Goal: Task Accomplishment & Management: Use online tool/utility

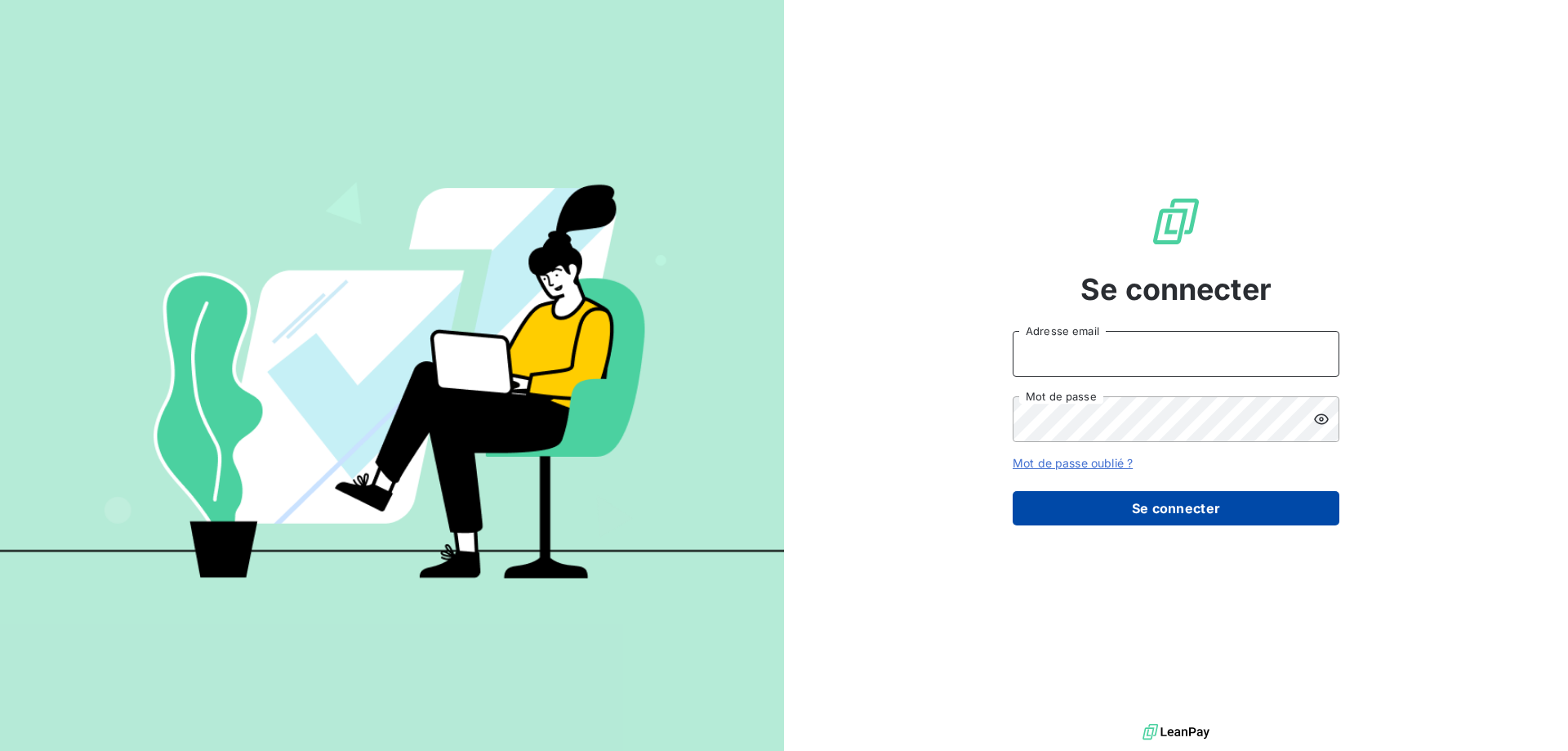
type input "compta-clients@repagroup.com"
click at [1121, 522] on button "Se connecter" at bounding box center [1176, 508] width 327 height 34
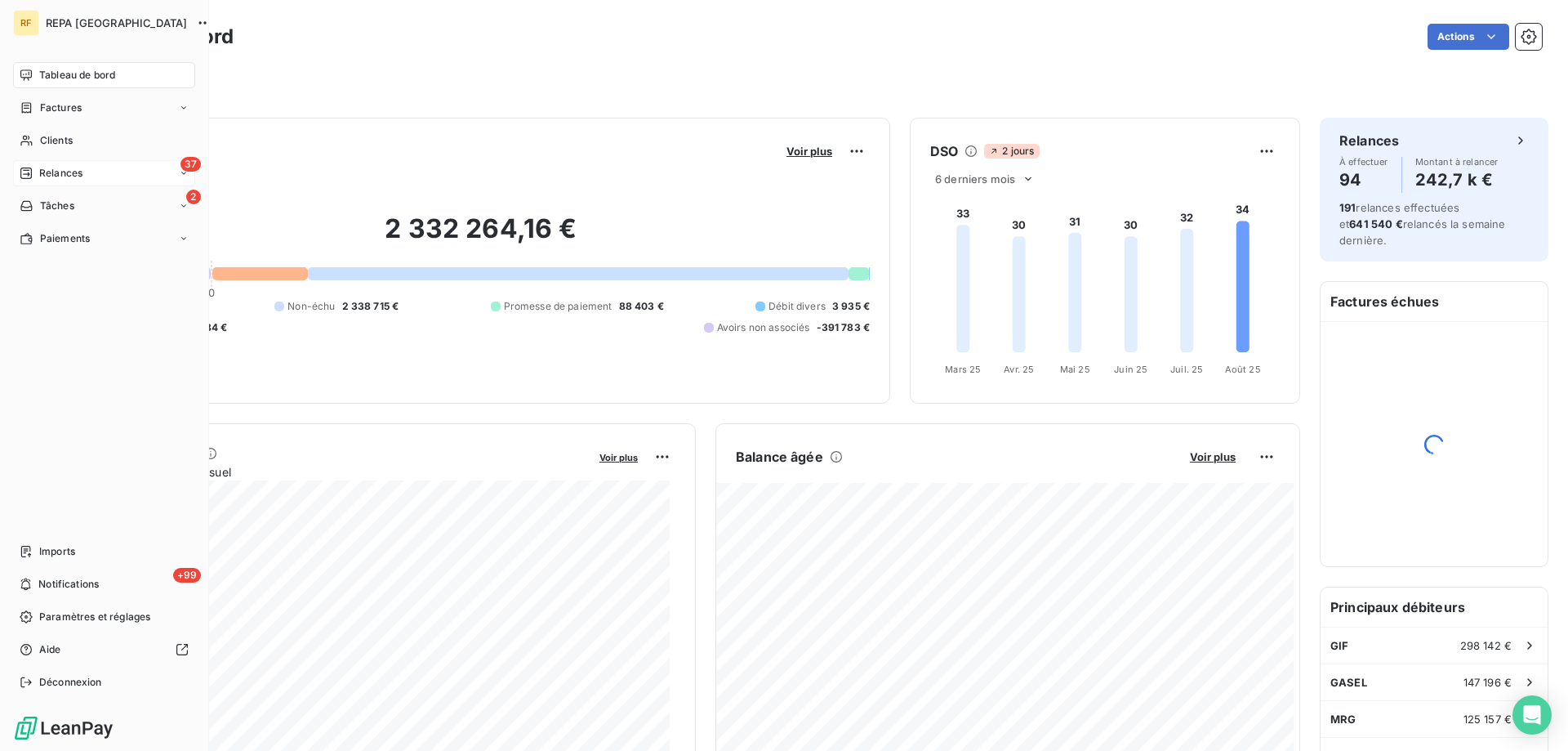
click at [44, 168] on span "Relances" at bounding box center [60, 173] width 43 height 15
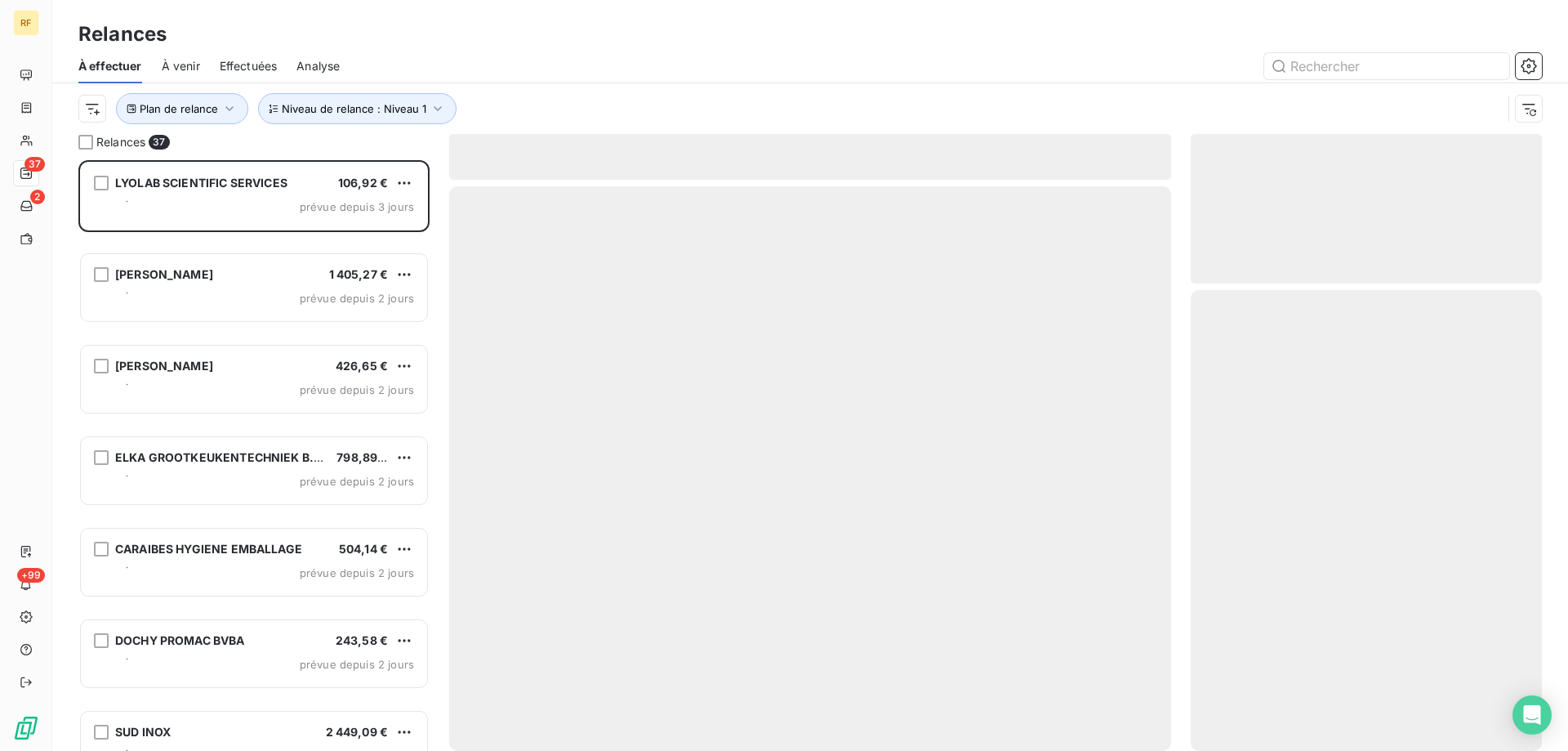
scroll to position [578, 339]
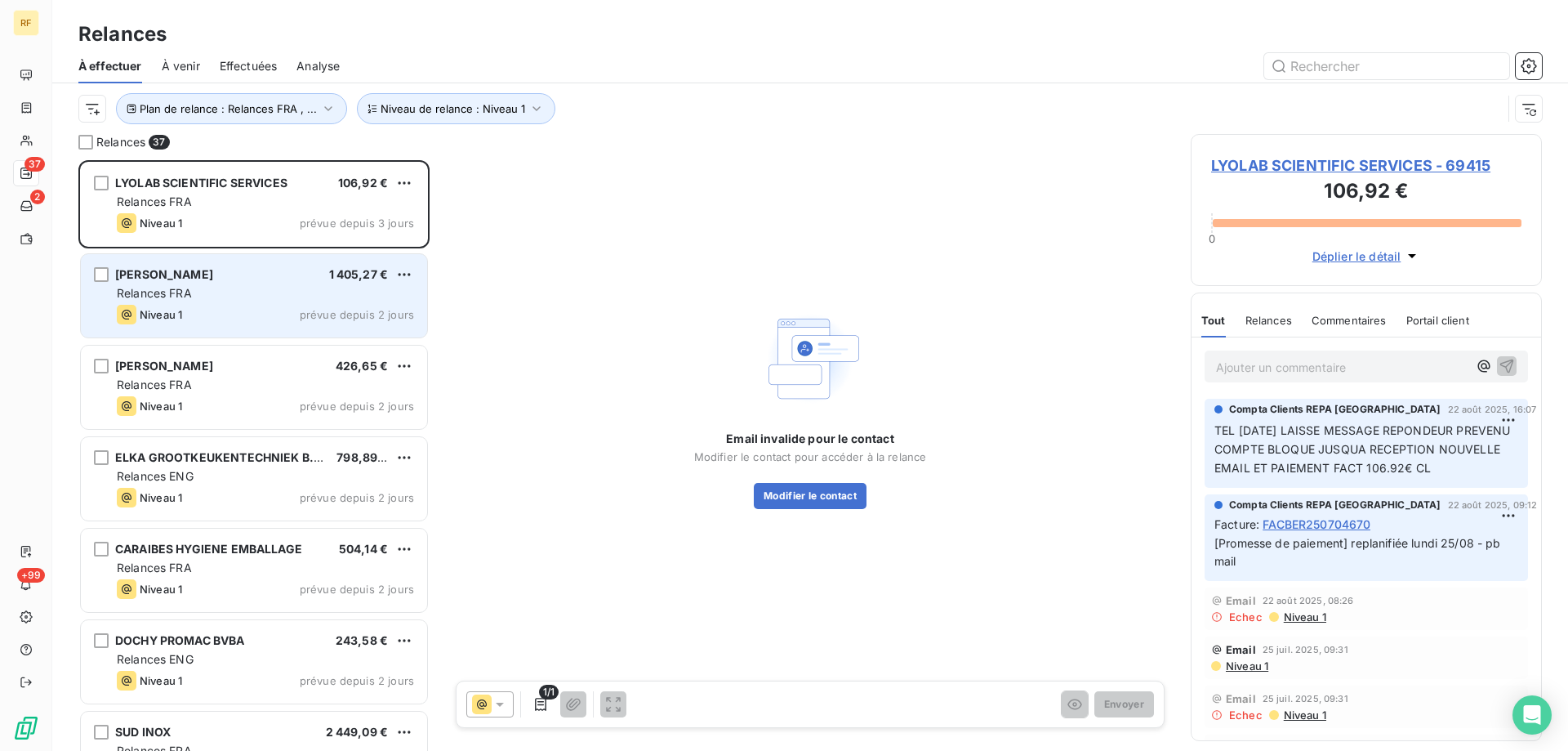
click at [248, 332] on div "[PERSON_NAME] 1 405,27 € Relances FRA Niveau 1 prévue depuis 2 jours" at bounding box center [254, 295] width 347 height 83
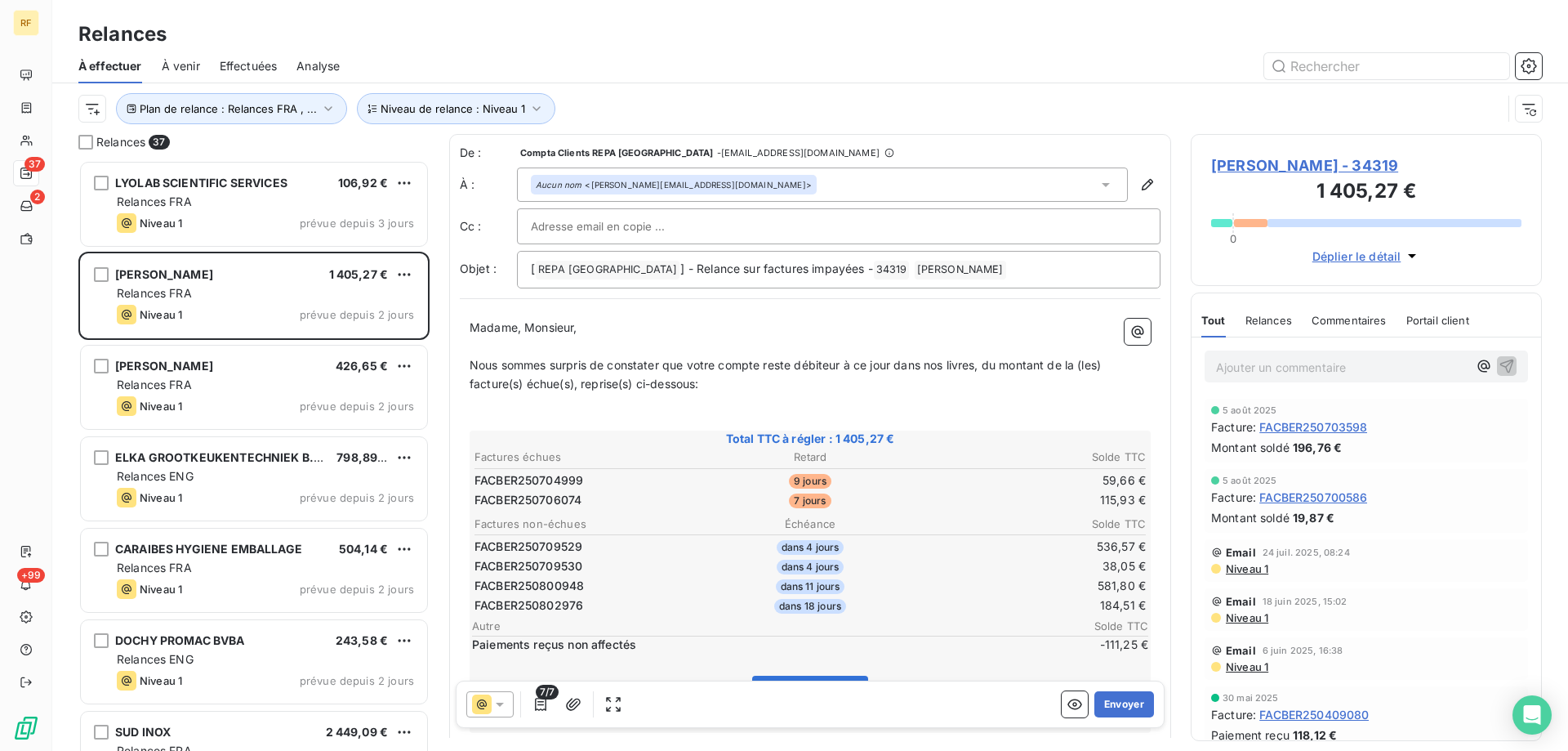
scroll to position [164, 0]
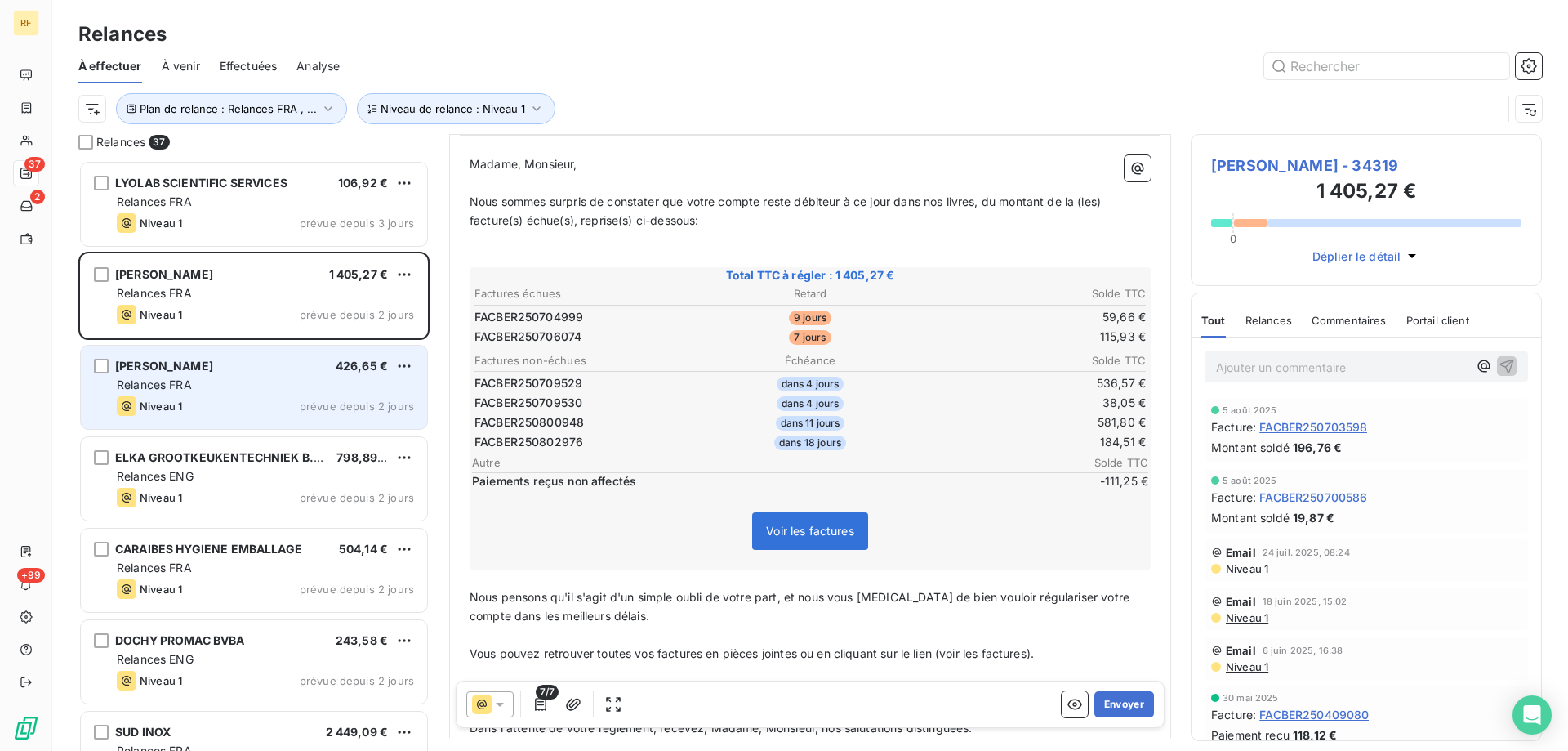
click at [254, 397] on div "Niveau 1 prévue depuis 2 jours" at bounding box center [266, 406] width 298 height 20
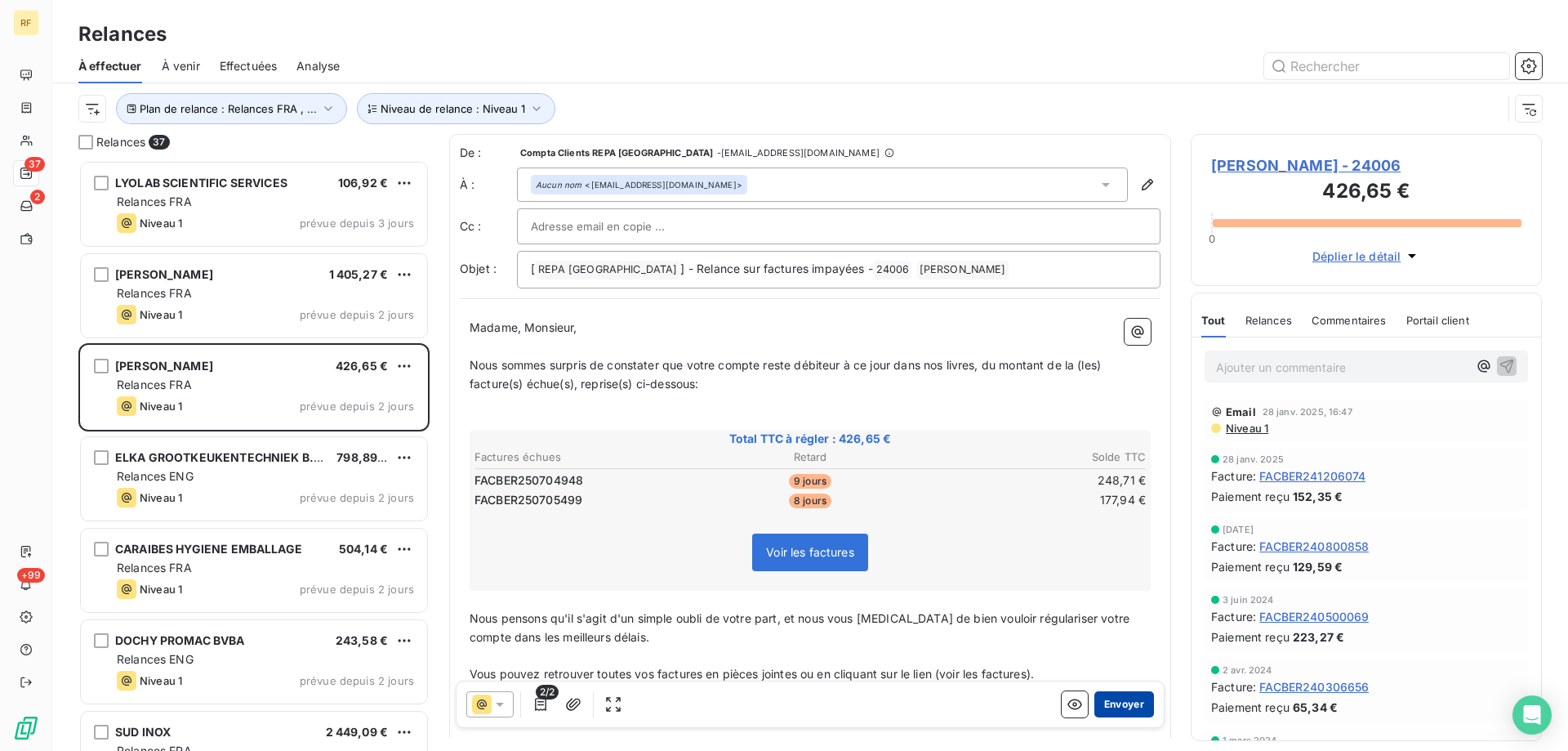
click at [1122, 702] on button "Envoyer" at bounding box center [1125, 704] width 60 height 26
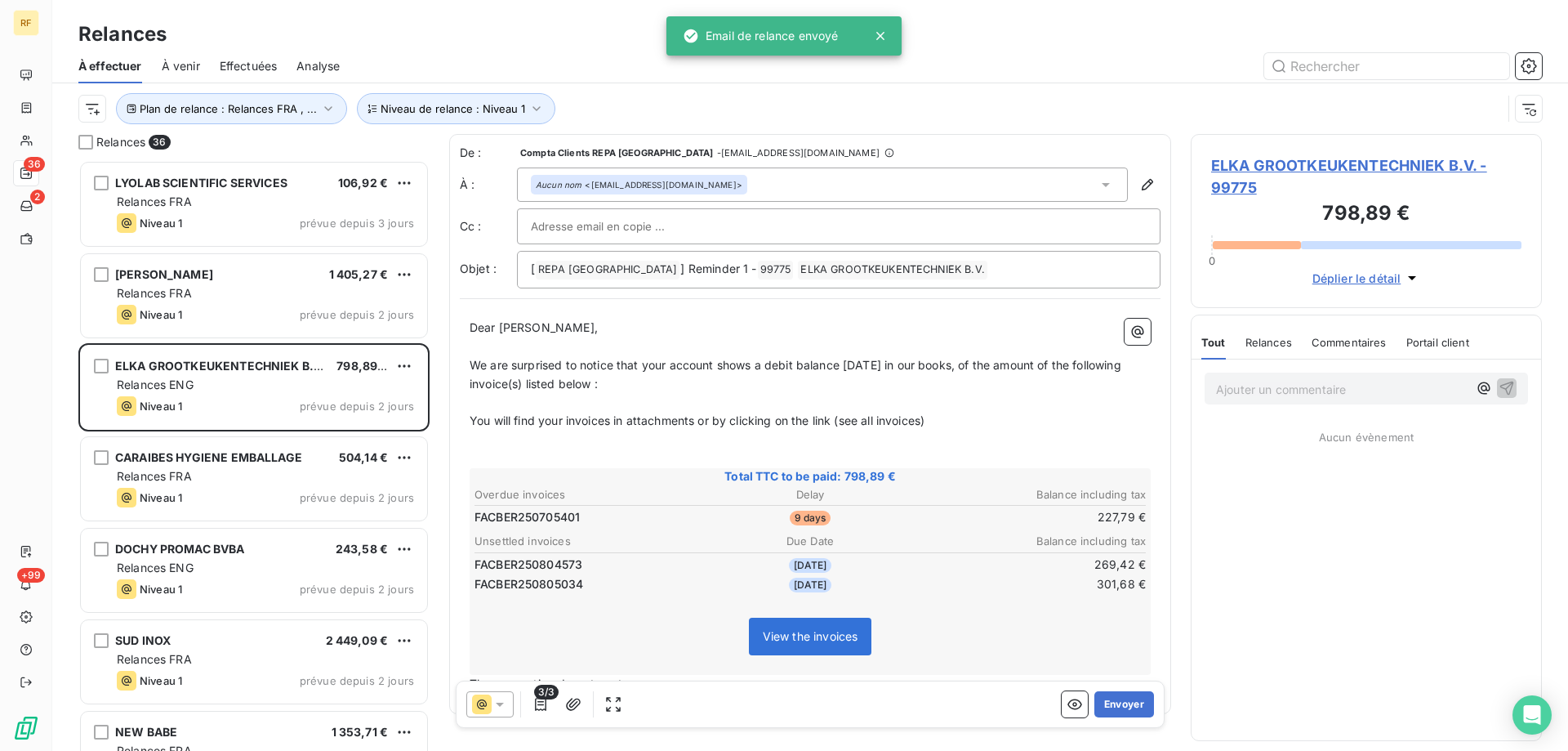
scroll to position [578, 339]
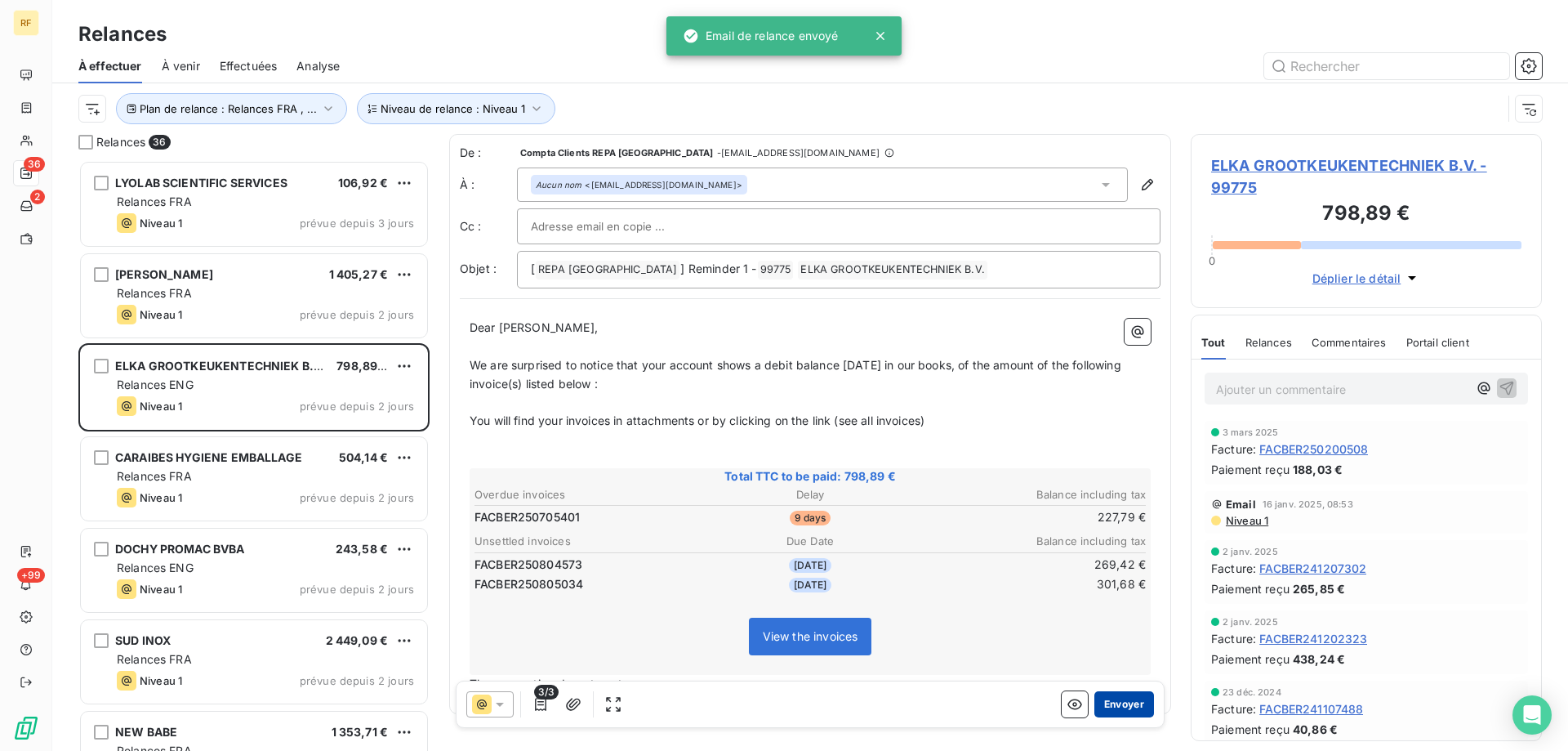
click at [1131, 702] on button "Envoyer" at bounding box center [1125, 704] width 60 height 26
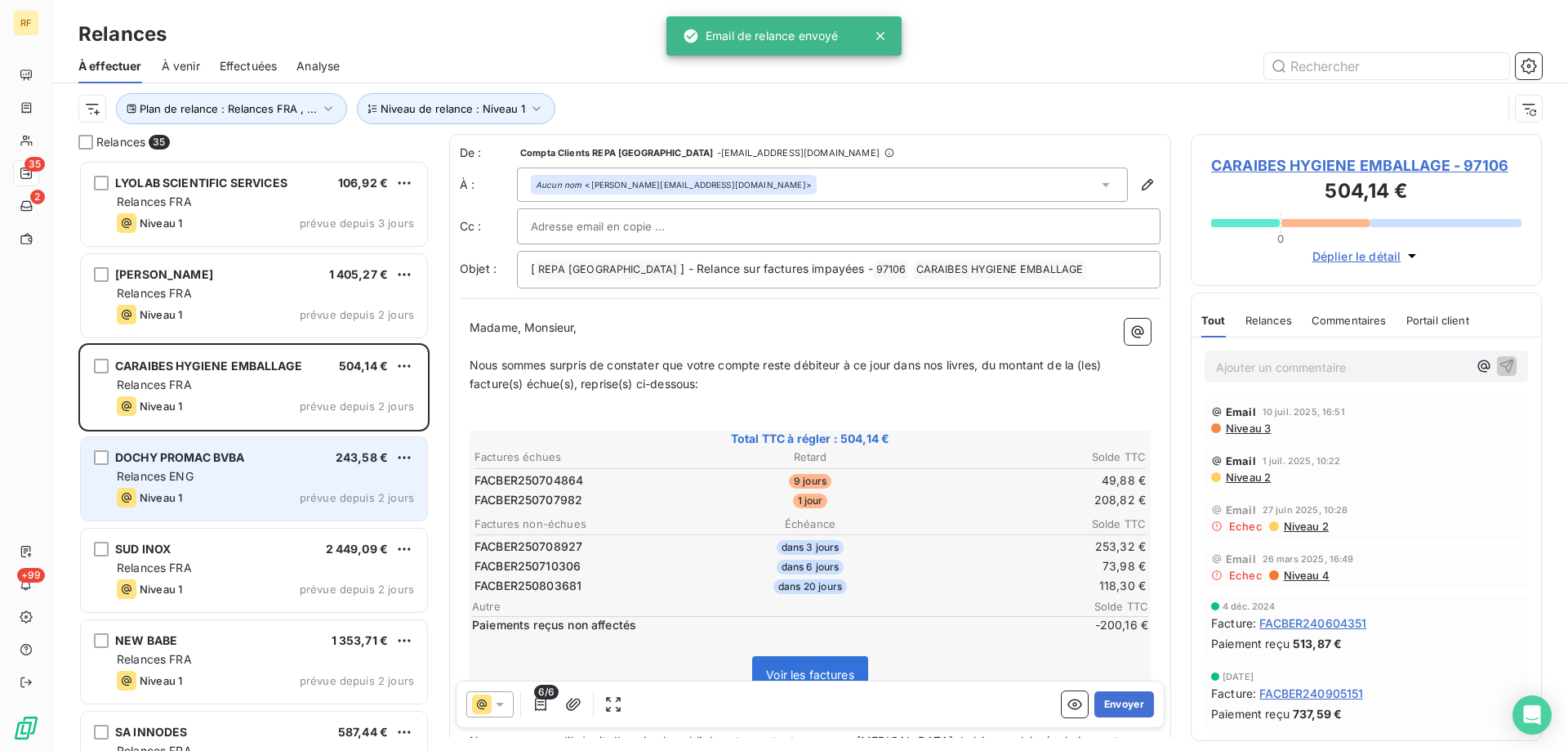
click at [297, 459] on div "DOCHY PROMAC BVBA 243,58 €" at bounding box center [266, 457] width 298 height 15
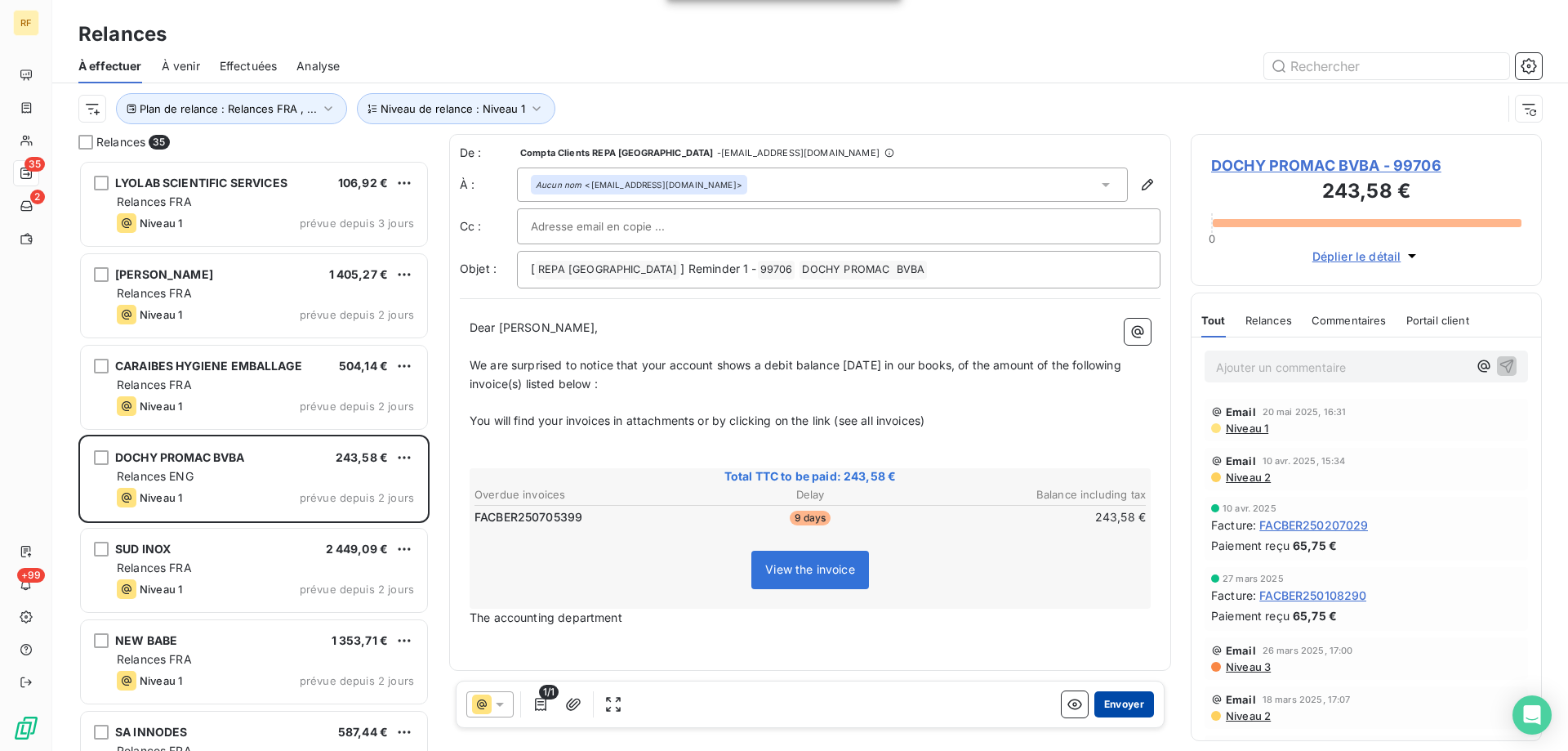
click at [1117, 694] on button "Envoyer" at bounding box center [1125, 704] width 60 height 26
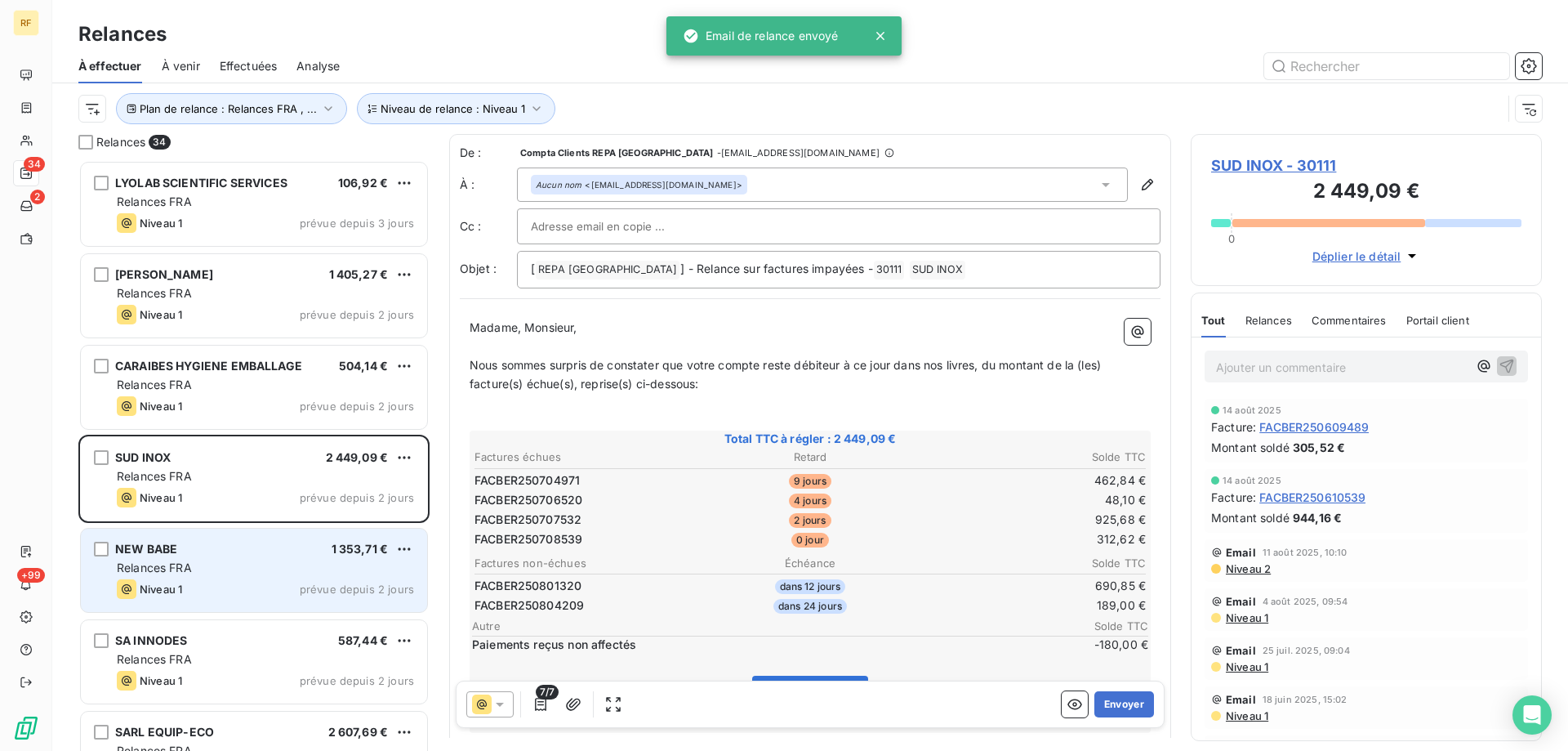
click at [294, 588] on div "Niveau 1 prévue depuis 2 jours" at bounding box center [266, 589] width 298 height 20
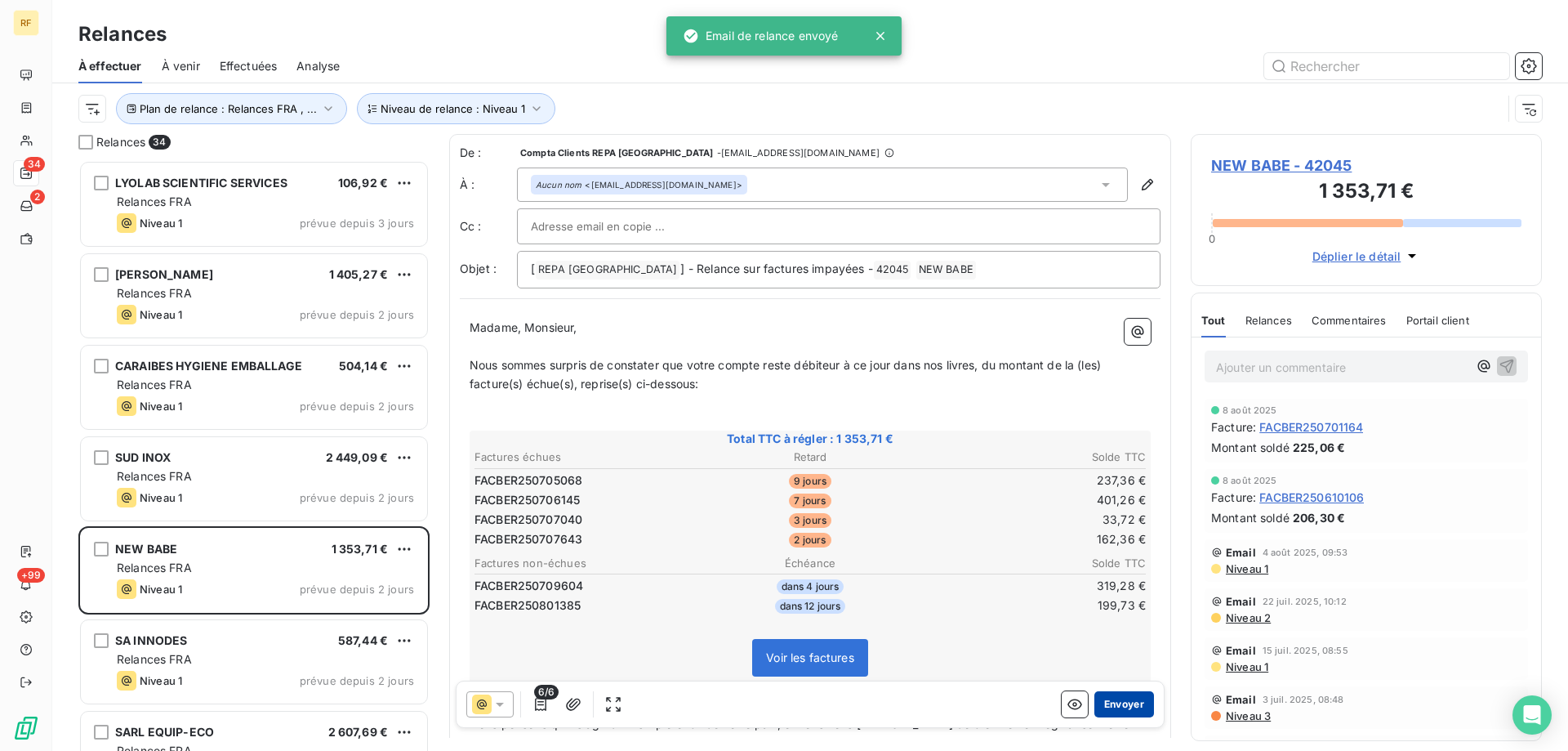
click at [1105, 704] on button "Envoyer" at bounding box center [1125, 704] width 60 height 26
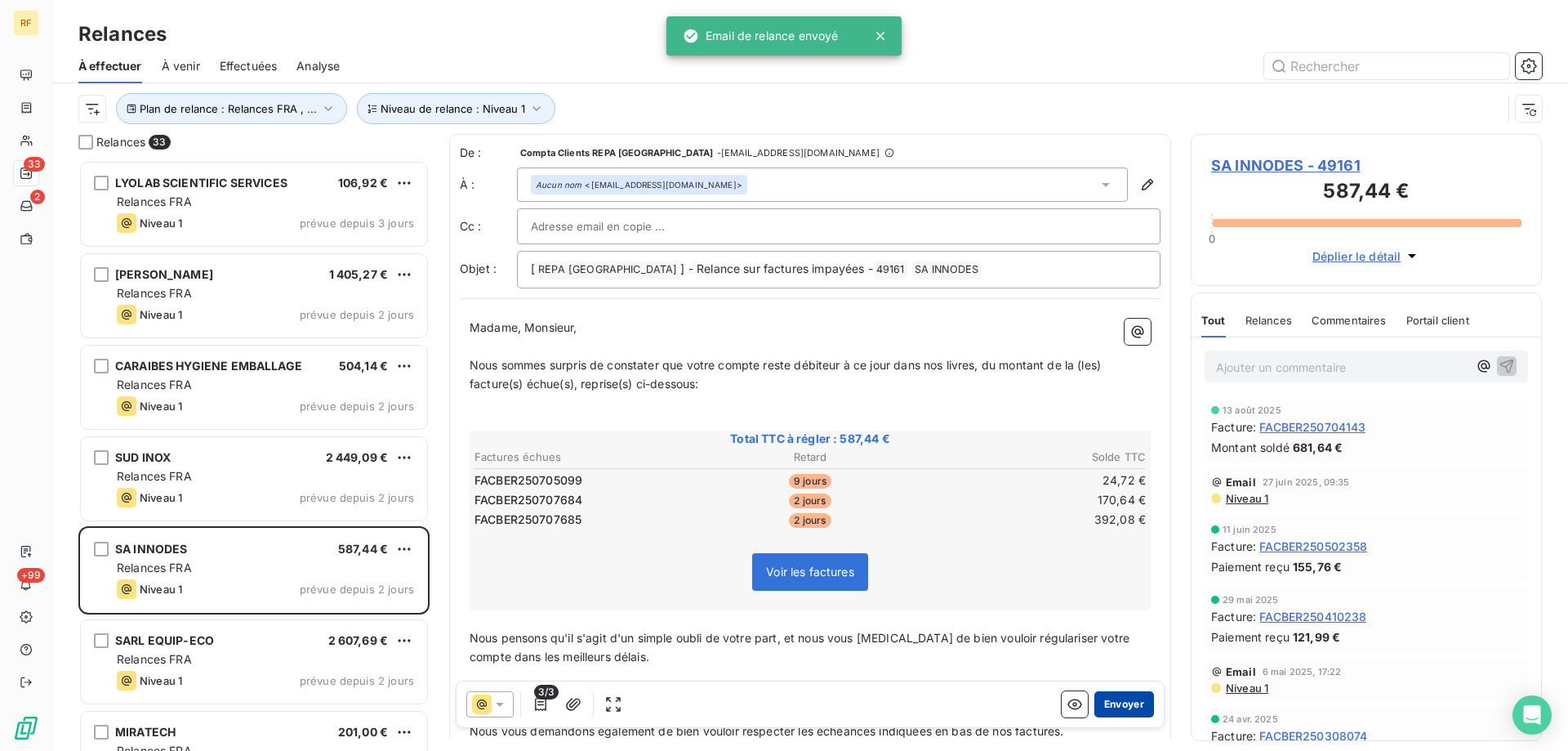
click at [1106, 699] on button "Envoyer" at bounding box center [1125, 704] width 60 height 26
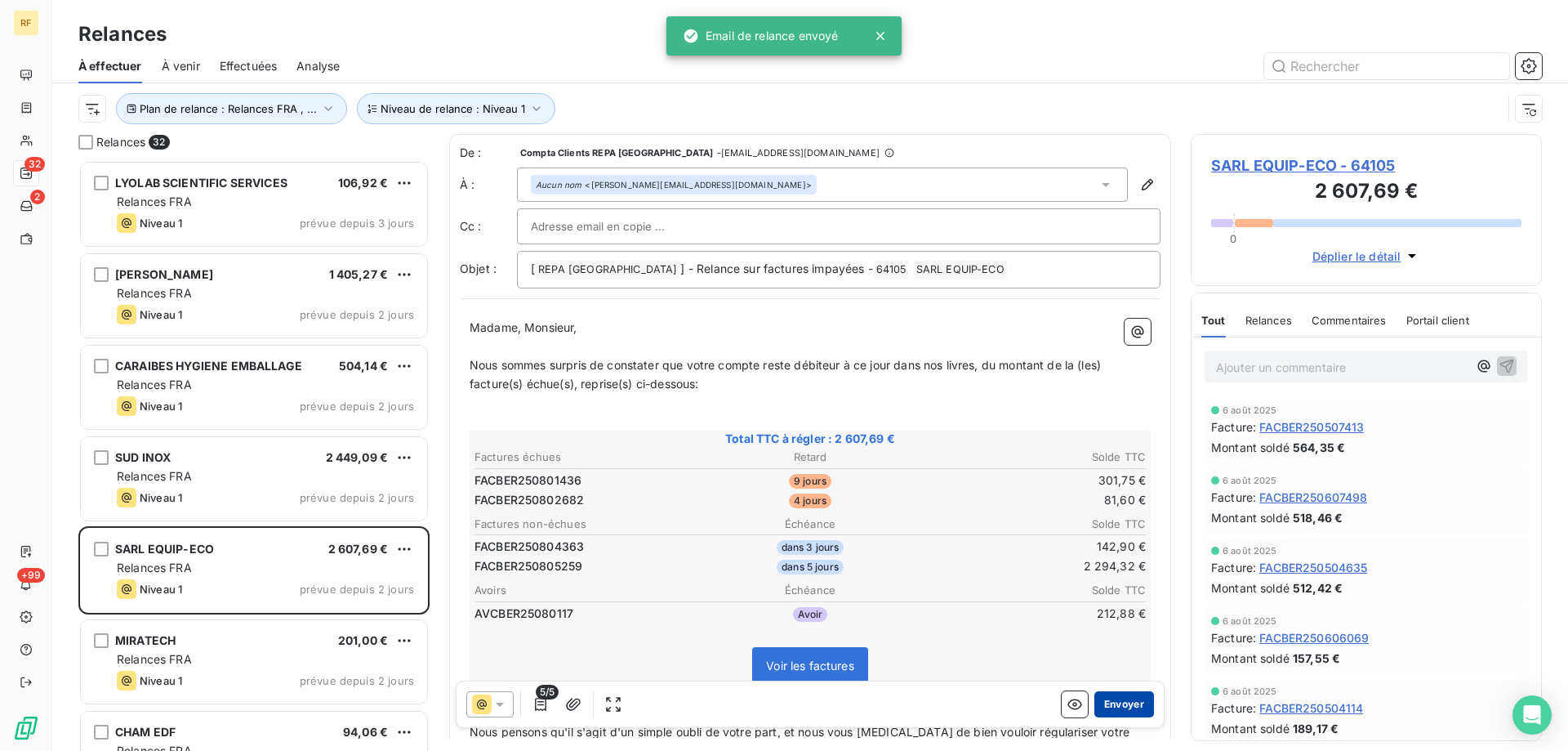
click at [1122, 701] on button "Envoyer" at bounding box center [1125, 704] width 60 height 26
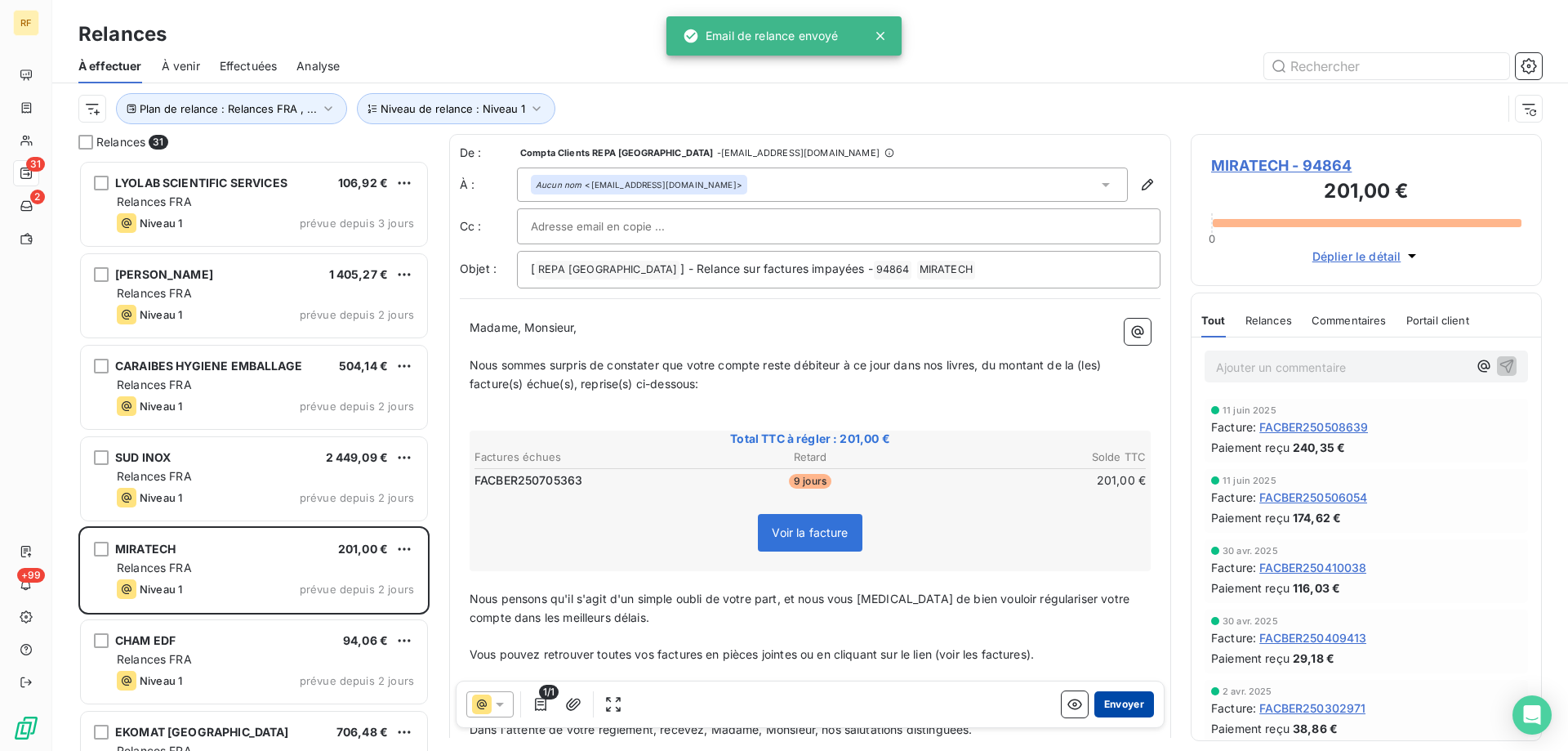
click at [1130, 700] on button "Envoyer" at bounding box center [1125, 704] width 60 height 26
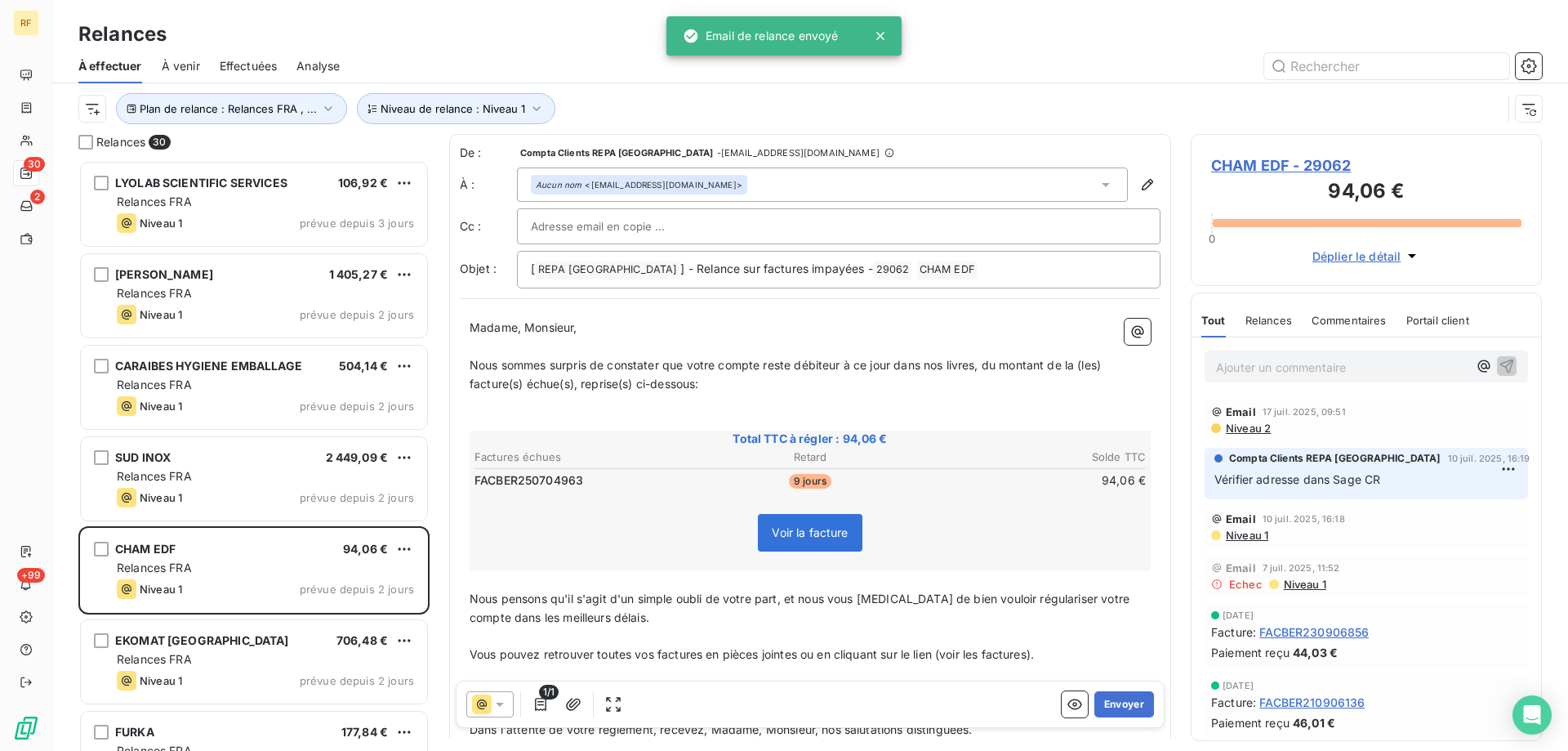
click at [1130, 700] on button "Envoyer" at bounding box center [1125, 704] width 60 height 26
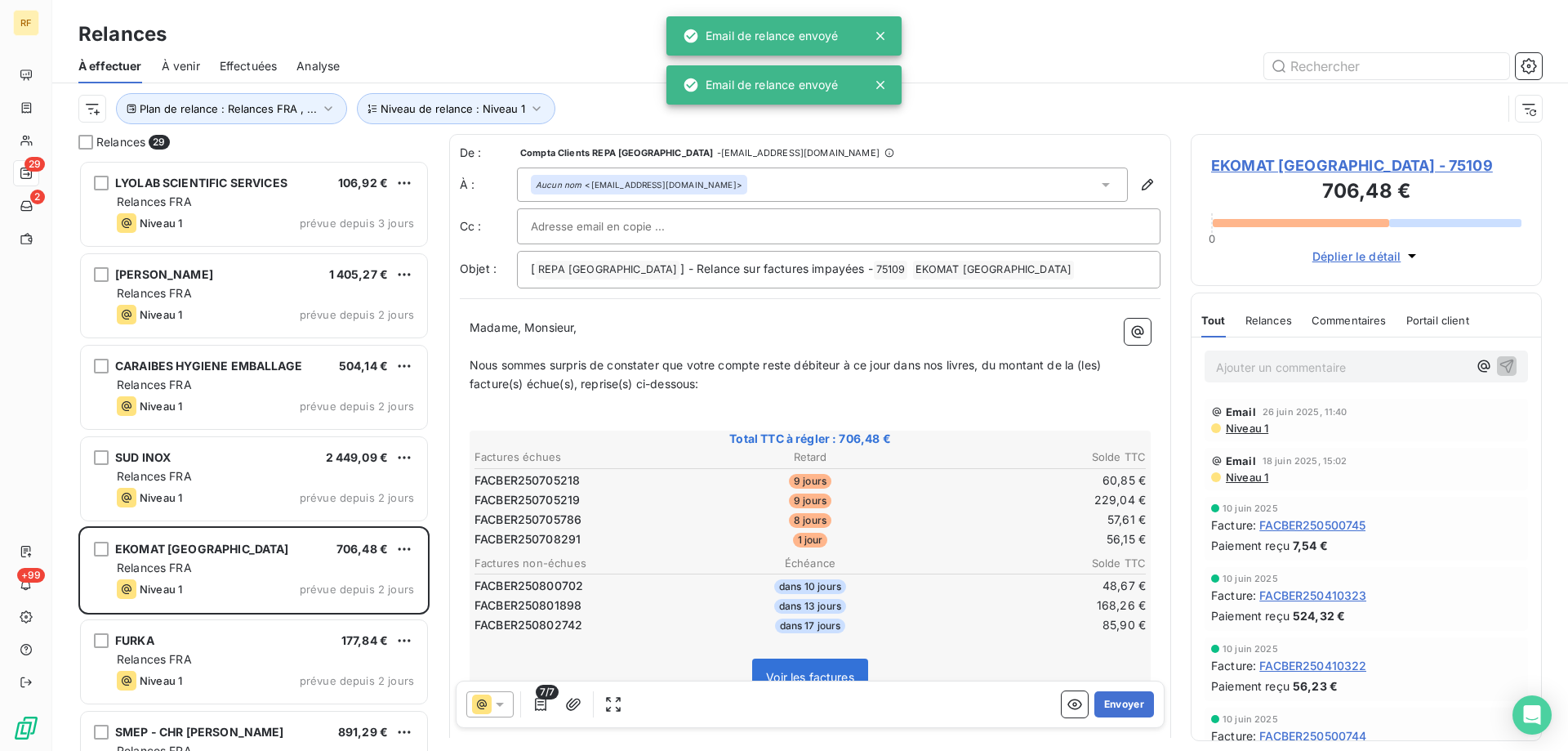
click at [1130, 700] on button "Envoyer" at bounding box center [1125, 704] width 60 height 26
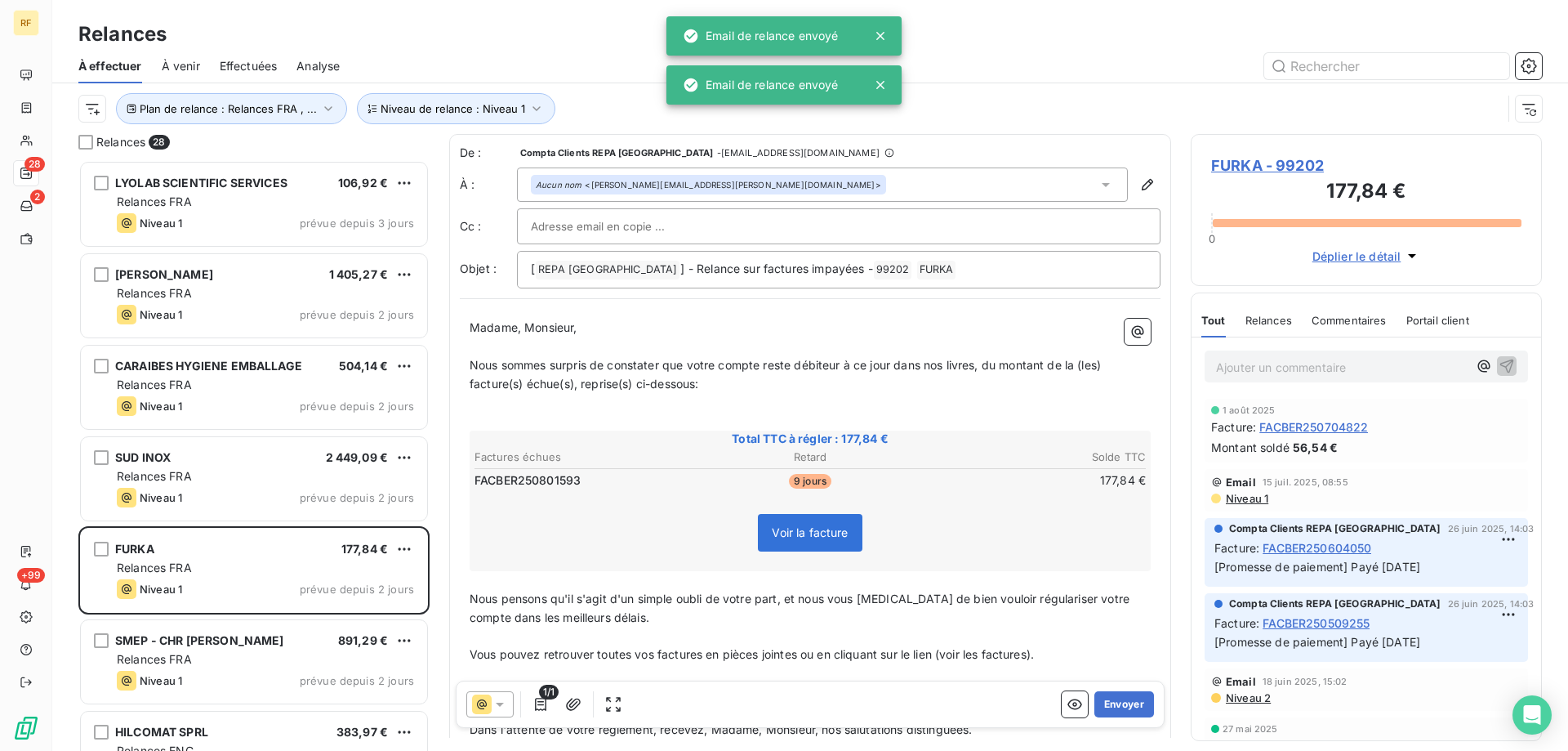
click at [1130, 700] on button "Envoyer" at bounding box center [1125, 704] width 60 height 26
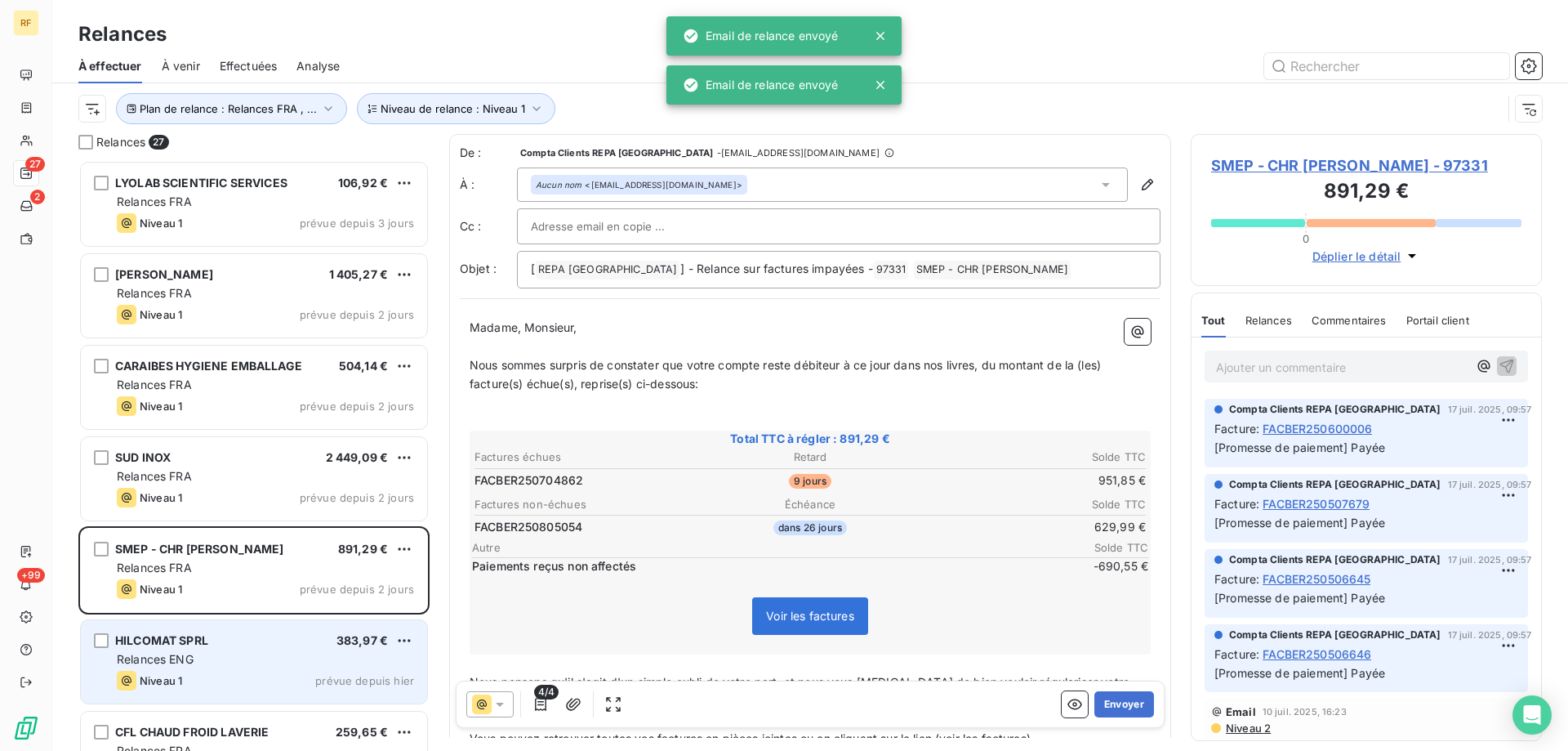
click at [254, 660] on div "Relances ENG" at bounding box center [266, 659] width 298 height 16
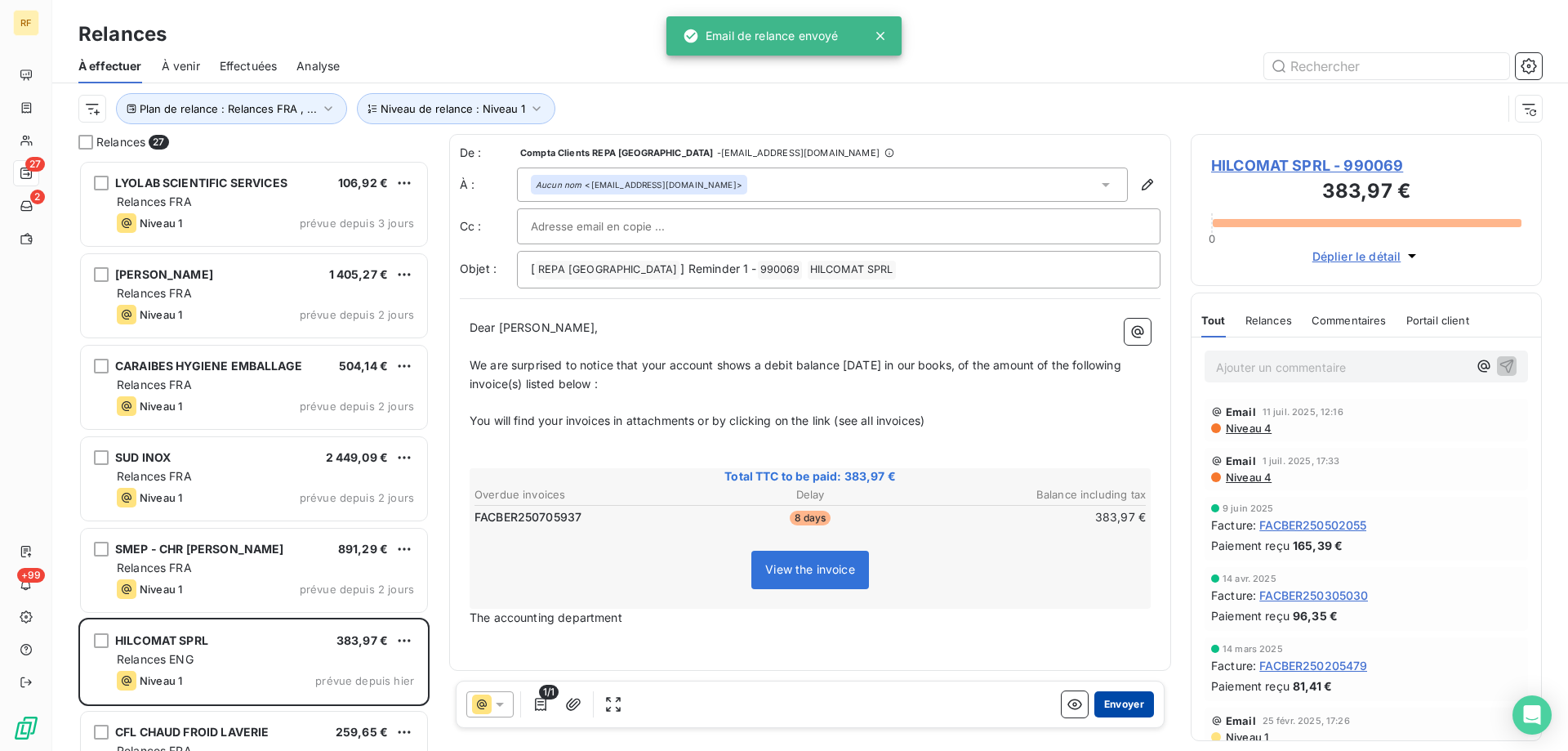
click at [1104, 699] on button "Envoyer" at bounding box center [1125, 704] width 60 height 26
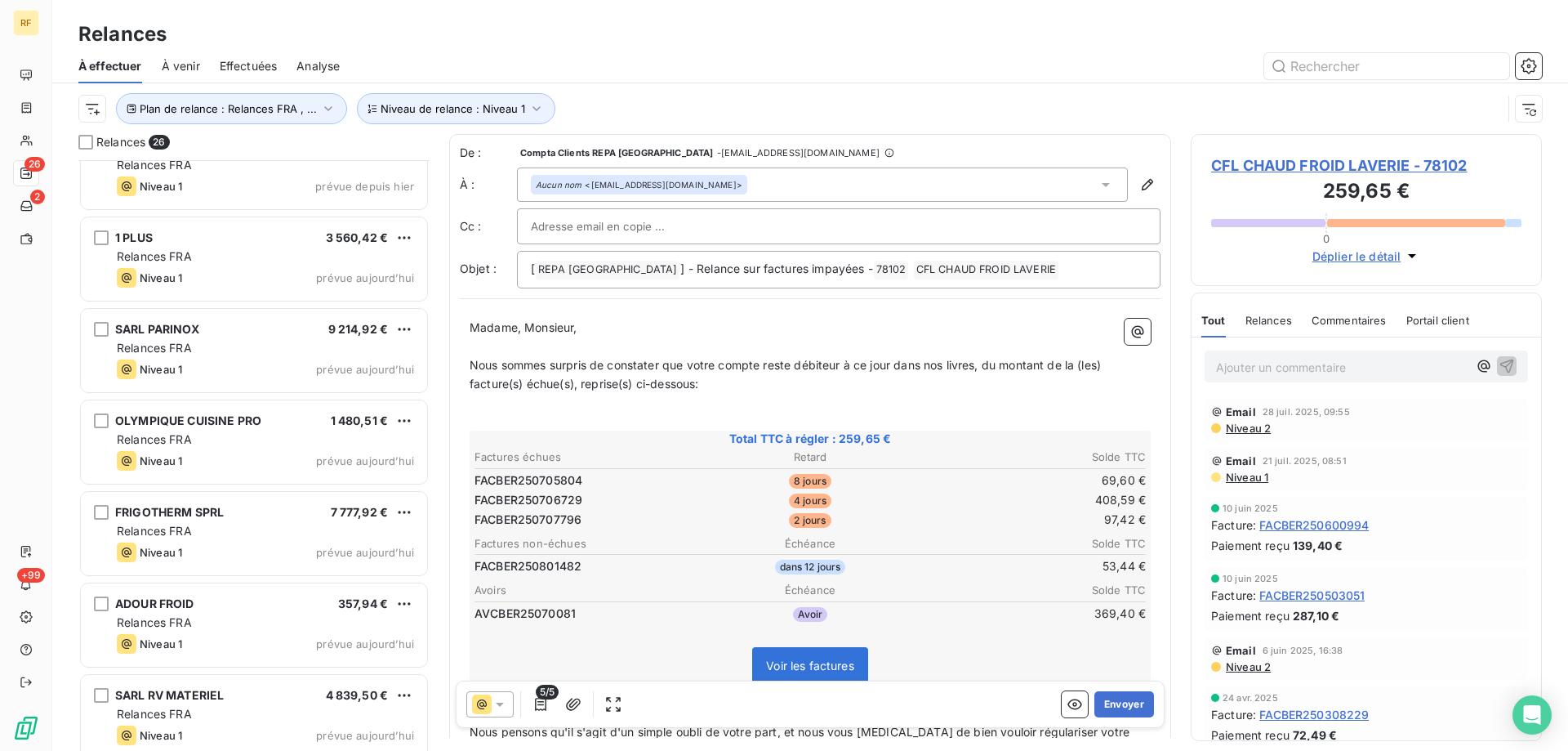
scroll to position [563, 0]
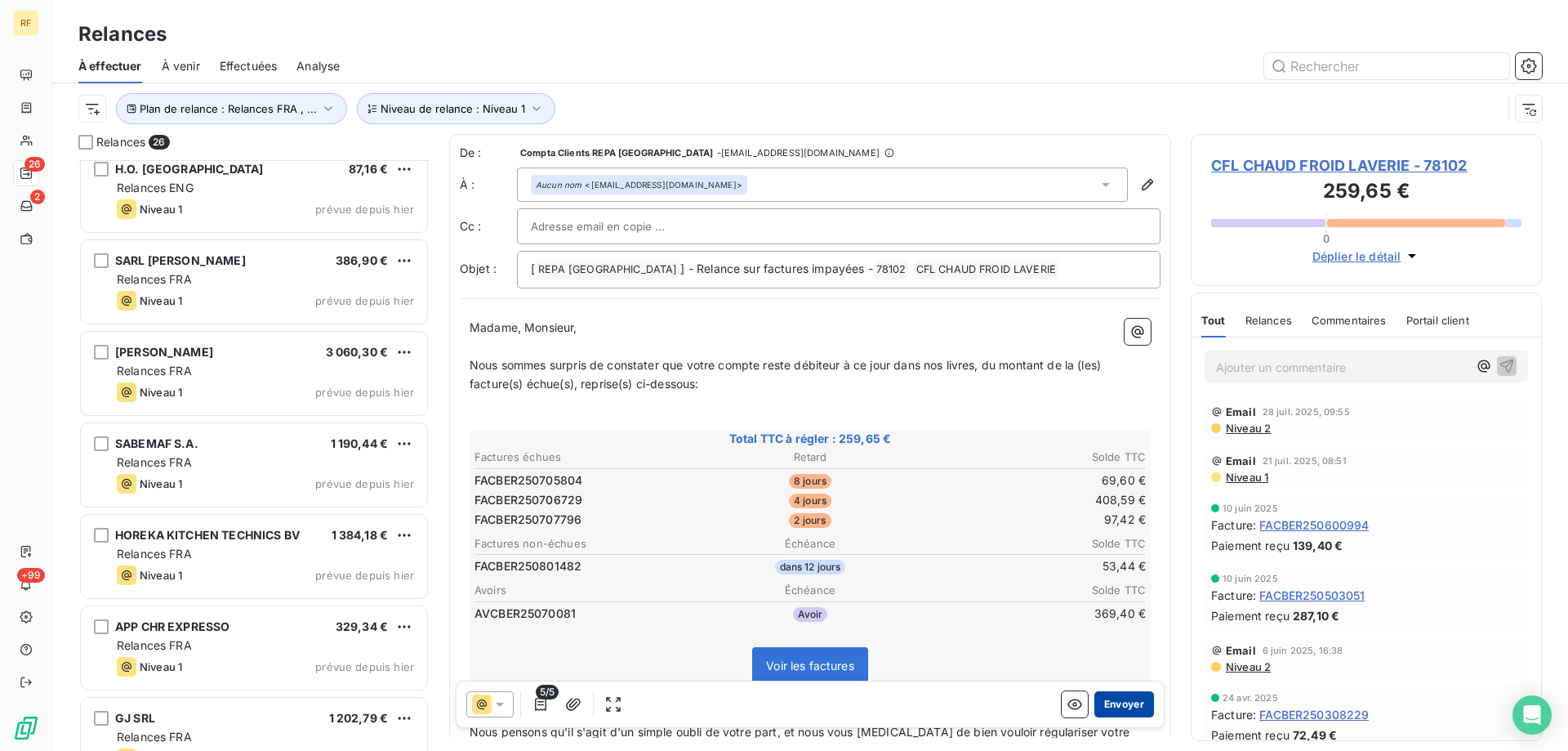
click at [1118, 707] on button "Envoyer" at bounding box center [1125, 704] width 60 height 26
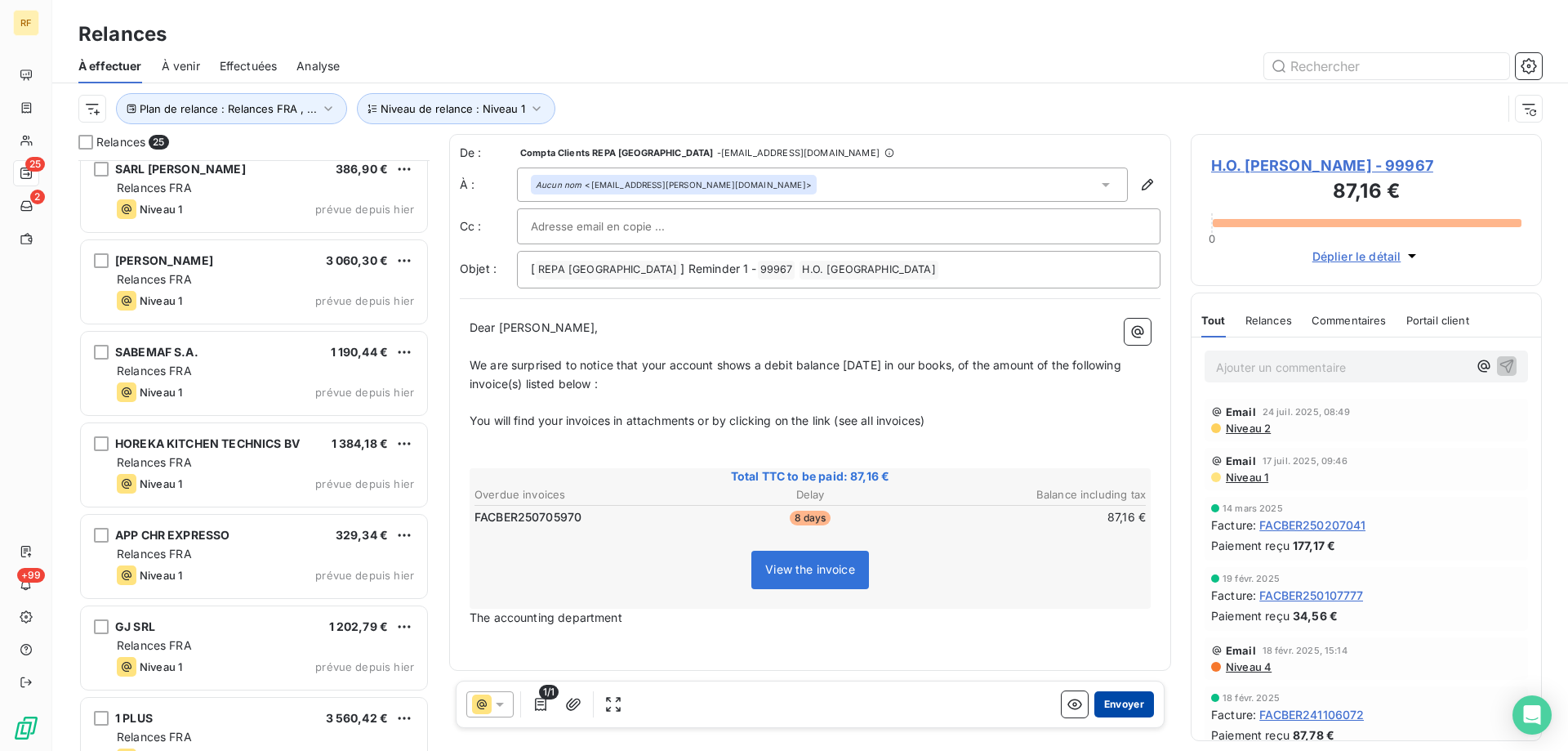
click at [1117, 703] on button "Envoyer" at bounding box center [1125, 704] width 60 height 26
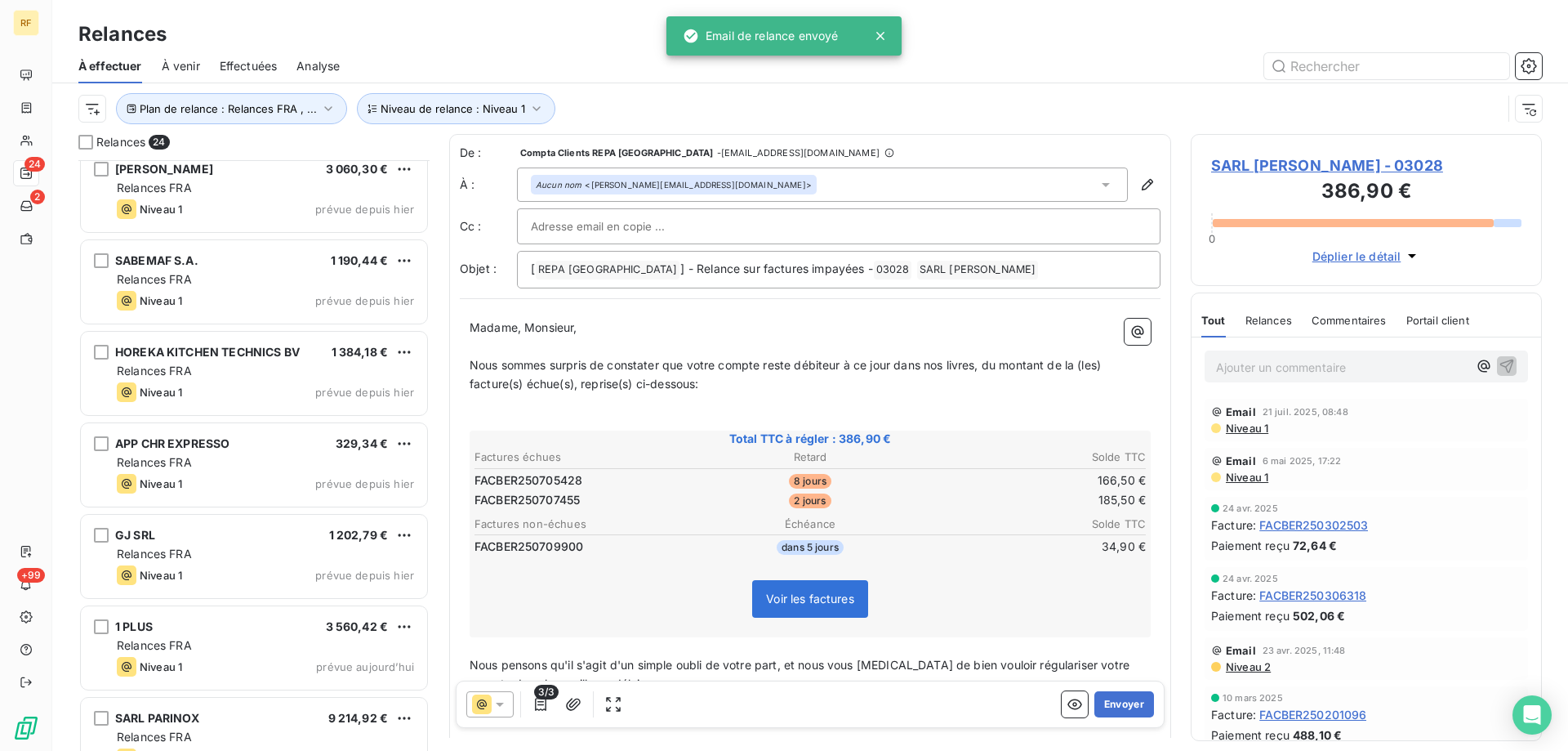
click at [1117, 703] on button "Envoyer" at bounding box center [1125, 704] width 60 height 26
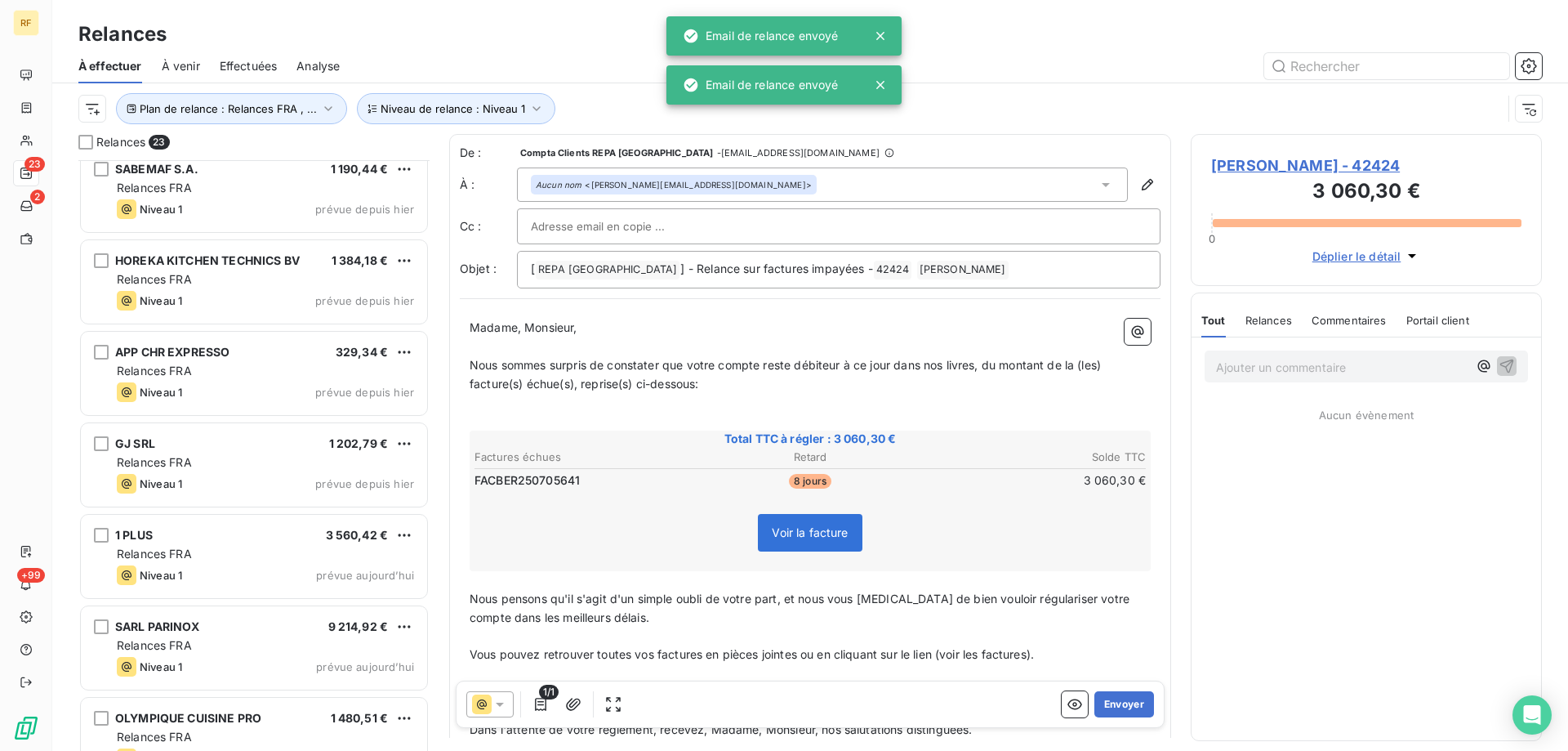
click at [1117, 703] on button "Envoyer" at bounding box center [1125, 704] width 60 height 26
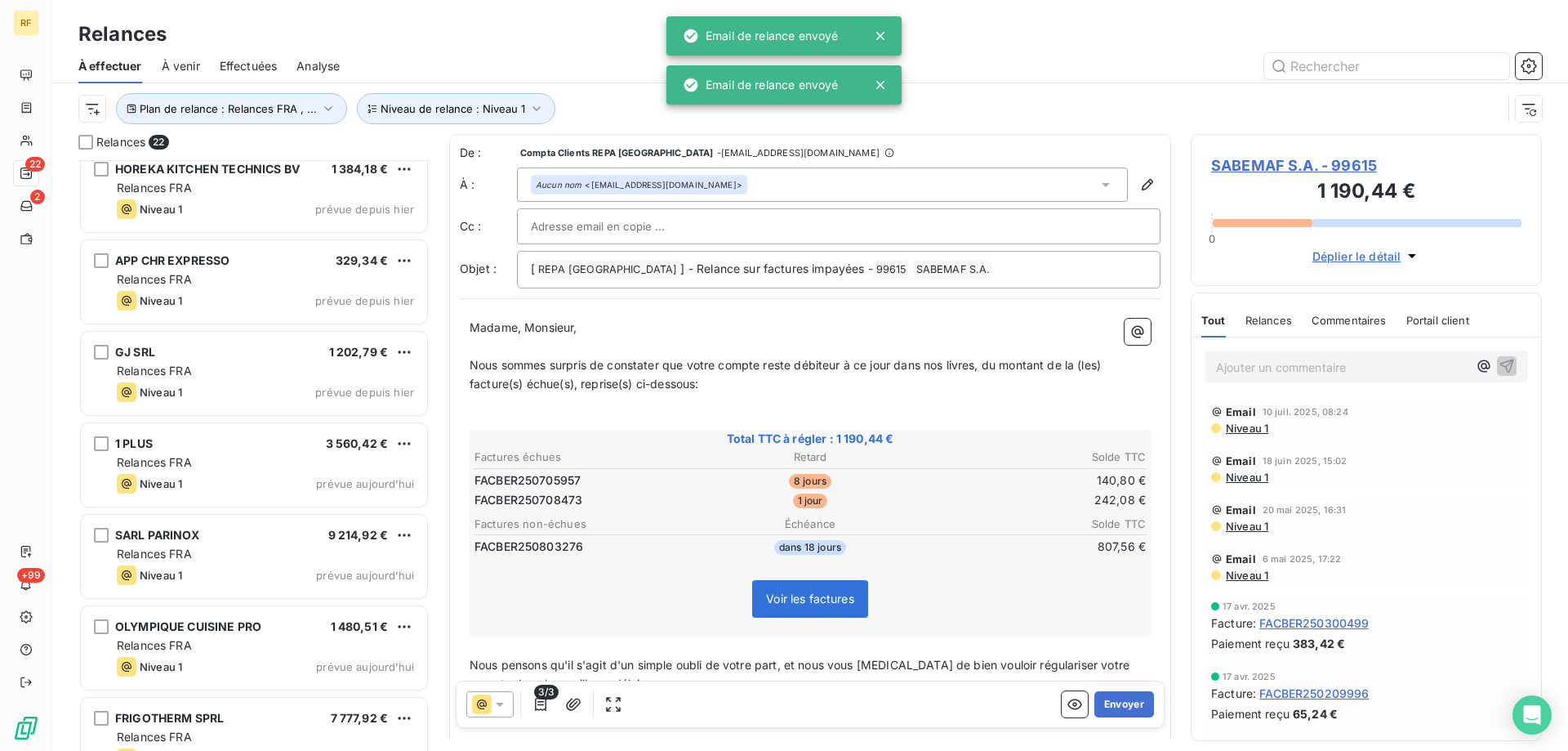
click at [1117, 699] on button "Envoyer" at bounding box center [1125, 704] width 60 height 26
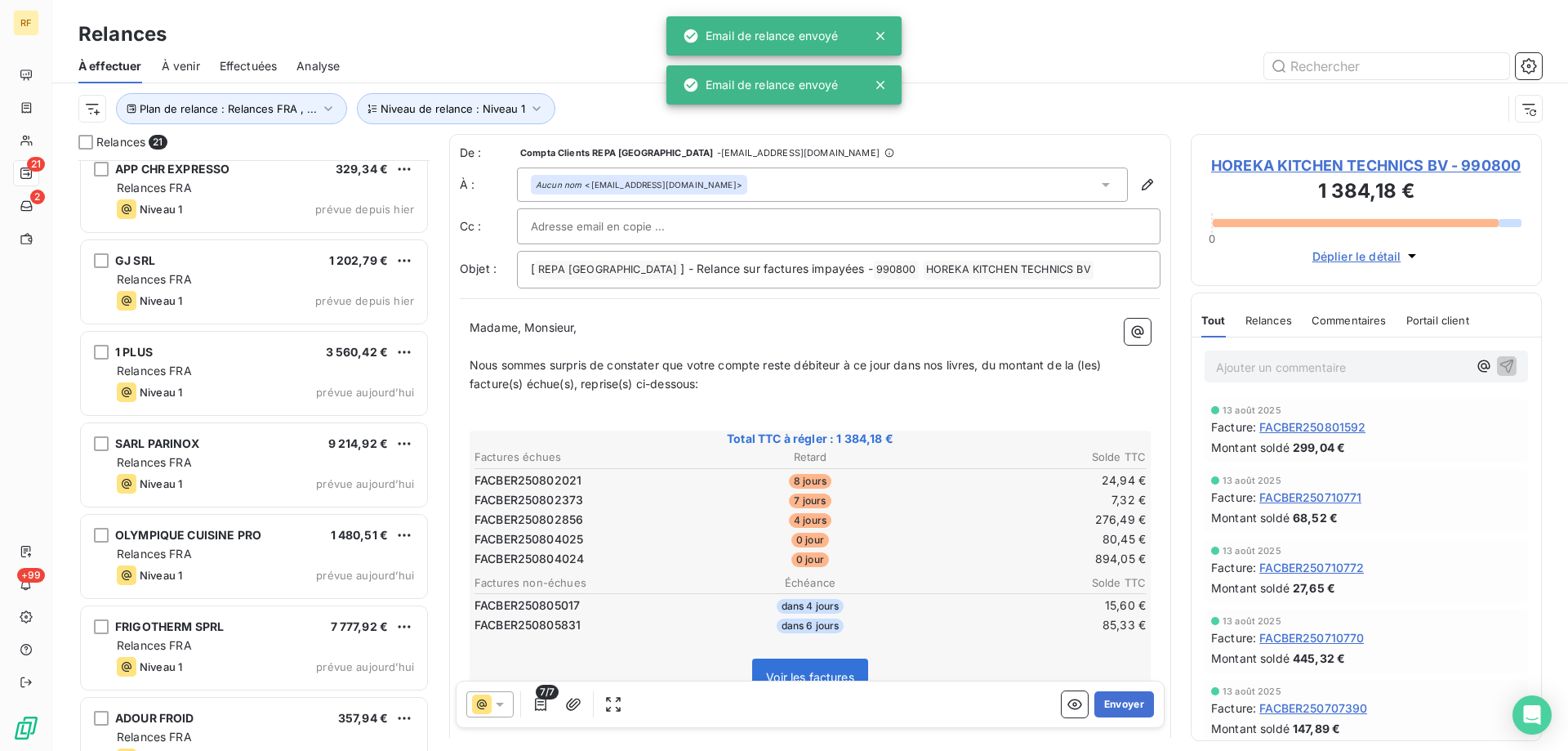
click at [1118, 697] on button "Envoyer" at bounding box center [1125, 704] width 60 height 26
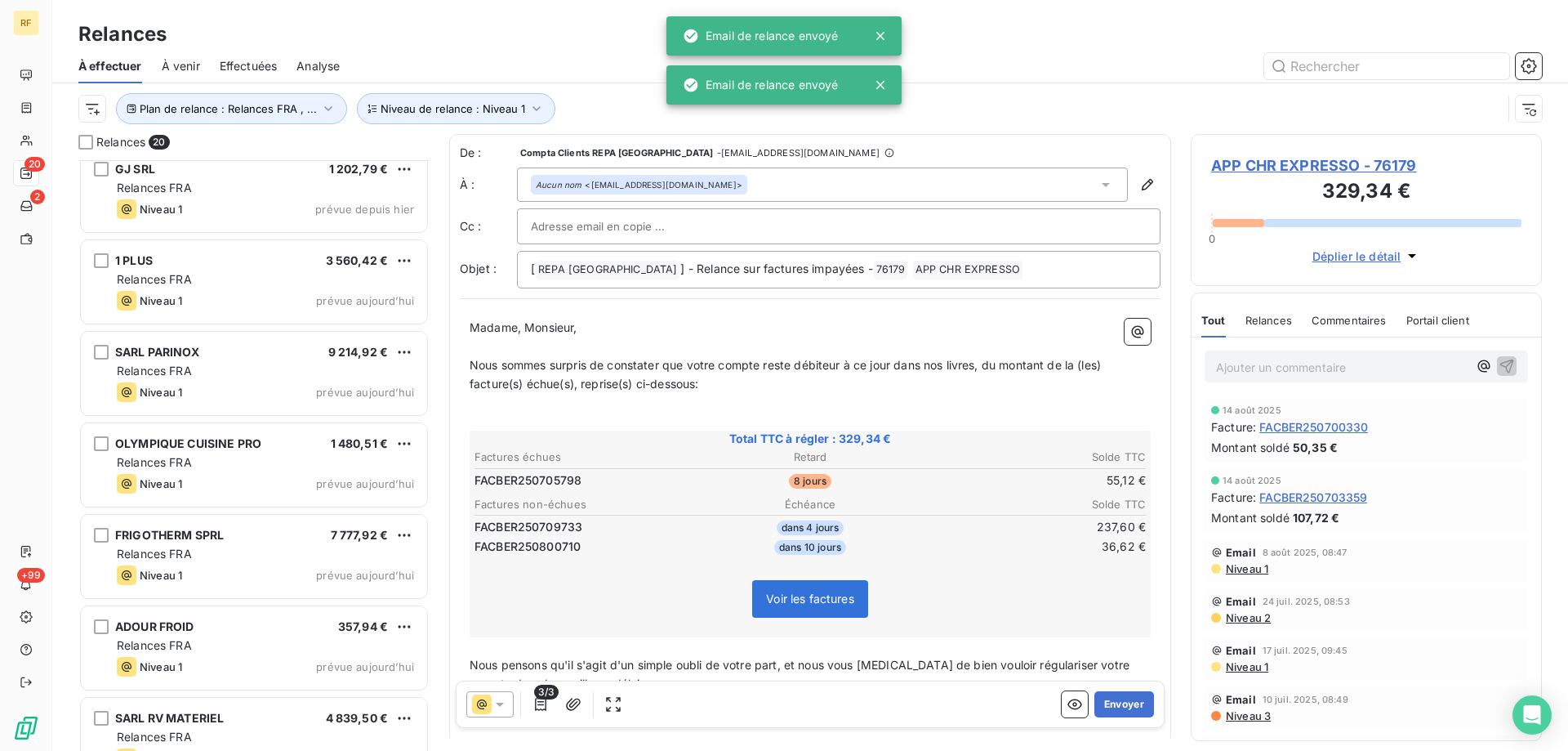
click at [1118, 697] on button "Envoyer" at bounding box center [1125, 704] width 60 height 26
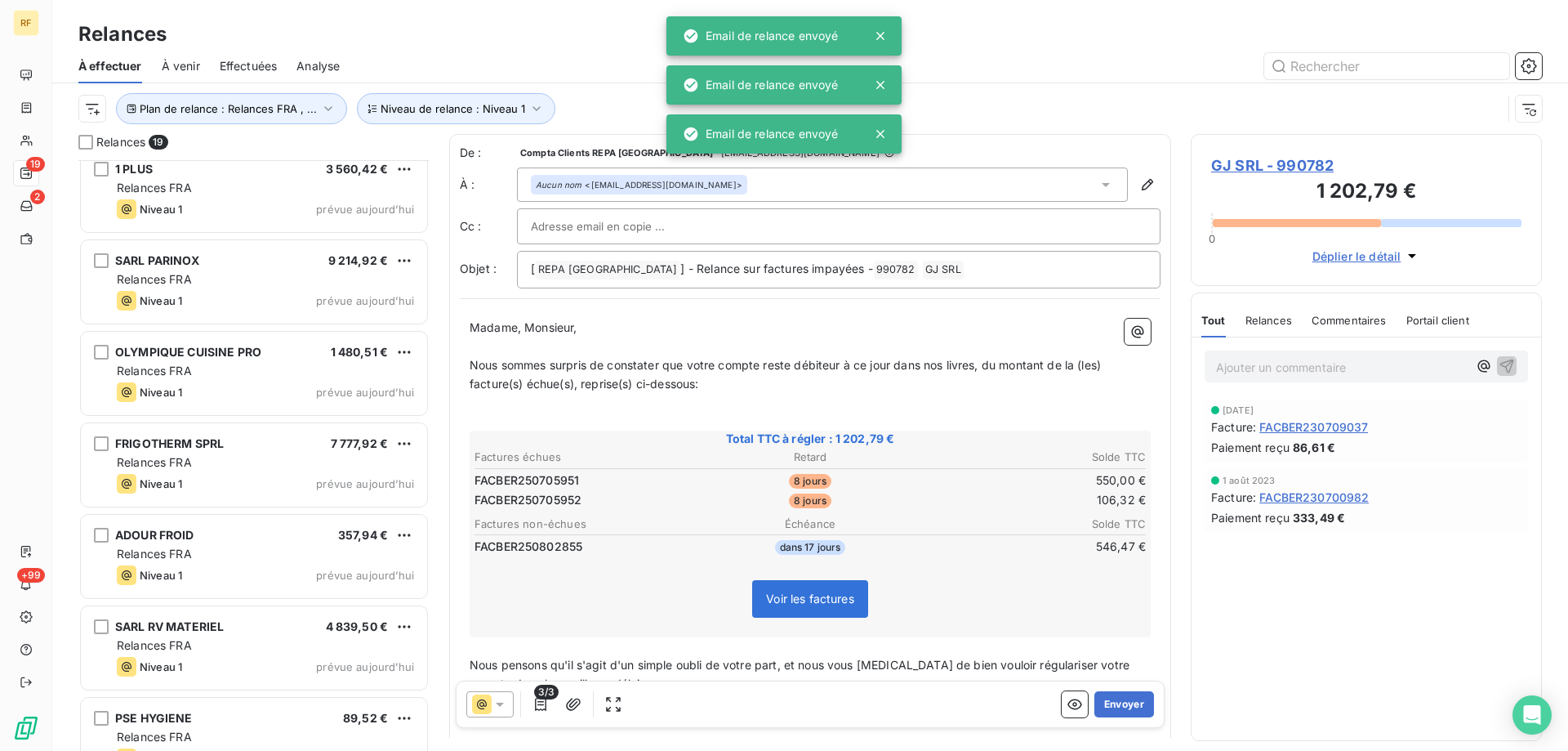
click at [1118, 697] on button "Envoyer" at bounding box center [1125, 704] width 60 height 26
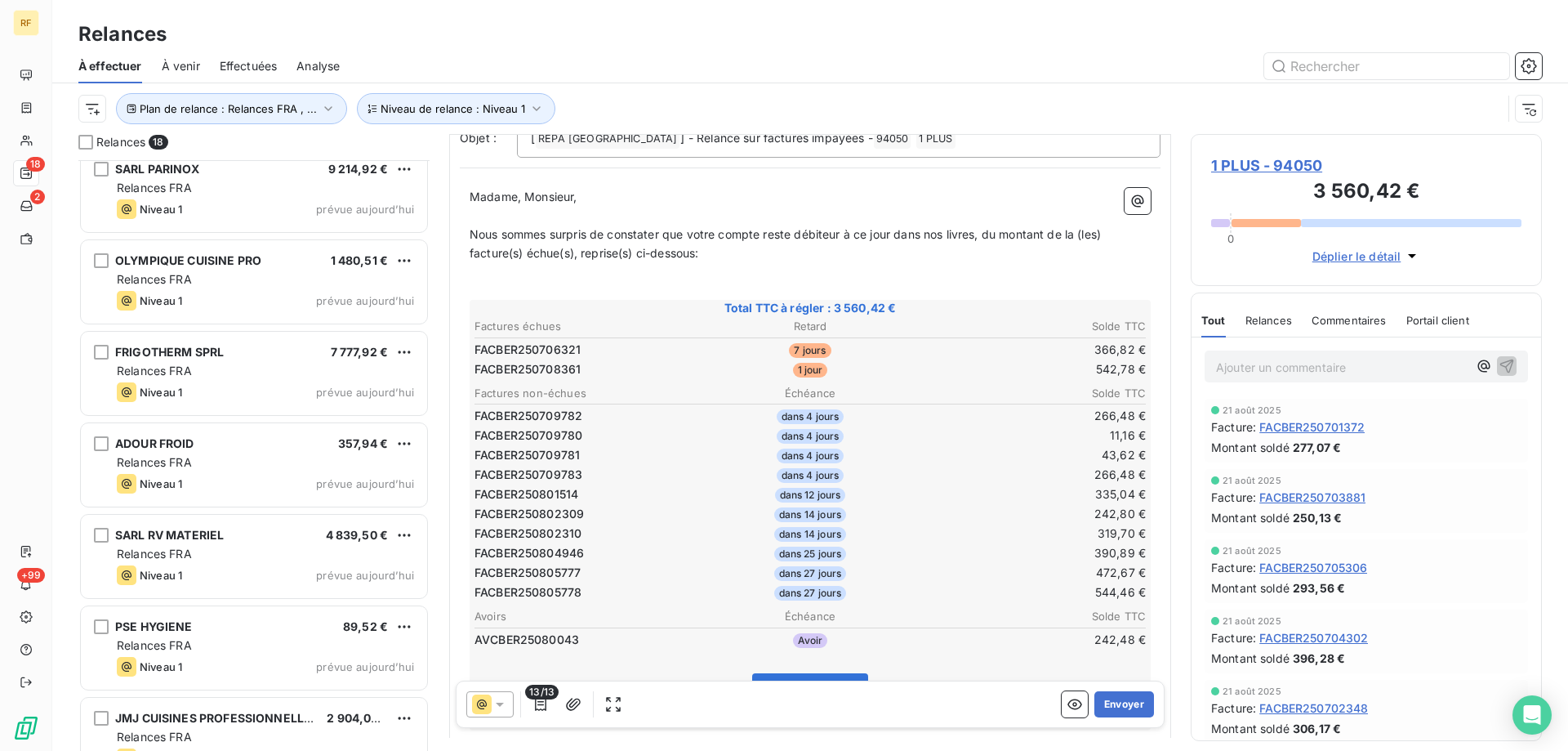
scroll to position [1, 0]
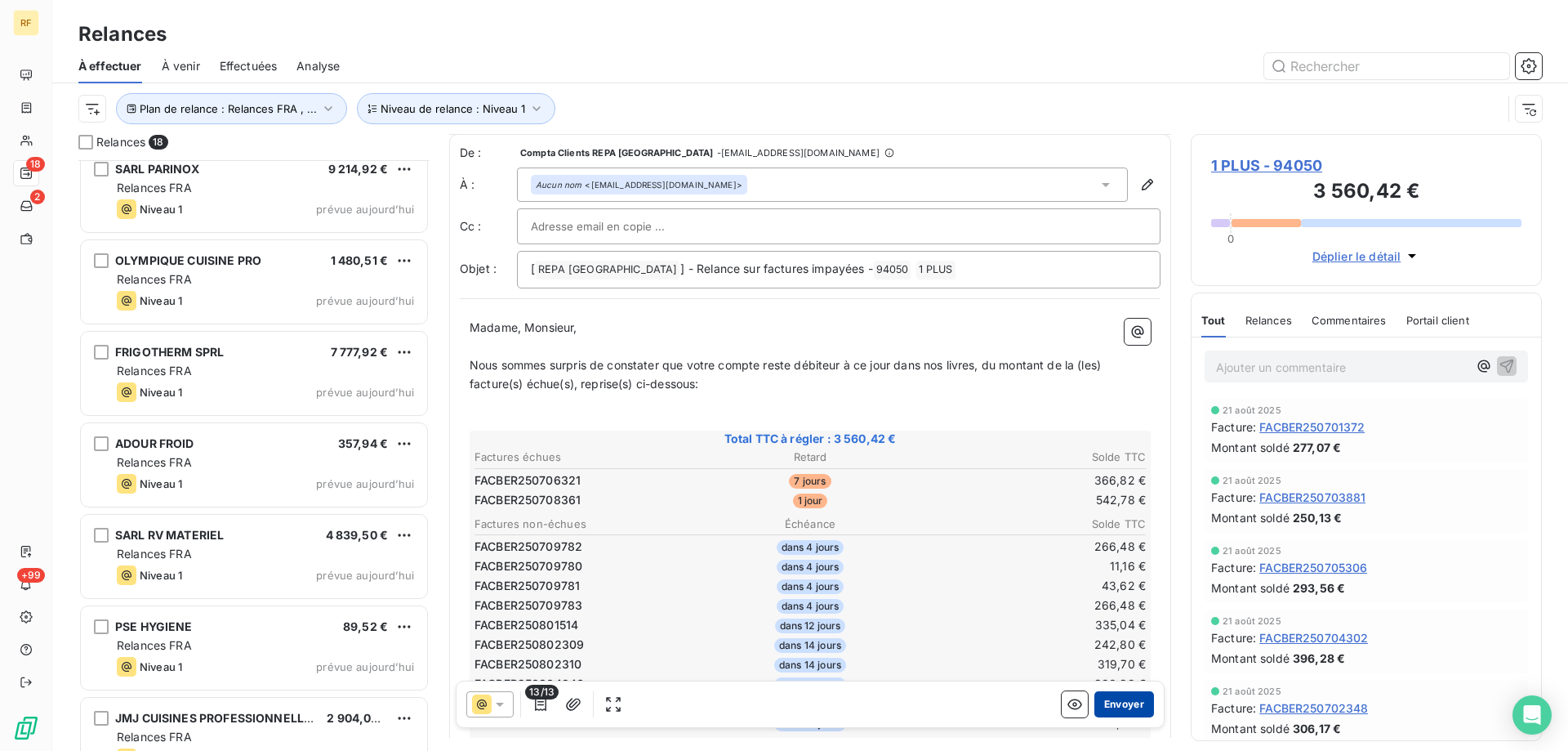
click at [1104, 696] on button "Envoyer" at bounding box center [1125, 704] width 60 height 26
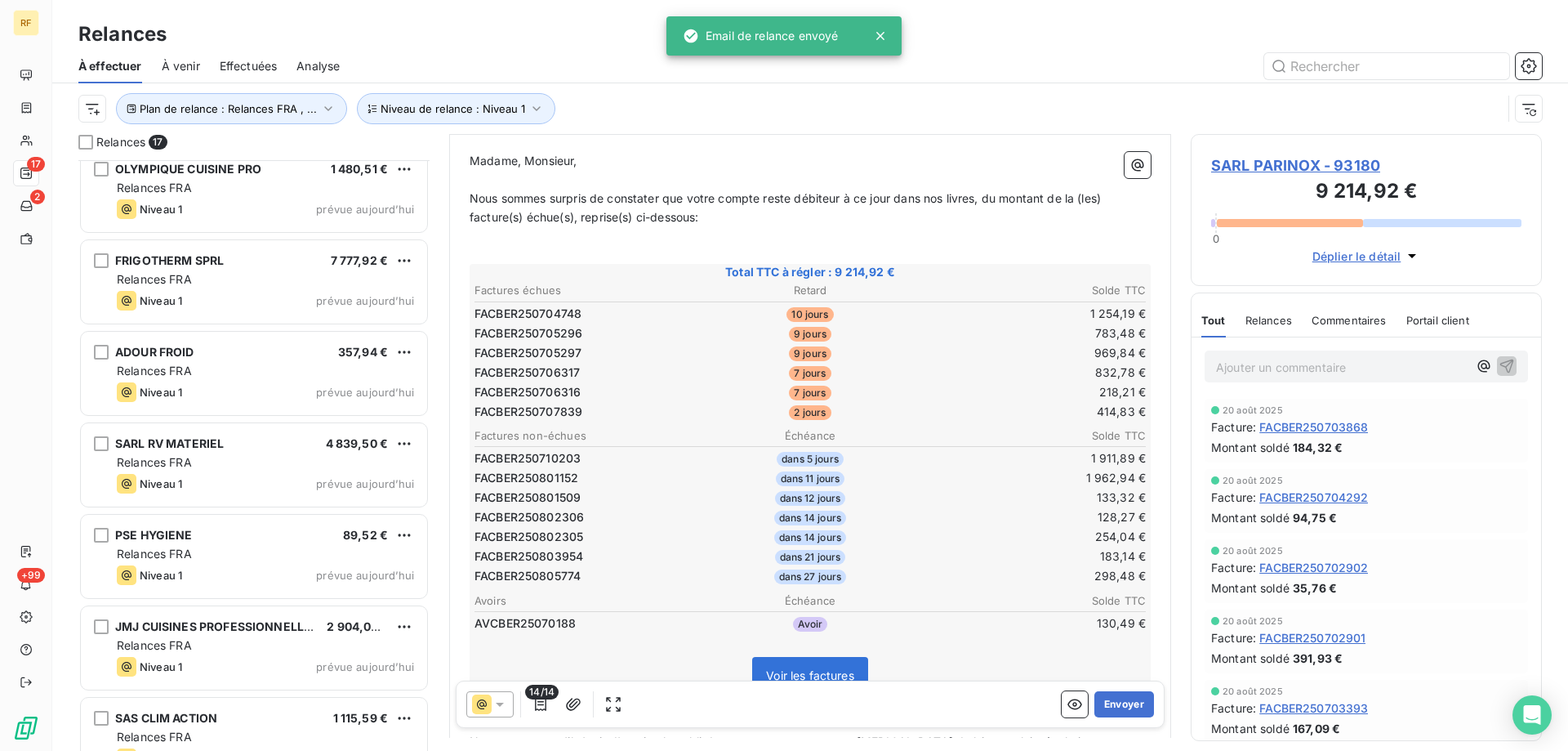
scroll to position [164, 0]
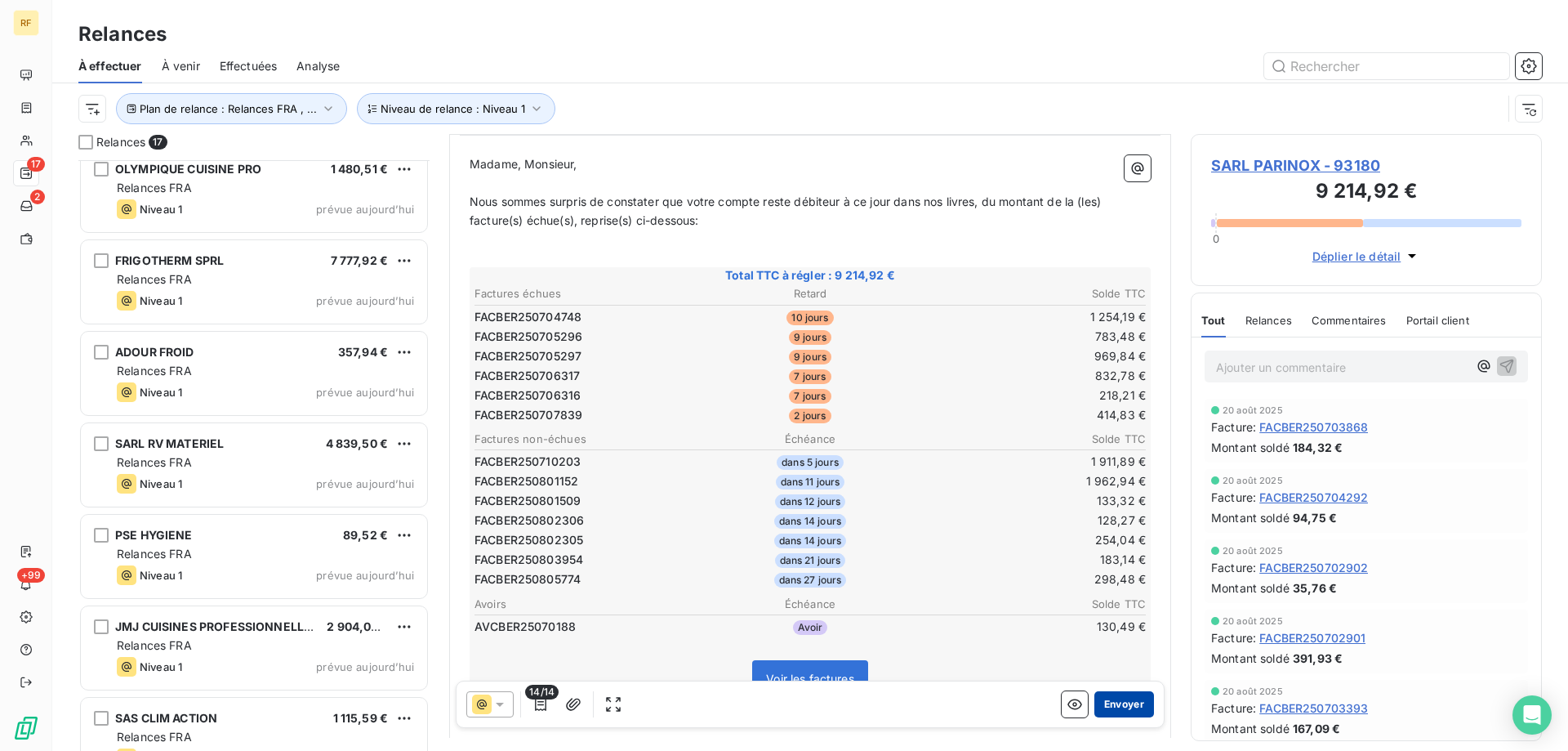
click at [1109, 705] on button "Envoyer" at bounding box center [1125, 704] width 60 height 26
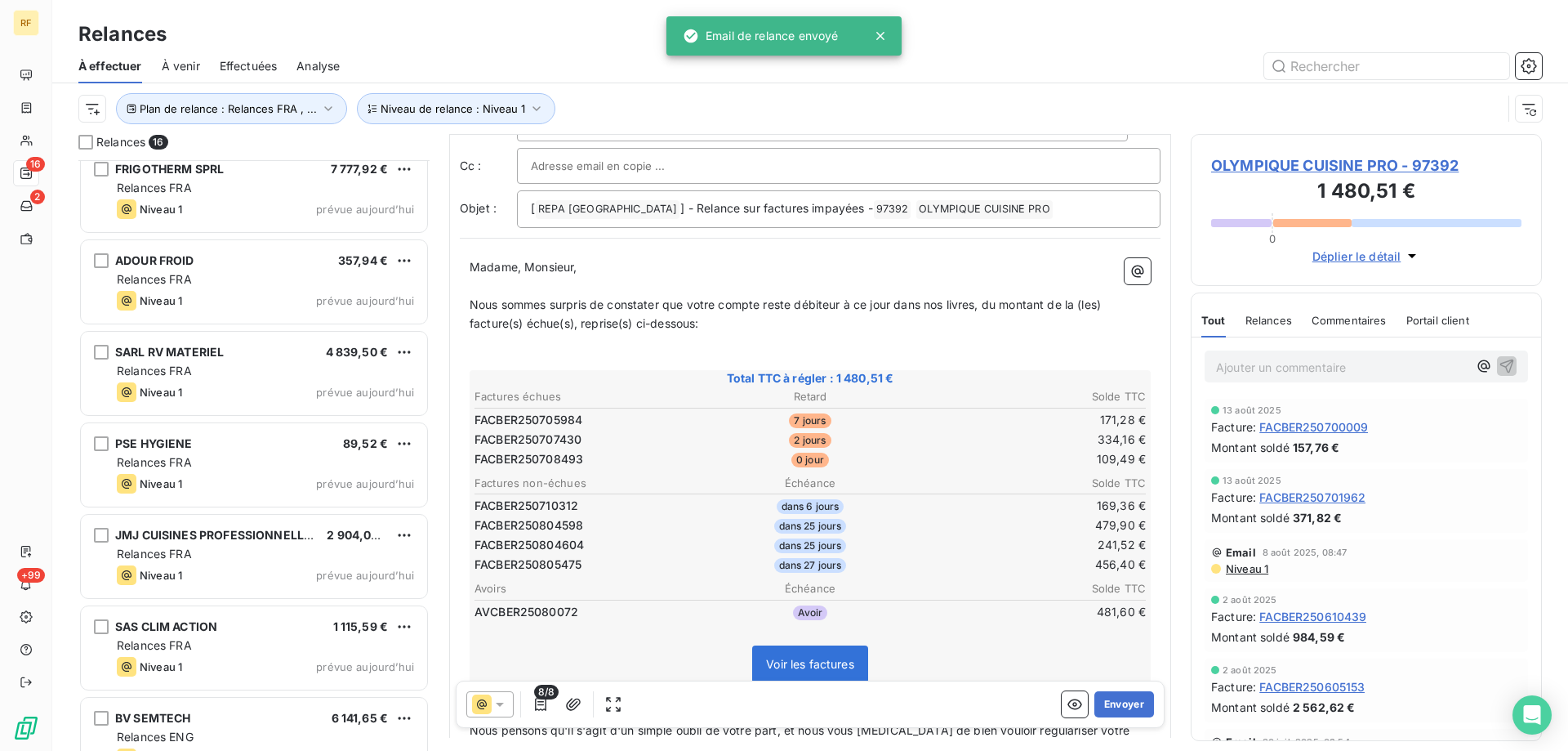
scroll to position [164, 0]
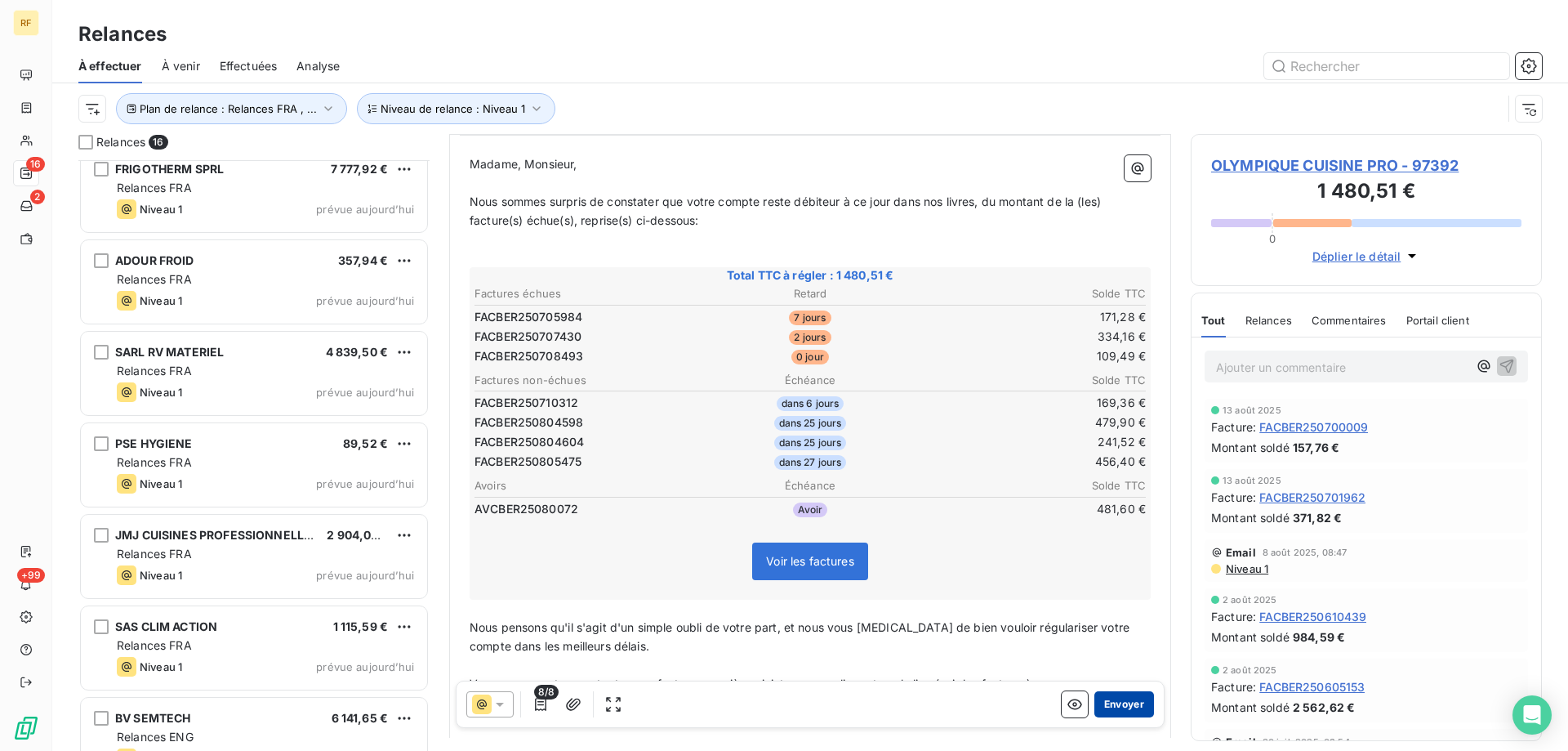
click at [1117, 695] on button "Envoyer" at bounding box center [1125, 704] width 60 height 26
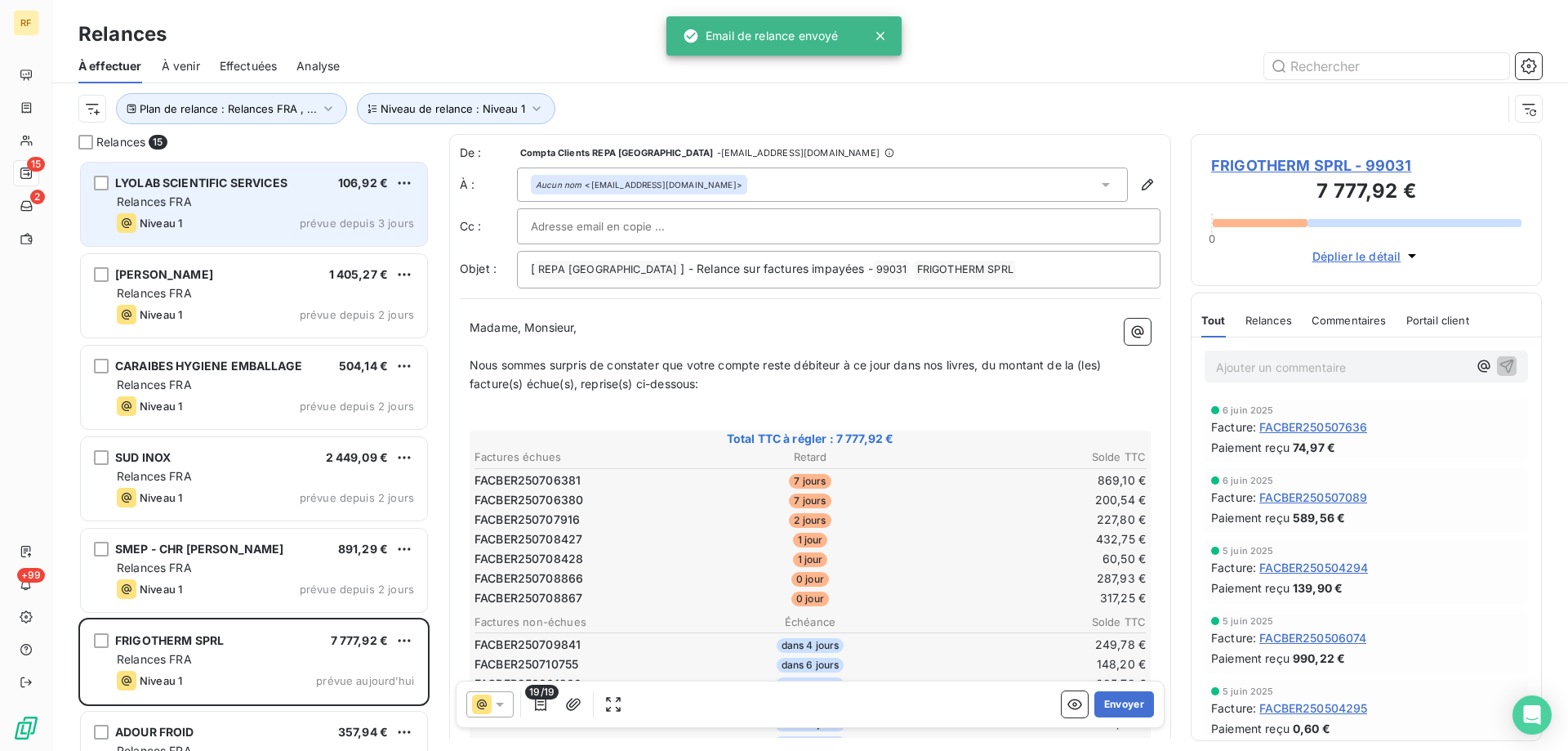
click at [270, 214] on div "Niveau 1 prévue depuis 3 jours" at bounding box center [266, 223] width 298 height 20
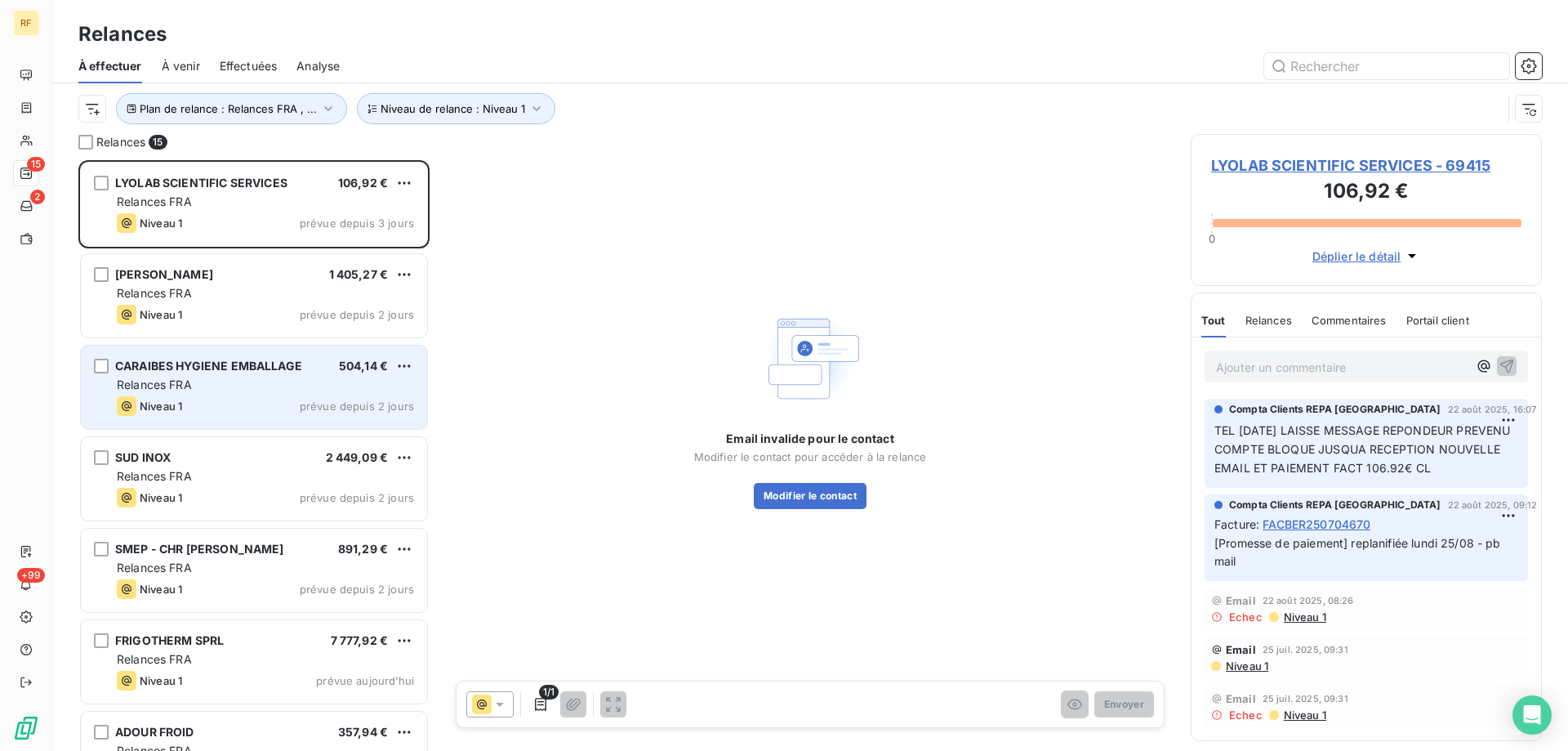
click at [258, 402] on div "Niveau 1 prévue depuis 2 jours" at bounding box center [266, 406] width 298 height 20
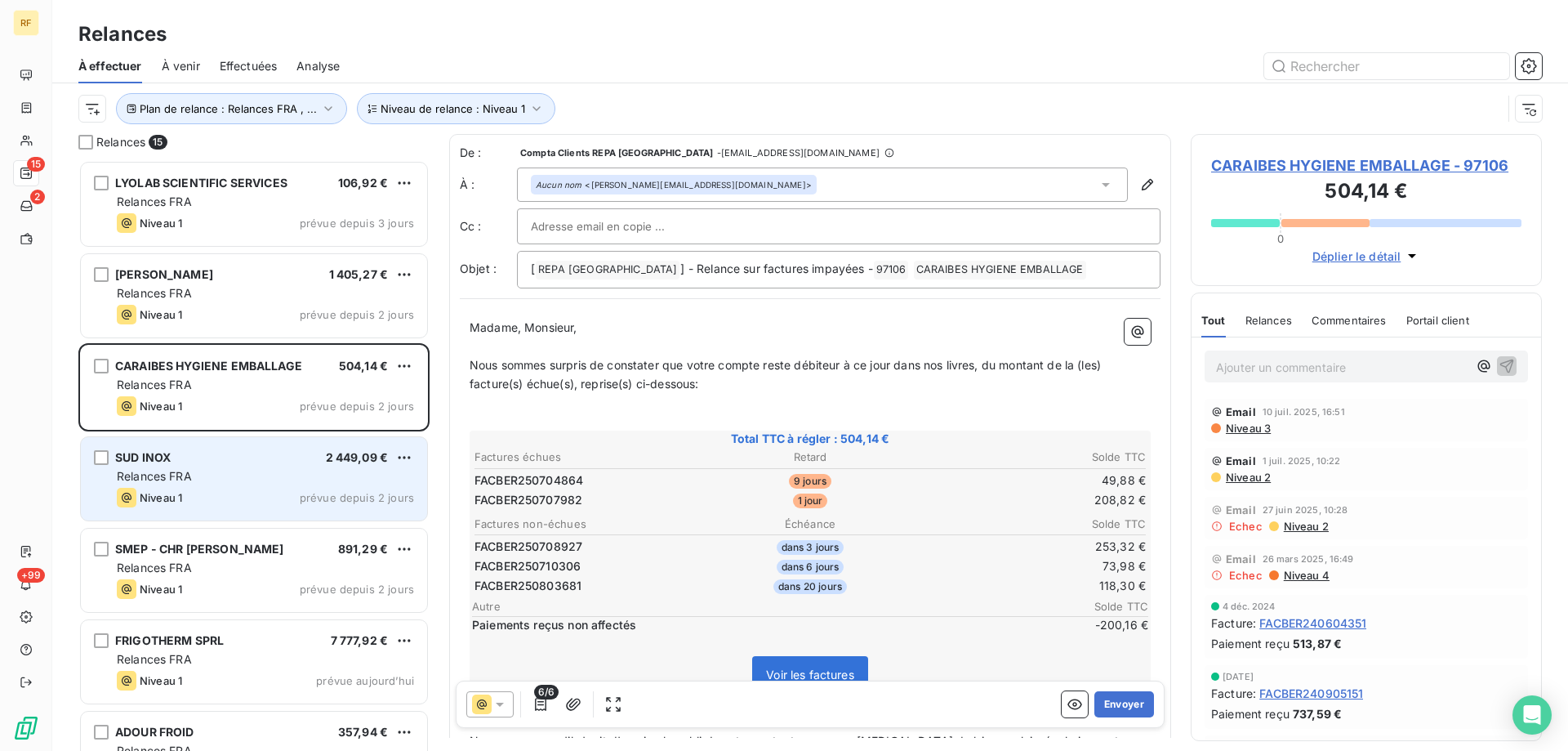
click at [279, 455] on div "SUD INOX 2 449,09 €" at bounding box center [266, 457] width 298 height 15
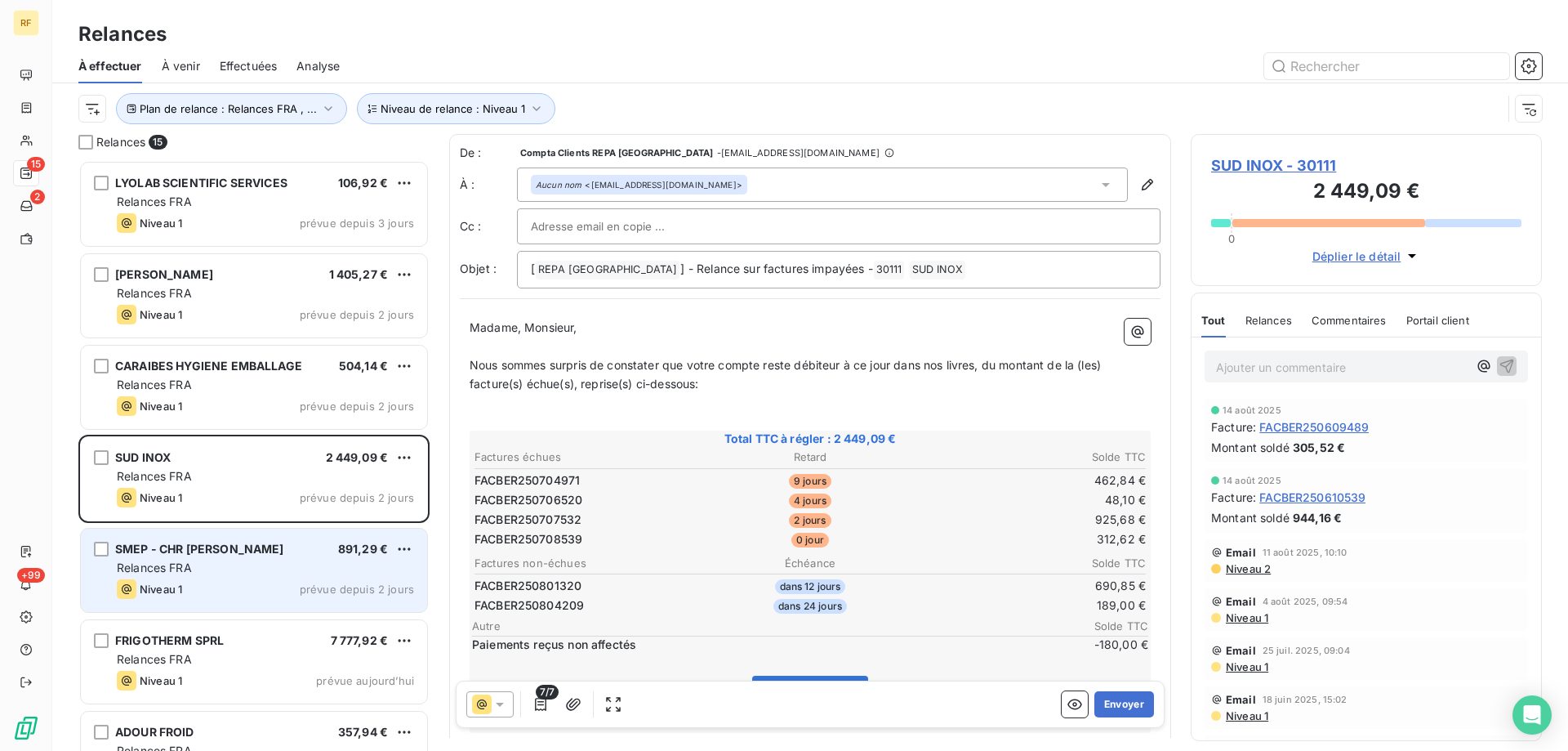
click at [245, 579] on div "Niveau 1 prévue depuis 2 jours" at bounding box center [266, 589] width 298 height 20
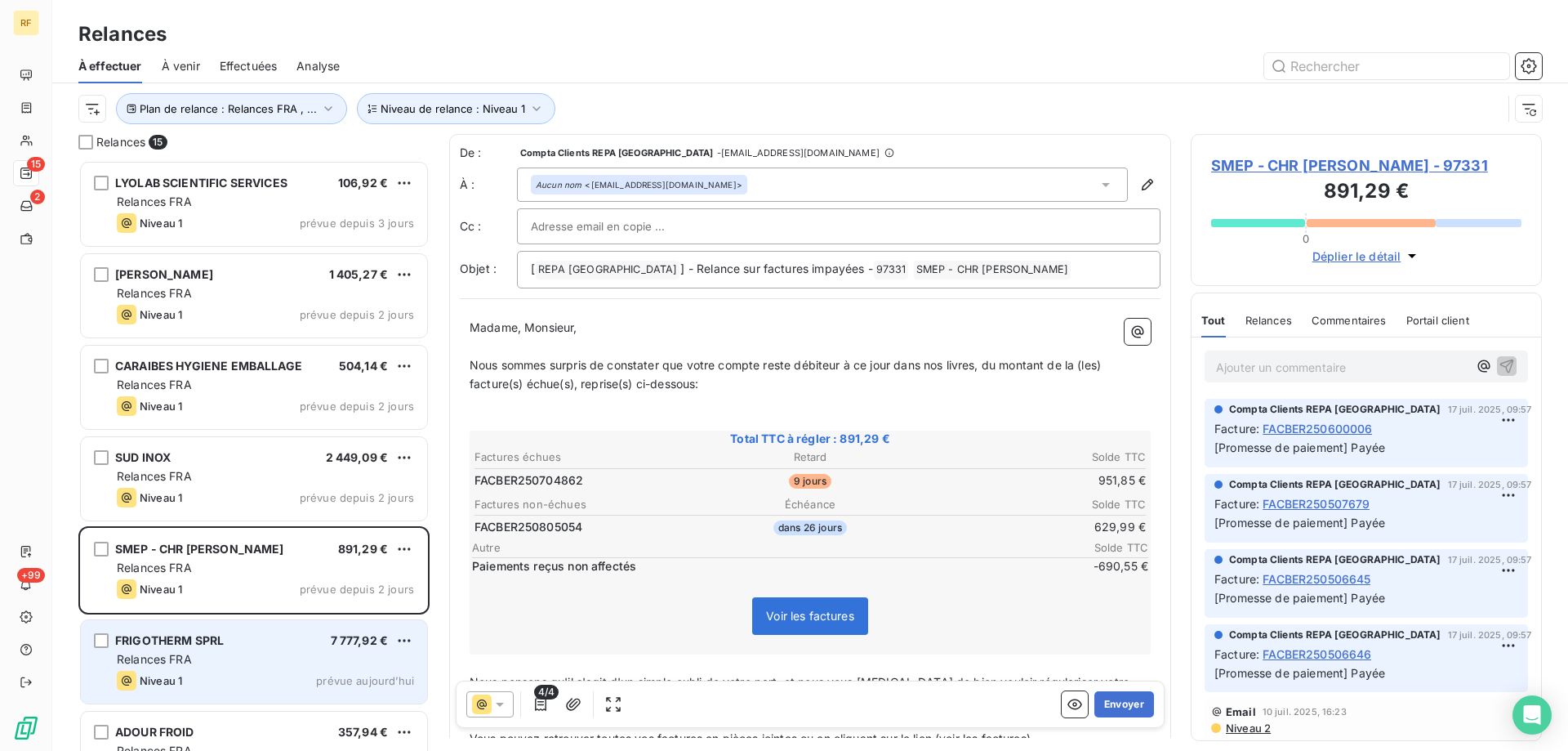
click at [193, 657] on div "Relances FRA" at bounding box center [266, 659] width 298 height 16
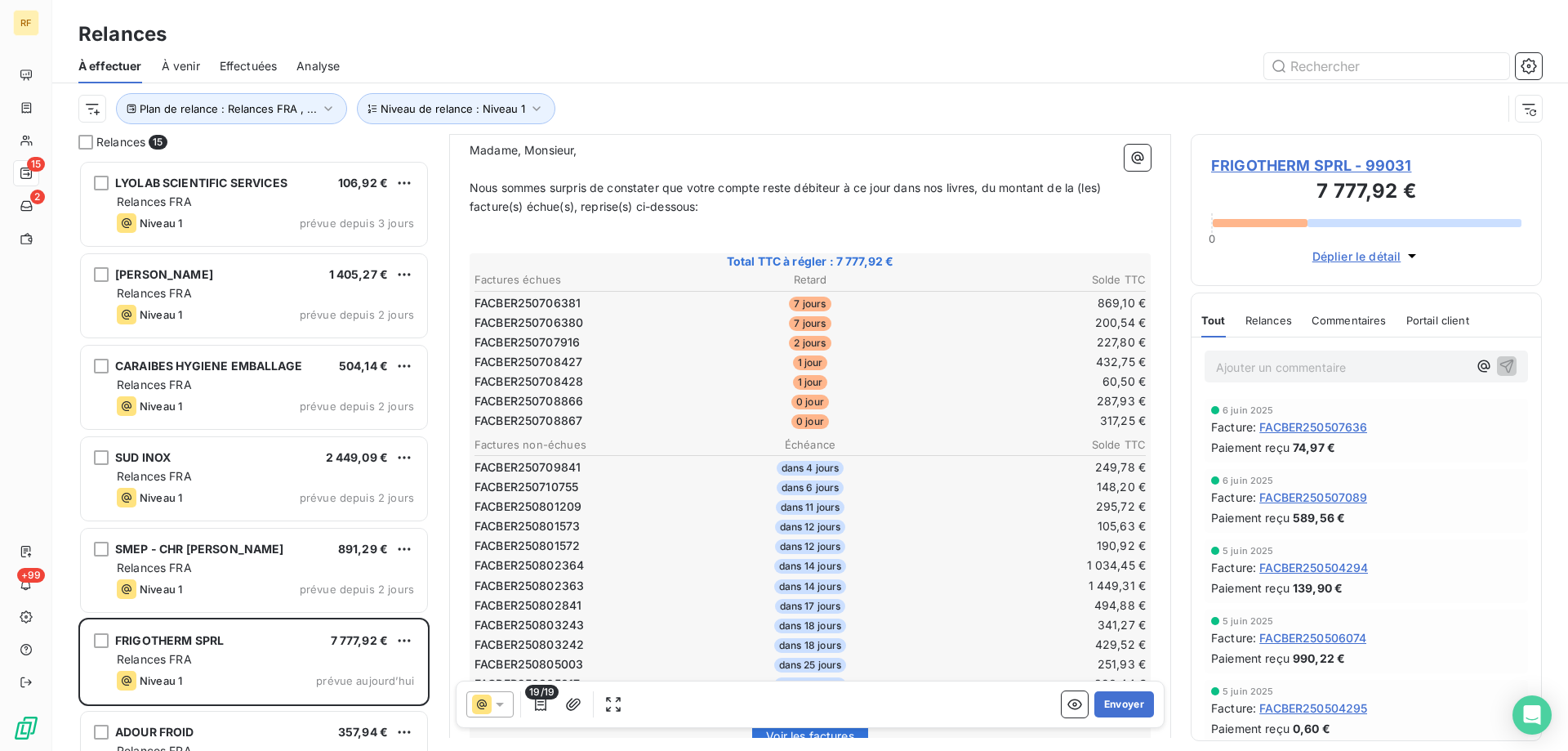
scroll to position [246, 0]
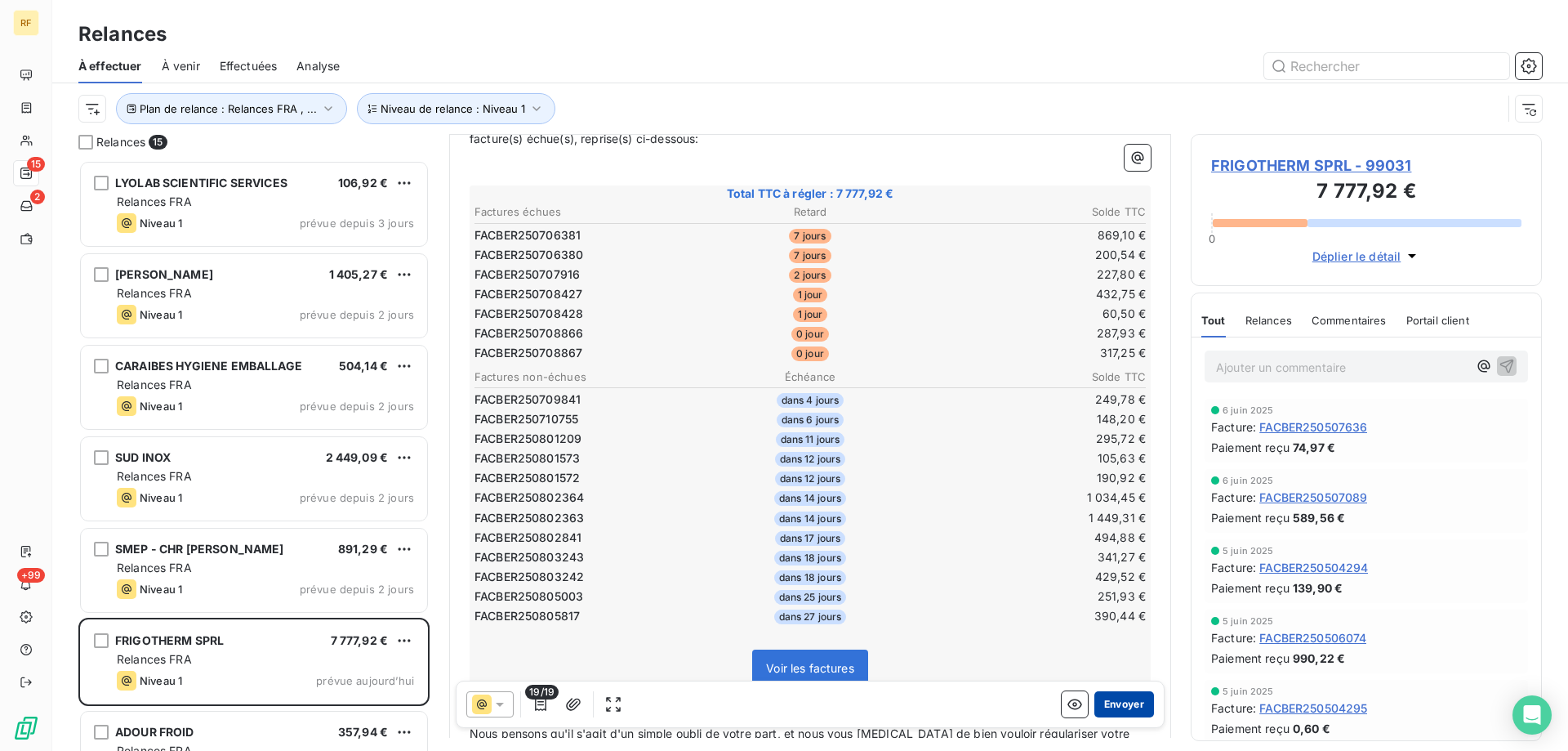
click at [1109, 707] on button "Envoyer" at bounding box center [1125, 704] width 60 height 26
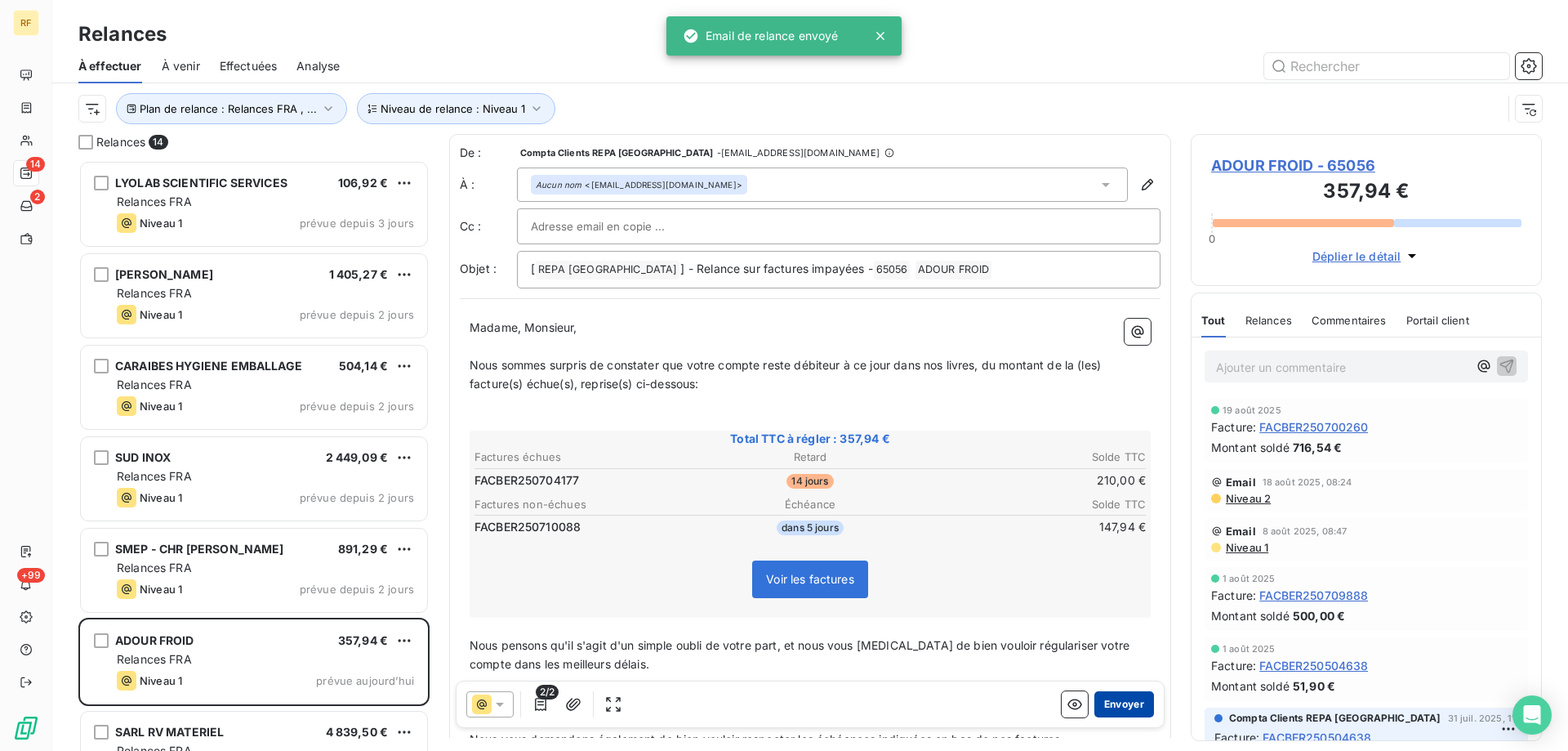
click at [1126, 702] on button "Envoyer" at bounding box center [1125, 704] width 60 height 26
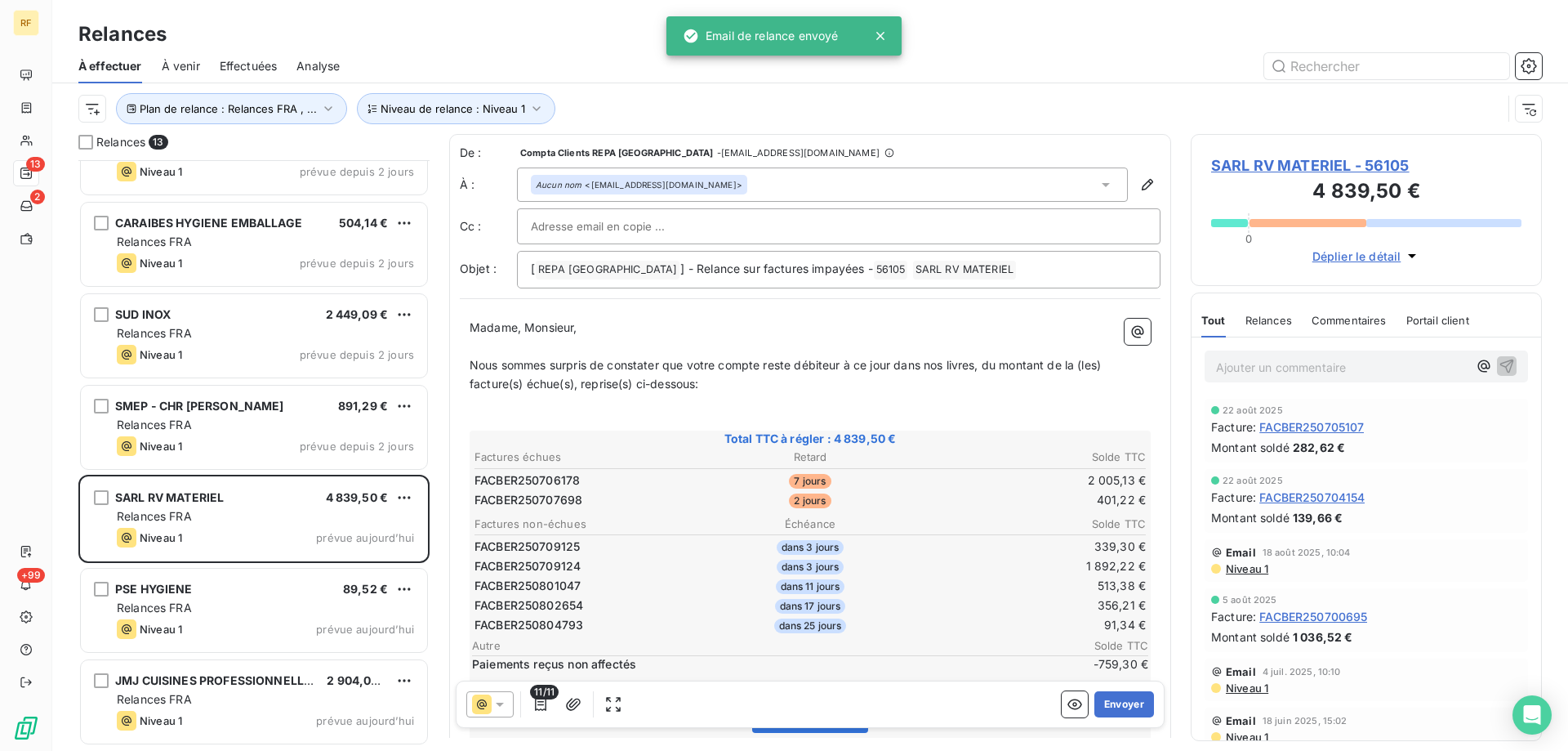
scroll to position [164, 0]
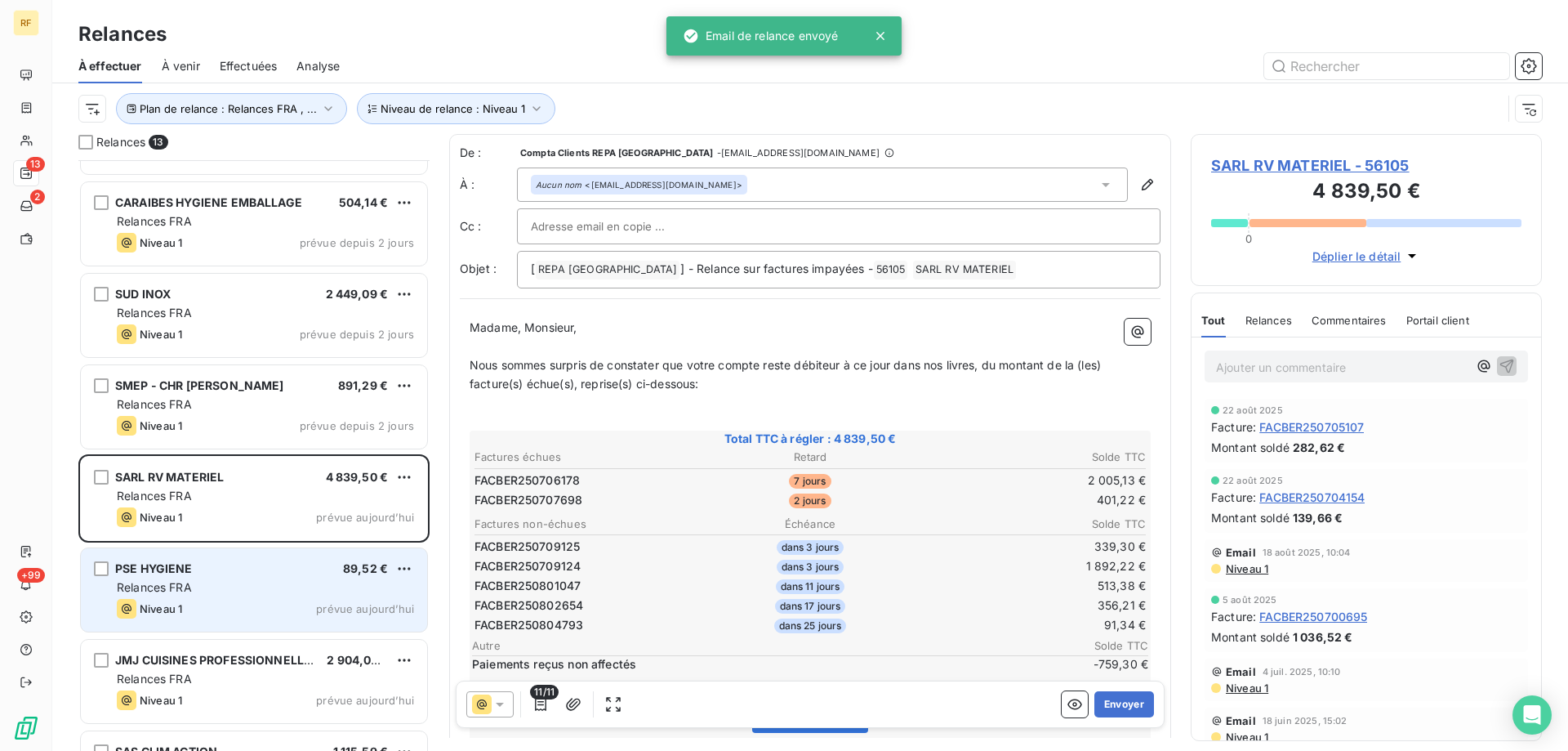
click at [248, 573] on div "PSE HYGIENE 89,52 €" at bounding box center [266, 568] width 298 height 15
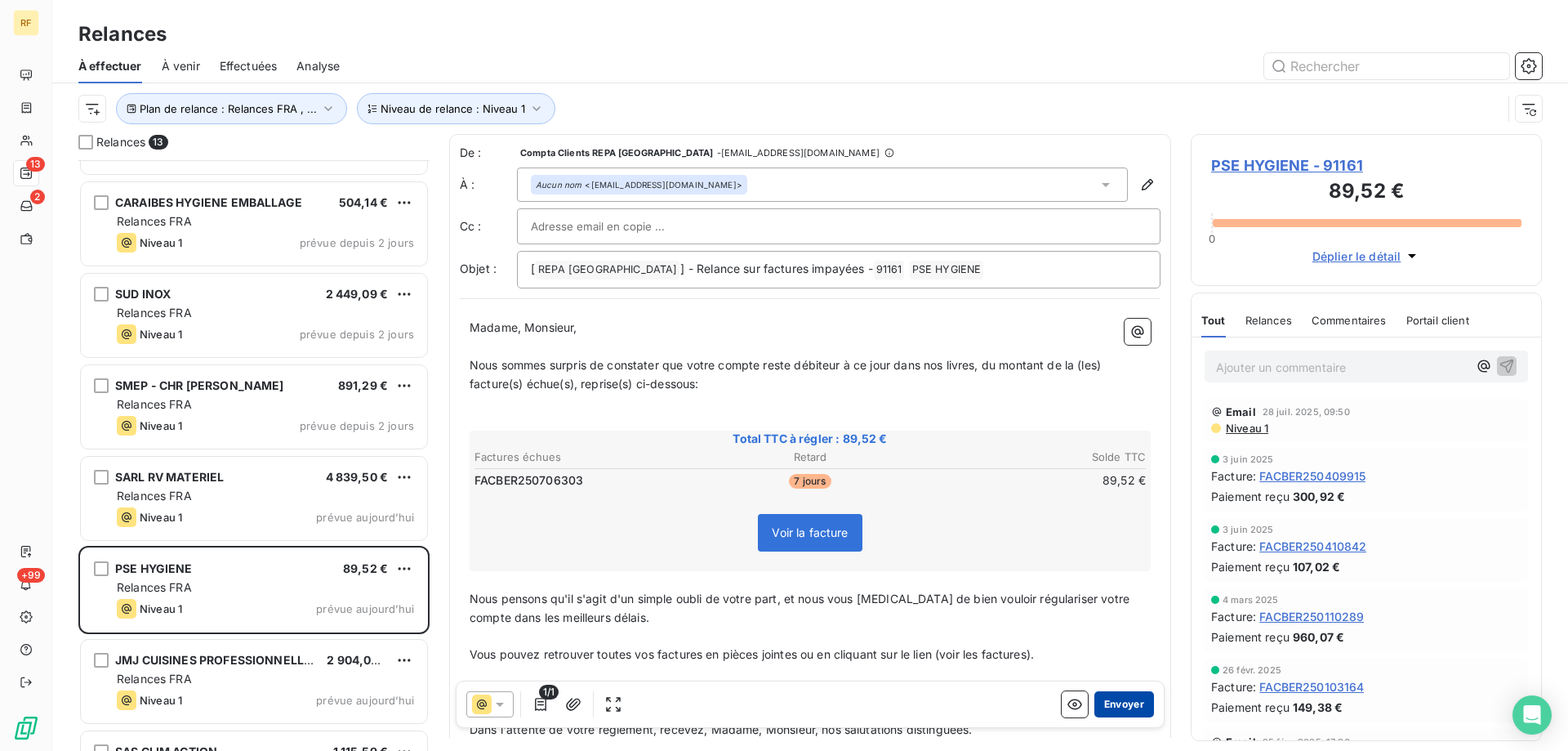
click at [1103, 700] on button "Envoyer" at bounding box center [1125, 704] width 60 height 26
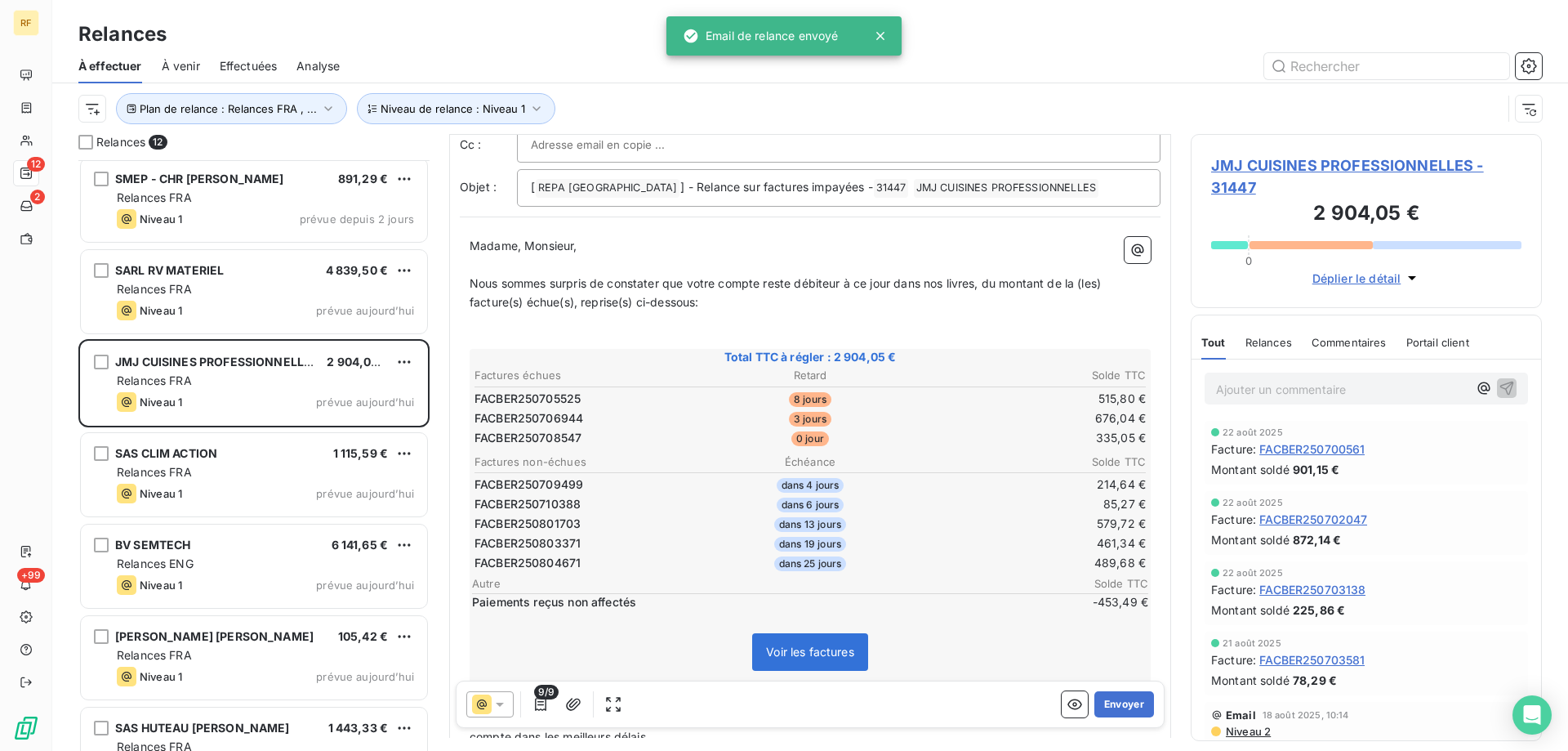
scroll to position [409, 0]
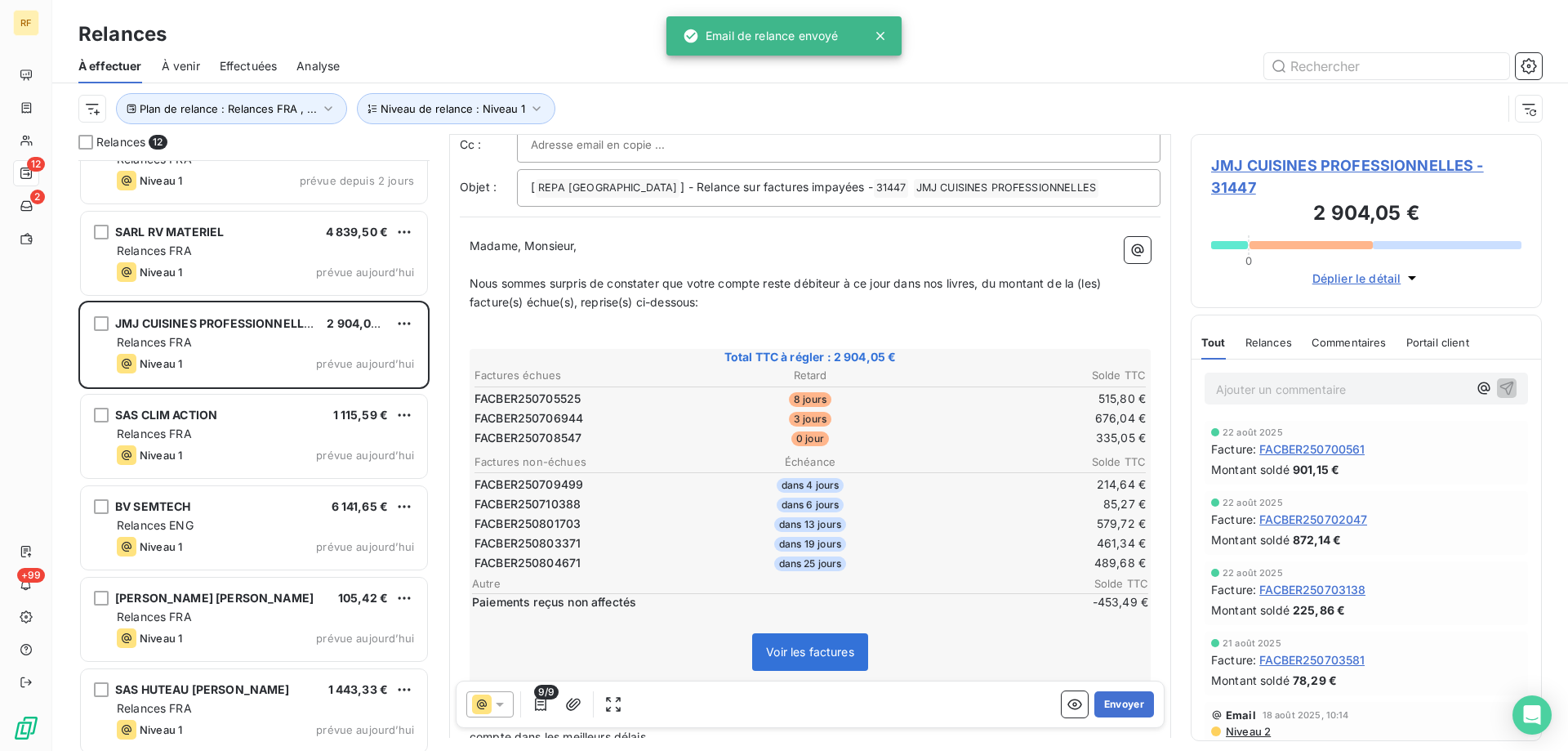
click at [147, 387] on div "JMJ CUISINES PROFESSIONNELLES 2 904,05 € Relances FRA Niveau 1 prévue aujourd’h…" at bounding box center [255, 347] width 352 height 92
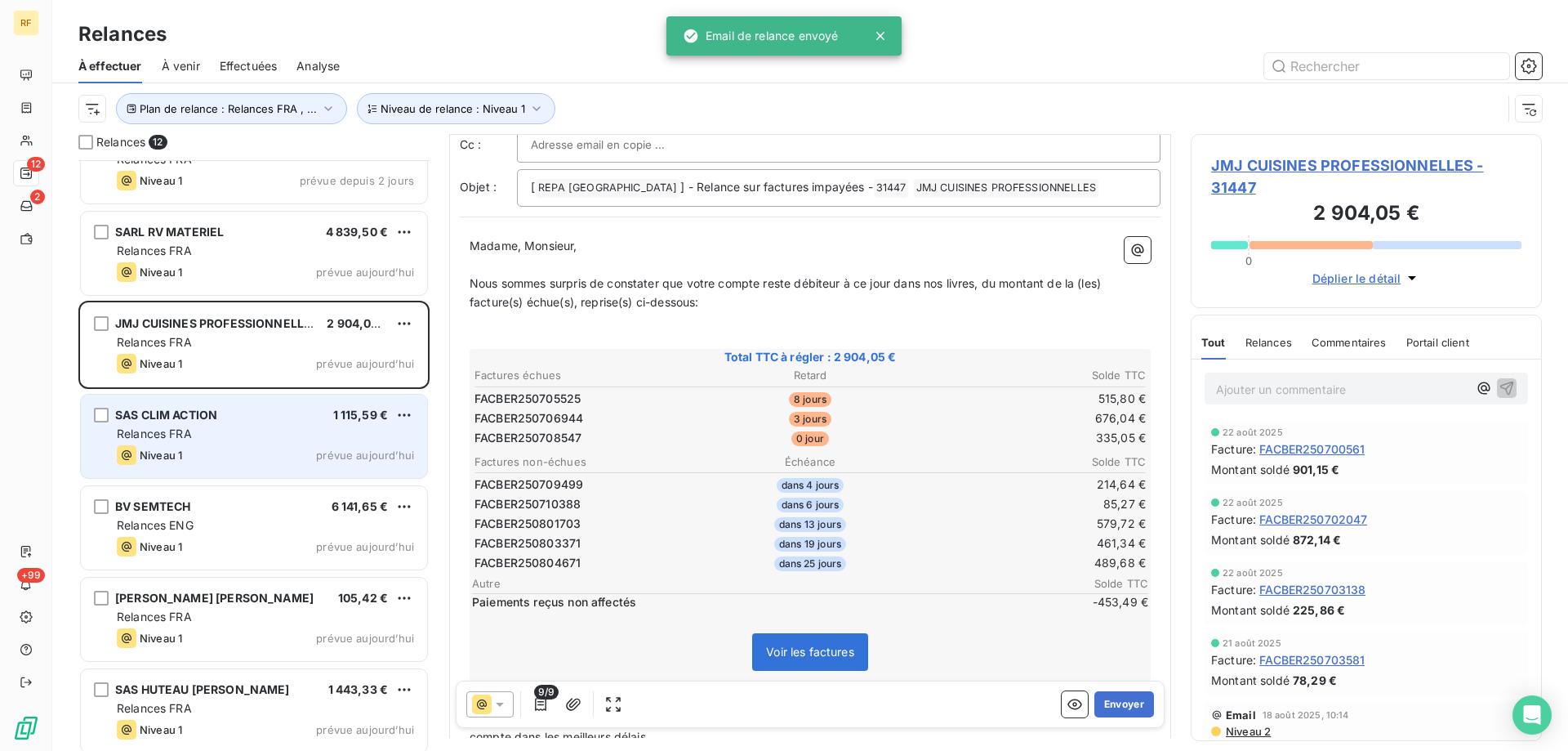
click at [150, 432] on span "Relances FRA" at bounding box center [154, 433] width 75 height 14
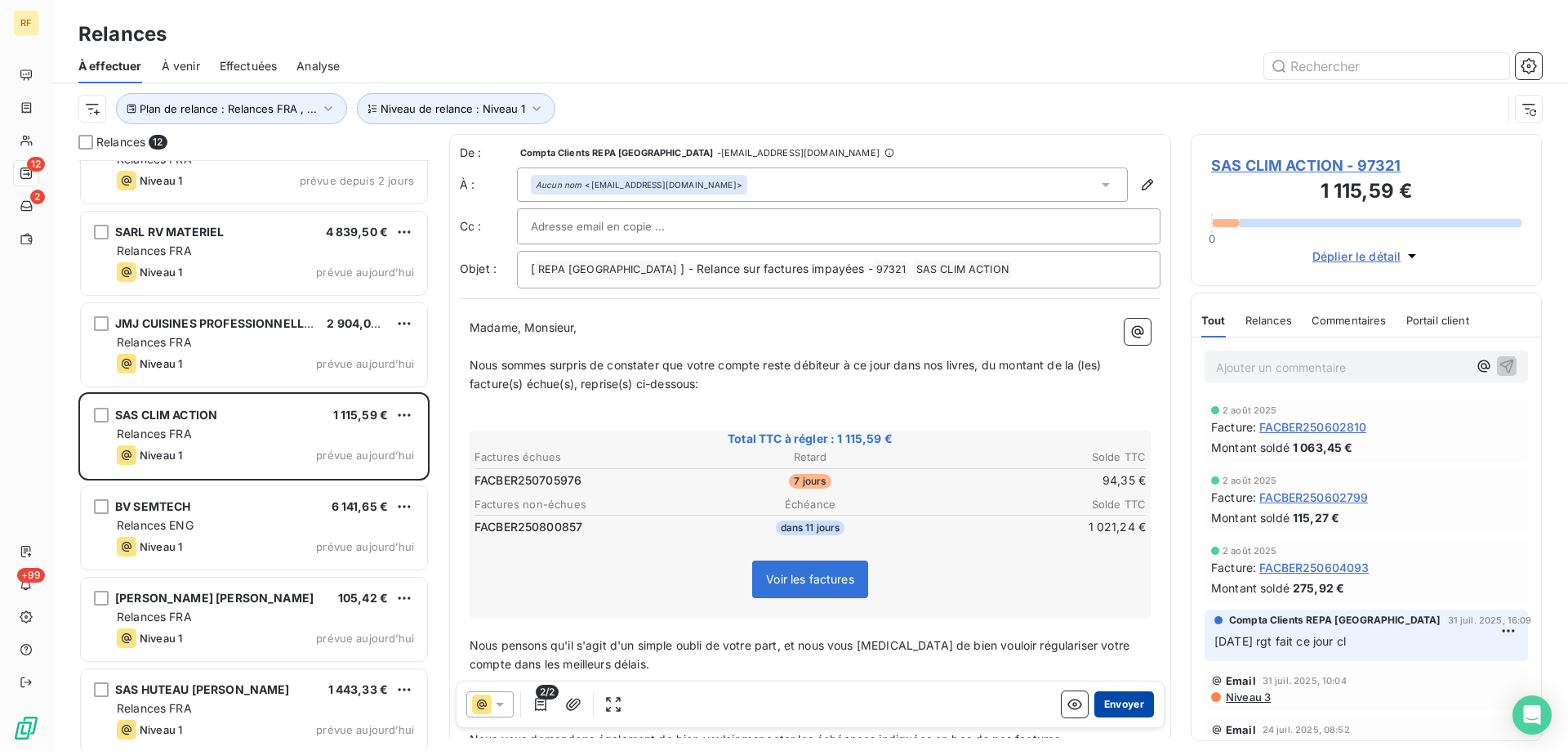
click at [1121, 702] on button "Envoyer" at bounding box center [1125, 704] width 60 height 26
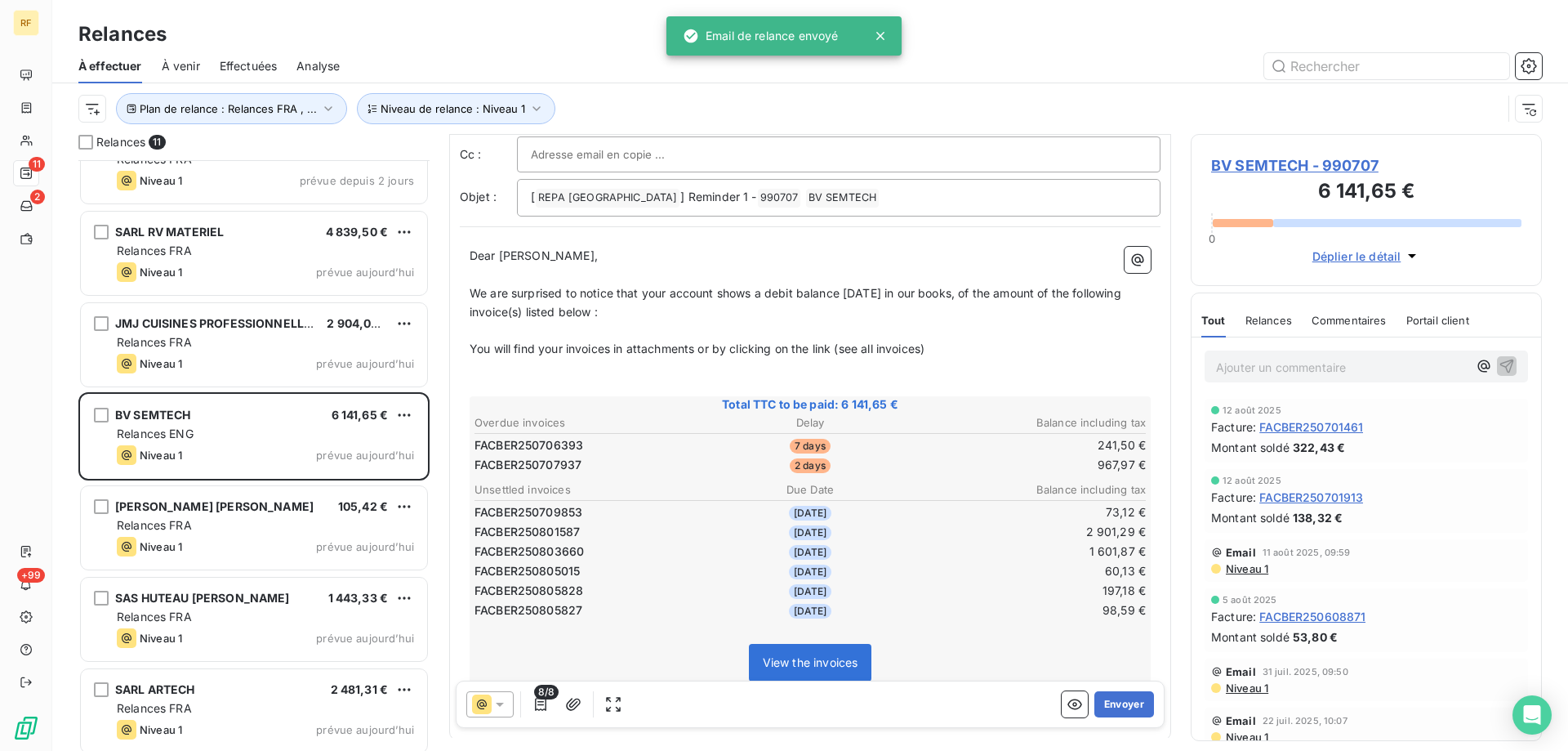
scroll to position [142, 0]
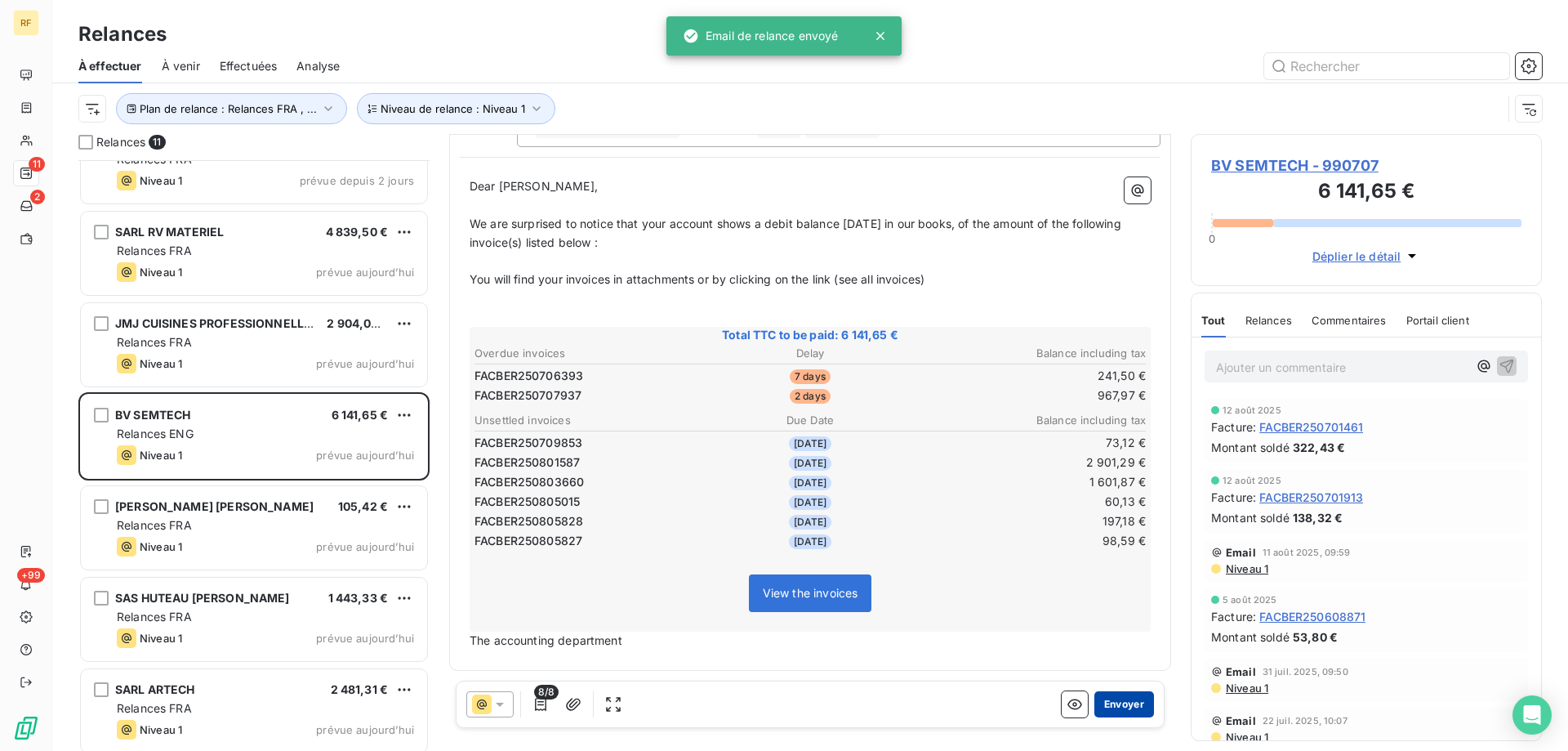
click at [1117, 703] on button "Envoyer" at bounding box center [1125, 704] width 60 height 26
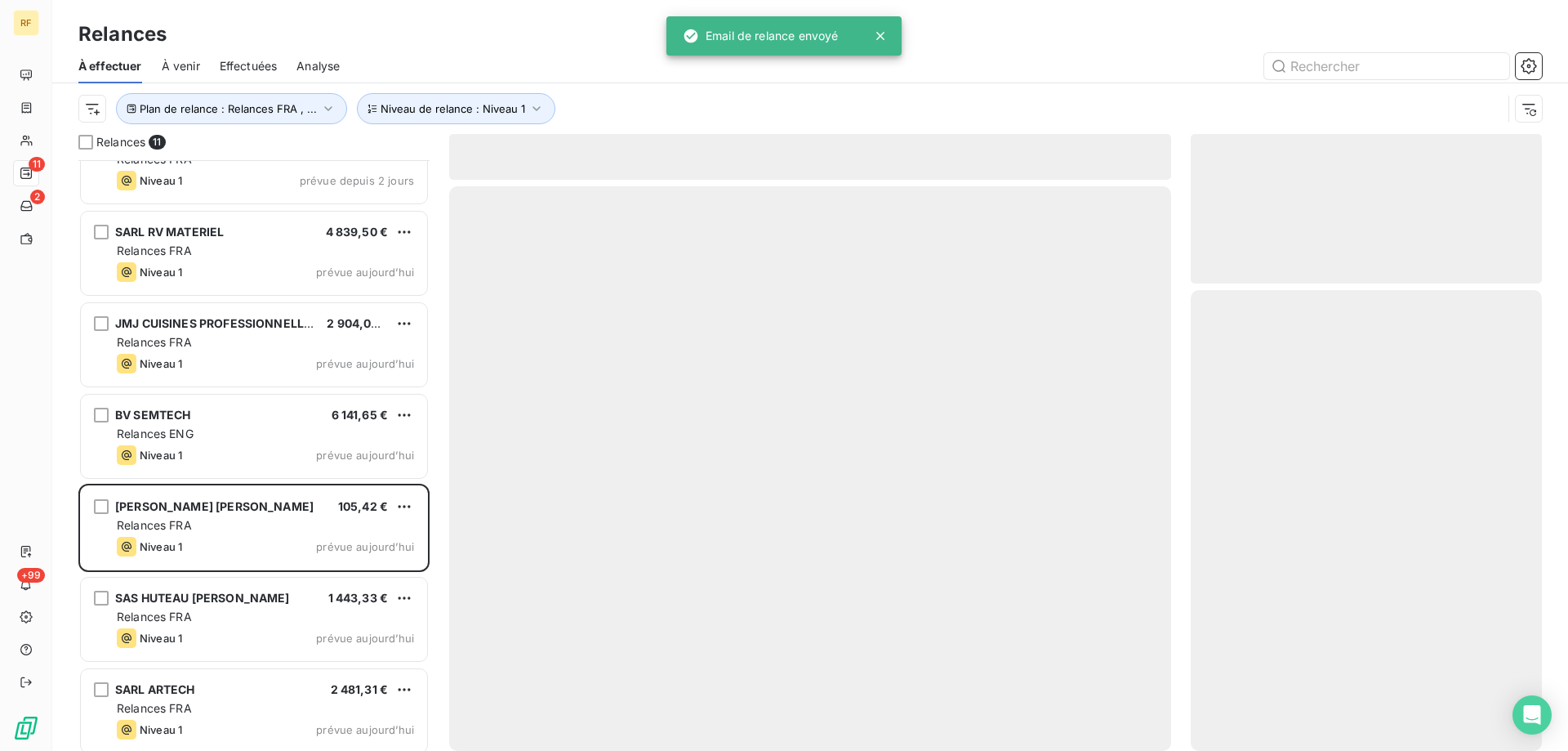
scroll to position [325, 0]
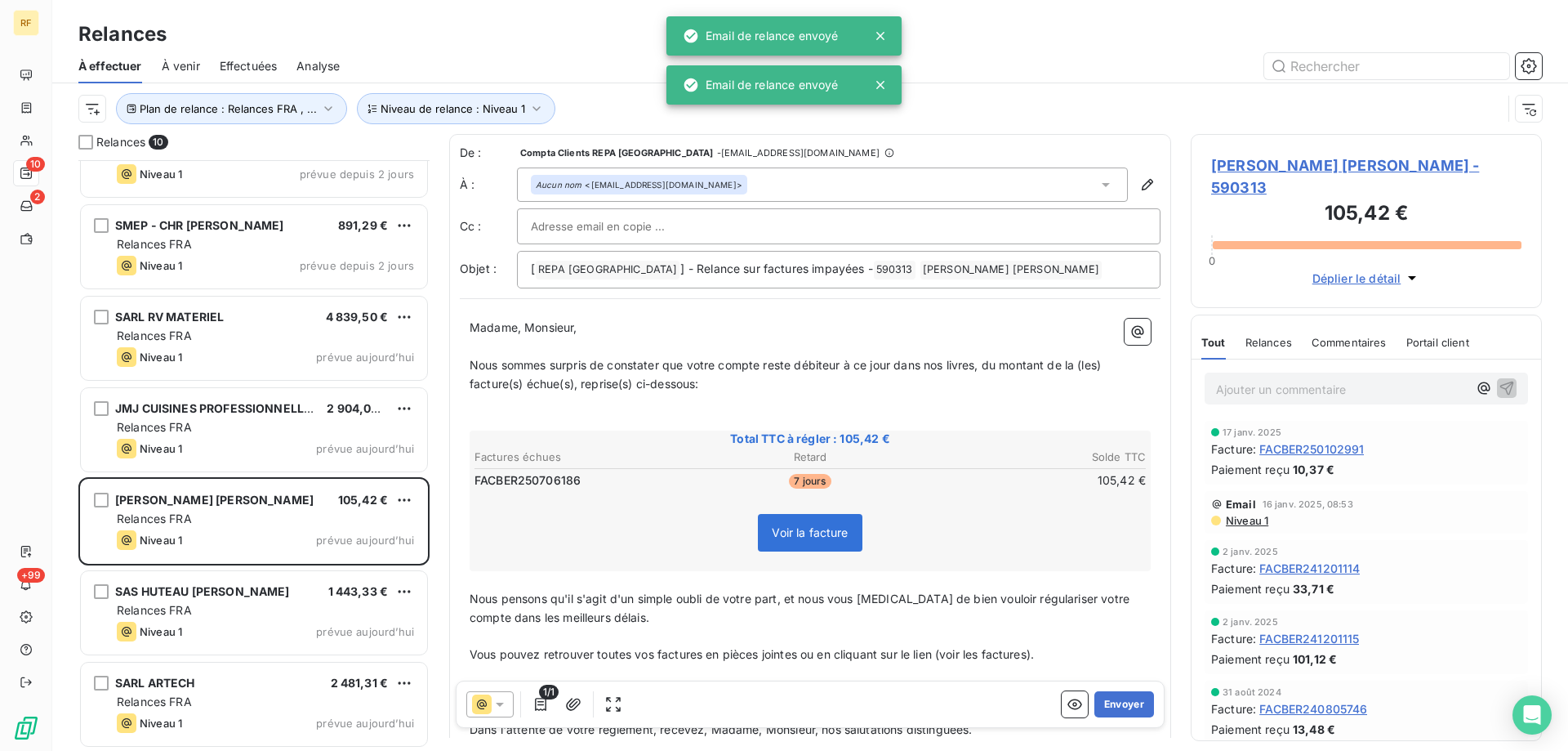
click at [1117, 703] on button "Envoyer" at bounding box center [1125, 704] width 60 height 26
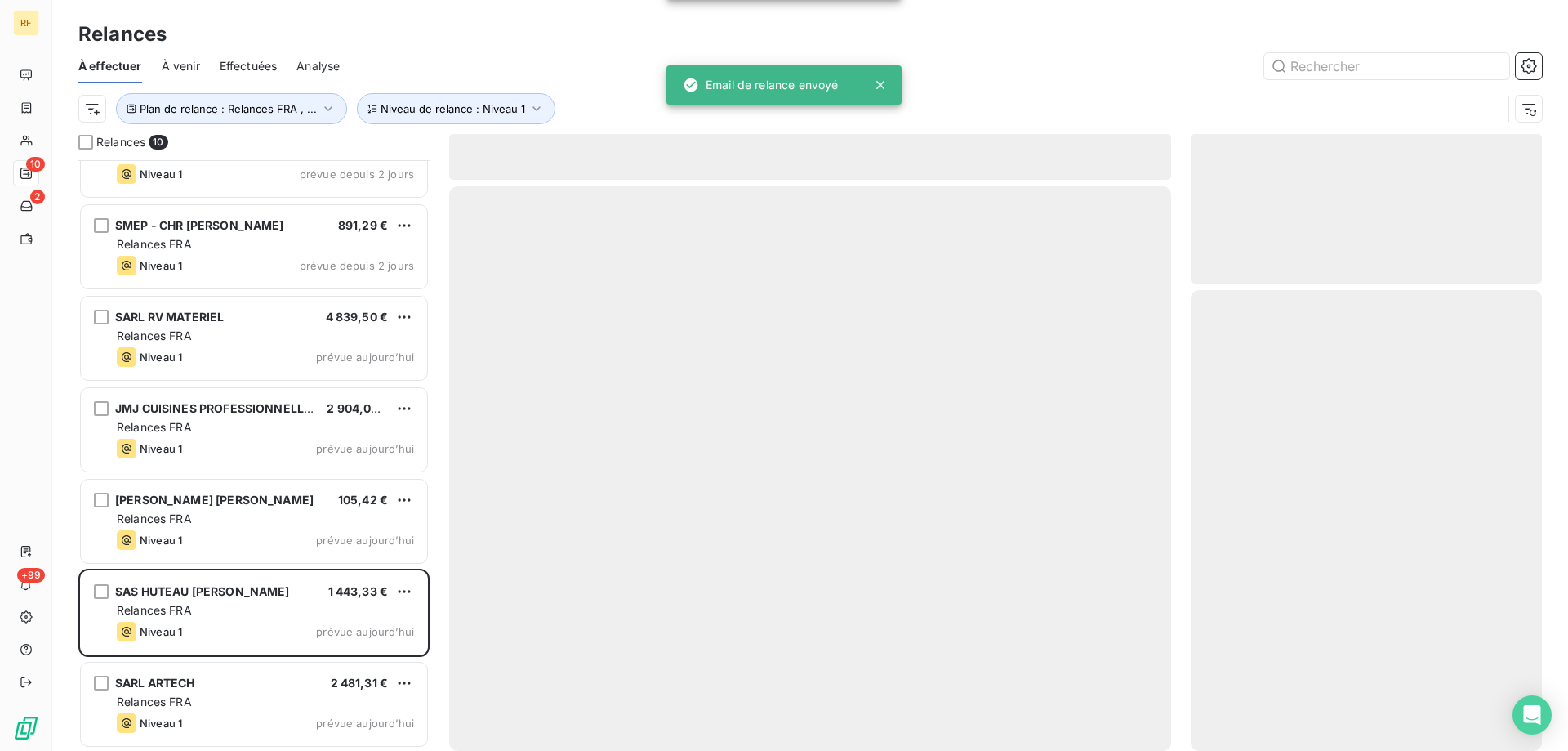
scroll to position [233, 0]
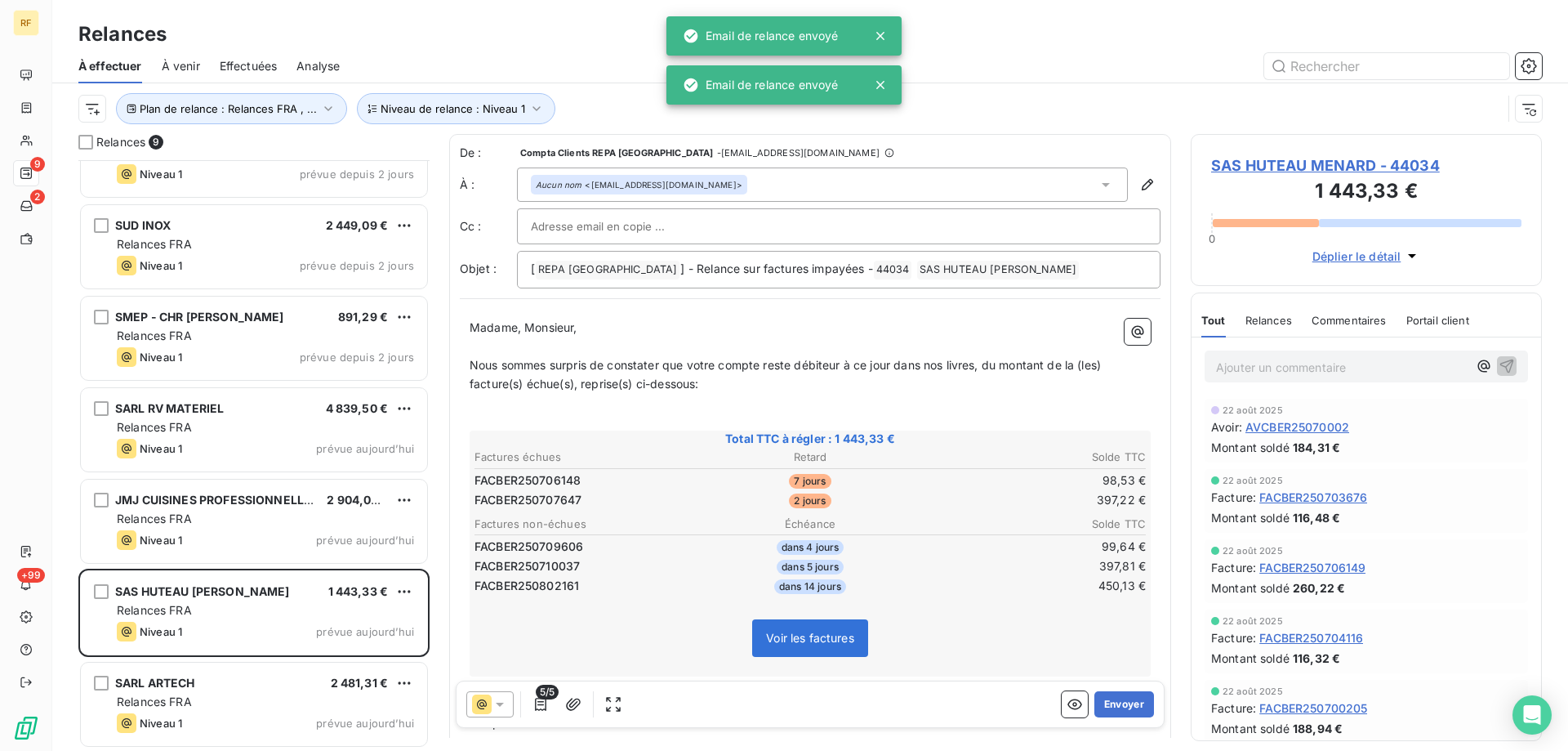
click at [1117, 703] on button "Envoyer" at bounding box center [1125, 704] width 60 height 26
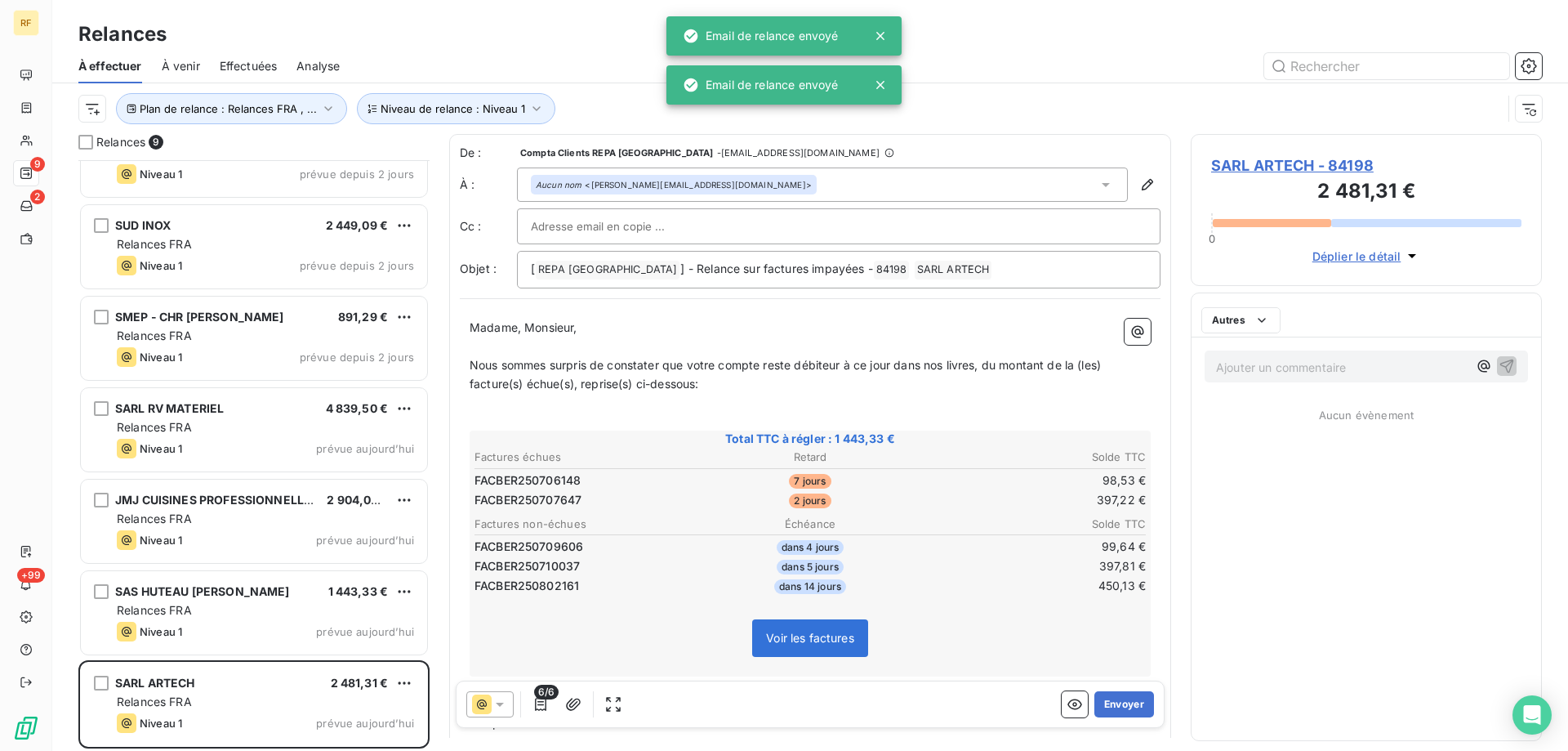
scroll to position [141, 0]
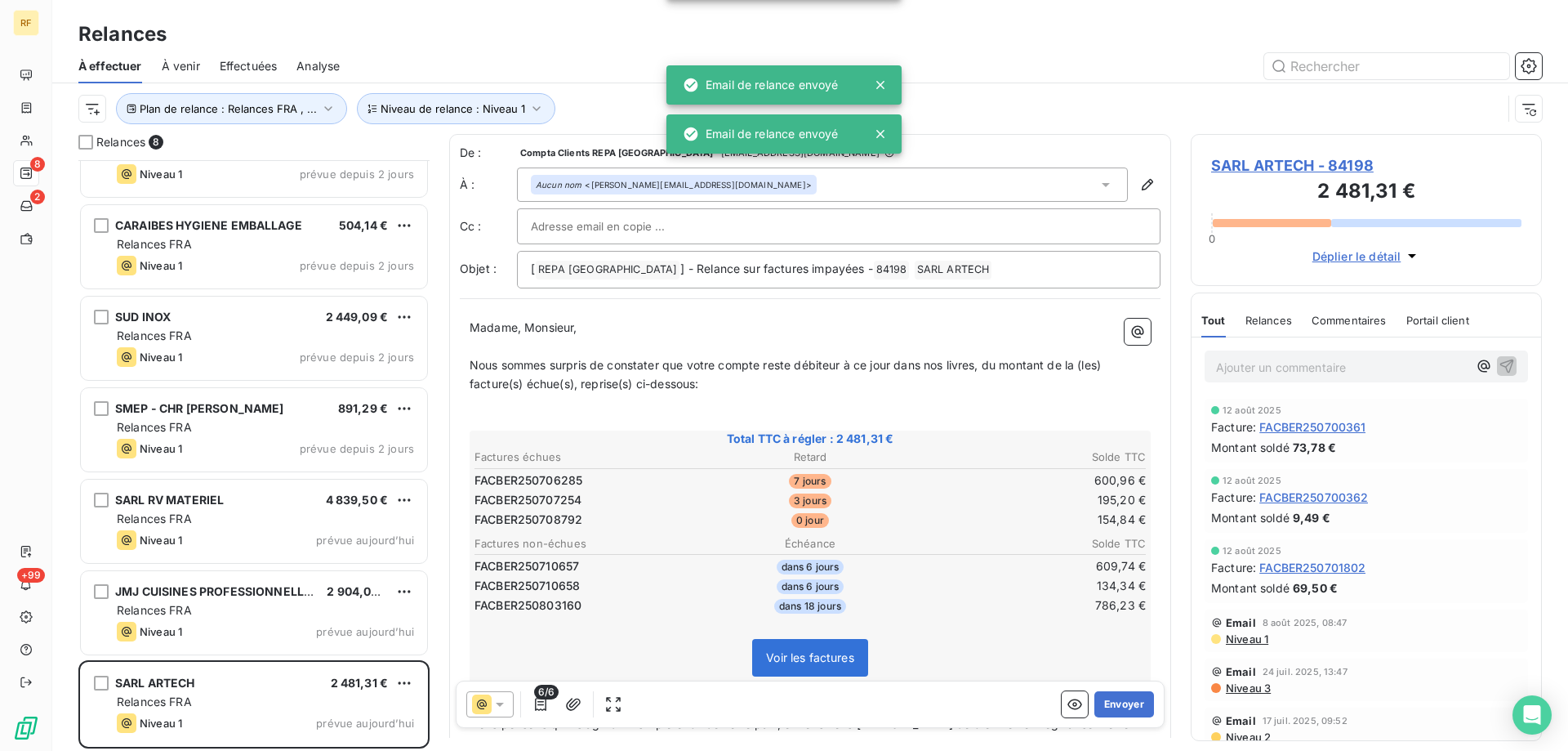
click at [1117, 703] on button "Envoyer" at bounding box center [1125, 704] width 60 height 26
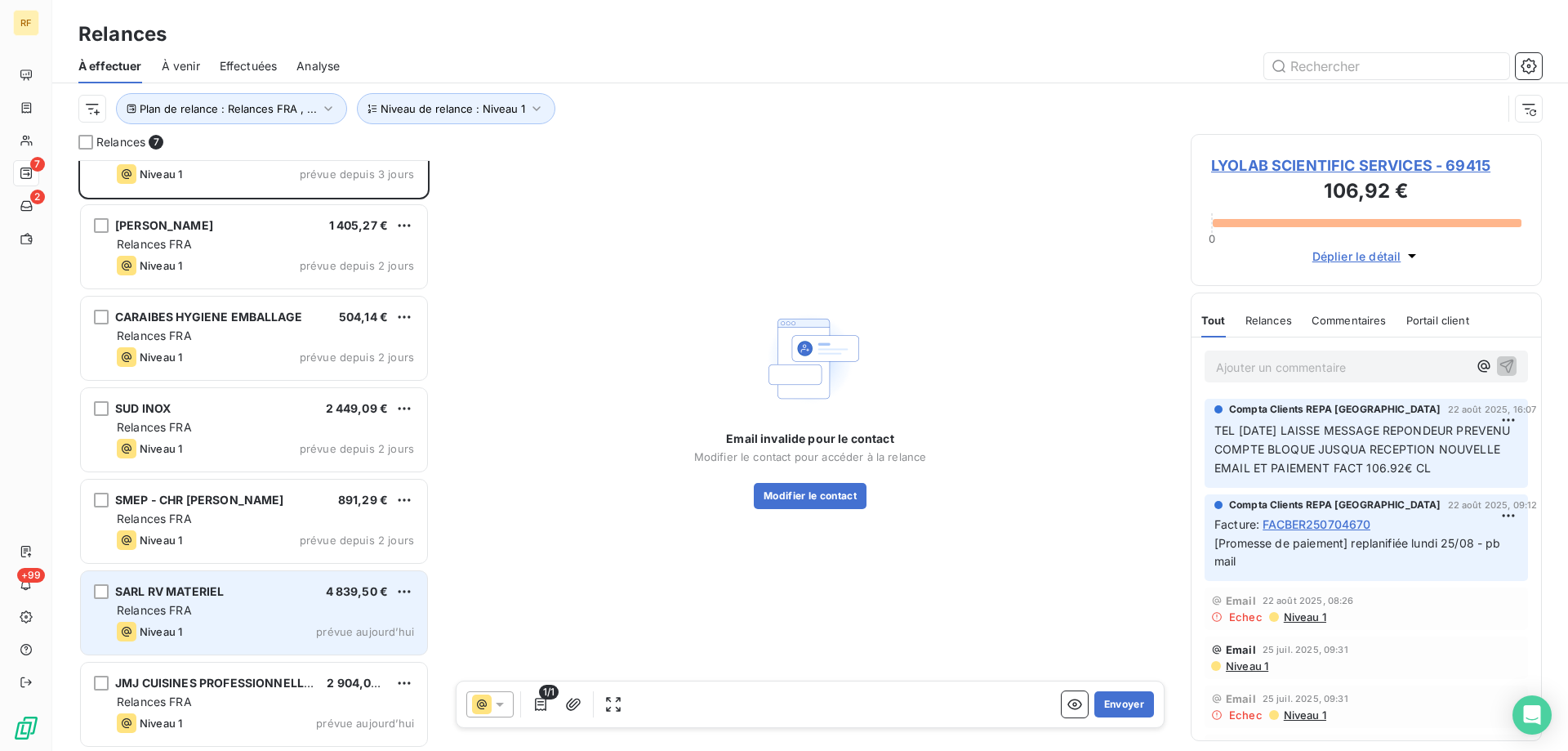
scroll to position [51, 0]
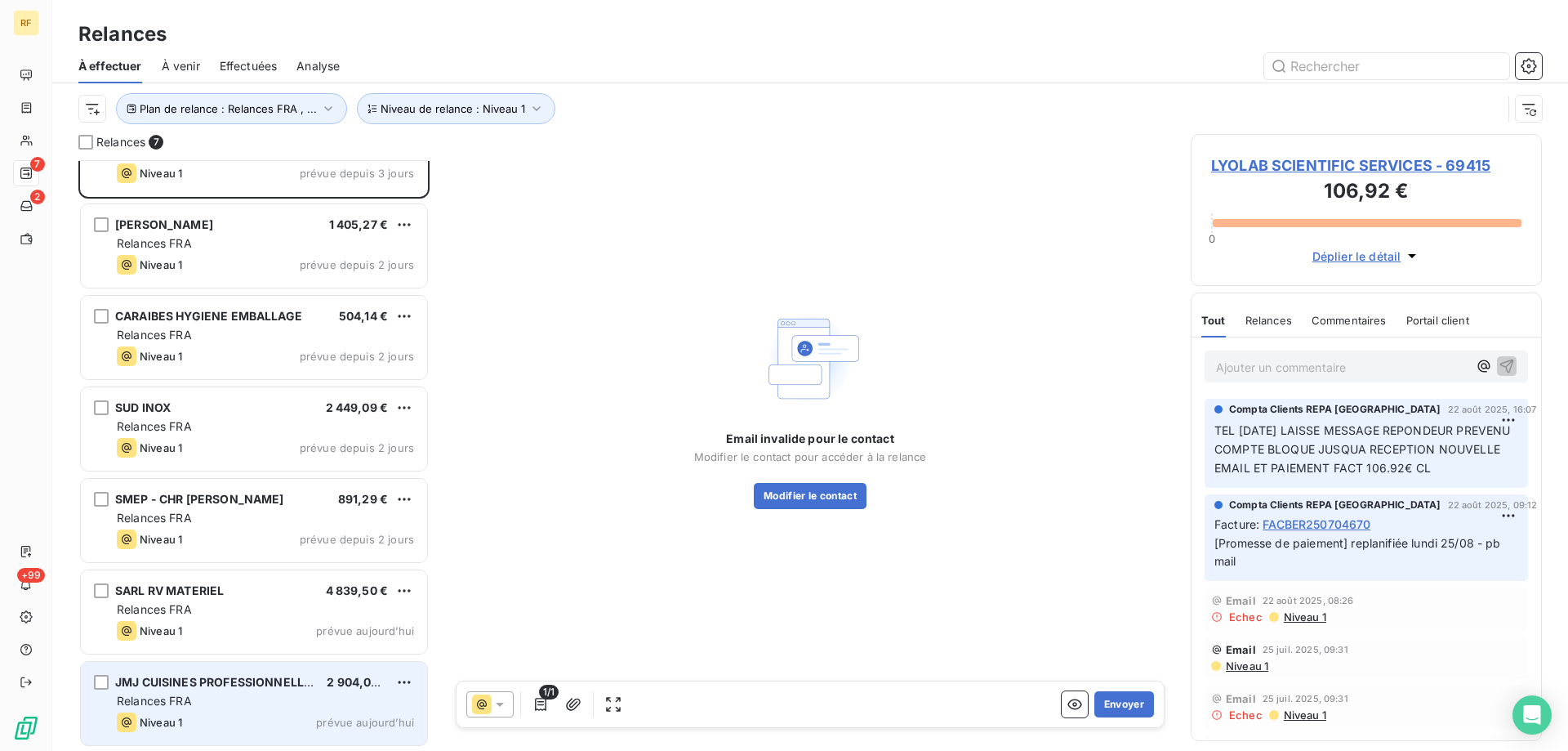
click at [276, 678] on span "JMJ CUISINES PROFESSIONNELLES" at bounding box center [217, 682] width 204 height 14
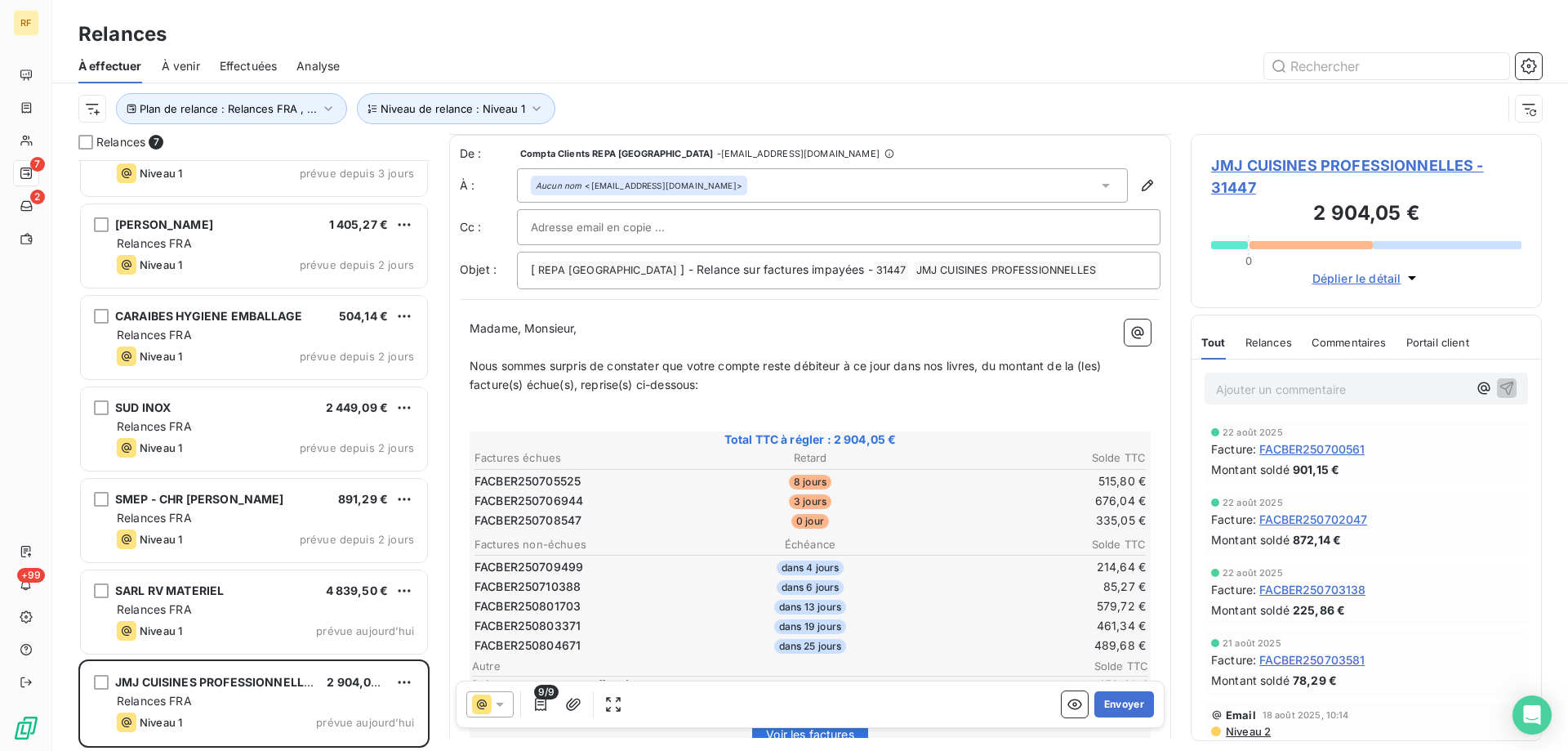
scroll to position [164, 0]
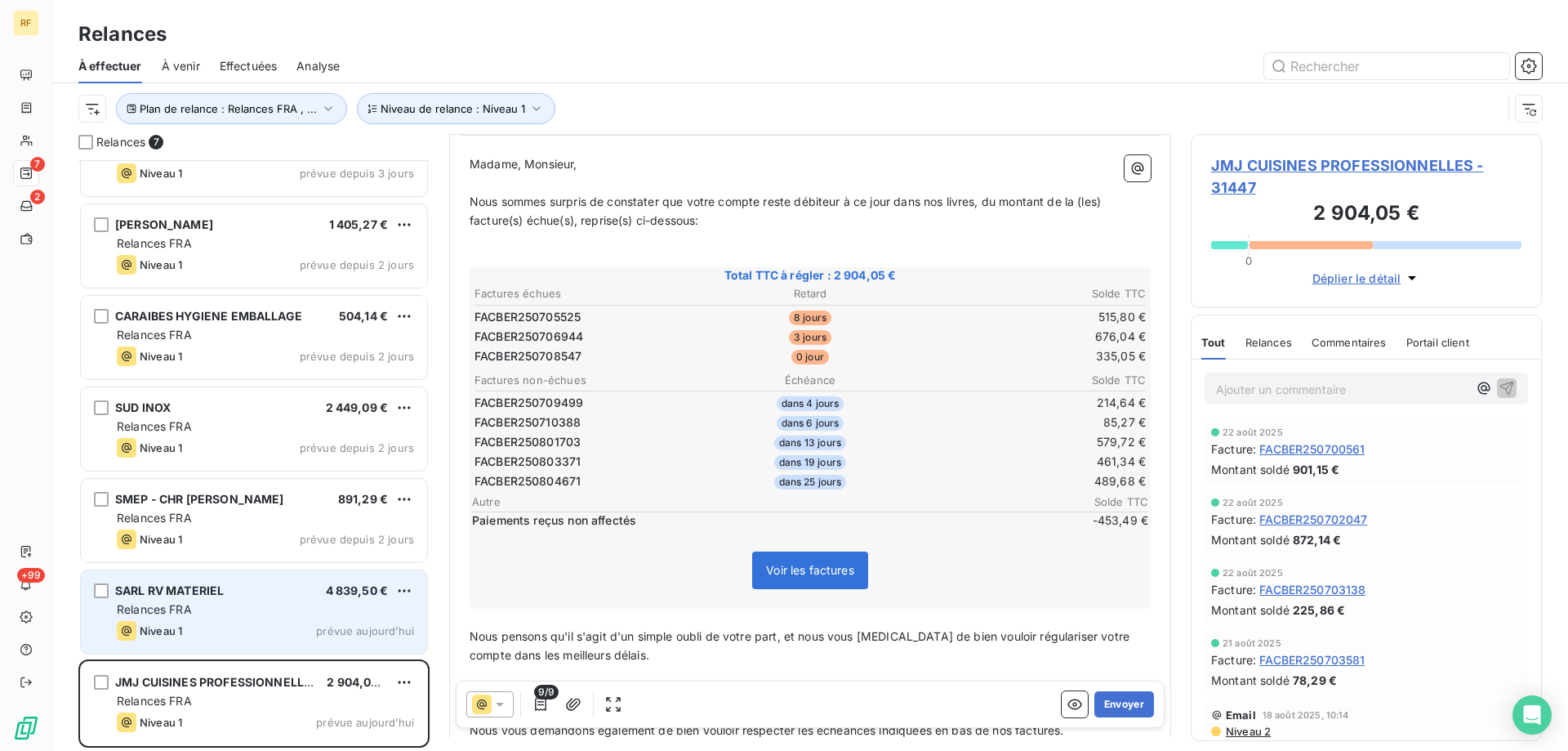
click at [161, 615] on span "Relances FRA" at bounding box center [154, 609] width 75 height 14
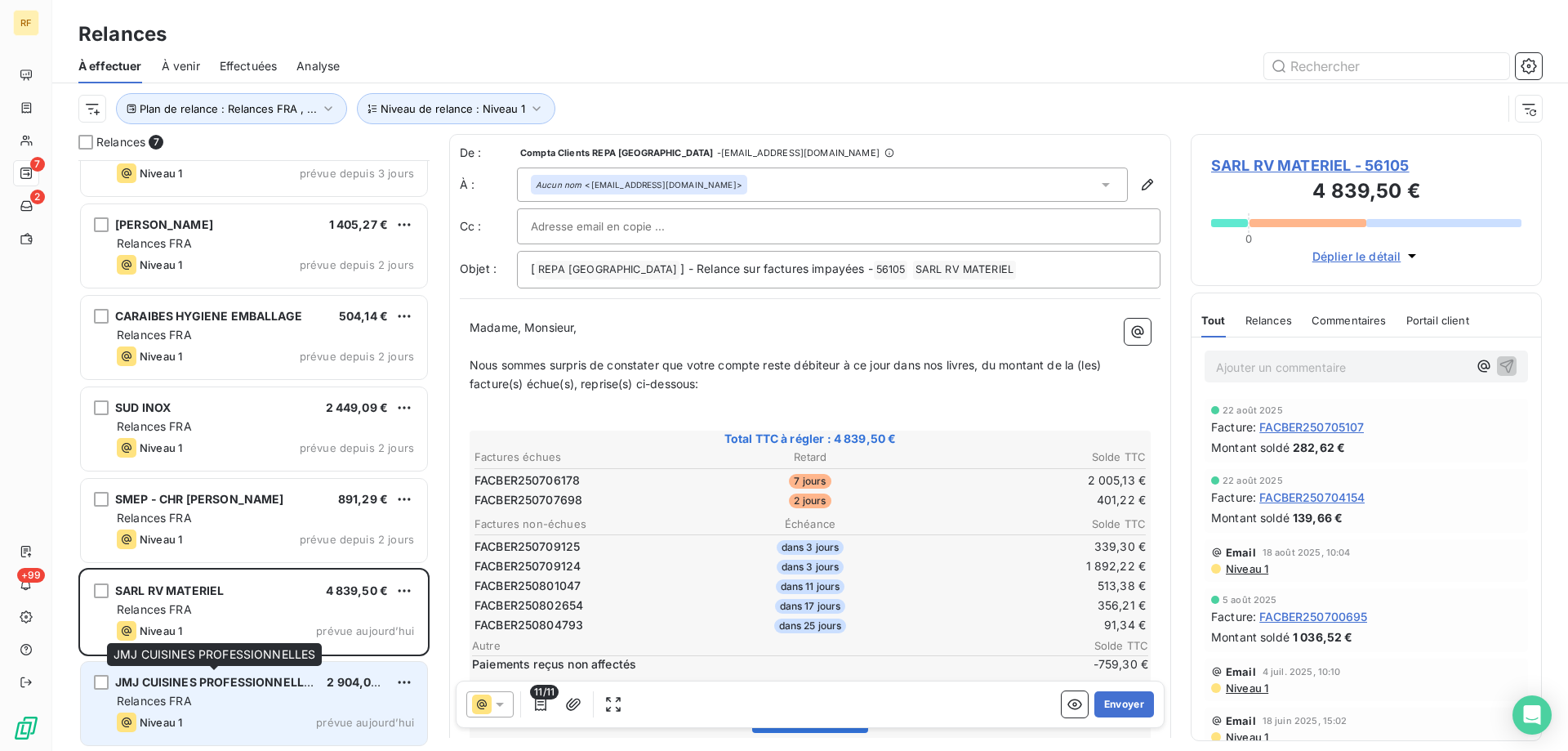
click at [174, 684] on span "JMJ CUISINES PROFESSIONNELLES" at bounding box center [217, 682] width 204 height 14
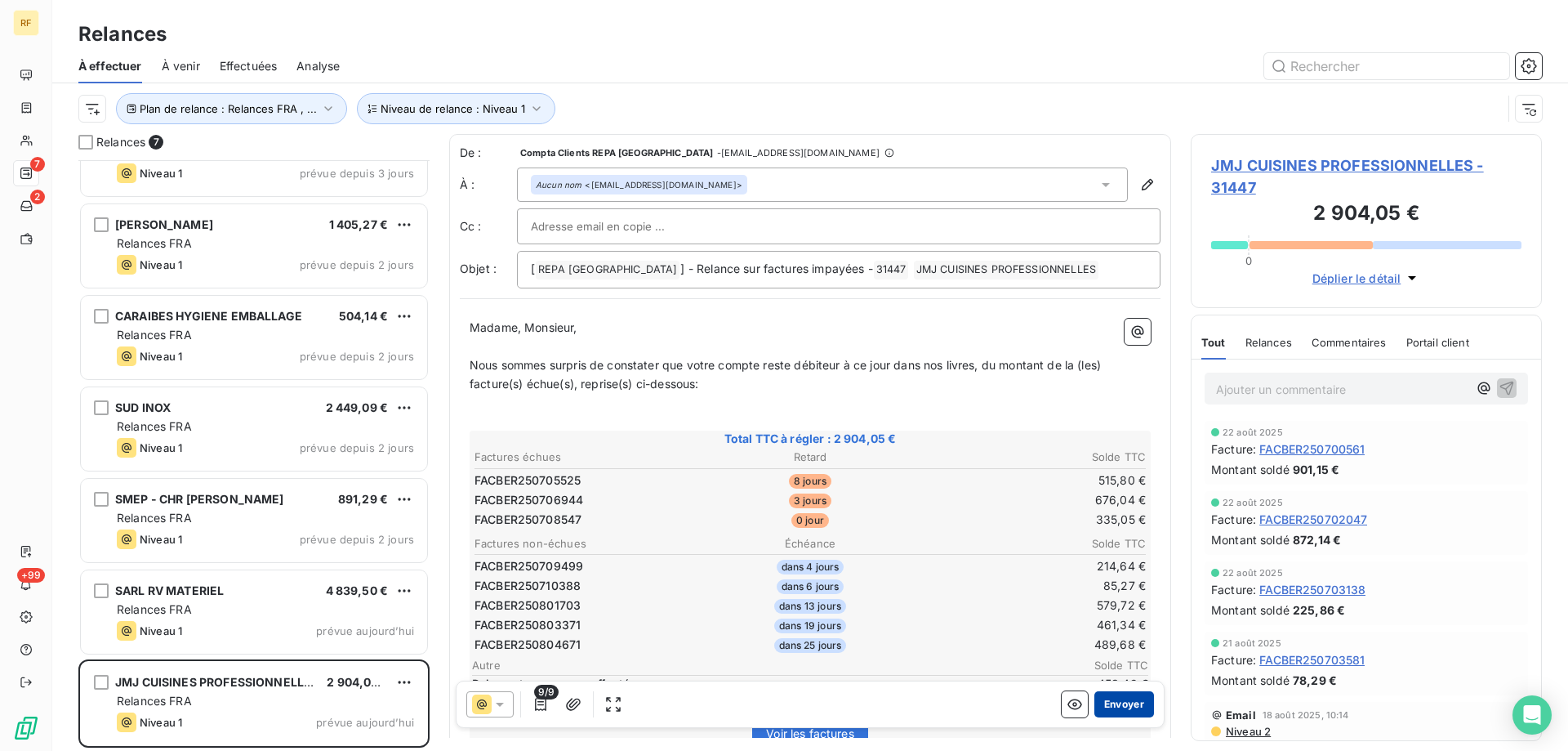
click at [1120, 706] on button "Envoyer" at bounding box center [1125, 704] width 60 height 26
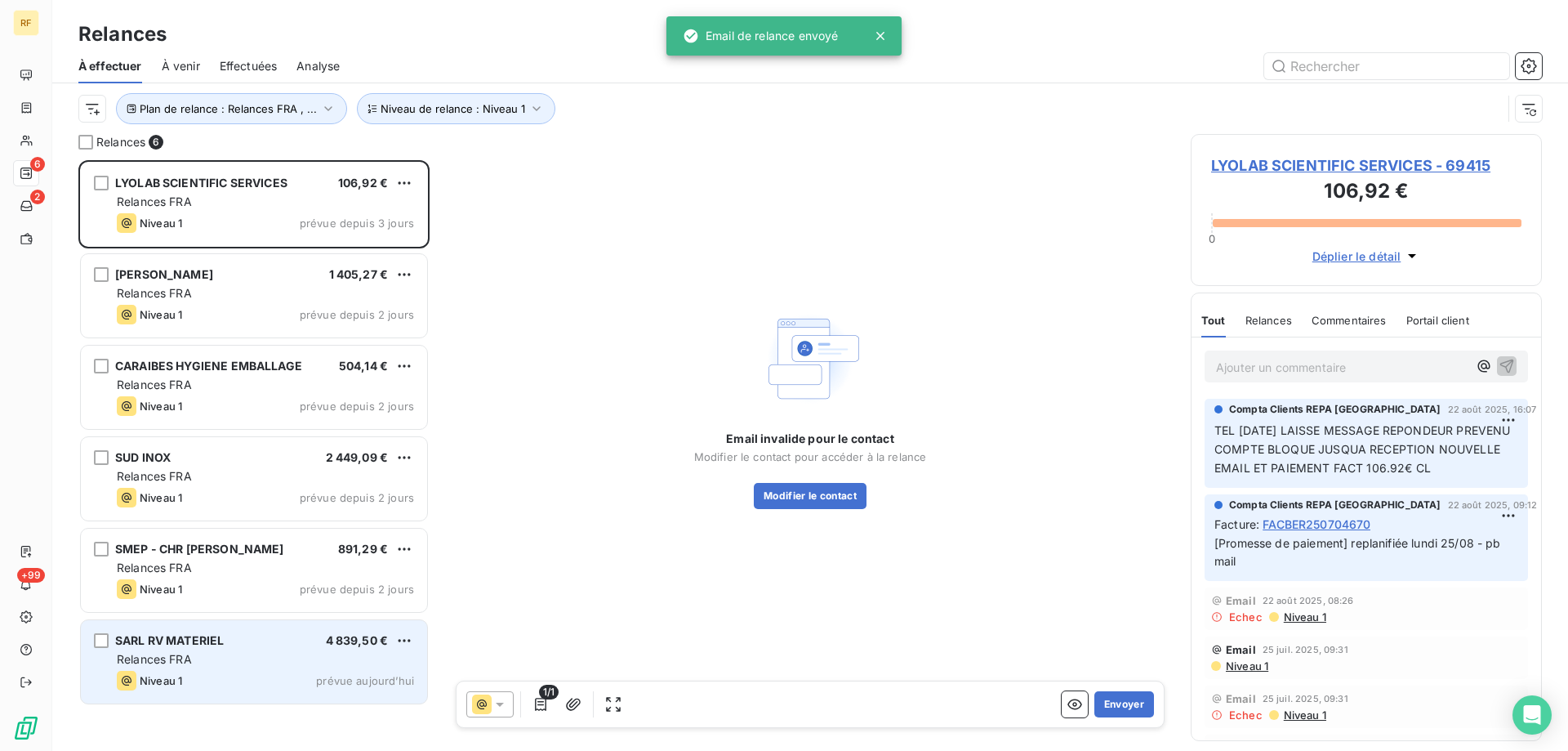
click at [259, 636] on div "SARL RV MATERIEL 4 839,50 €" at bounding box center [266, 640] width 298 height 15
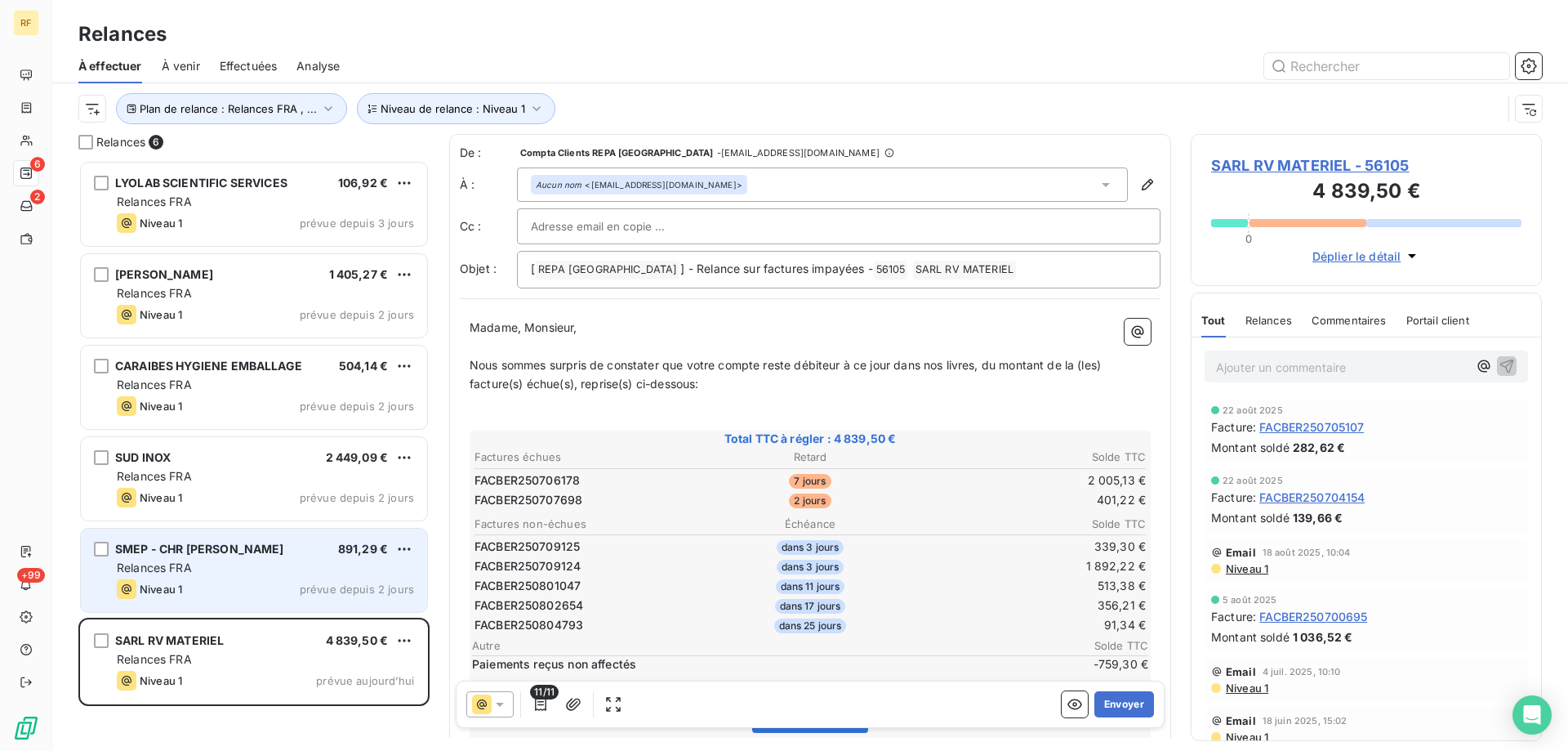
click at [284, 580] on div "Niveau 1 prévue depuis 2 jours" at bounding box center [266, 589] width 298 height 20
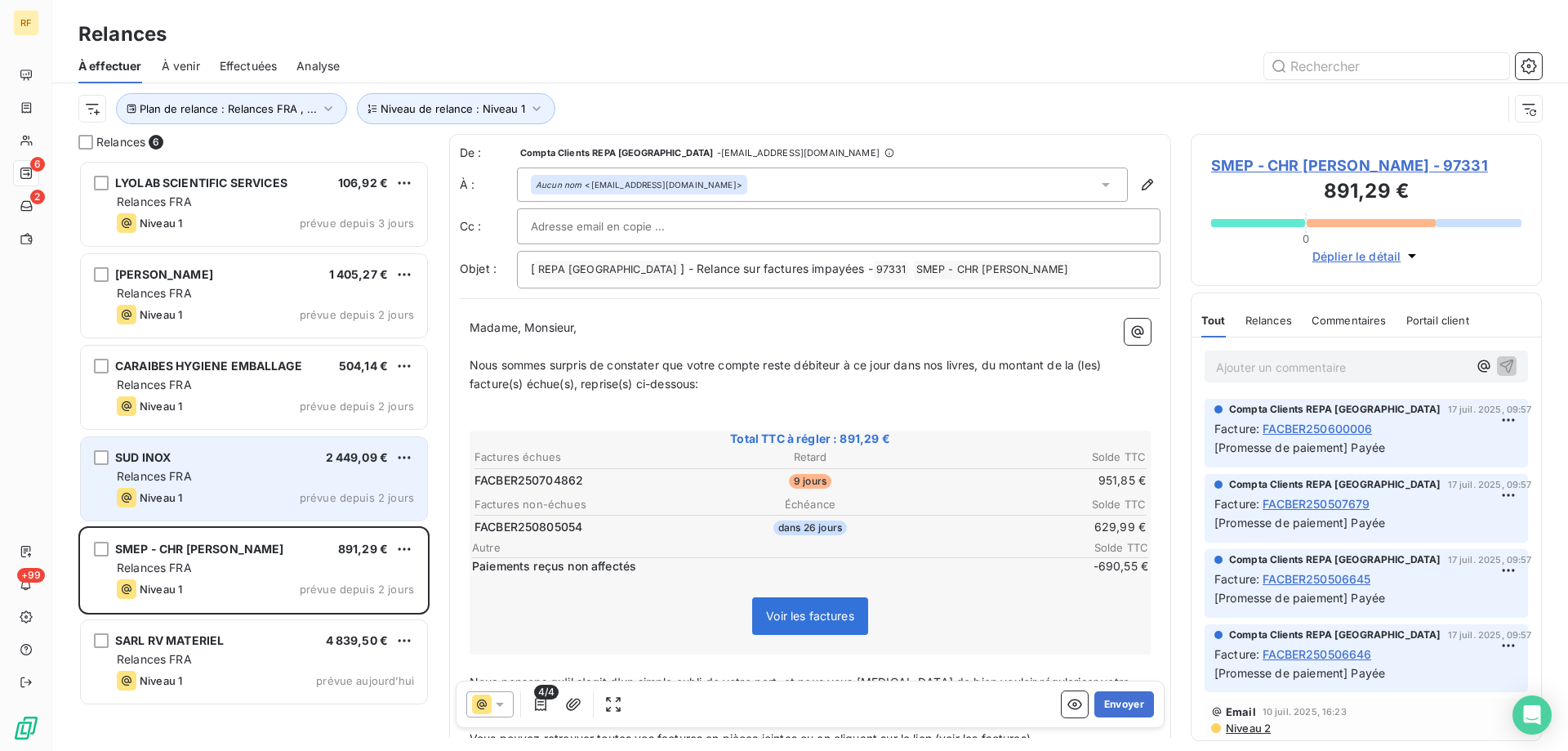
click at [258, 449] on div "SUD INOX 2 449,09 € Relances FRA Niveau 1 prévue depuis 2 jours" at bounding box center [254, 478] width 347 height 83
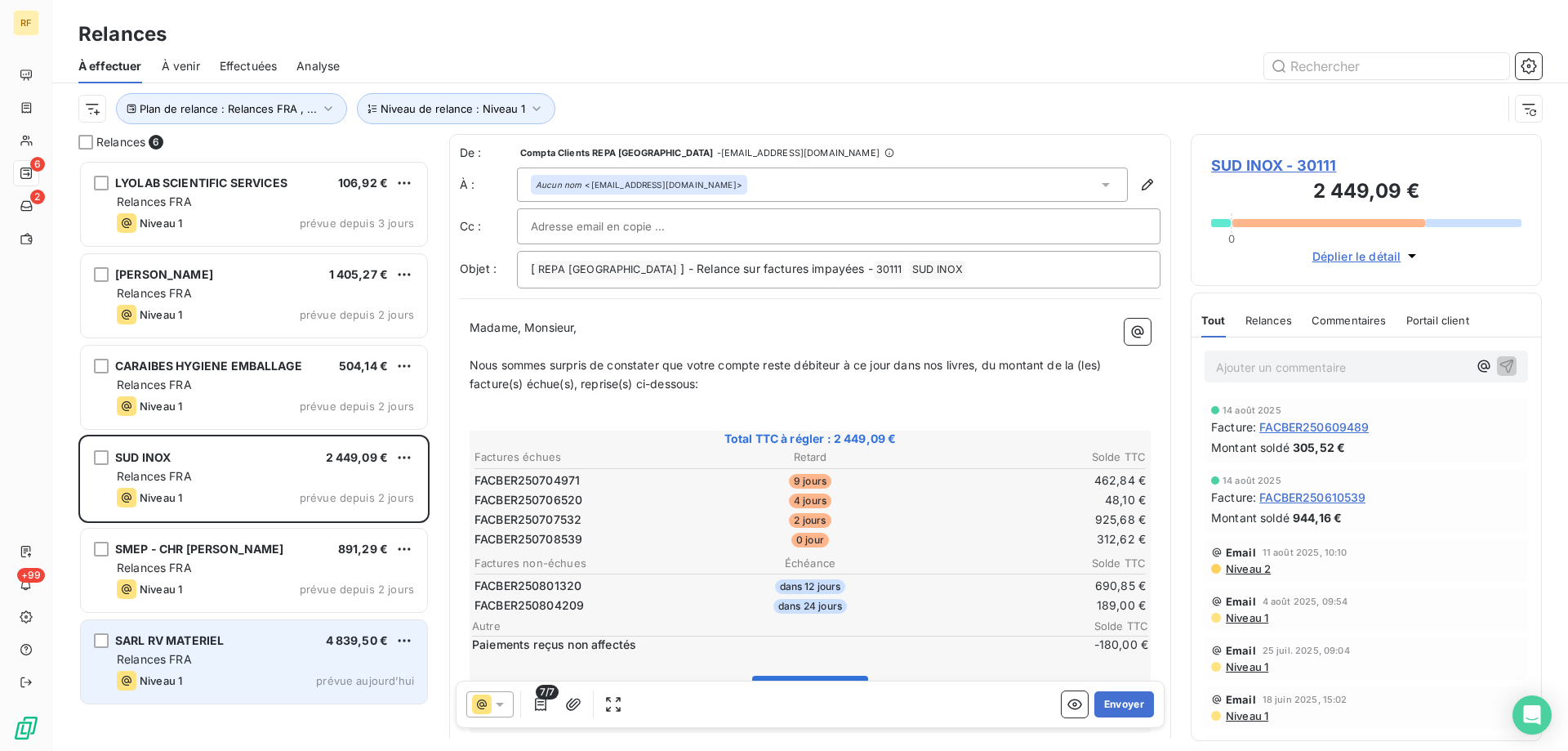
click at [262, 630] on div "SARL RV MATERIEL 4 839,50 € Relances FRA Niveau 1 prévue aujourd’hui" at bounding box center [254, 661] width 347 height 83
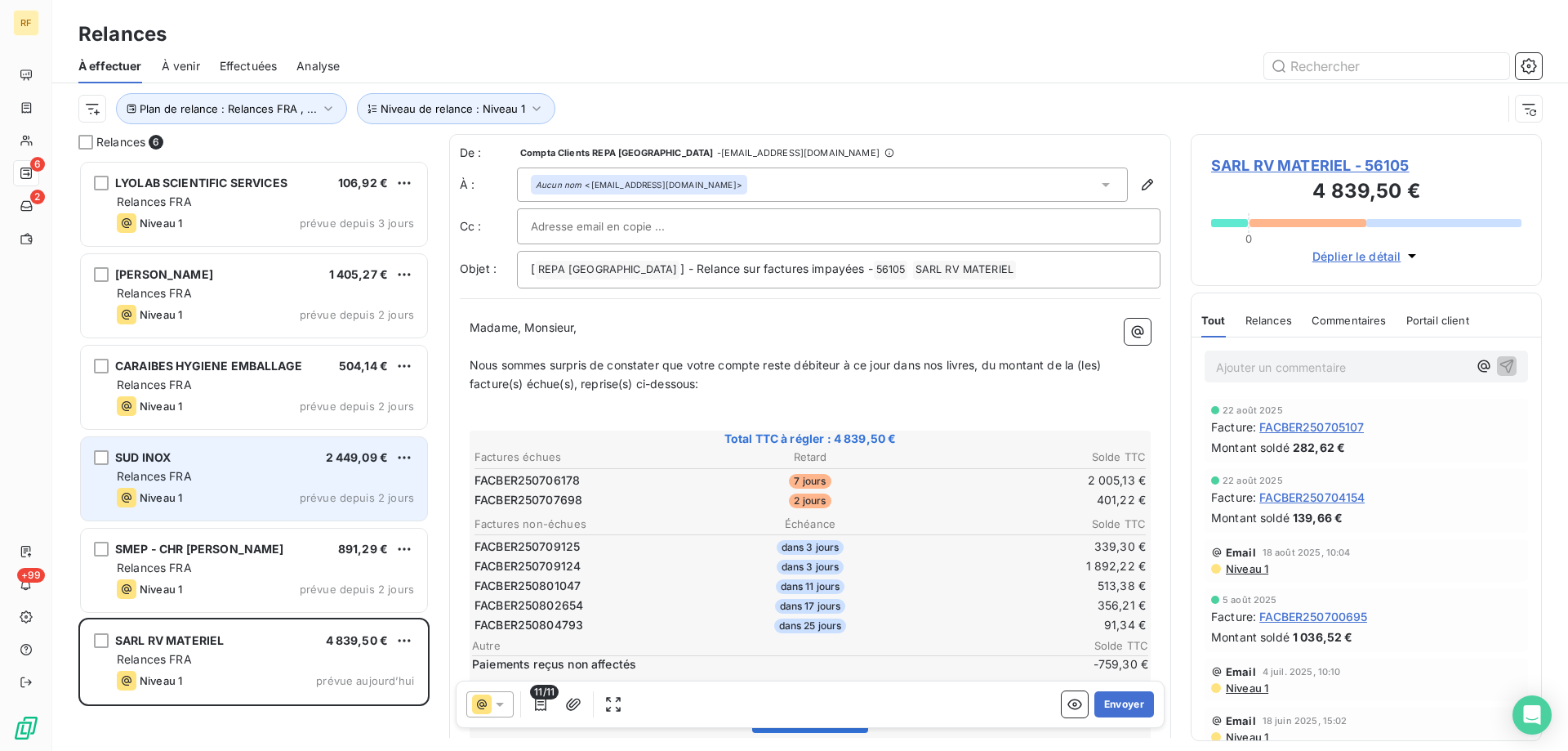
click at [236, 490] on div "Niveau 1 prévue depuis 2 jours" at bounding box center [266, 497] width 298 height 20
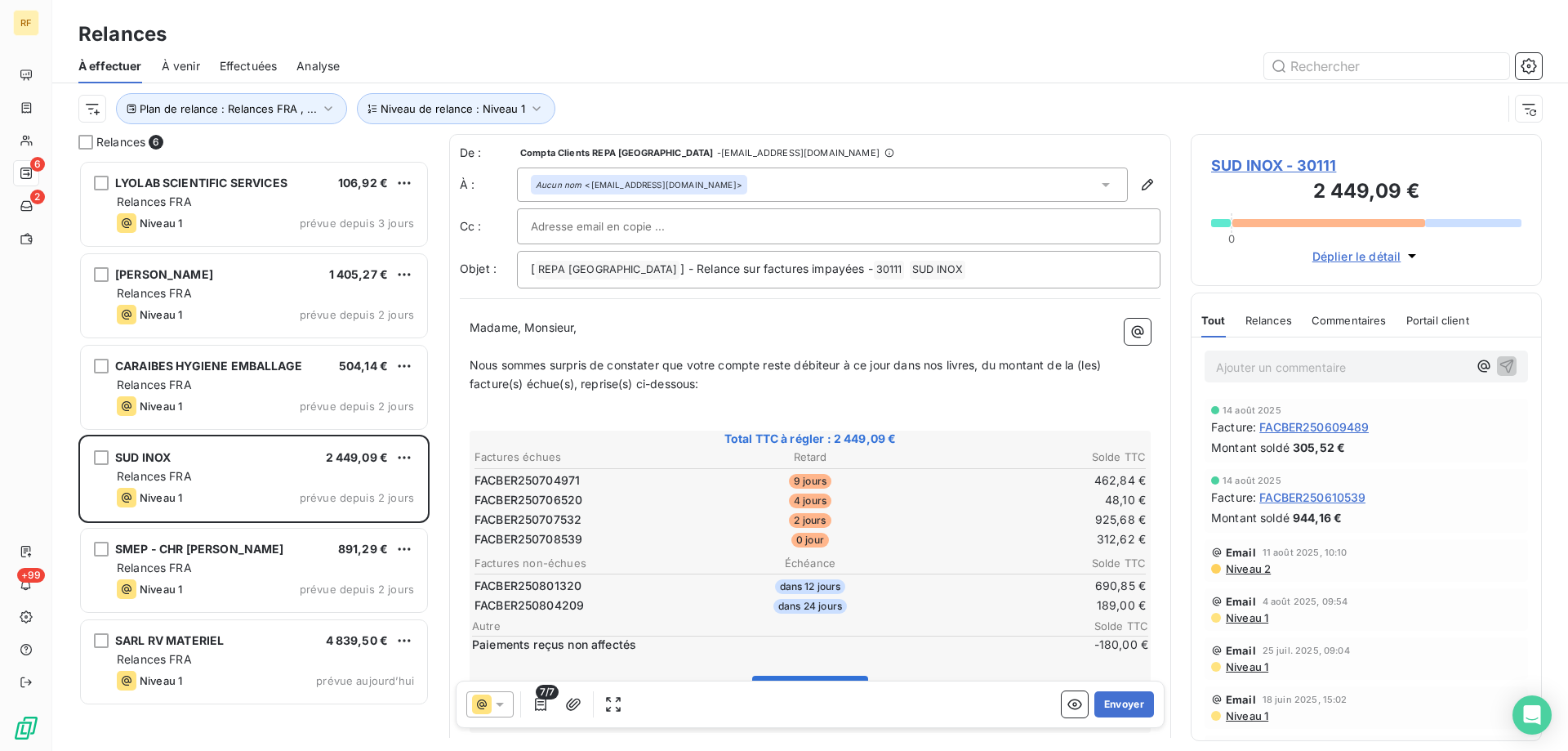
click at [1310, 364] on p "Ajouter un commentaire ﻿" at bounding box center [1342, 367] width 252 height 20
click at [1285, 316] on span "Relances" at bounding box center [1268, 320] width 47 height 13
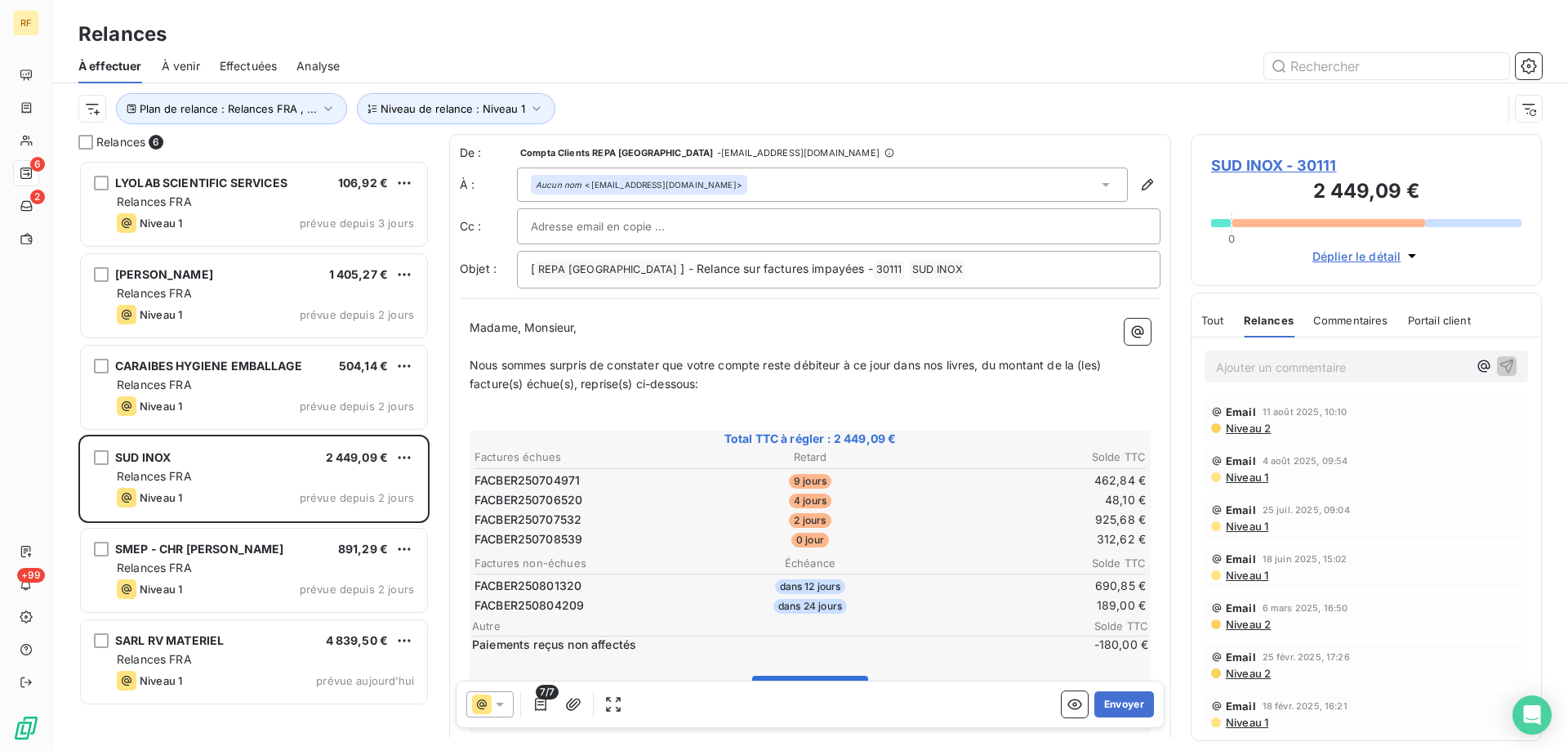
click at [1360, 321] on span "Commentaires" at bounding box center [1350, 320] width 75 height 13
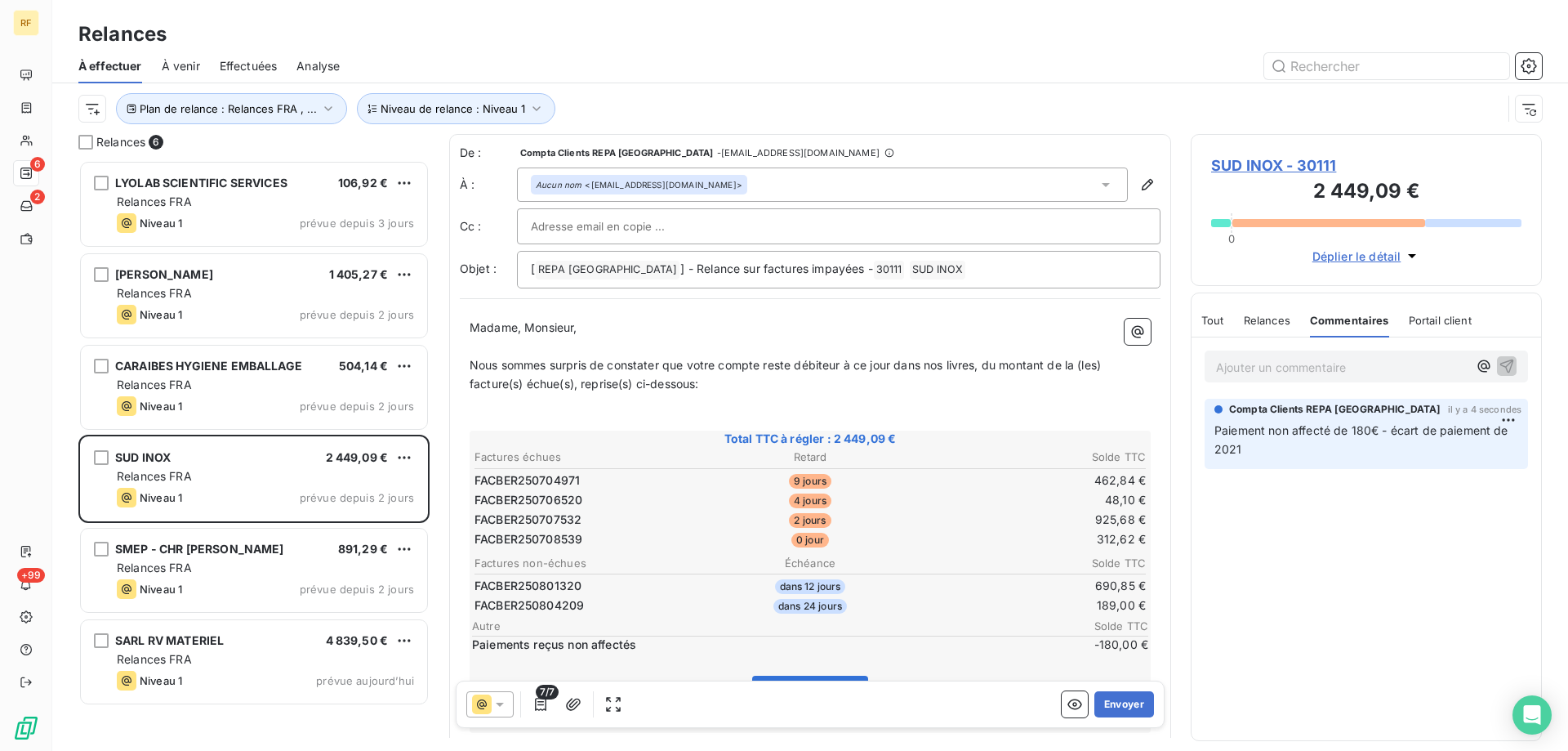
click at [1213, 323] on span "Tout" at bounding box center [1212, 320] width 23 height 13
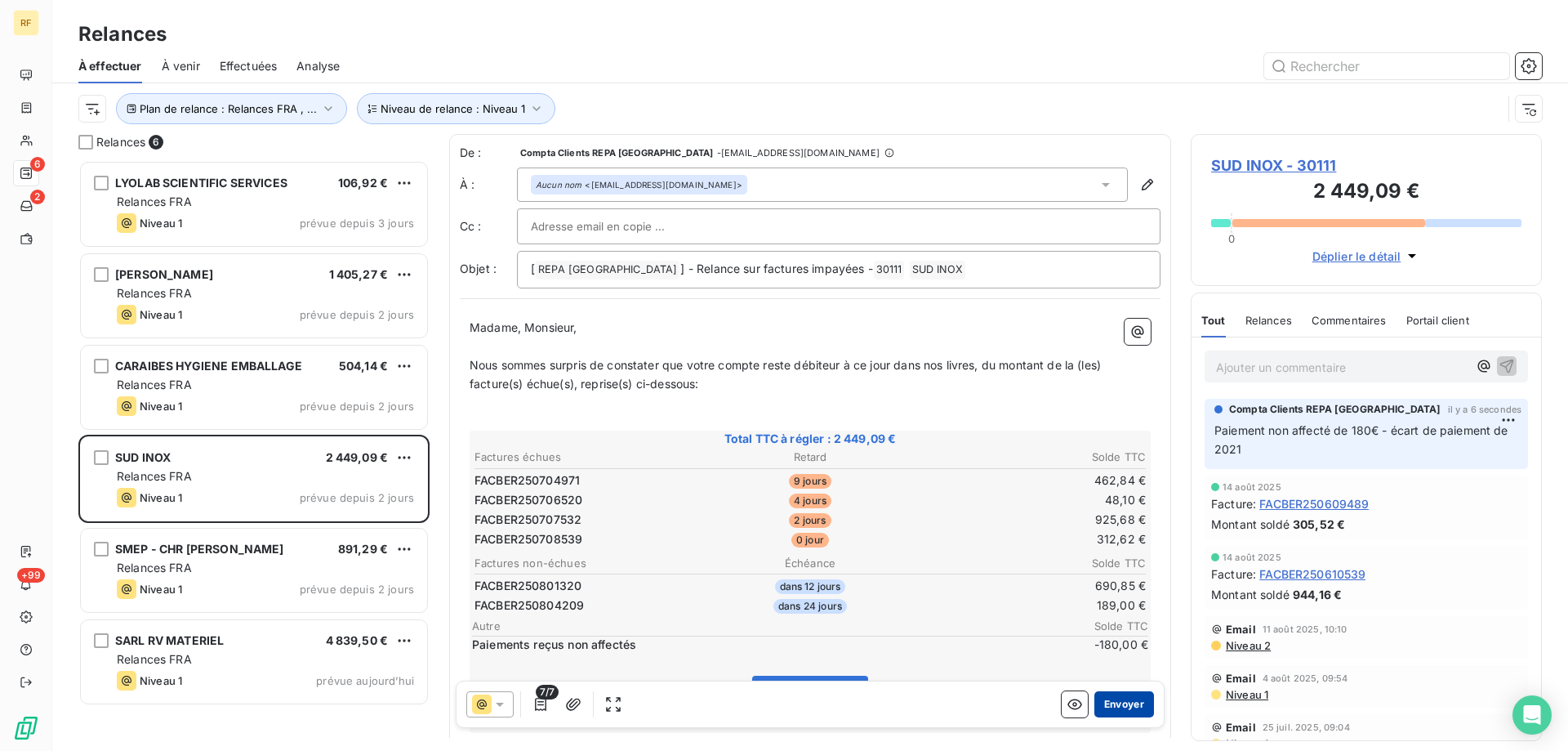
click at [1124, 707] on button "Envoyer" at bounding box center [1125, 704] width 60 height 26
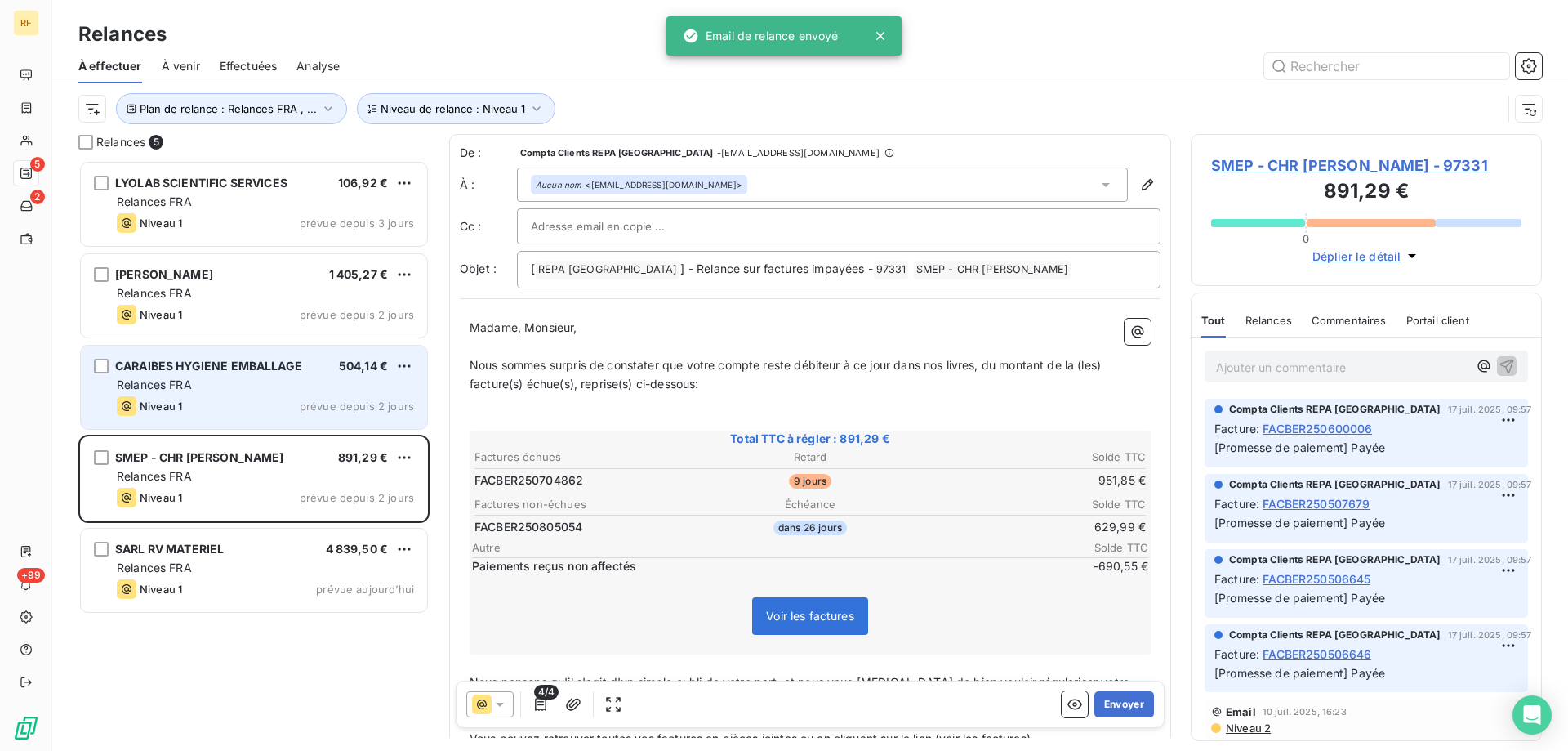
click at [244, 414] on div "Niveau 1 prévue depuis 2 jours" at bounding box center [266, 406] width 298 height 20
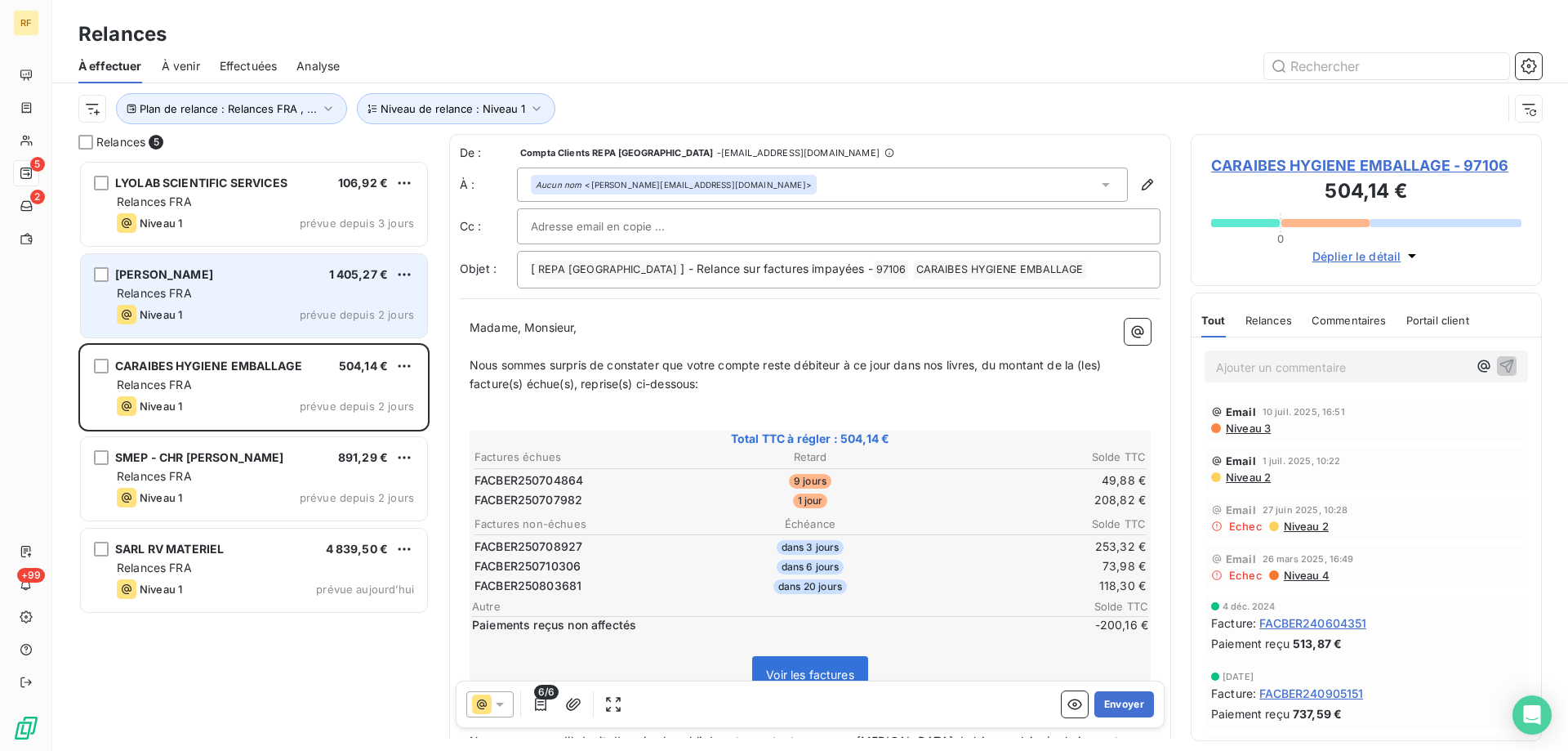
click at [305, 292] on div "Relances FRA" at bounding box center [266, 293] width 298 height 16
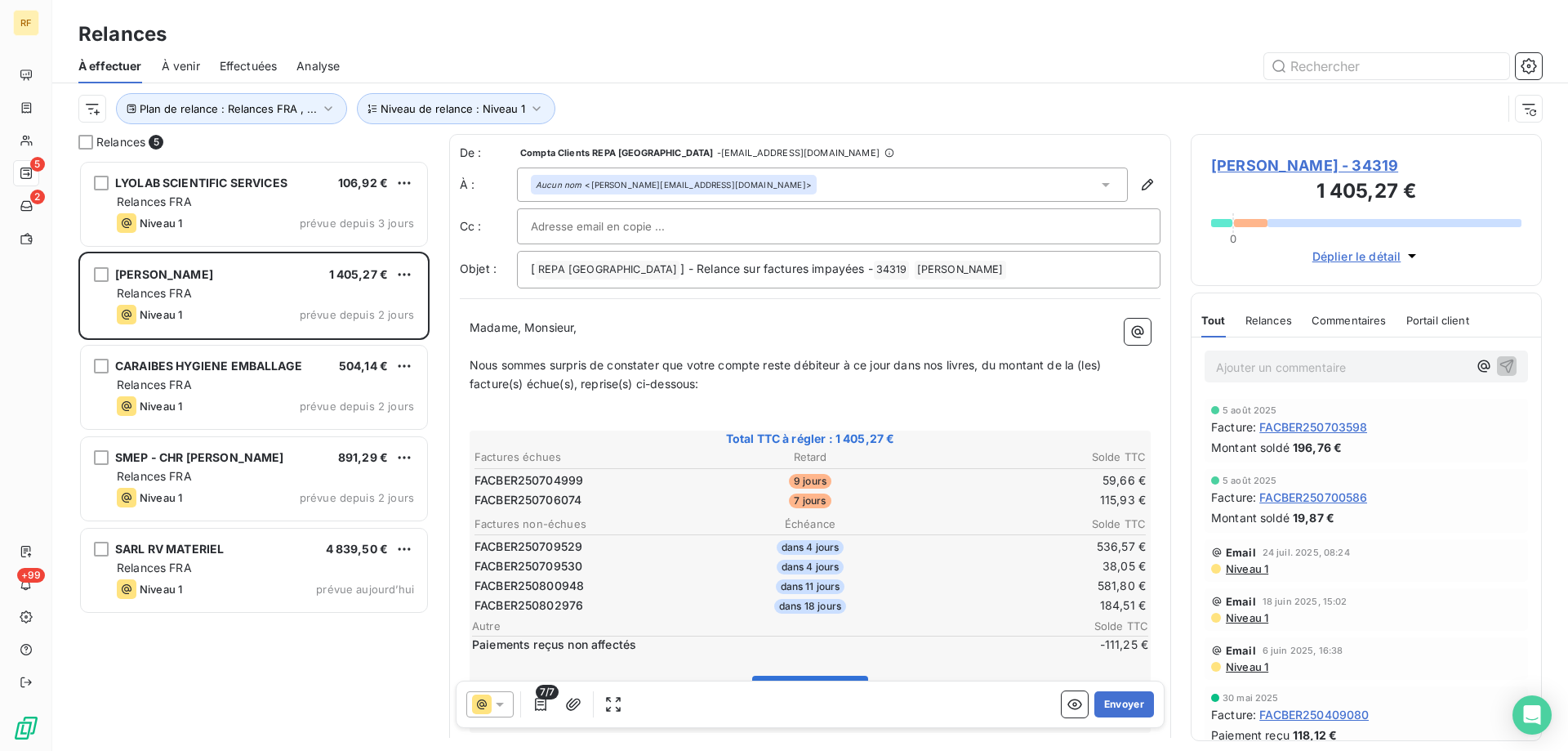
click at [1281, 362] on p "Ajouter un commentaire ﻿" at bounding box center [1342, 367] width 252 height 20
click at [1444, 364] on span "Non affecté de 111.25€ - double paiement" at bounding box center [1330, 366] width 229 height 14
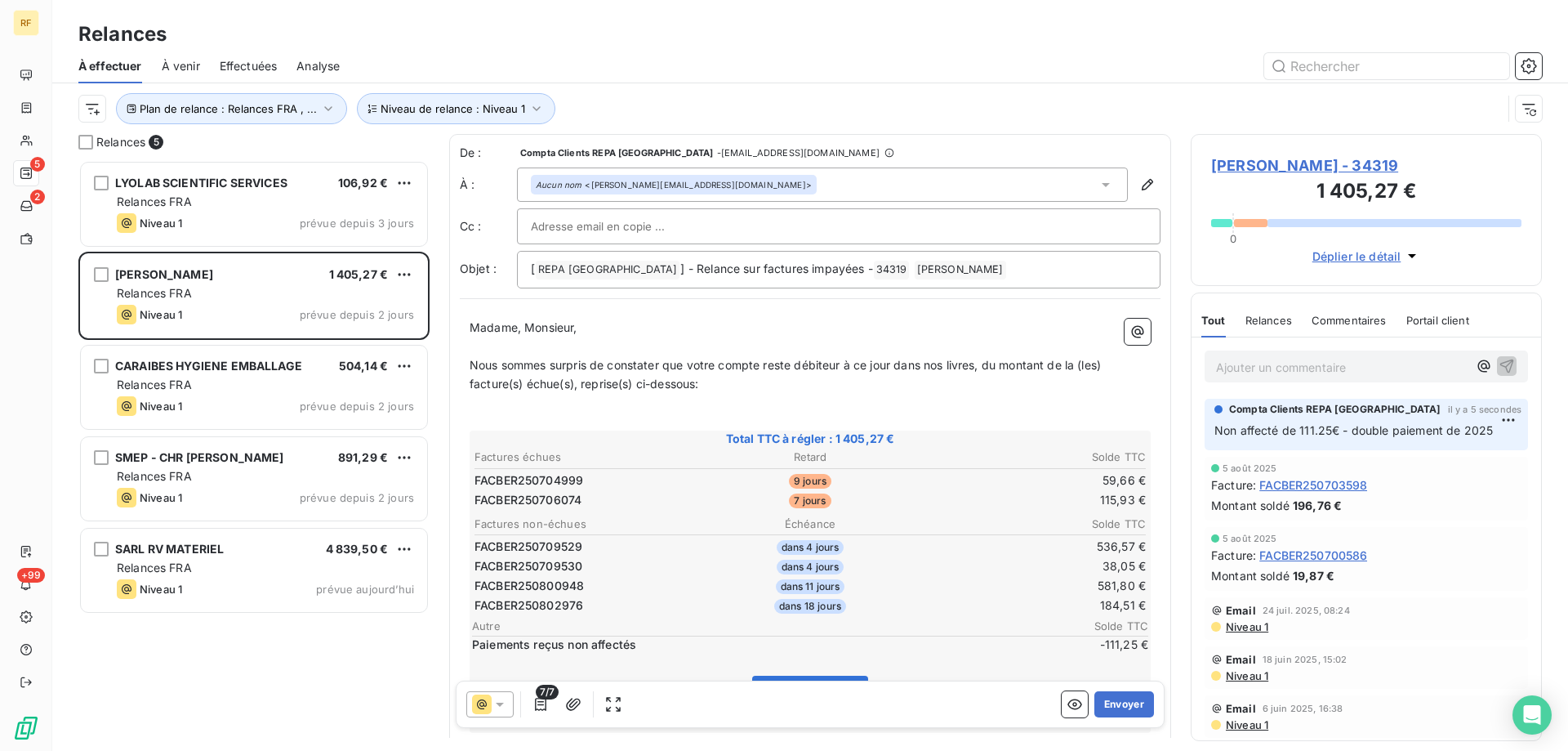
click at [750, 376] on p "Nous sommes surpris de constater que votre compte reste débiteur à ce jour dans…" at bounding box center [810, 376] width 681 height 38
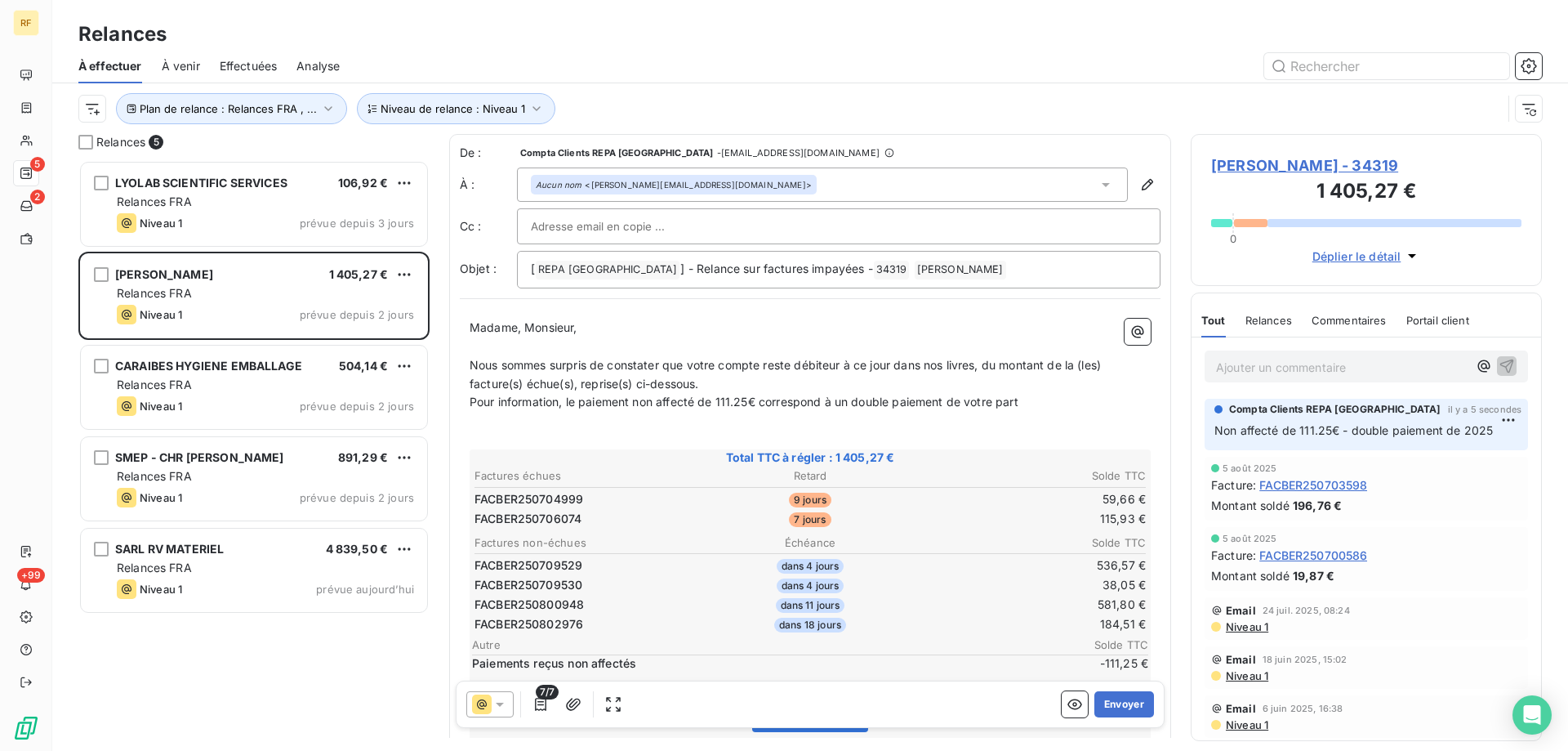
click at [1052, 405] on p "Pour information, le paiement non affecté de 111.25€ correspond à un double pai…" at bounding box center [810, 401] width 681 height 19
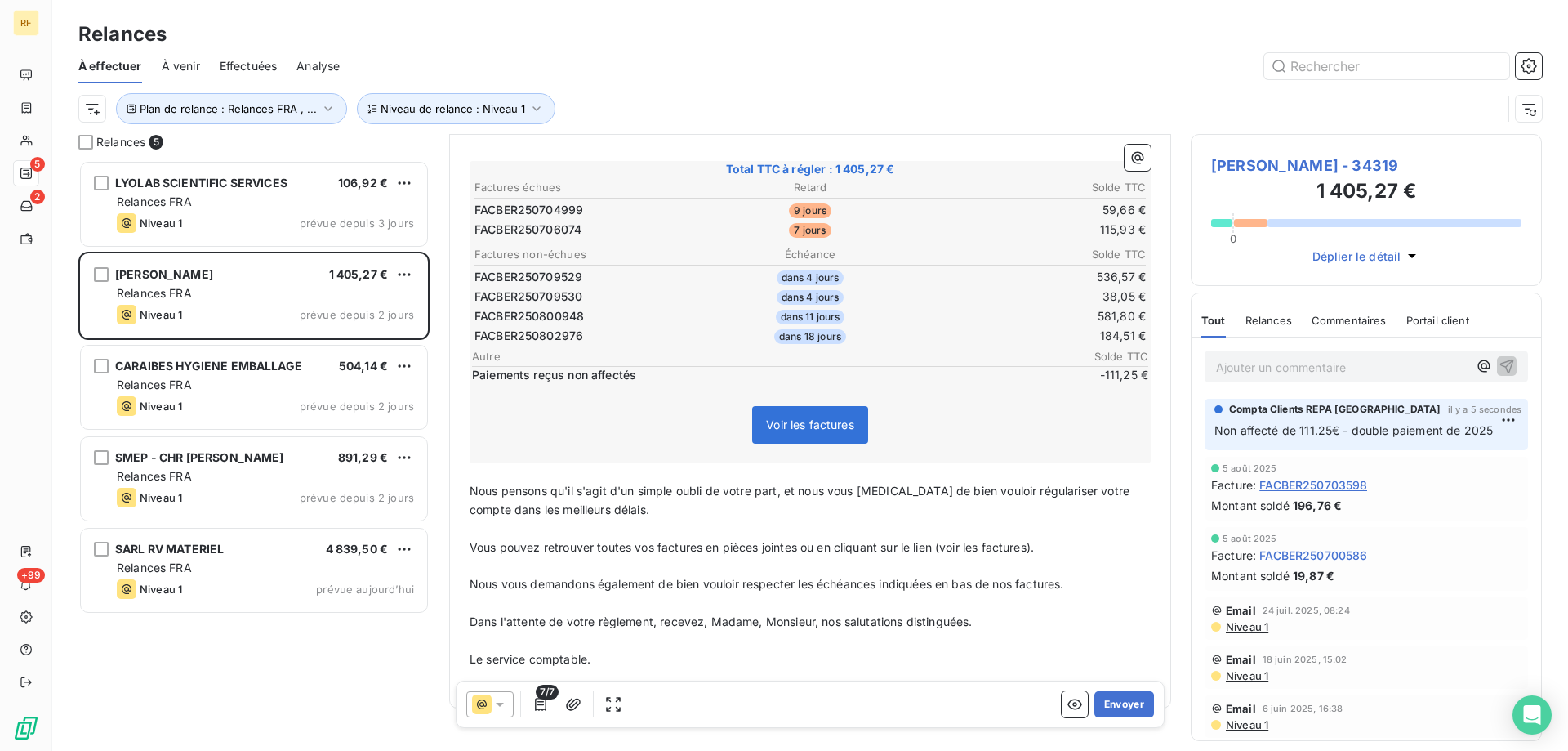
scroll to position [328, 0]
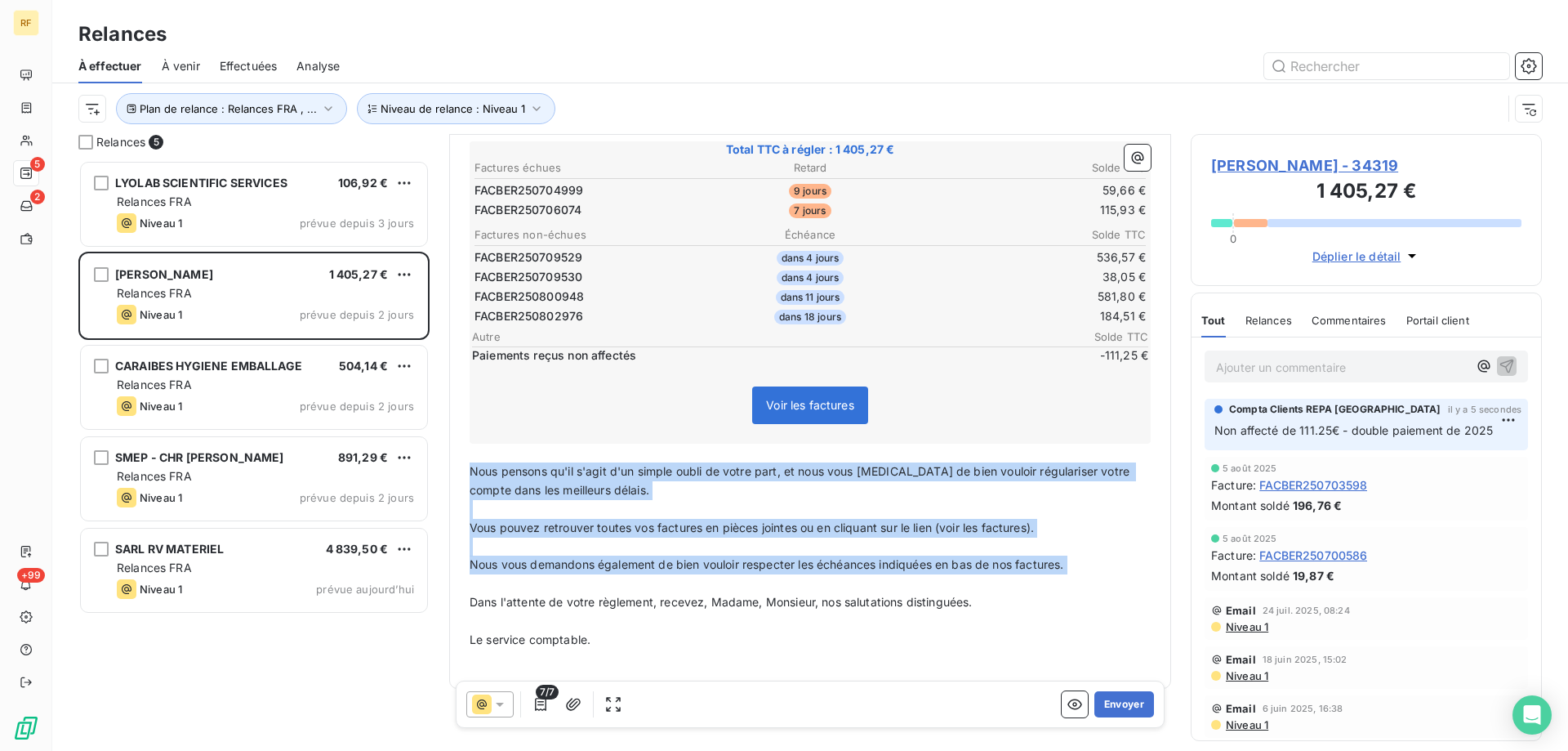
drag, startPoint x: 965, startPoint y: 580, endPoint x: 438, endPoint y: 471, distance: 538.2
click at [438, 471] on div "Relances 5 LYOLAB SCIENTIFIC SERVICES 106,92 € Relances FRA Niveau 1 prévue dep…" at bounding box center [810, 441] width 1516 height 616
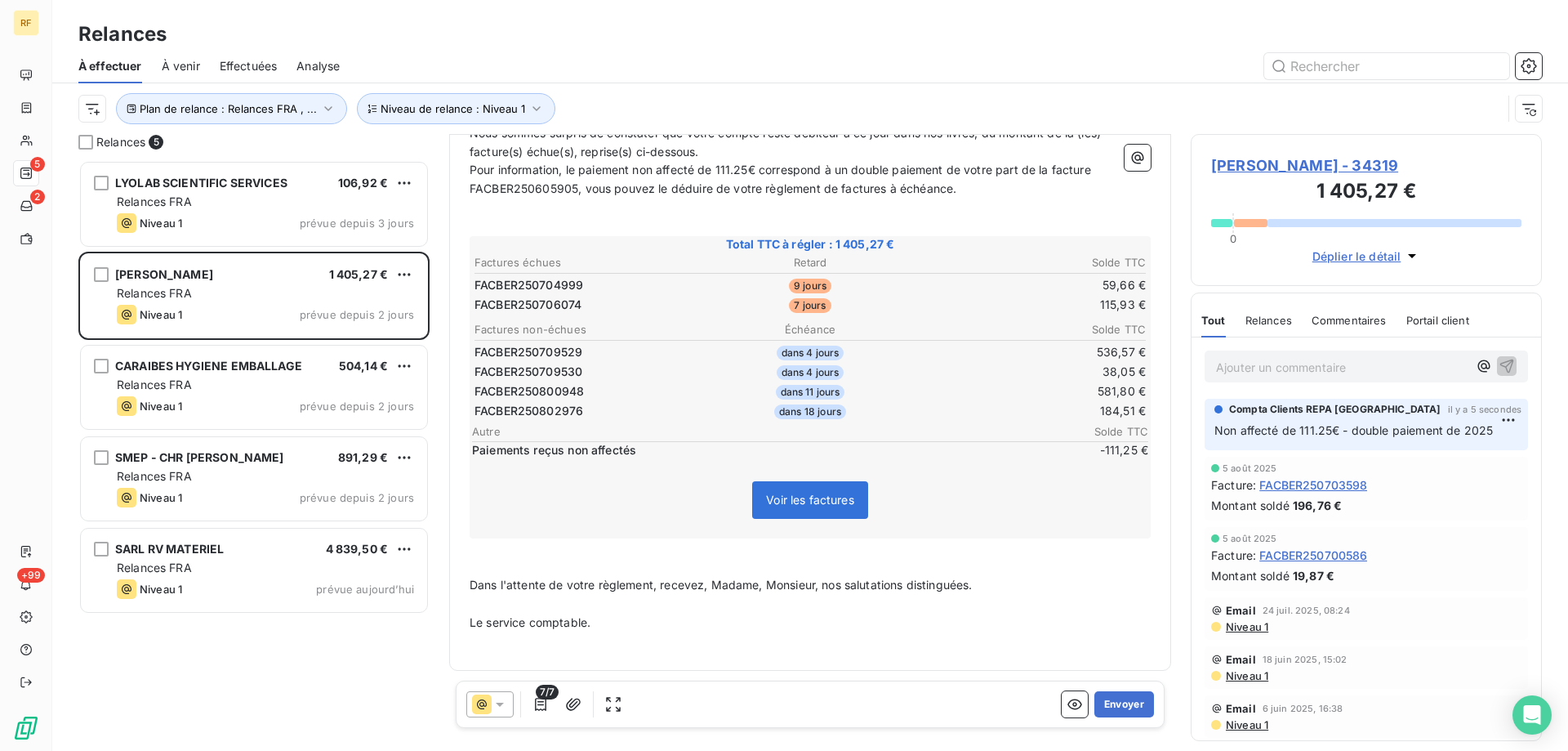
scroll to position [215, 0]
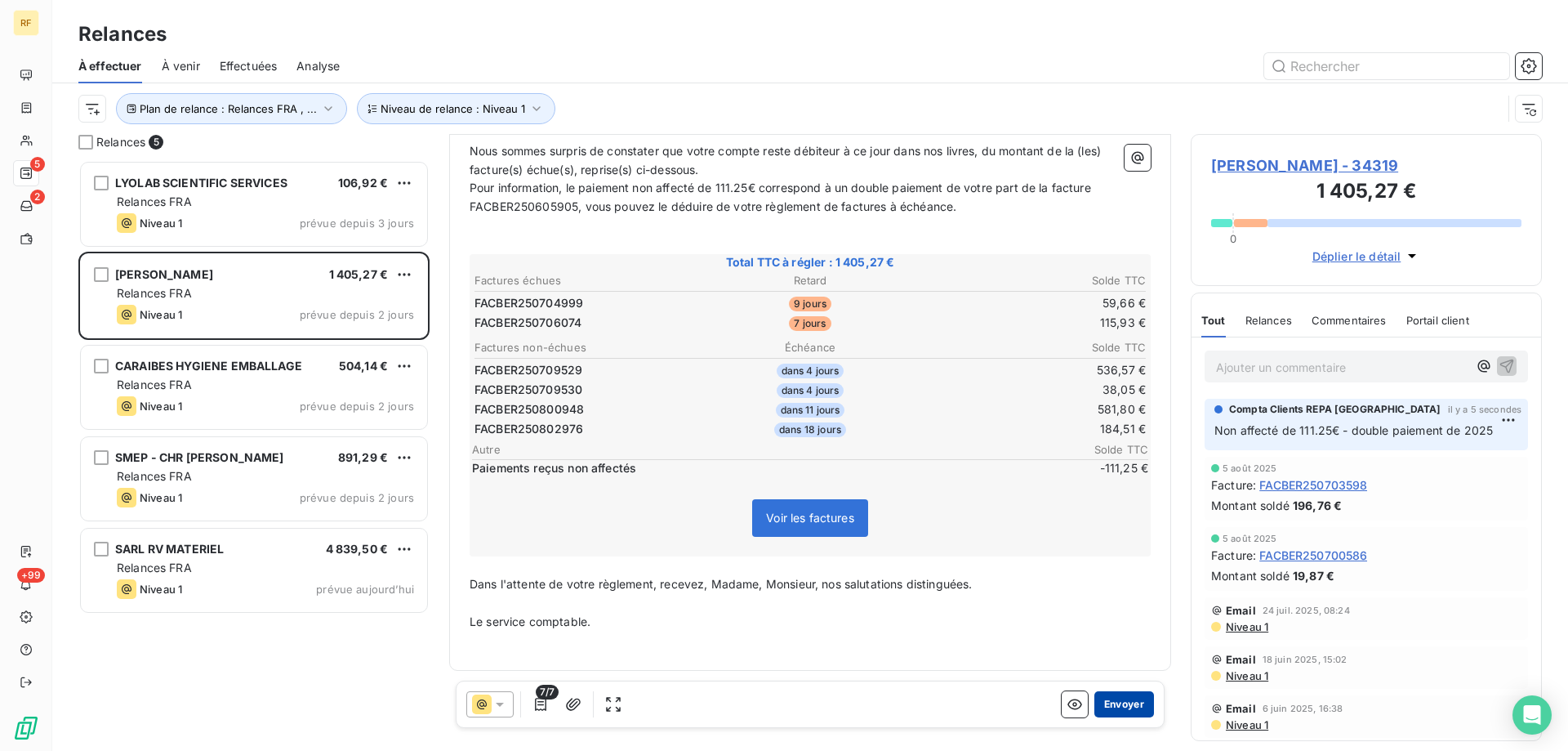
click at [1128, 702] on button "Envoyer" at bounding box center [1125, 704] width 60 height 26
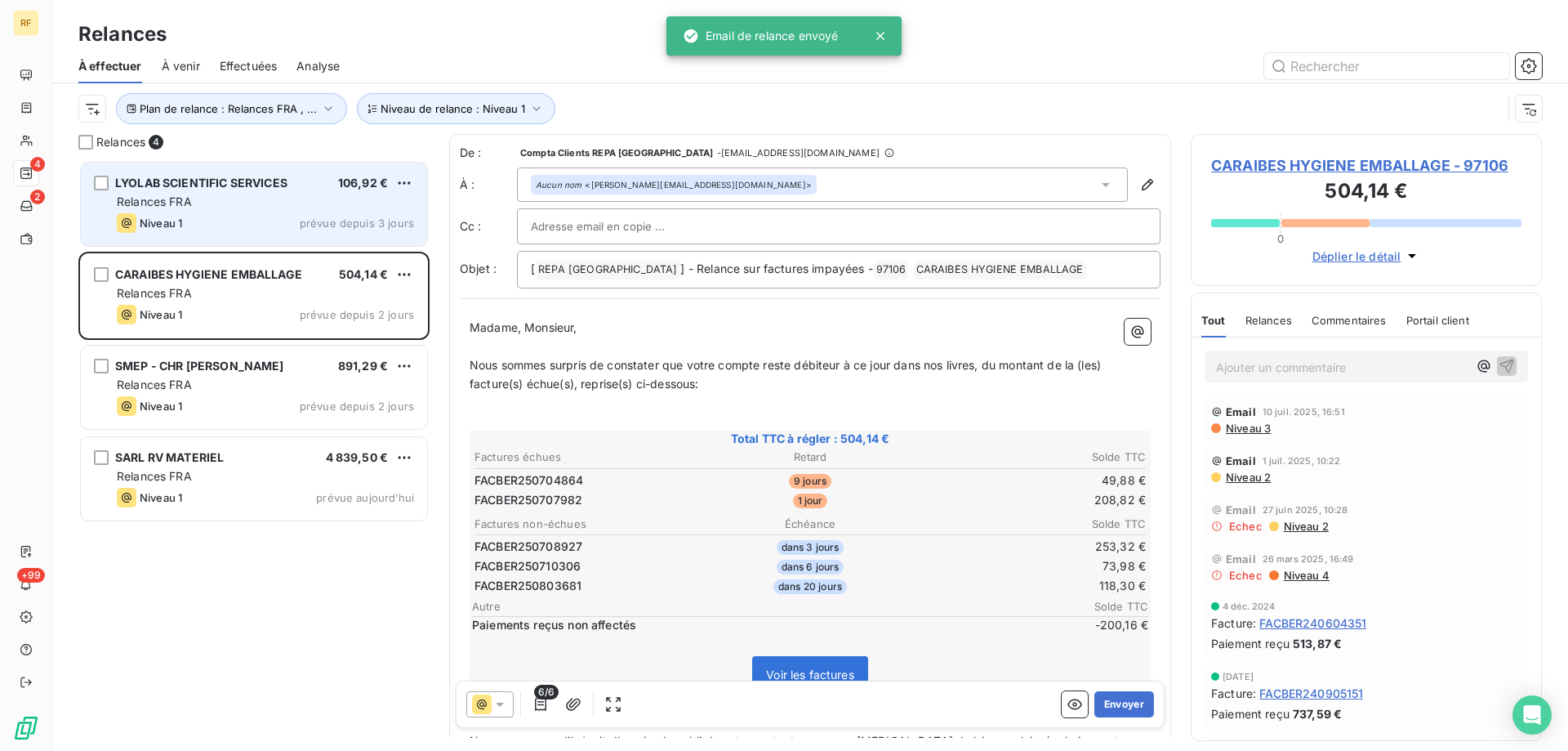
click at [280, 194] on div "Relances FRA" at bounding box center [266, 202] width 298 height 16
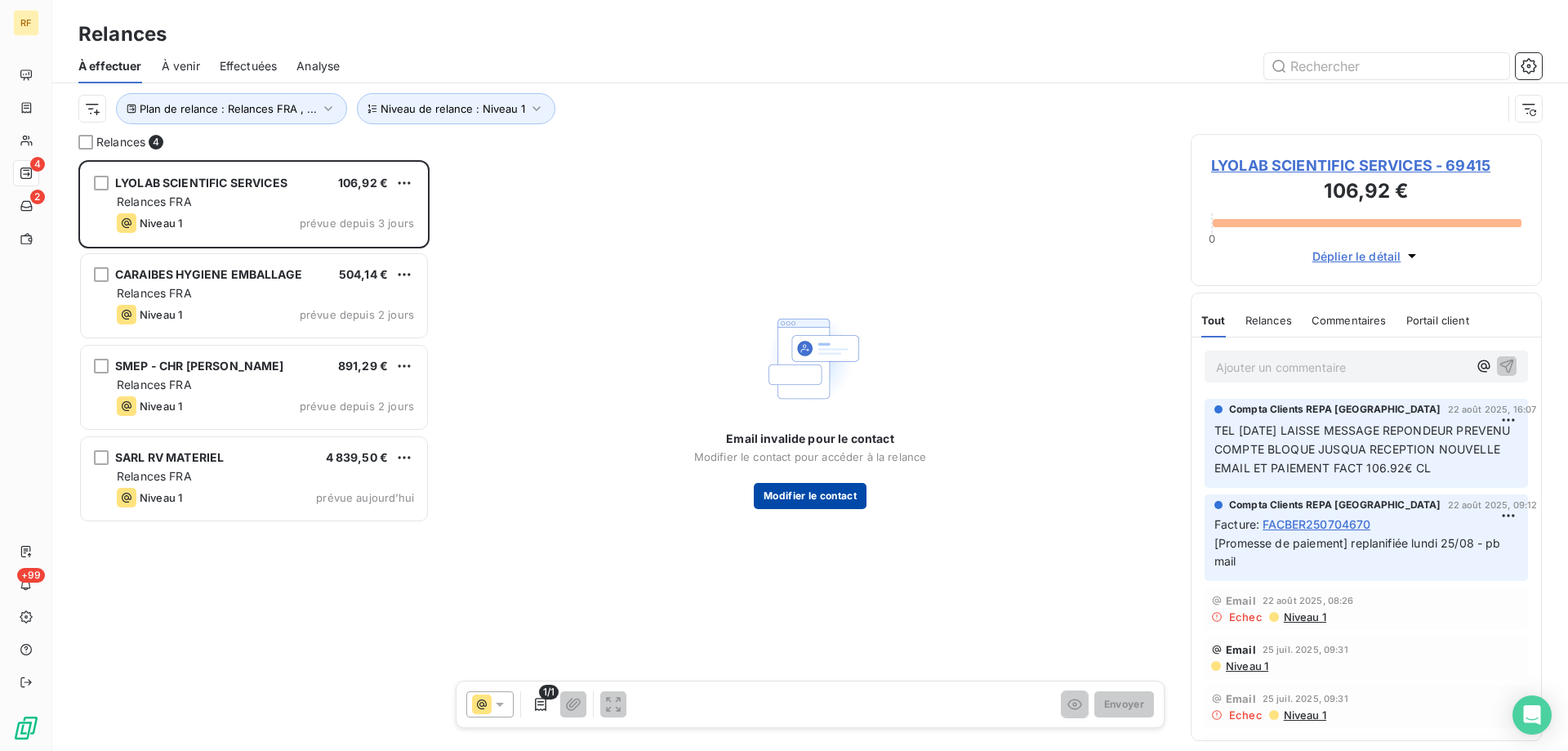
click at [811, 493] on button "Modifier le contact" at bounding box center [810, 495] width 113 height 26
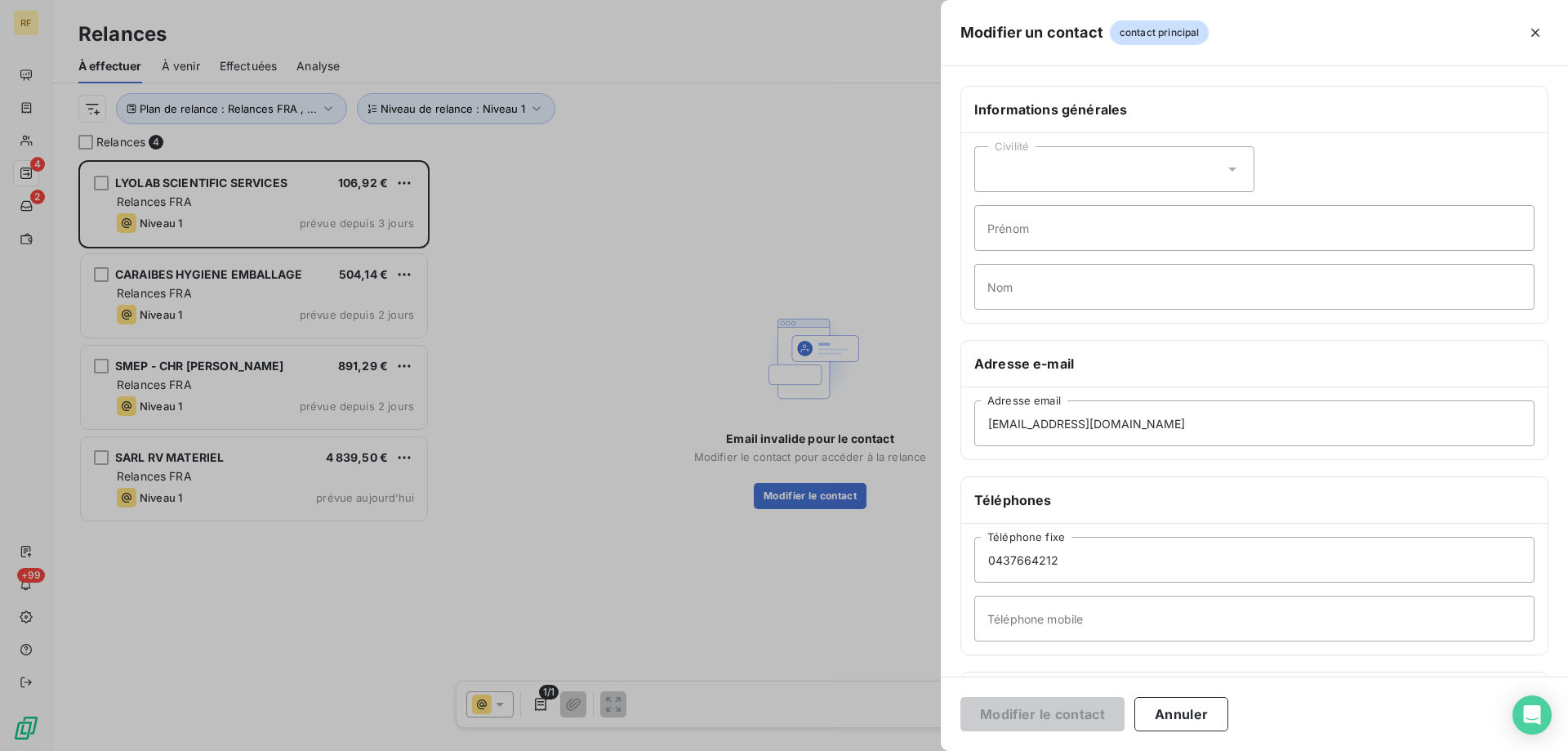
click at [673, 268] on div at bounding box center [784, 376] width 1568 height 751
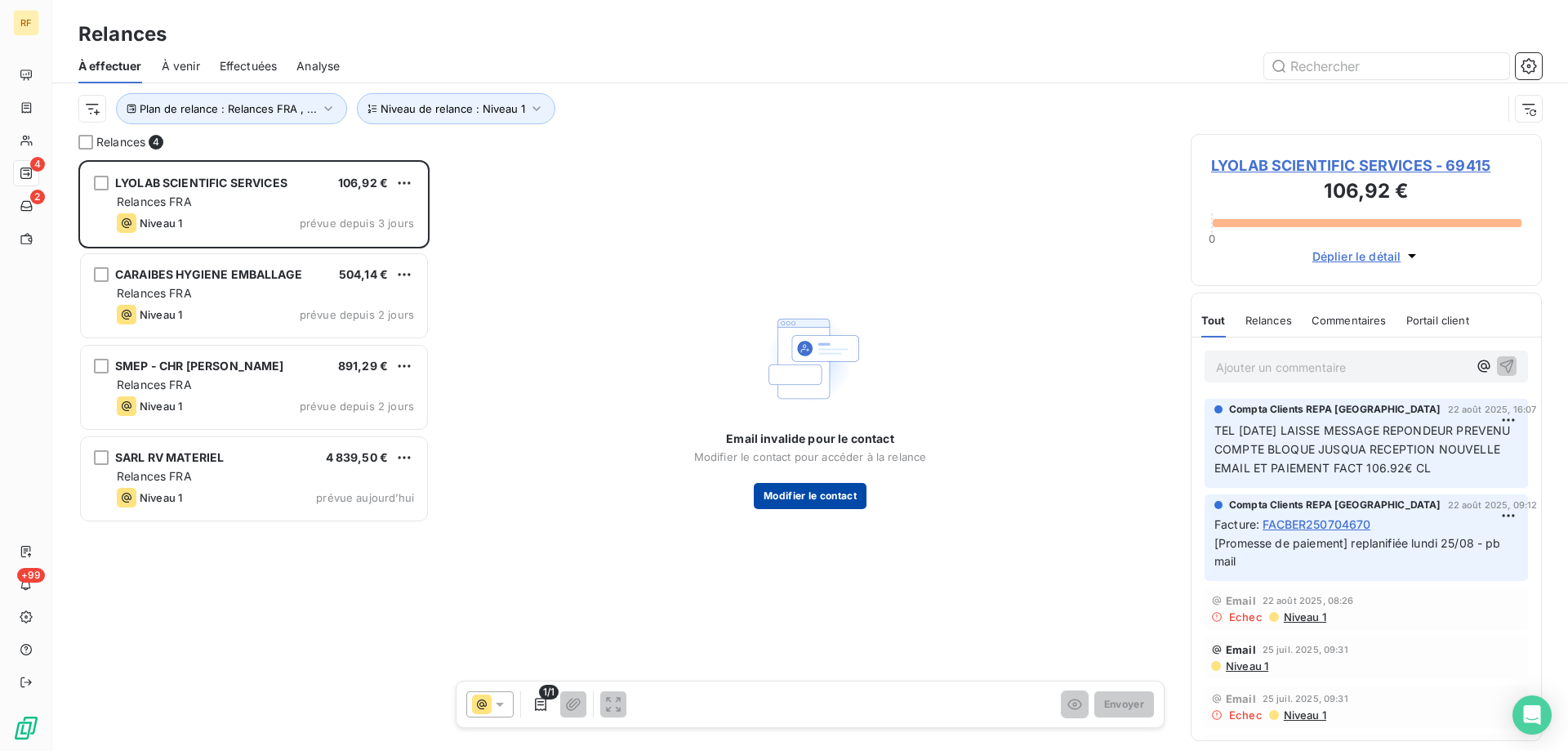
click at [791, 494] on button "Modifier le contact" at bounding box center [810, 495] width 113 height 26
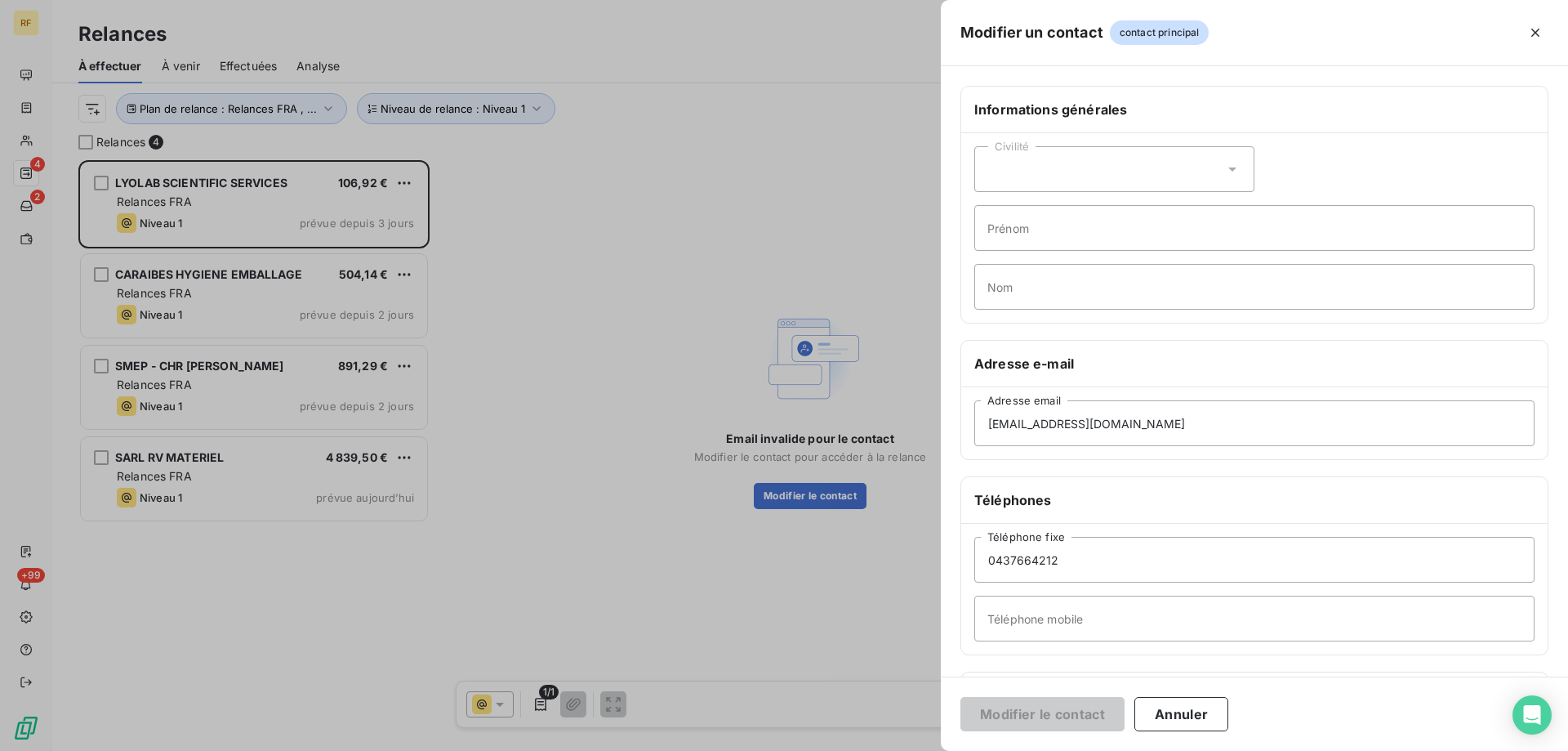
click at [809, 297] on div at bounding box center [784, 376] width 1568 height 751
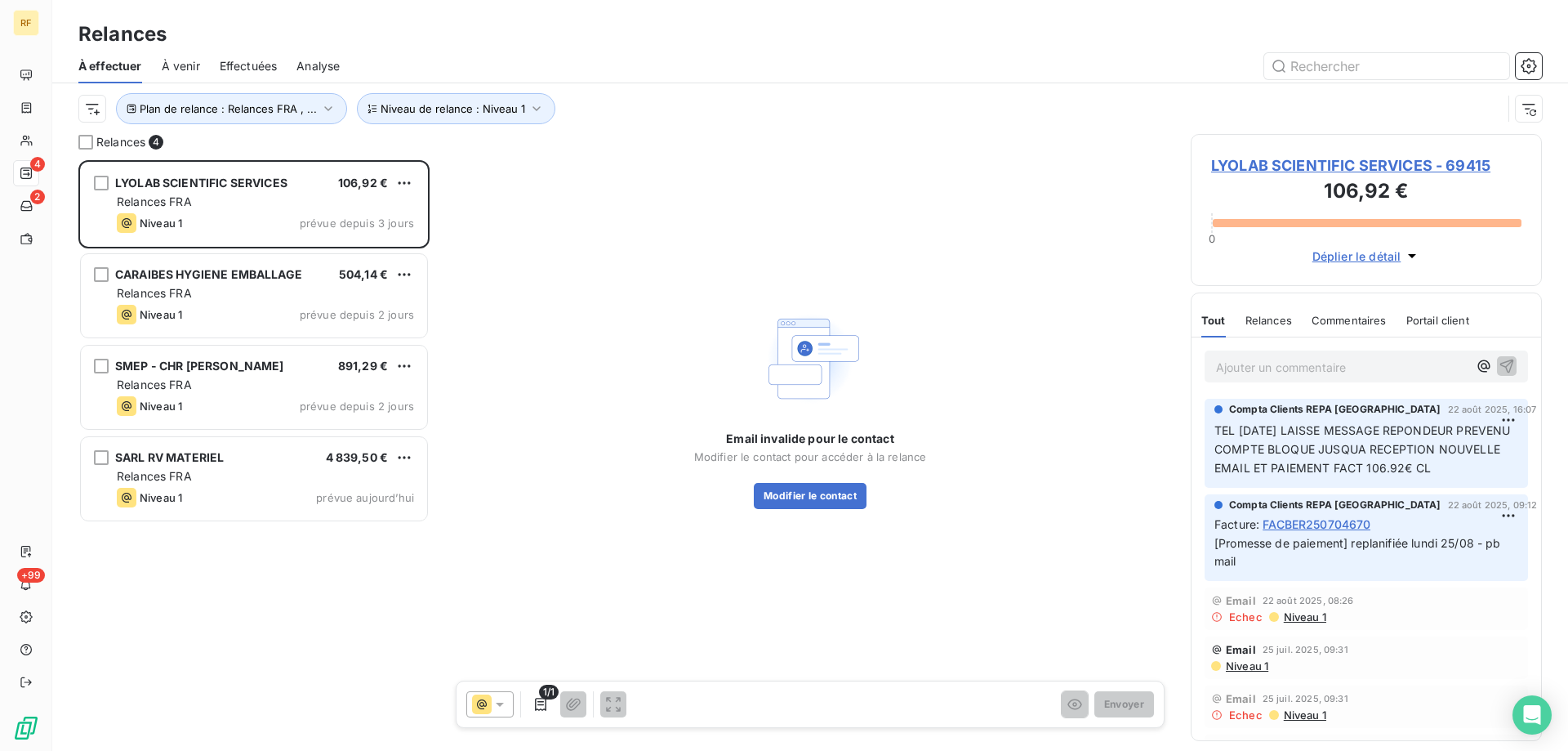
click at [1252, 172] on span "LYOLAB SCIENTIFIC SERVICES - 69415" at bounding box center [1366, 166] width 311 height 22
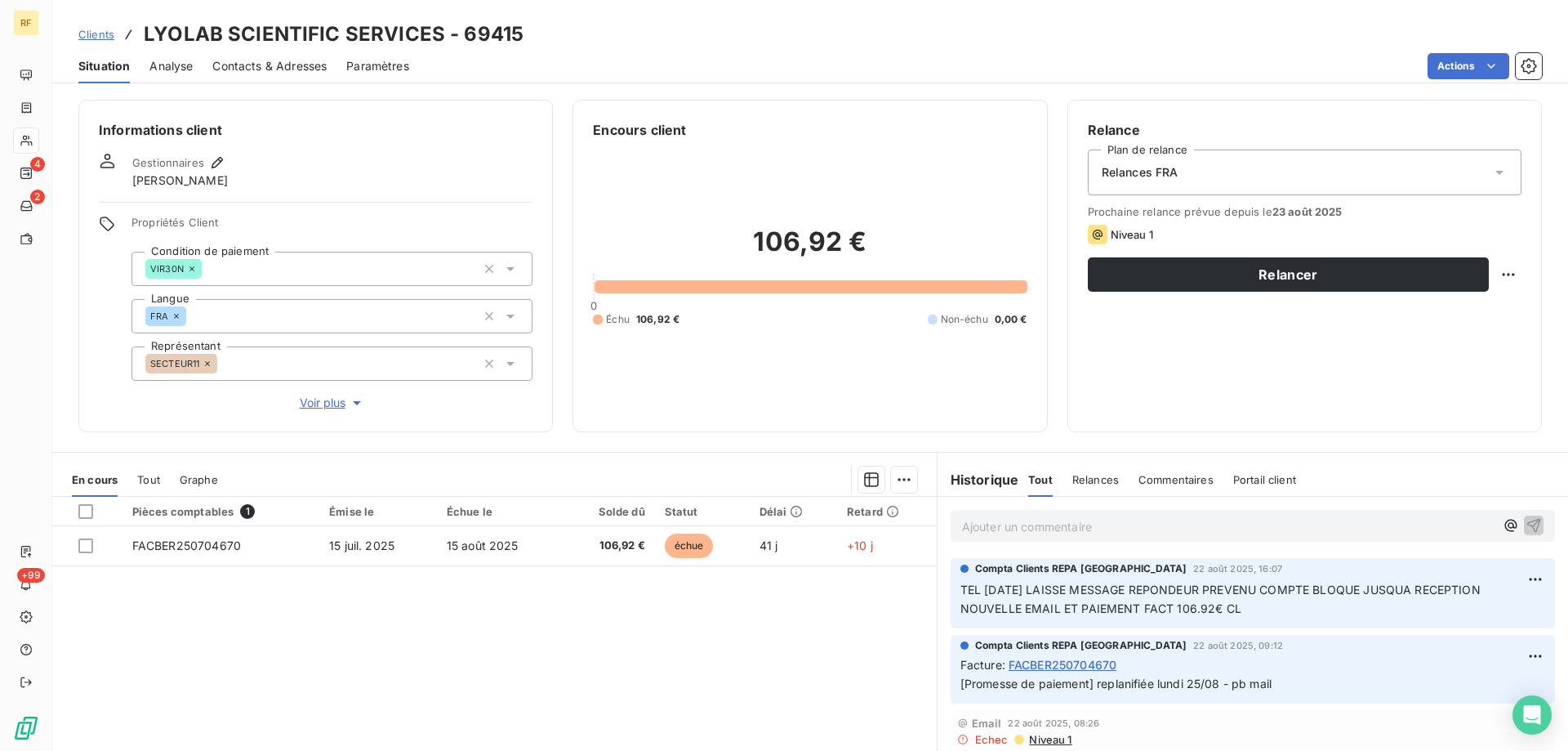
click at [332, 67] on div "Situation Analyse Contacts & Adresses Paramètres Actions" at bounding box center [810, 66] width 1516 height 34
click at [262, 68] on span "Contacts & Adresses" at bounding box center [270, 66] width 114 height 16
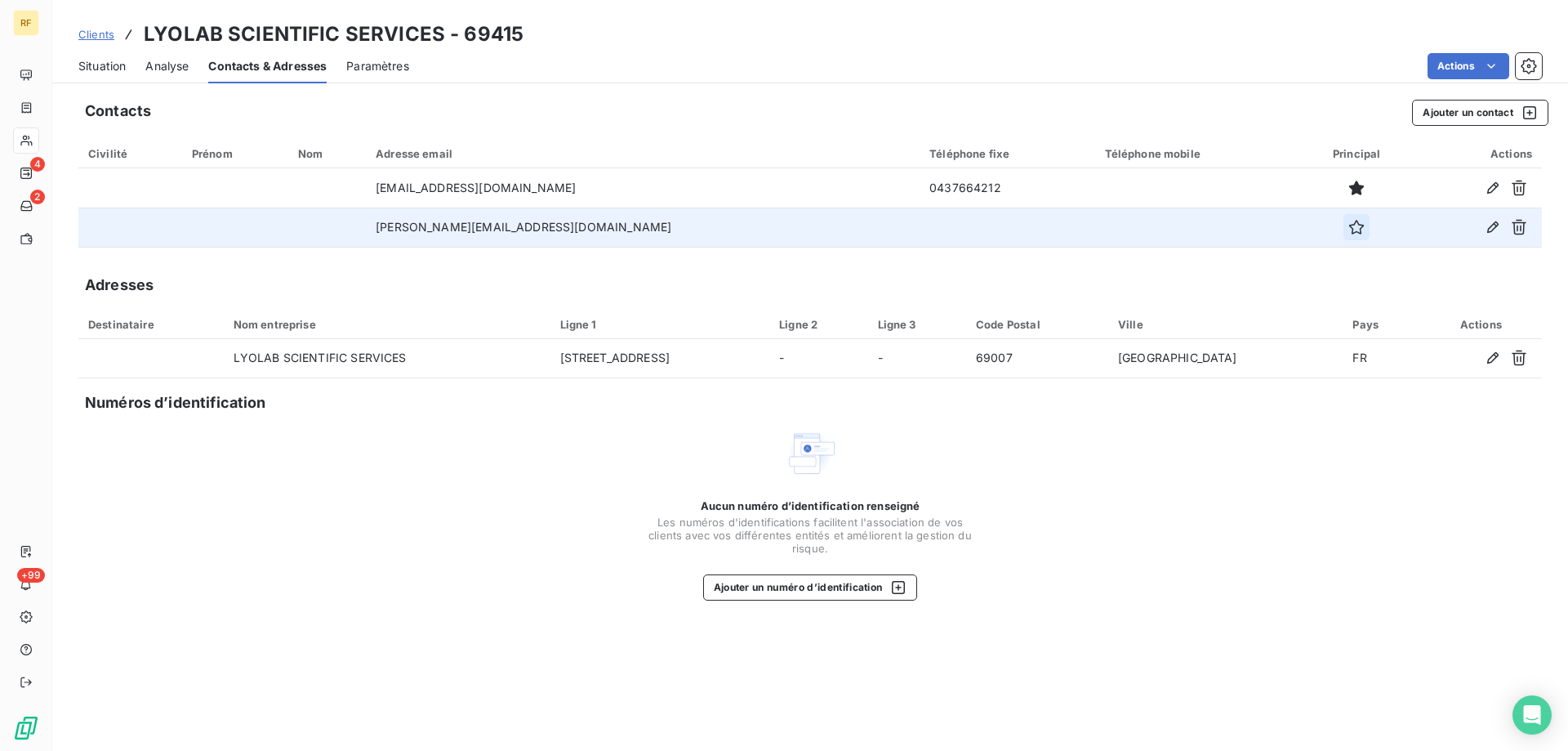
click at [1348, 230] on icon "button" at bounding box center [1356, 227] width 16 height 16
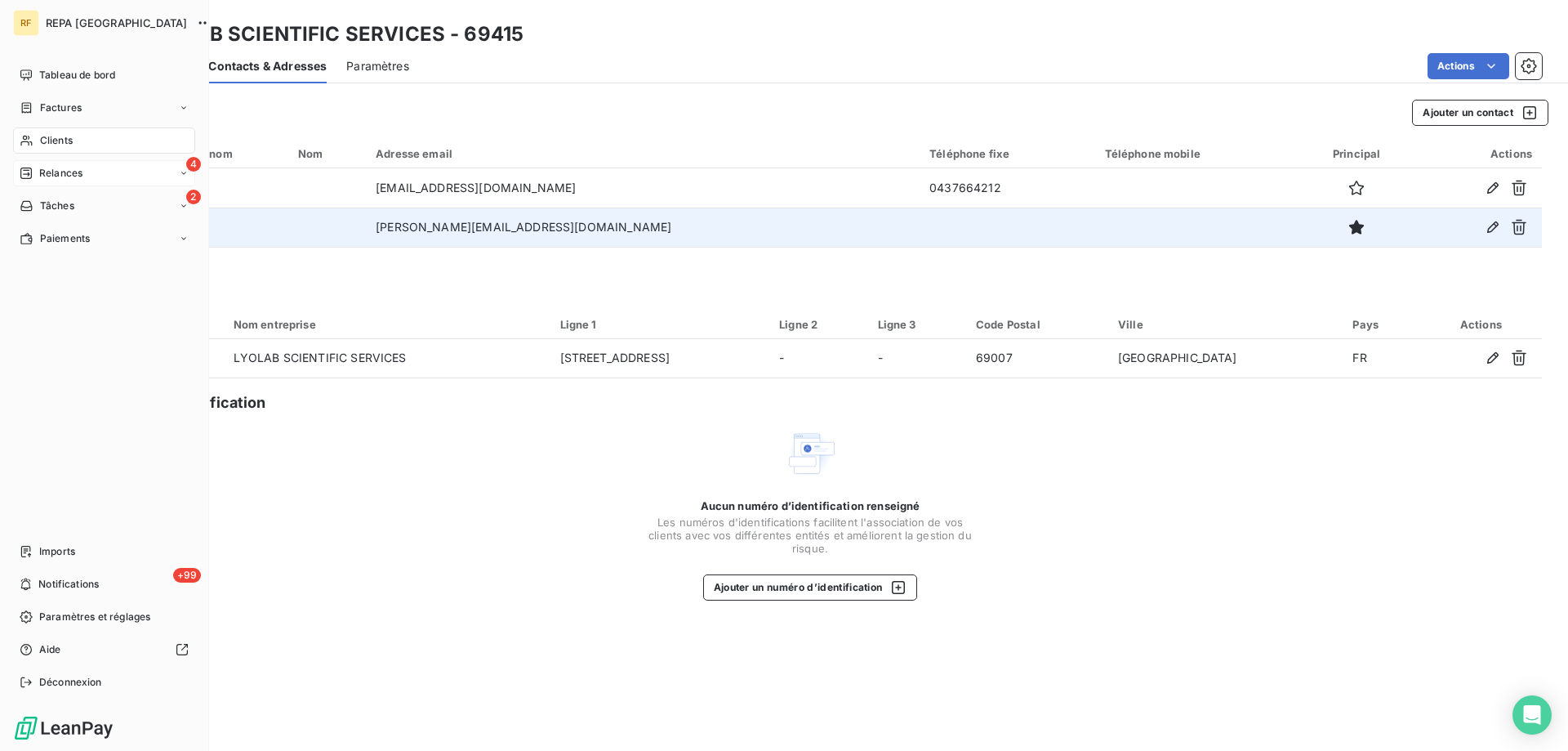
click at [115, 179] on div "4 Relances" at bounding box center [104, 173] width 182 height 26
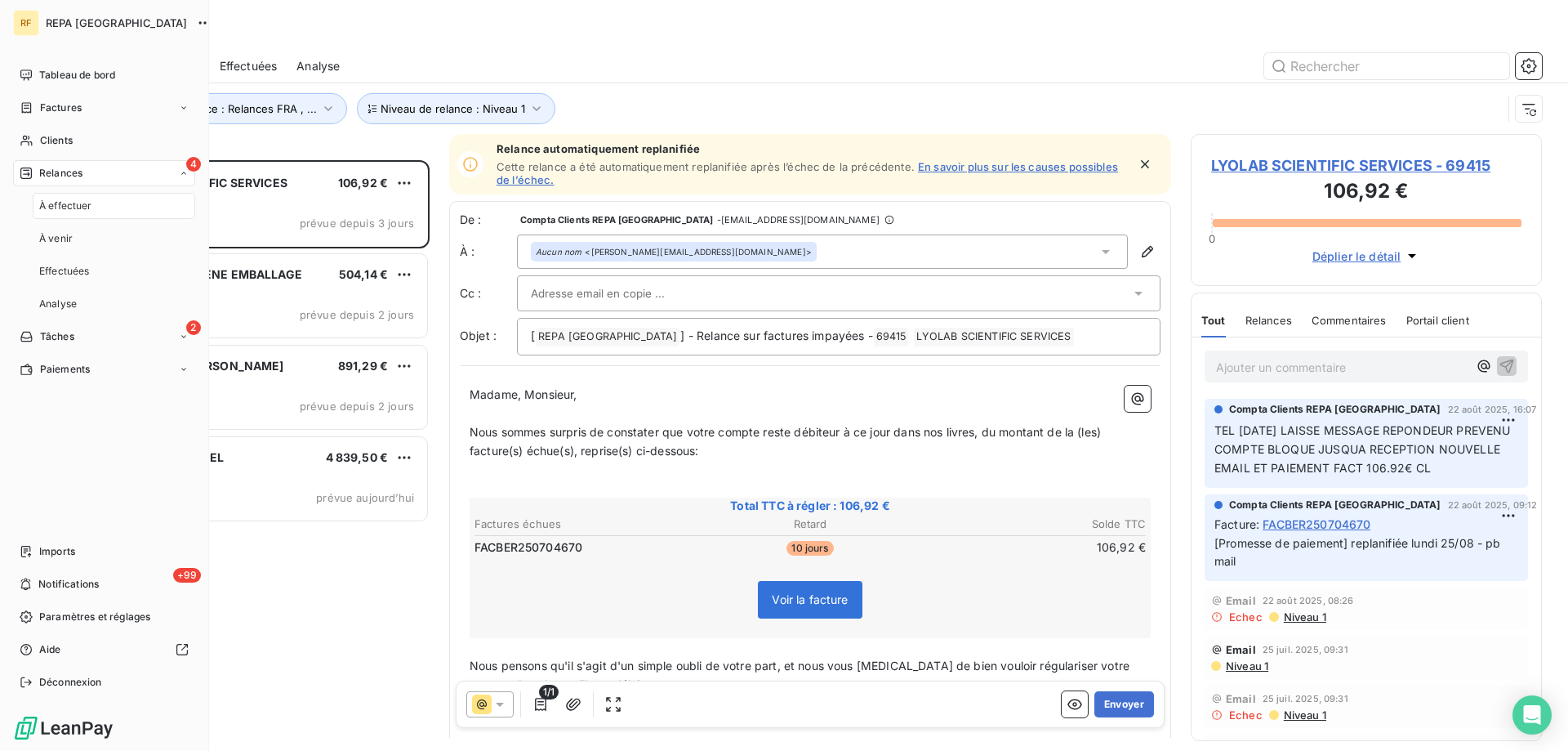
scroll to position [578, 339]
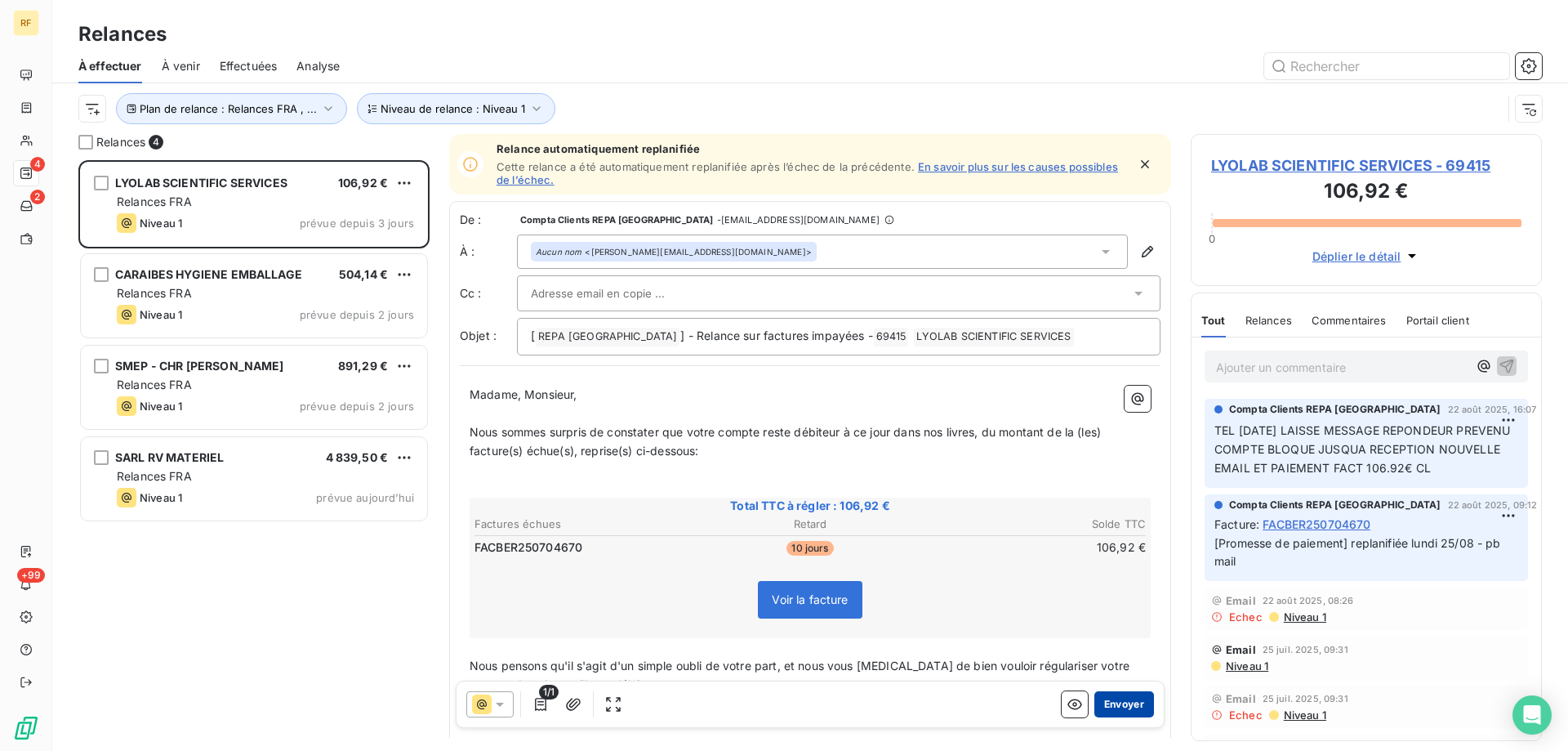
click at [1125, 703] on button "Envoyer" at bounding box center [1125, 704] width 60 height 26
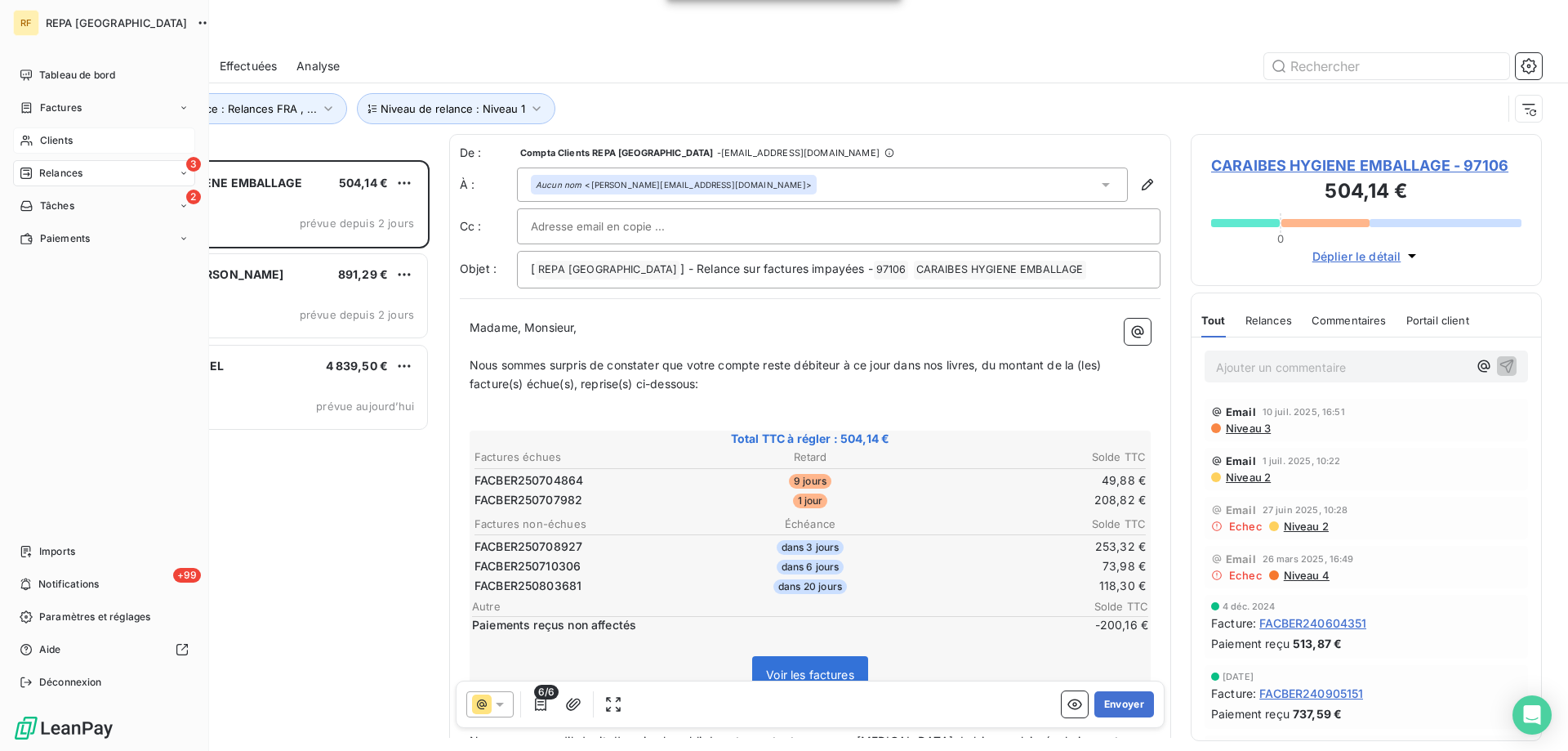
click at [75, 148] on div "Clients" at bounding box center [104, 141] width 182 height 26
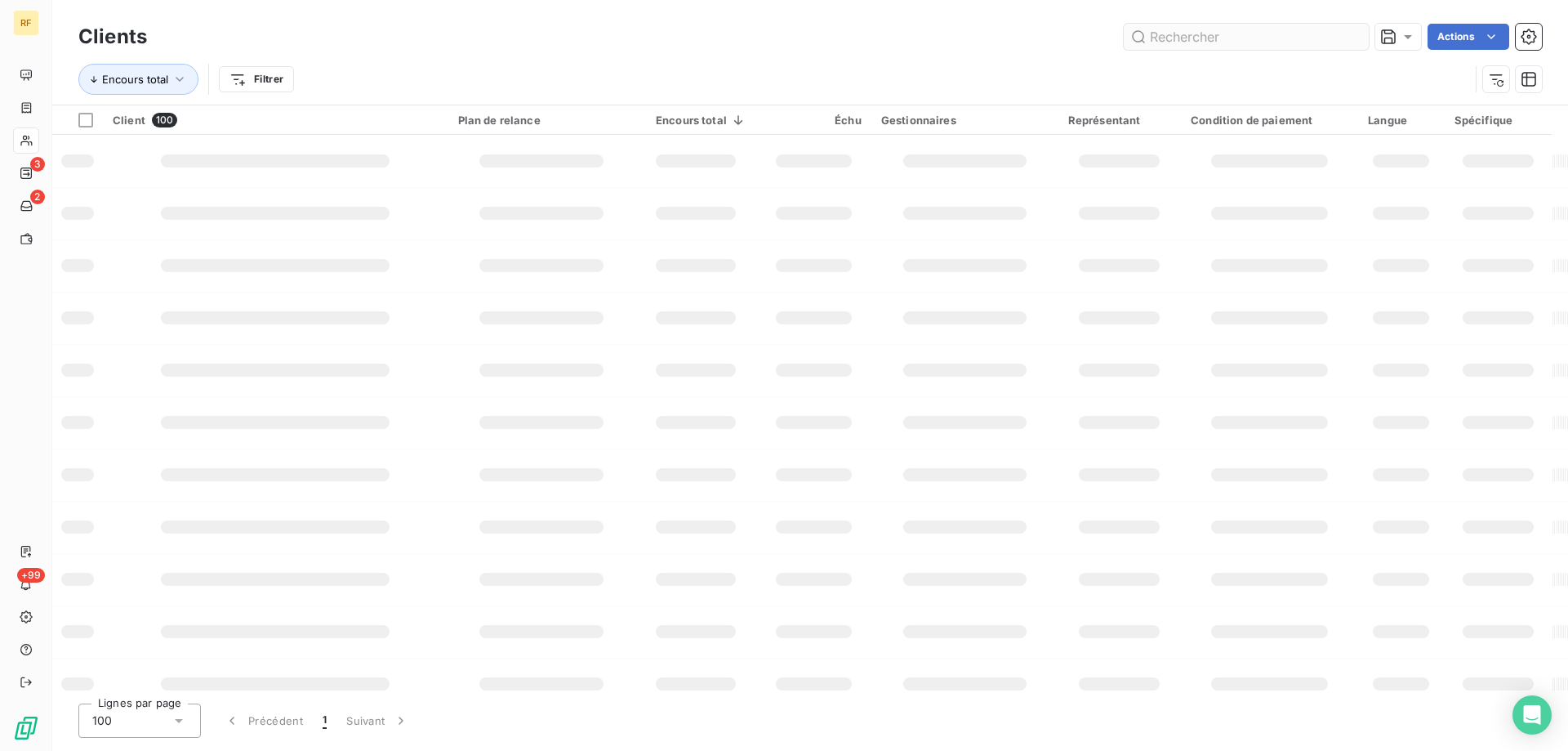
click at [1230, 43] on input "text" at bounding box center [1245, 37] width 245 height 26
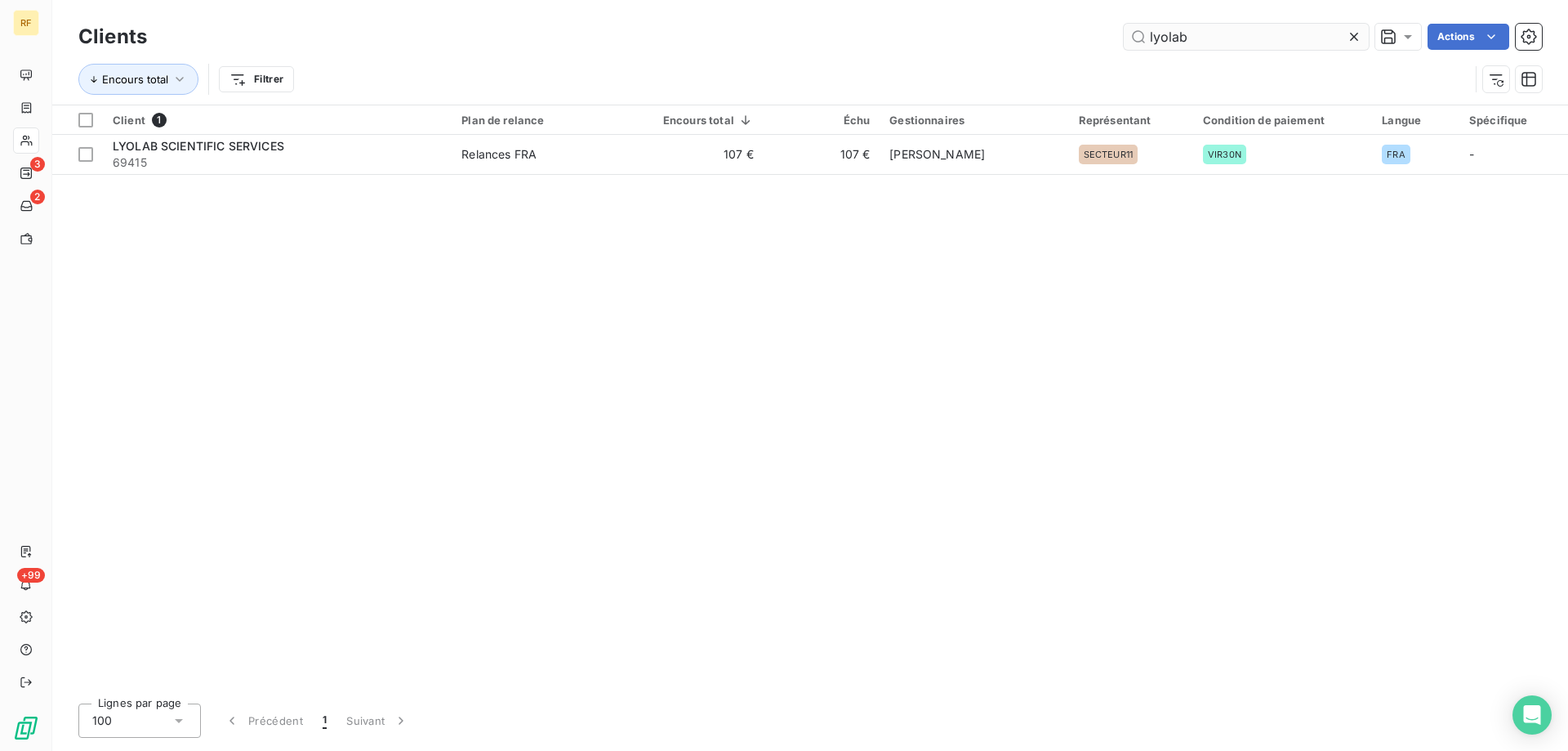
type input "lyolab"
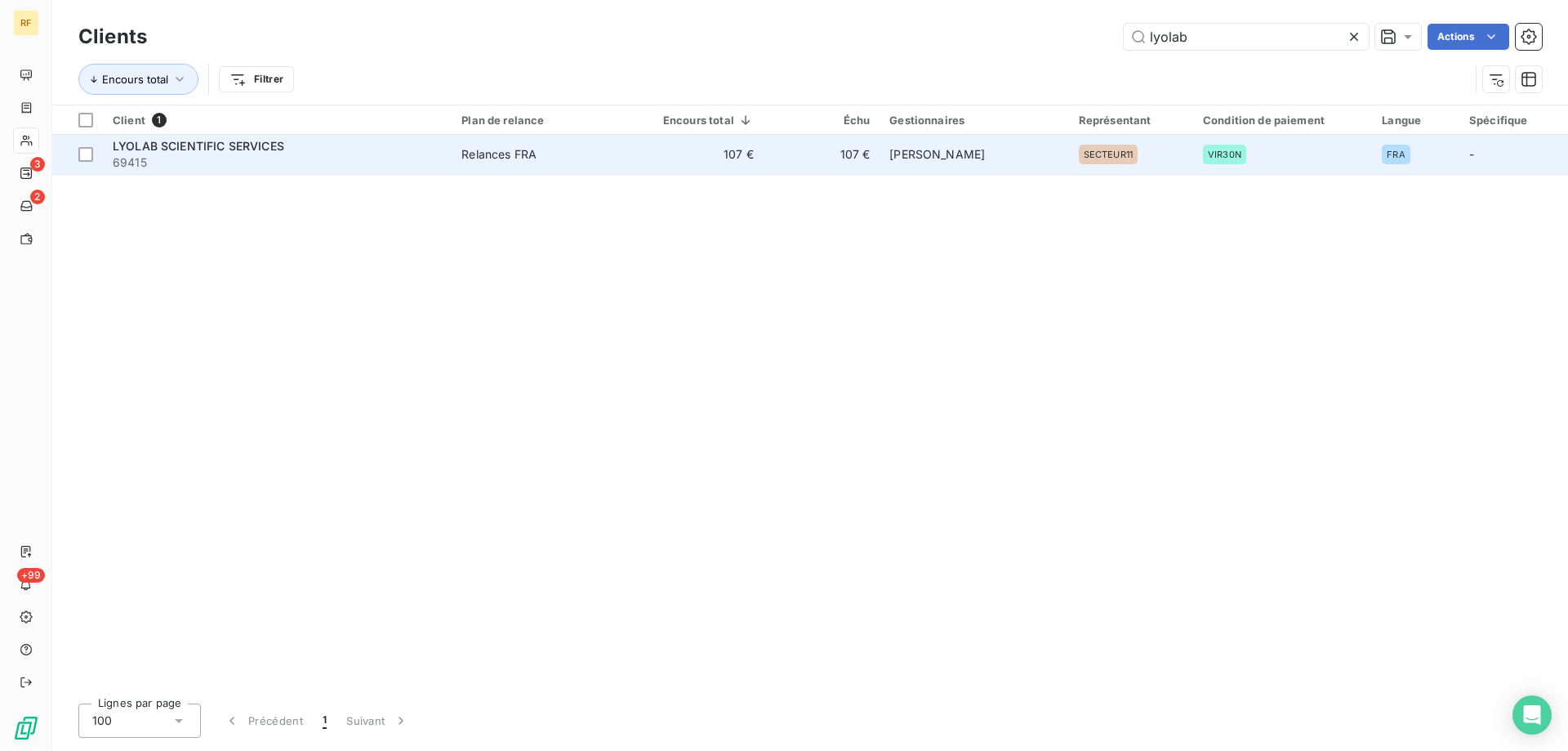
click at [501, 155] on div "Relances FRA" at bounding box center [498, 154] width 75 height 16
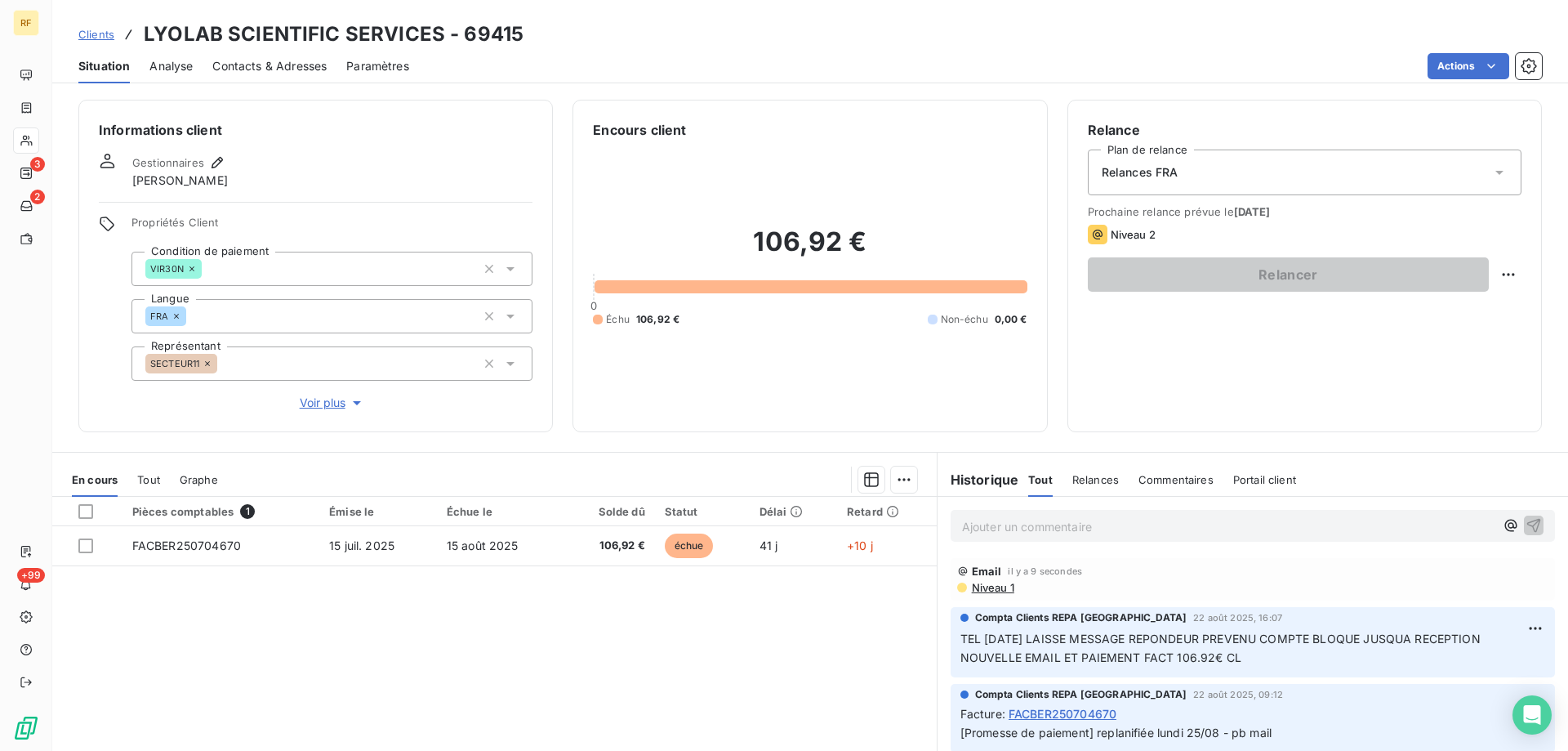
click at [294, 69] on span "Contacts & Adresses" at bounding box center [270, 66] width 114 height 16
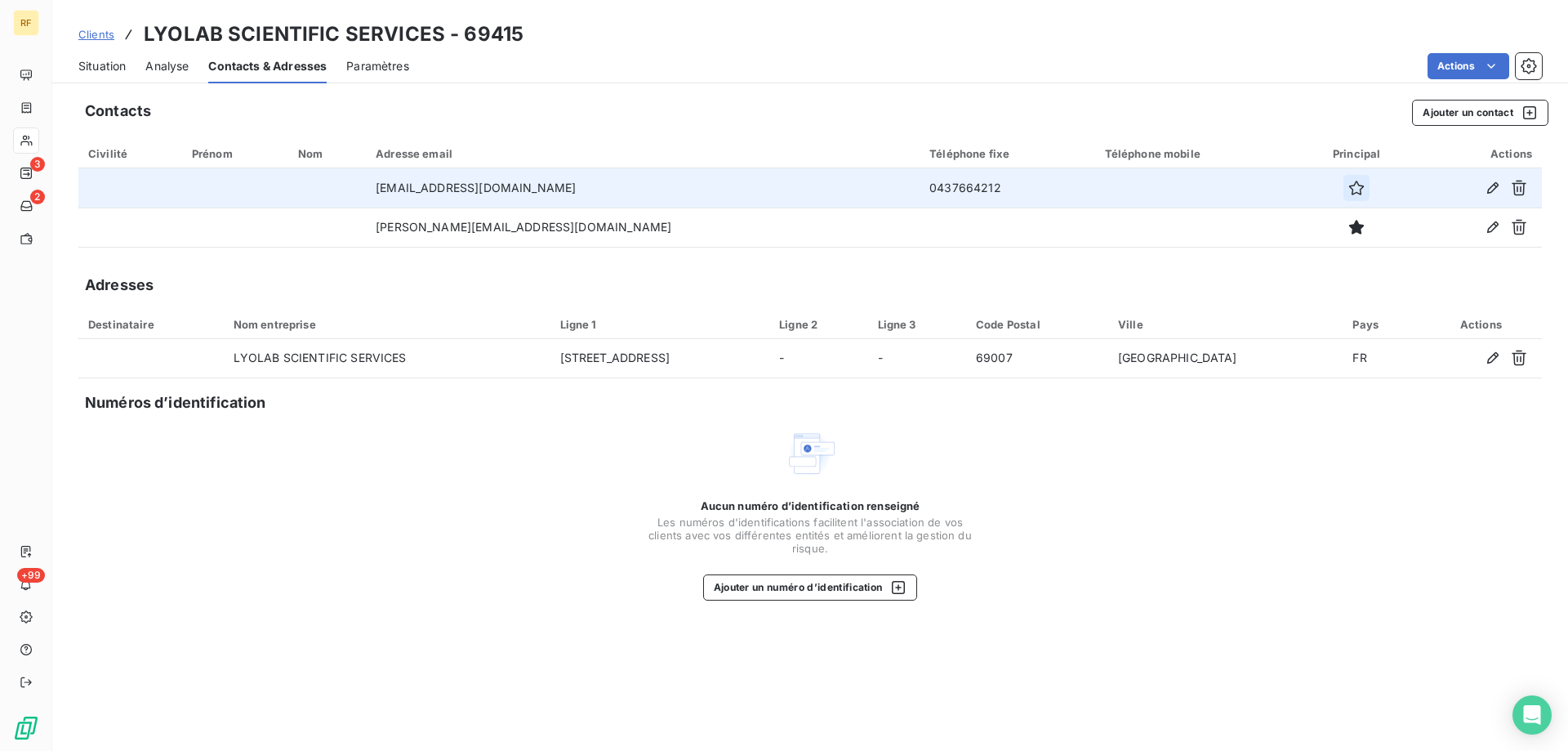
click at [1343, 191] on button "button" at bounding box center [1356, 188] width 26 height 26
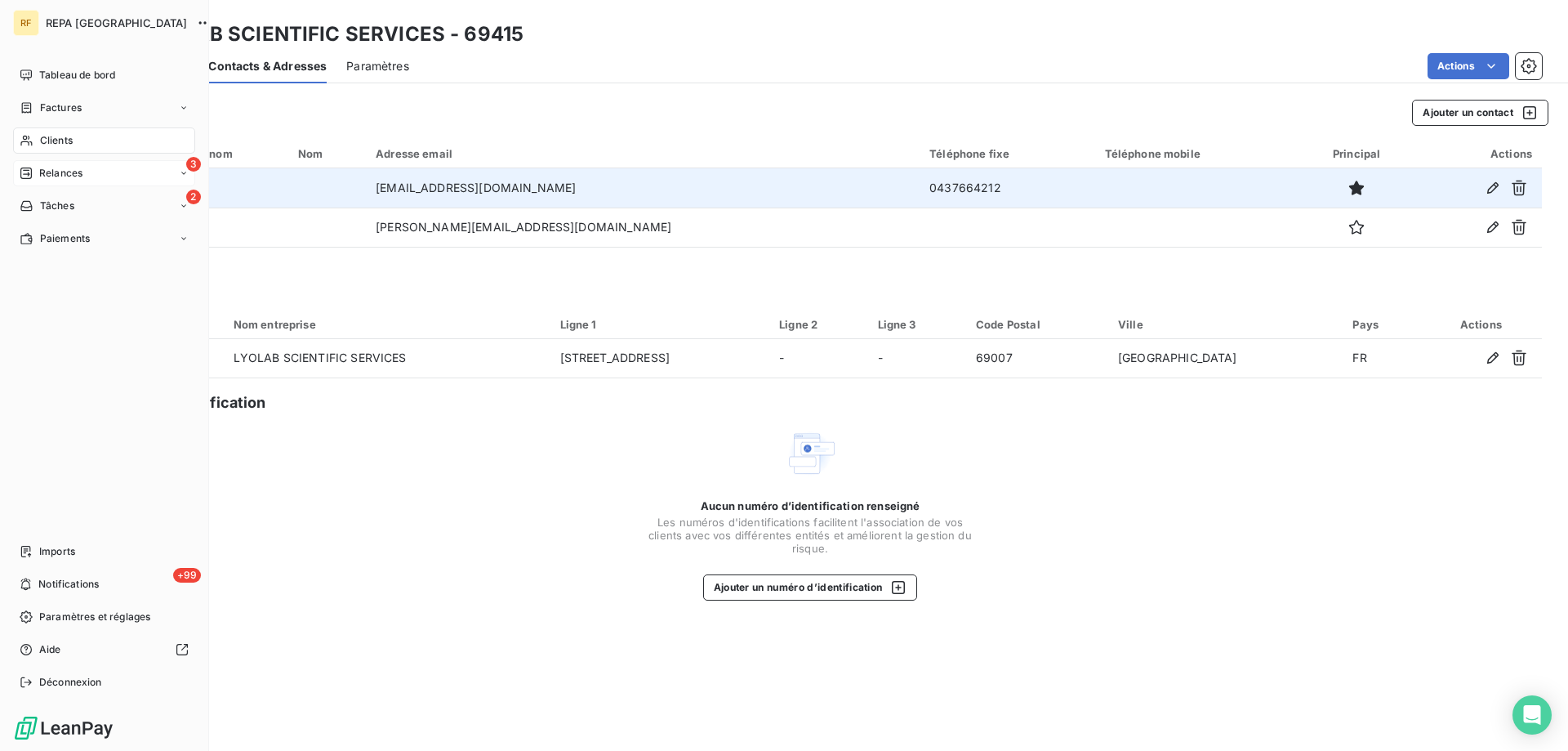
click at [79, 169] on span "Relances" at bounding box center [60, 173] width 43 height 15
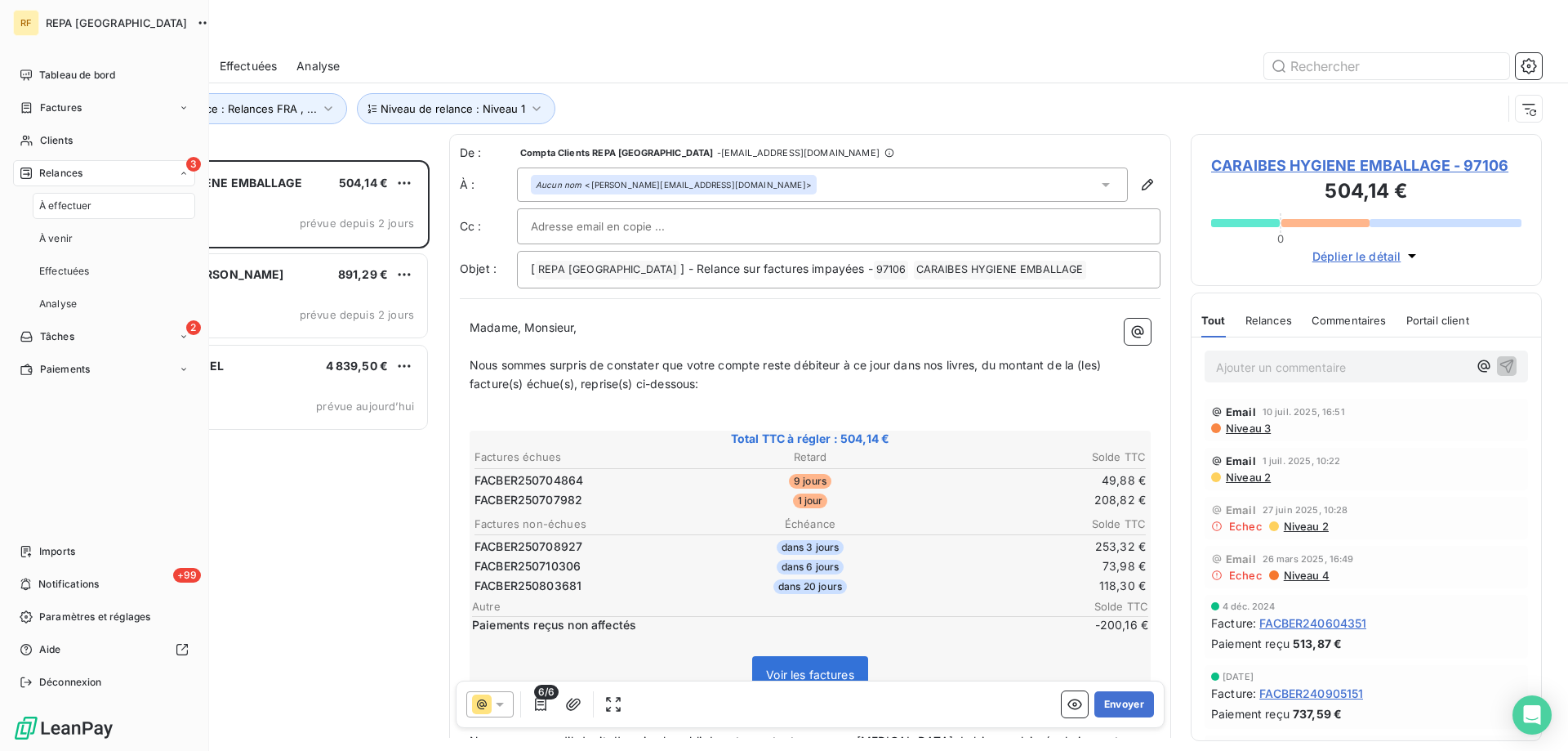
scroll to position [578, 339]
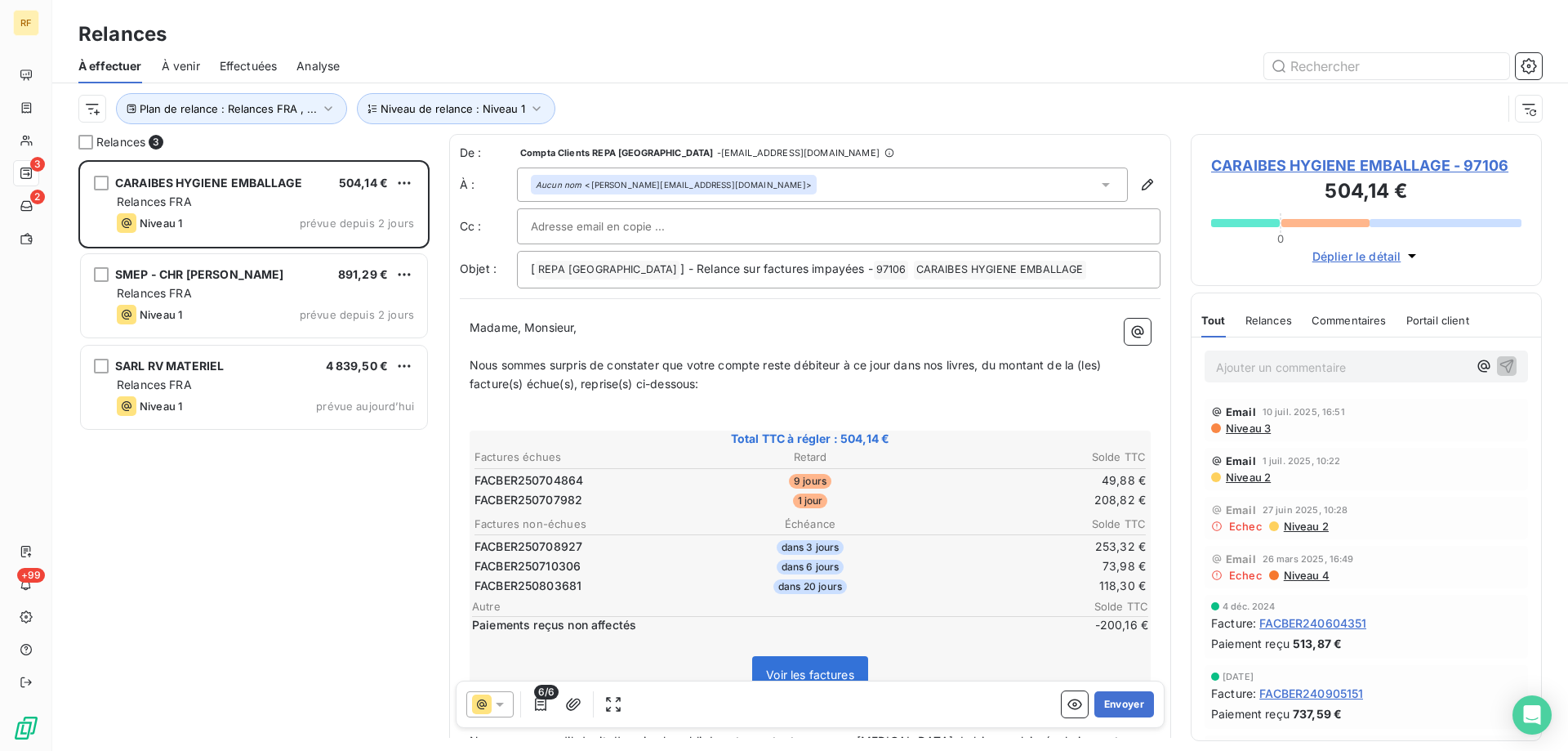
click at [434, 44] on div "Relances" at bounding box center [810, 34] width 1516 height 29
click at [459, 122] on button "Niveau de relance : Niveau 1" at bounding box center [455, 108] width 199 height 31
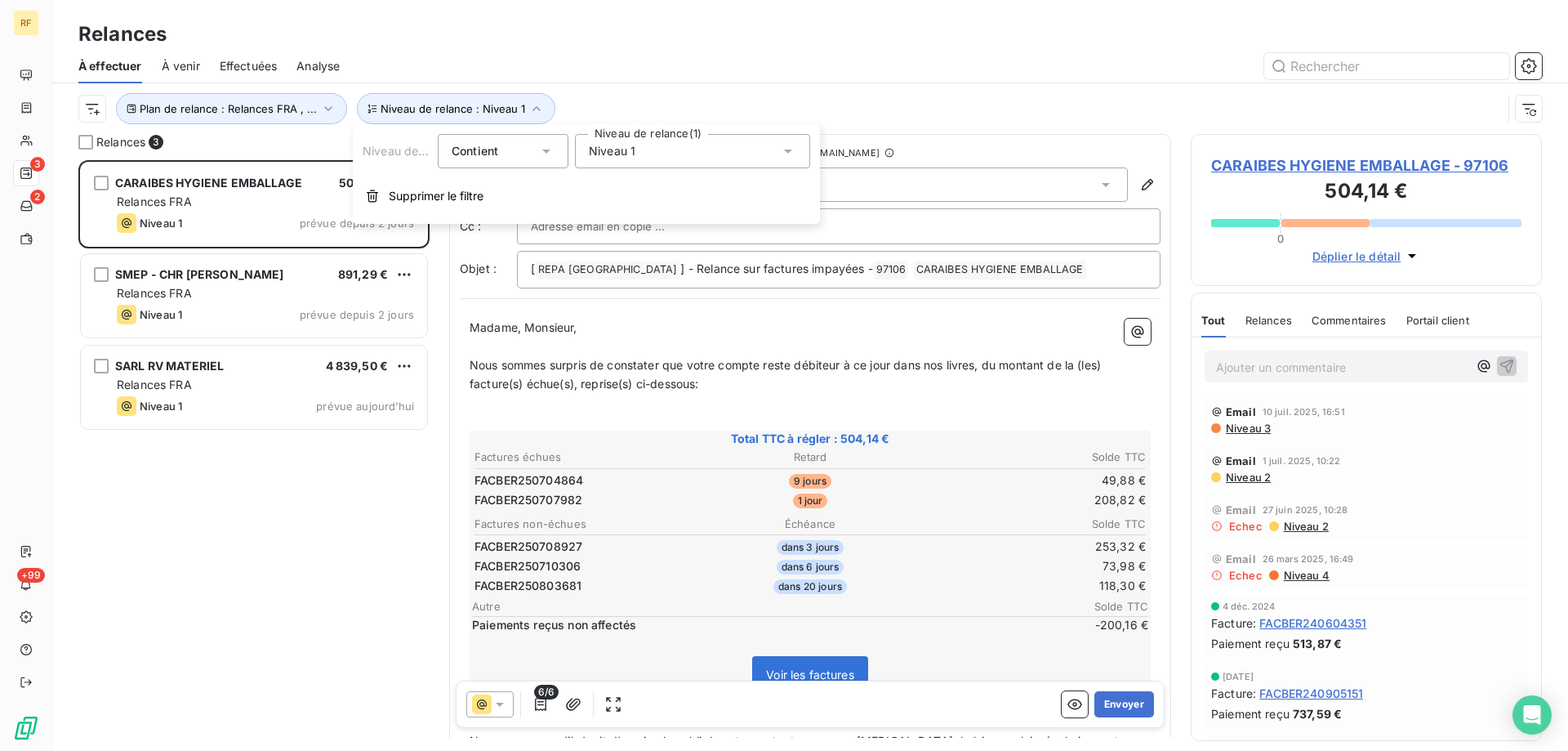
click at [662, 146] on div "Niveau 1" at bounding box center [693, 151] width 236 height 34
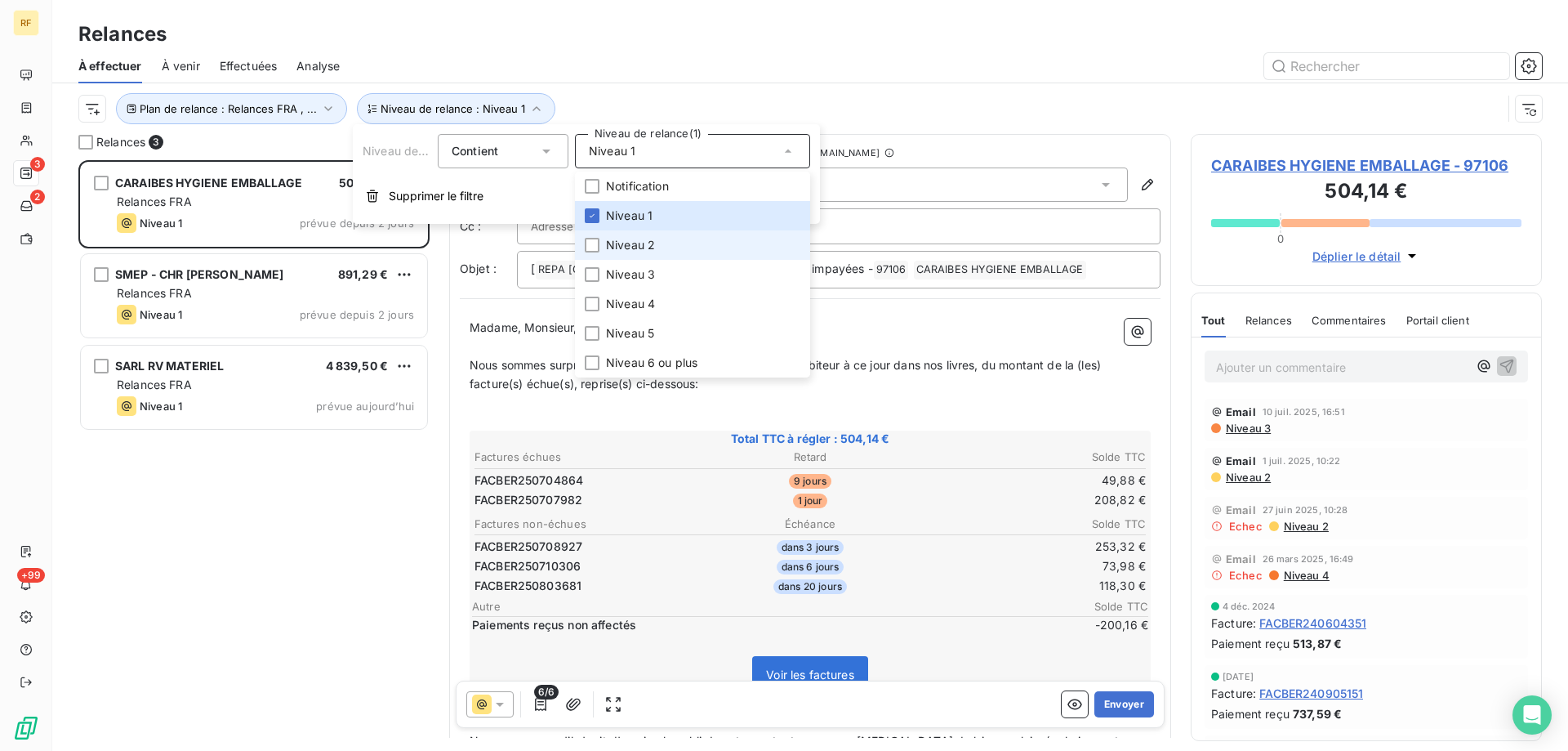
click at [635, 258] on li "Niveau 2" at bounding box center [693, 245] width 236 height 29
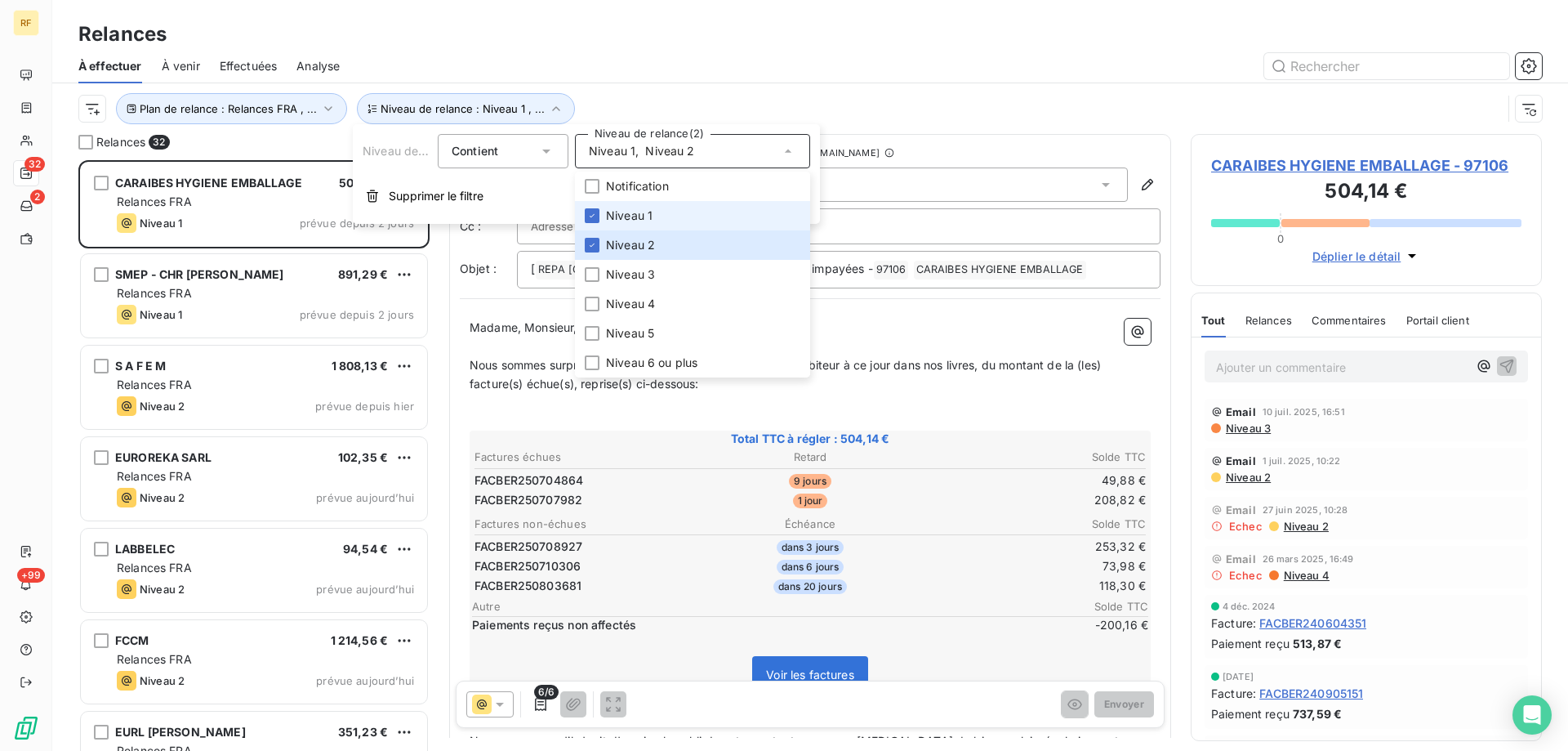
click at [639, 221] on span "Niveau 1" at bounding box center [629, 216] width 47 height 16
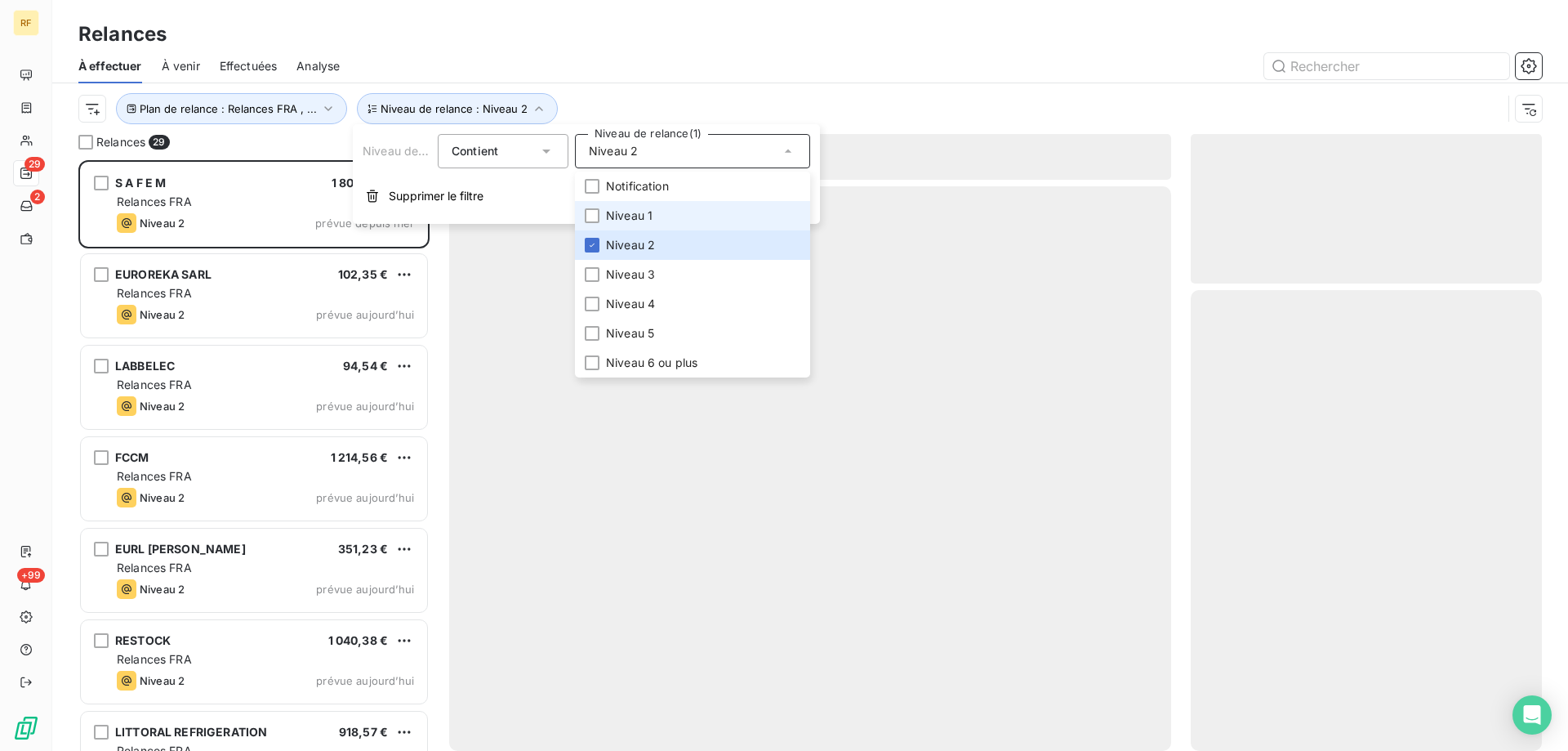
scroll to position [578, 339]
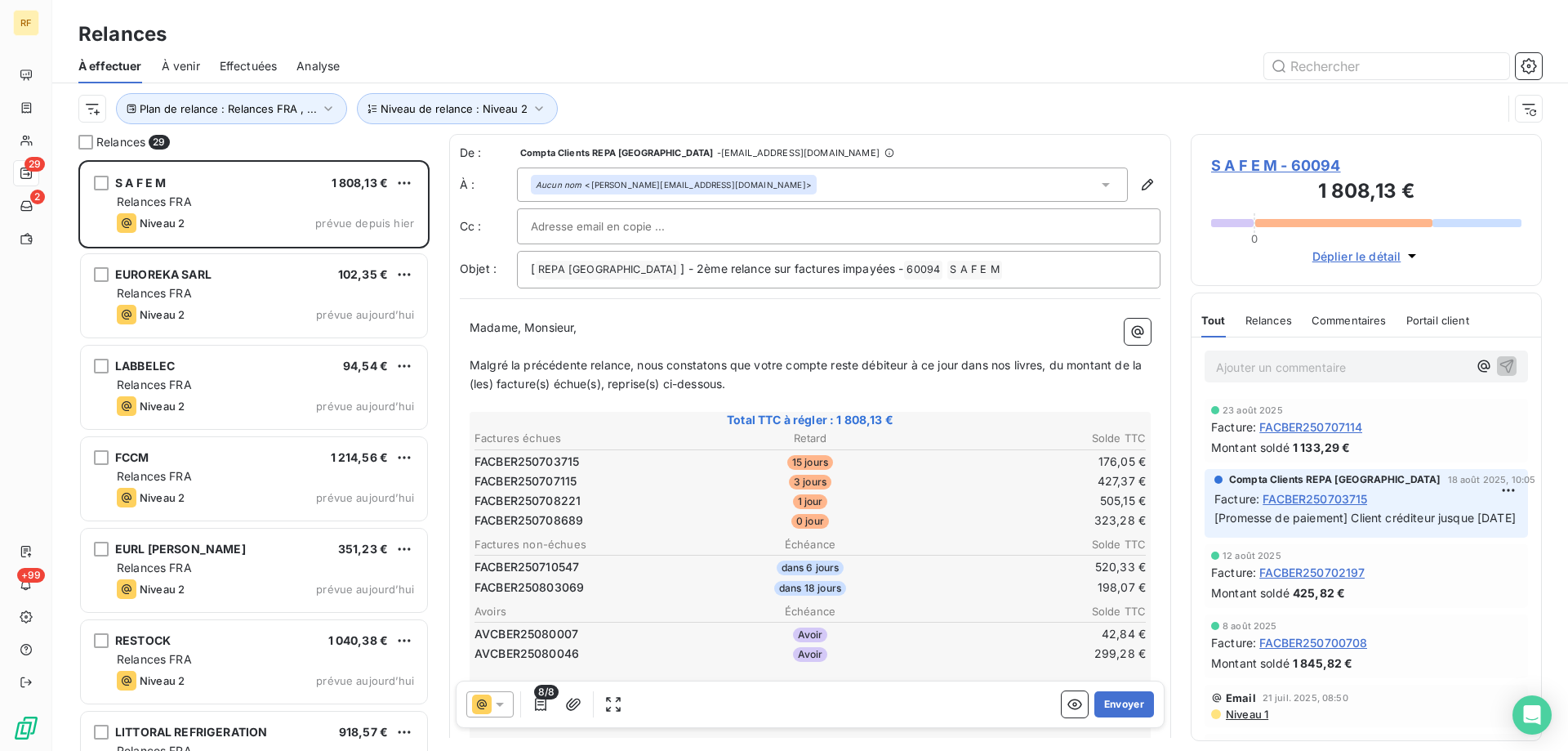
click at [636, 82] on div "À effectuer À venir Effectuées Analyse" at bounding box center [810, 66] width 1516 height 34
click at [1118, 706] on button "Envoyer" at bounding box center [1125, 704] width 60 height 26
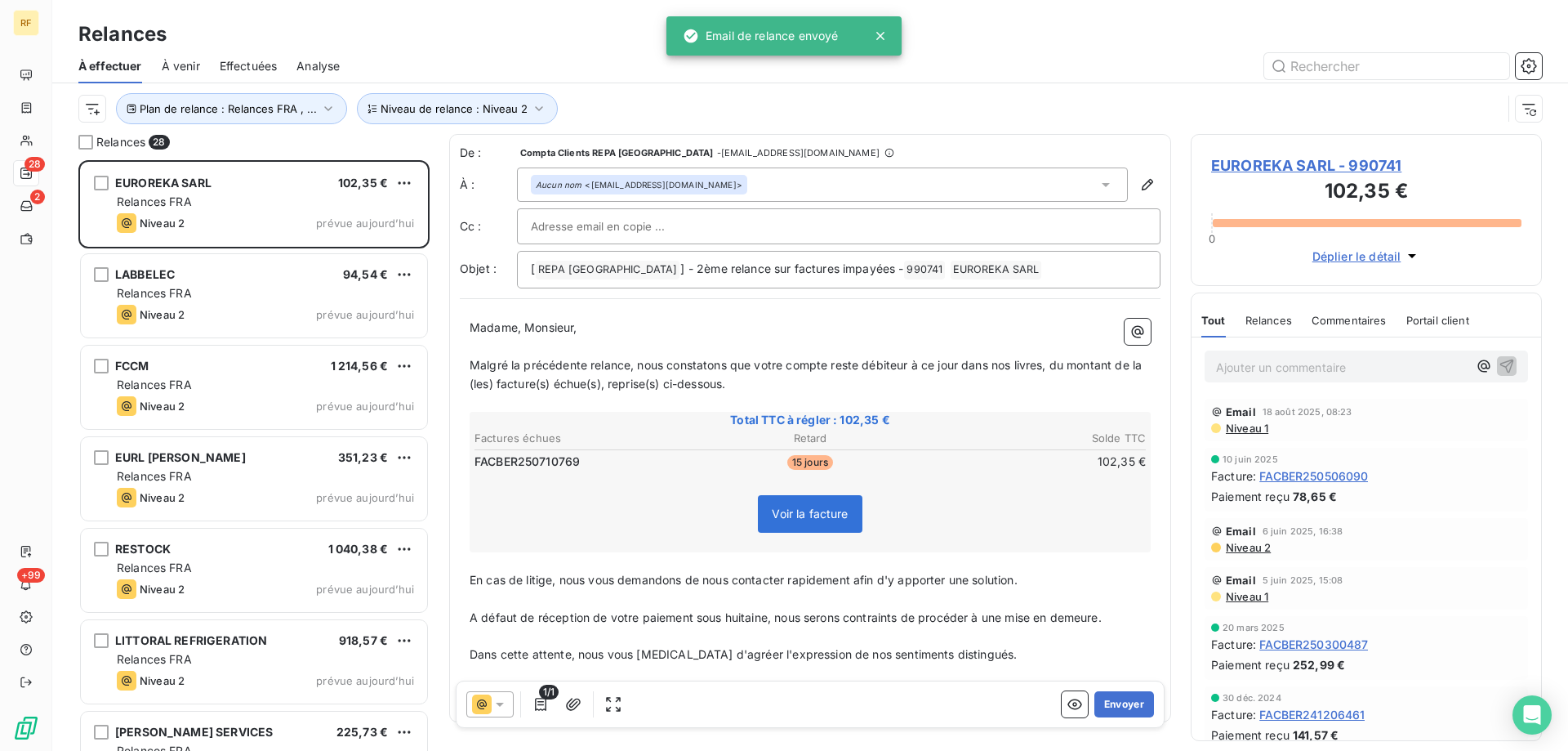
click at [1118, 706] on button "Envoyer" at bounding box center [1125, 704] width 60 height 26
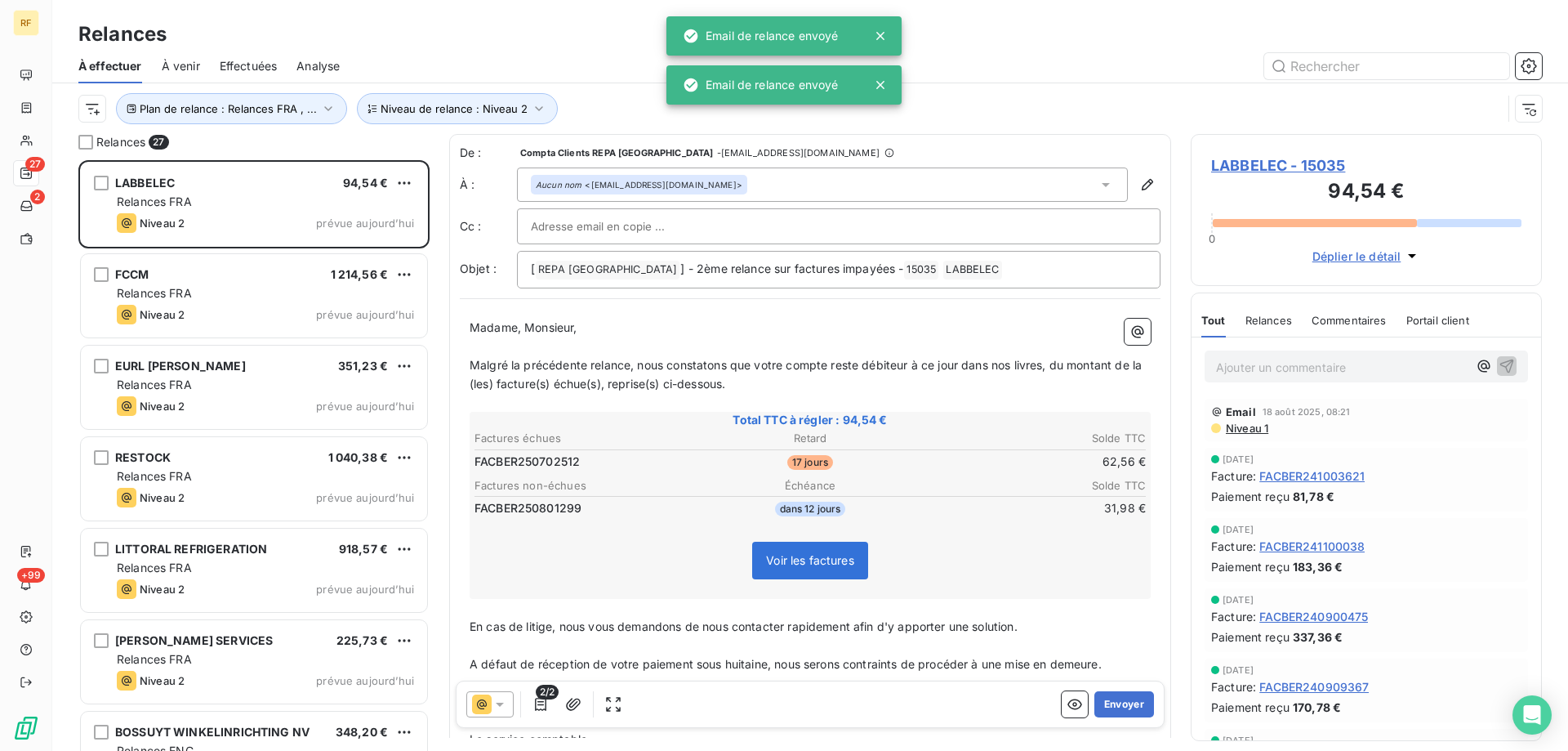
click at [1118, 706] on button "Envoyer" at bounding box center [1125, 704] width 60 height 26
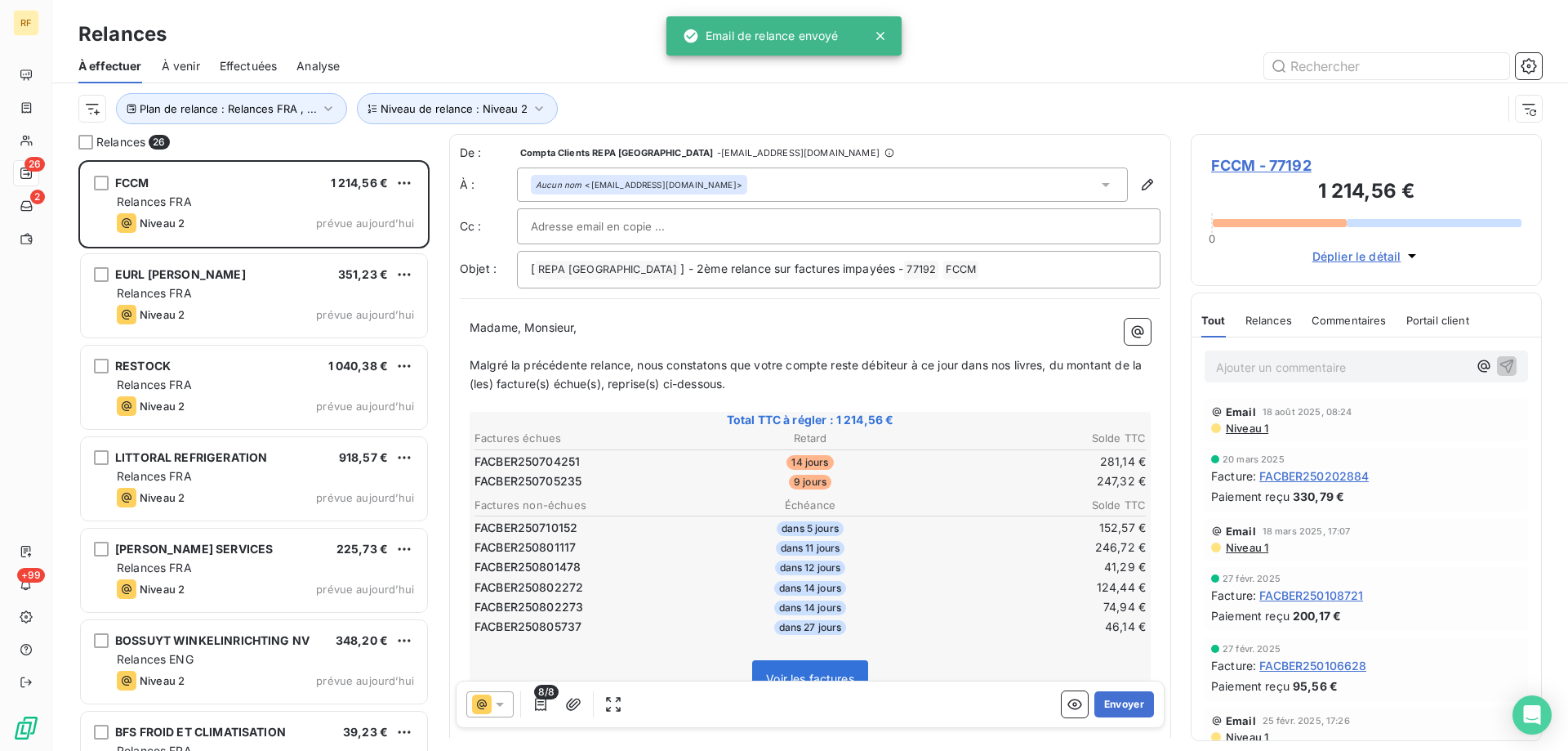
click at [1118, 706] on button "Envoyer" at bounding box center [1125, 704] width 60 height 26
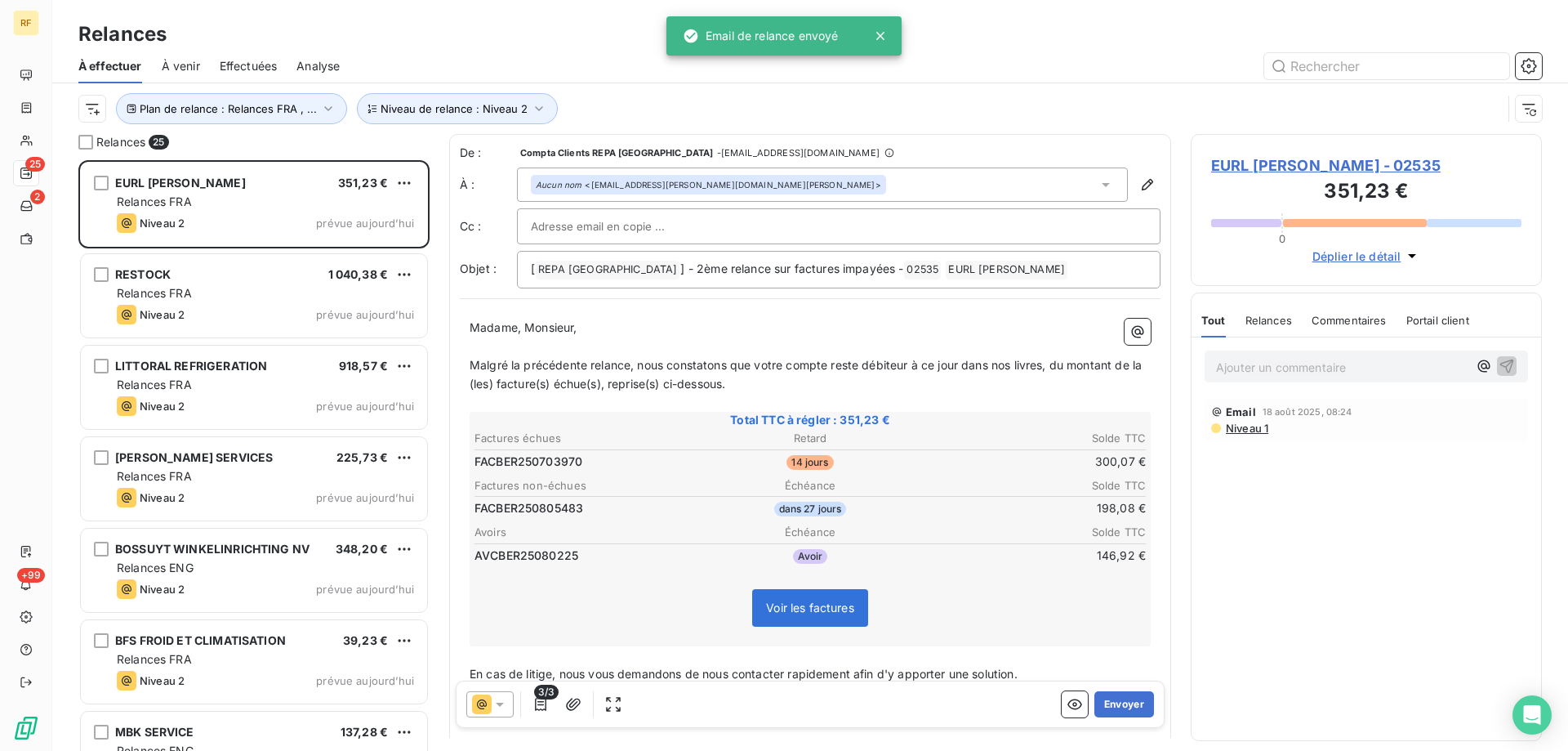
click at [1118, 706] on button "Envoyer" at bounding box center [1125, 704] width 60 height 26
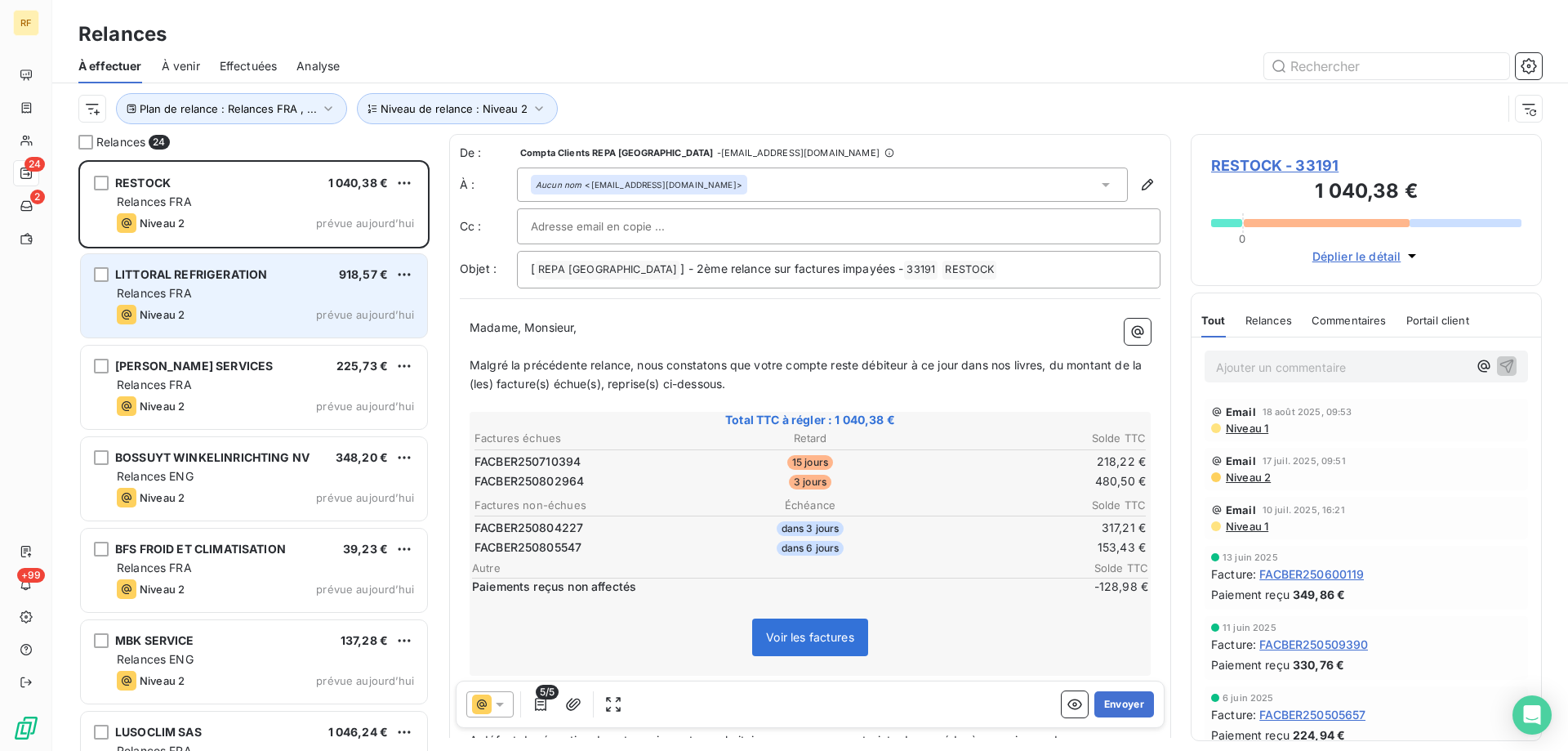
click at [191, 308] on div "Niveau 2 prévue aujourd’hui" at bounding box center [266, 315] width 298 height 20
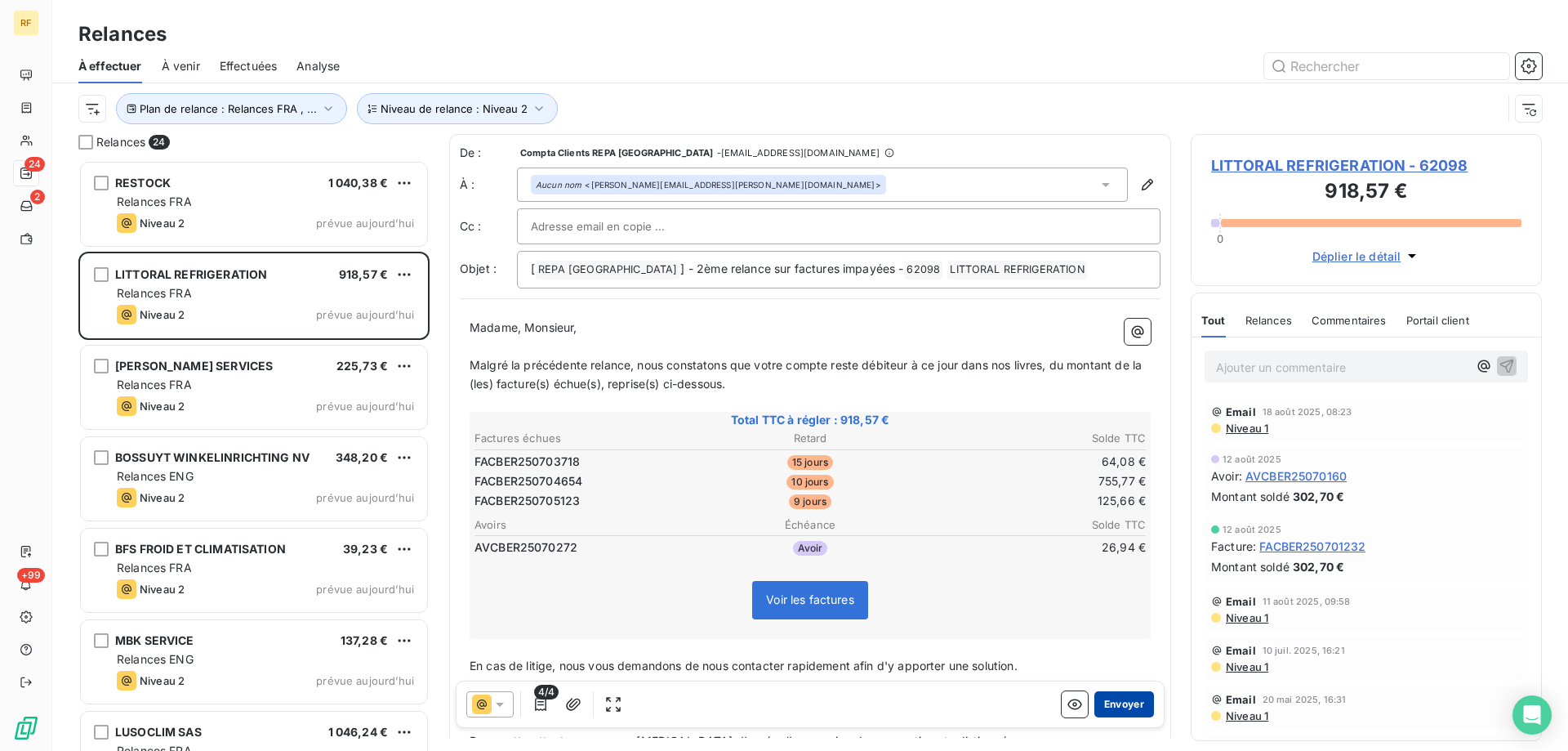
click at [1124, 708] on button "Envoyer" at bounding box center [1125, 704] width 60 height 26
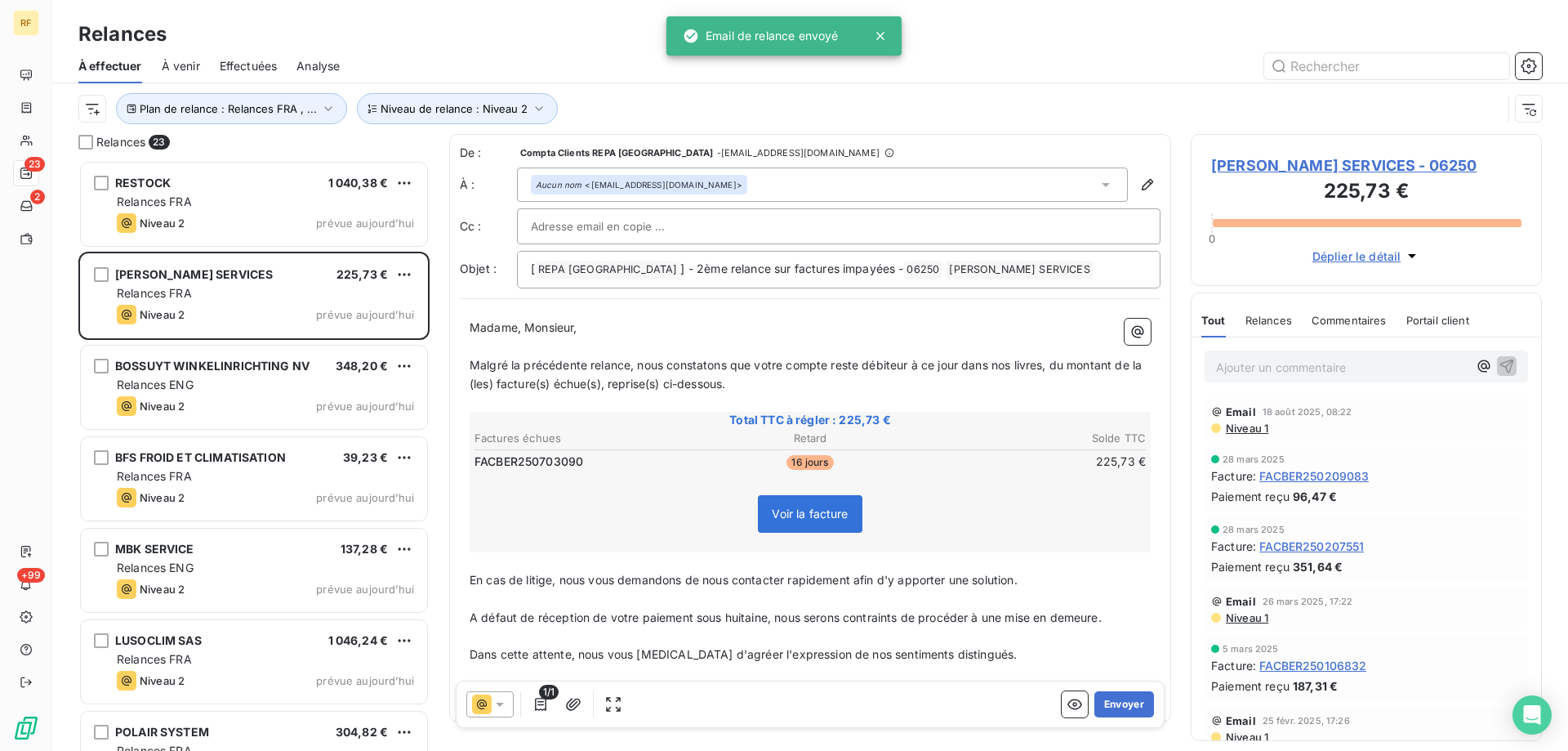
click at [1124, 708] on button "Envoyer" at bounding box center [1125, 704] width 60 height 26
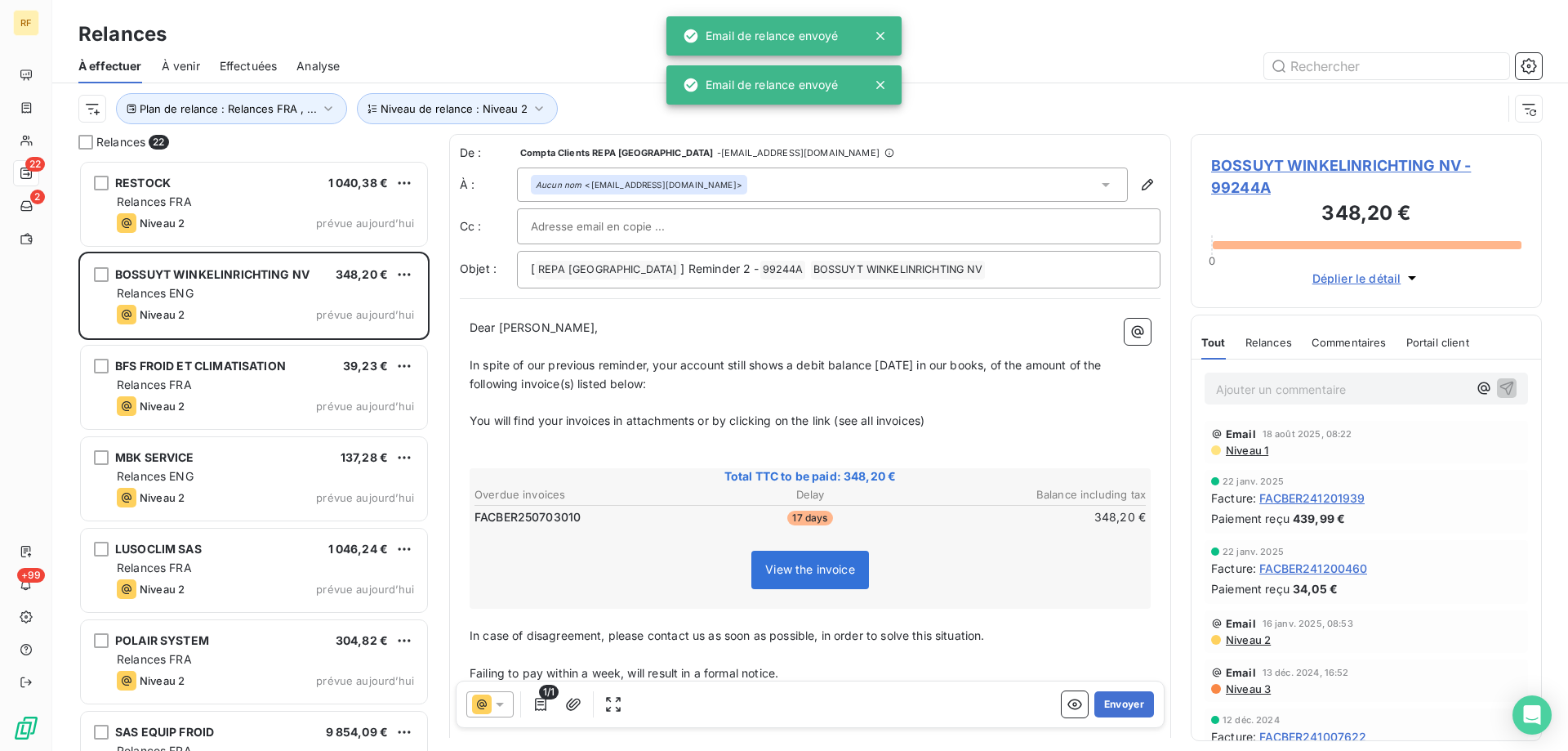
click at [1124, 708] on button "Envoyer" at bounding box center [1125, 704] width 60 height 26
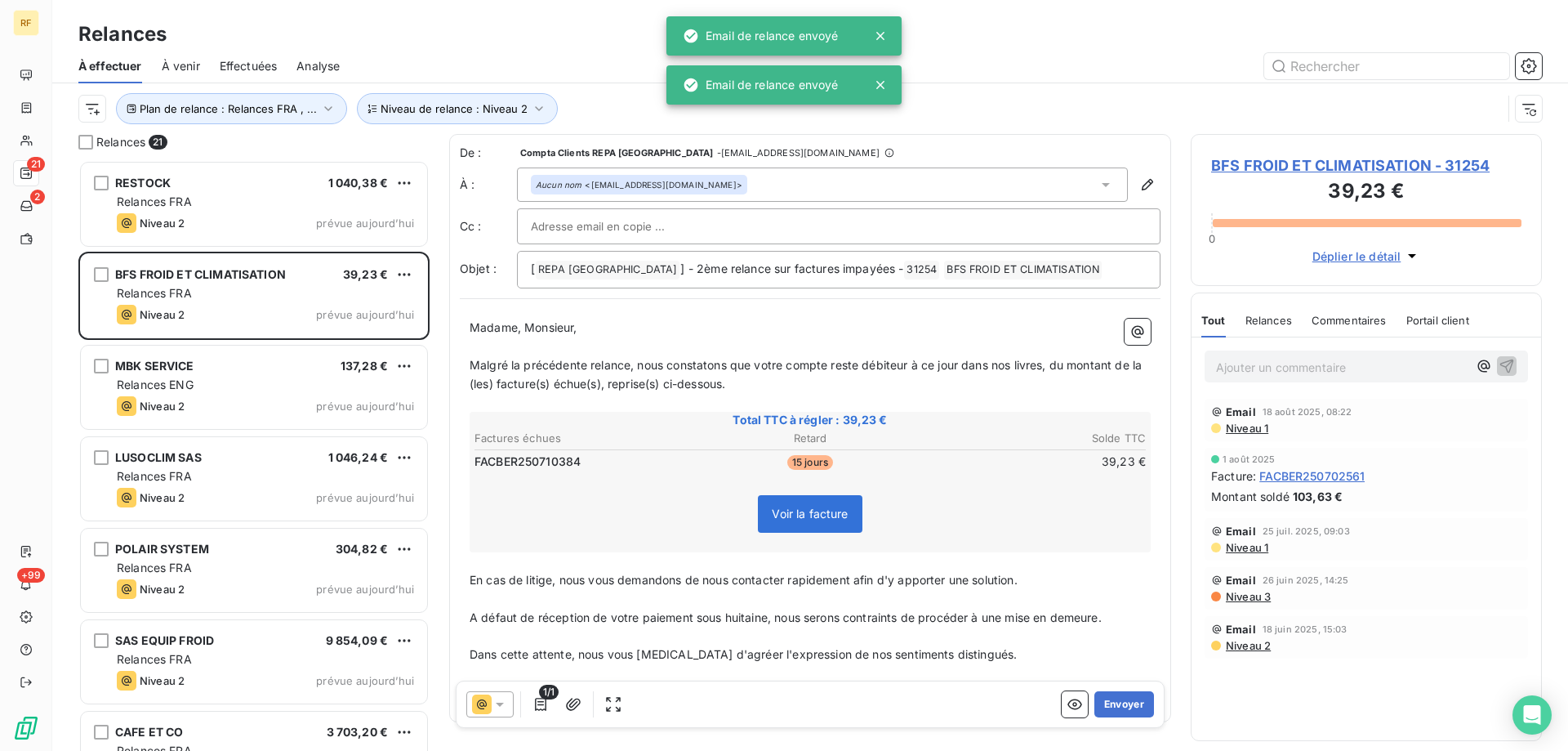
click at [1124, 708] on button "Envoyer" at bounding box center [1125, 704] width 60 height 26
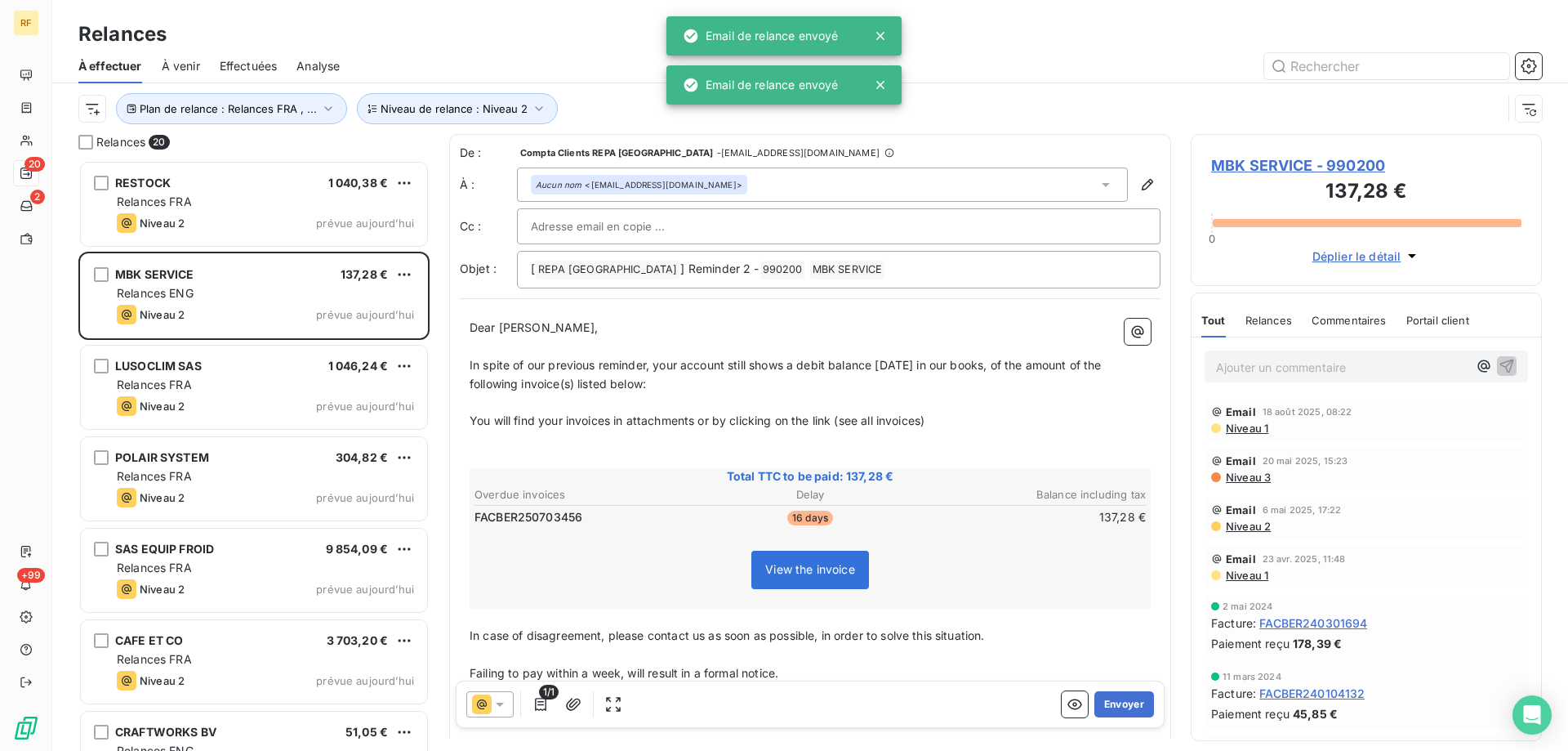
click at [1124, 708] on button "Envoyer" at bounding box center [1125, 704] width 60 height 26
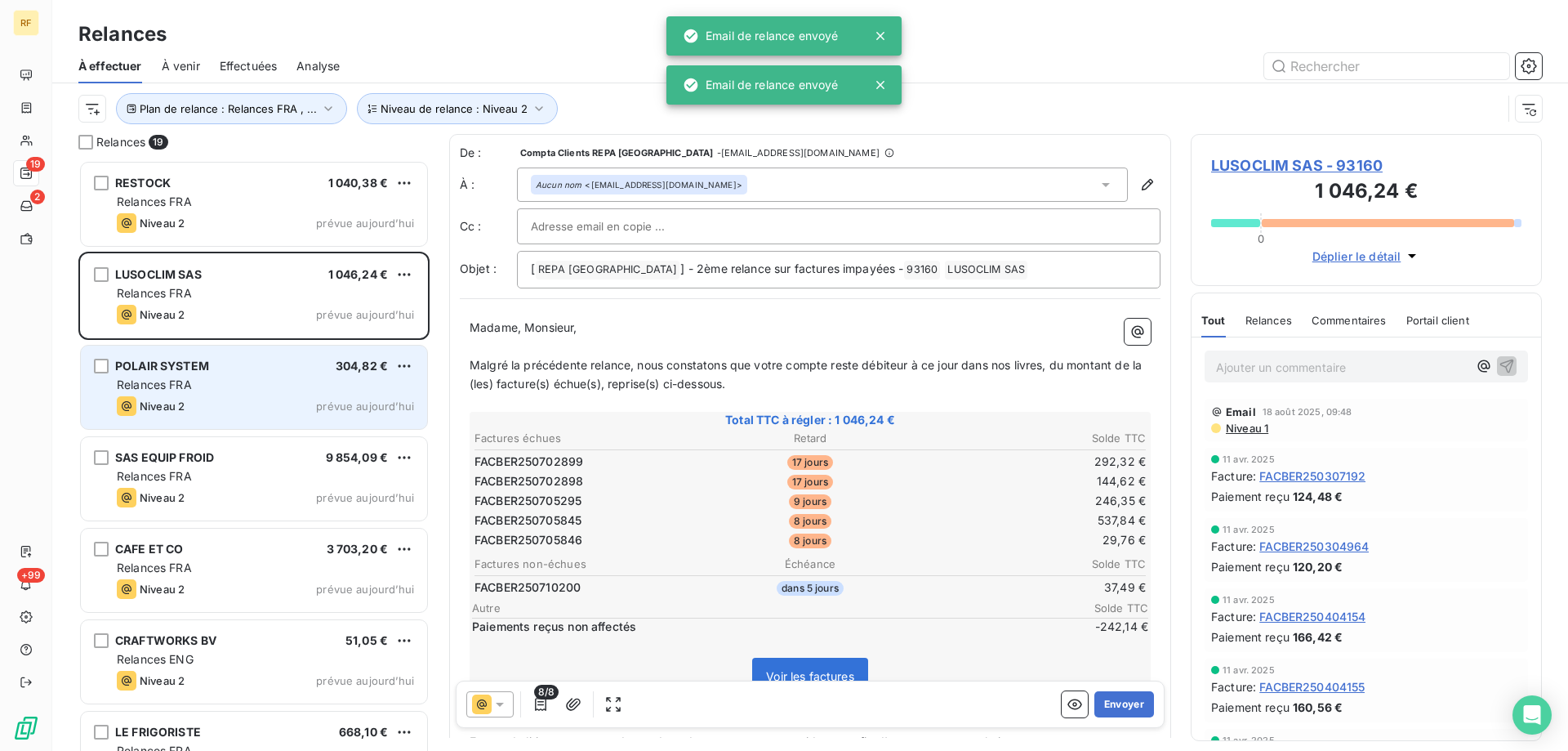
click at [235, 390] on div "Relances FRA" at bounding box center [266, 384] width 298 height 16
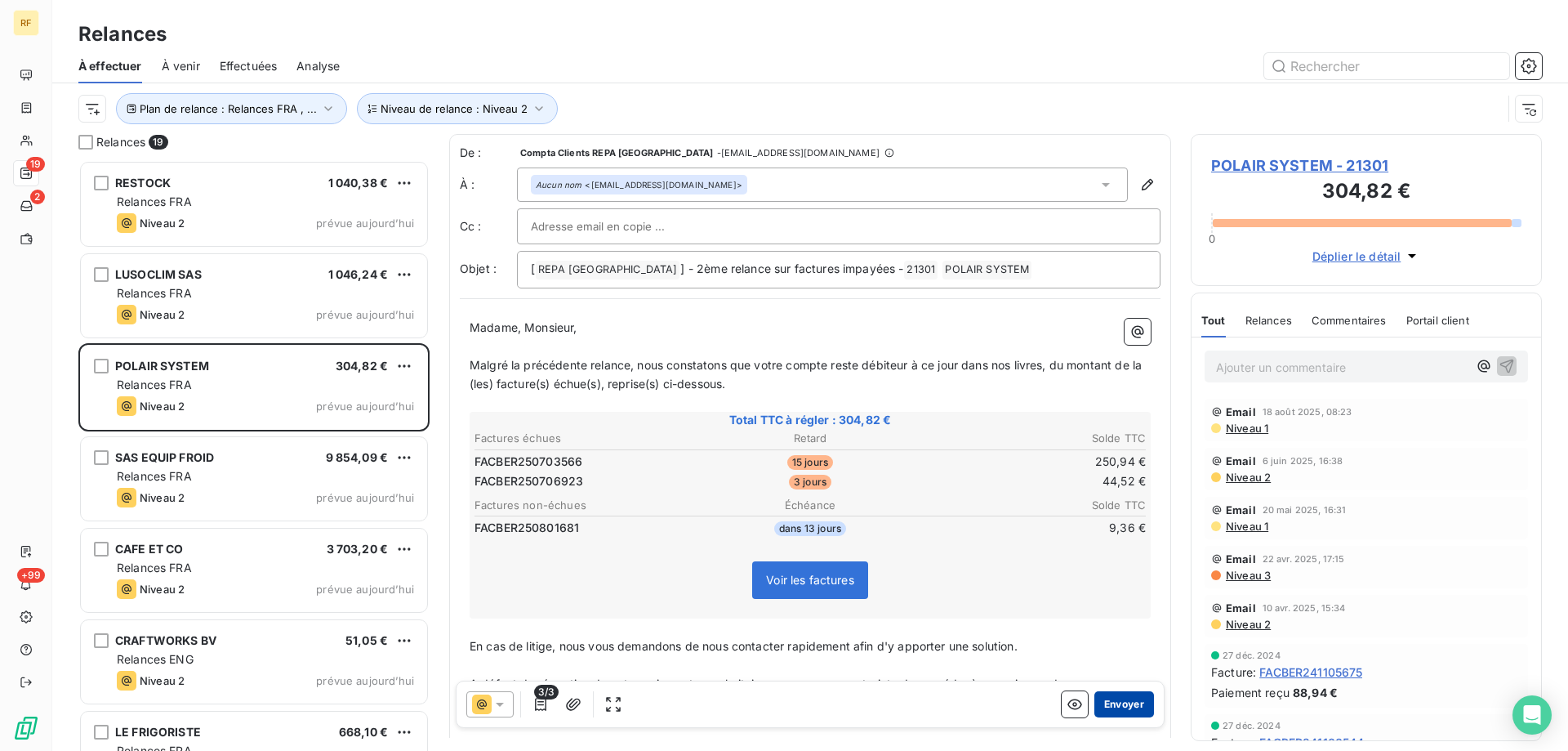
click at [1117, 700] on button "Envoyer" at bounding box center [1125, 704] width 60 height 26
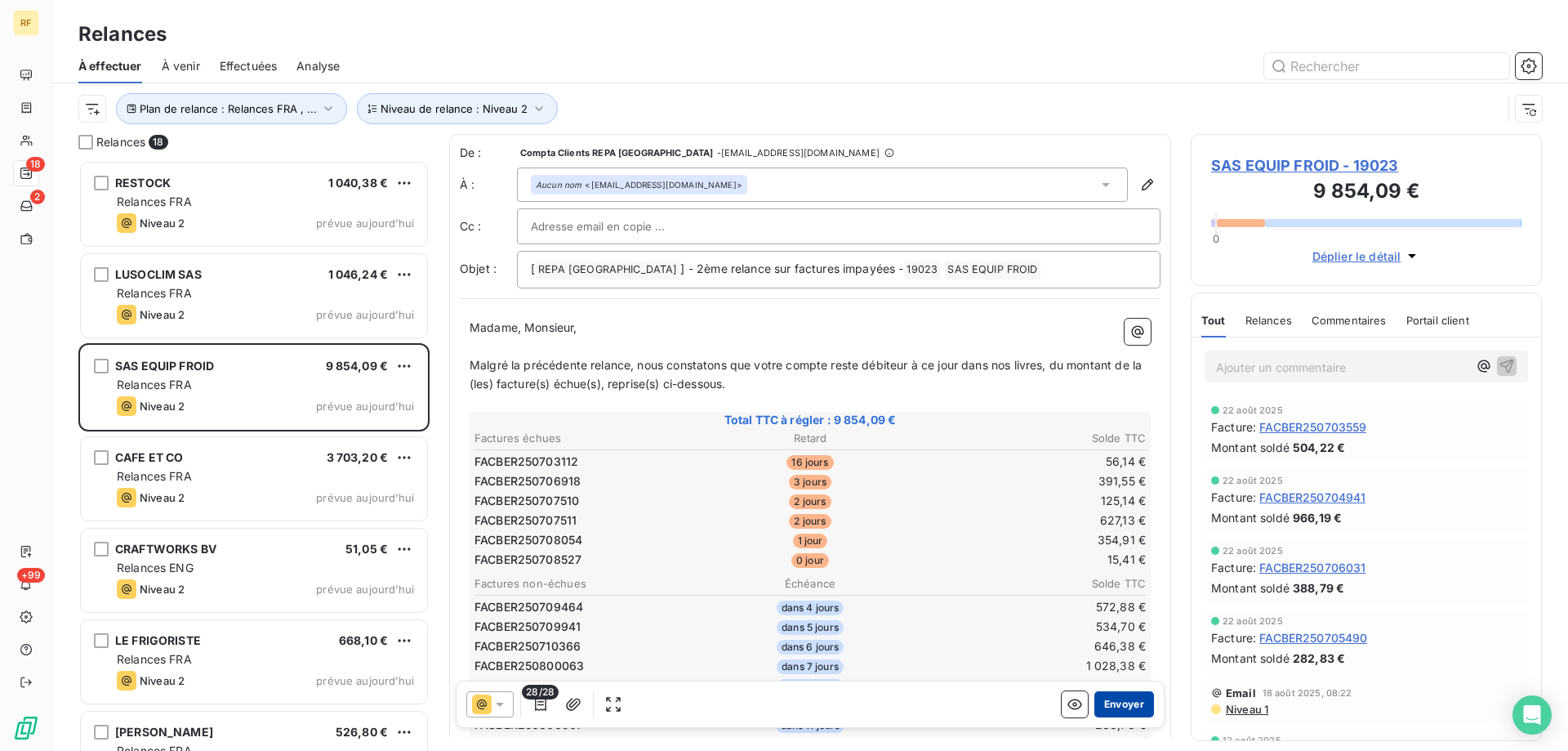
click at [1128, 697] on button "Envoyer" at bounding box center [1125, 704] width 60 height 26
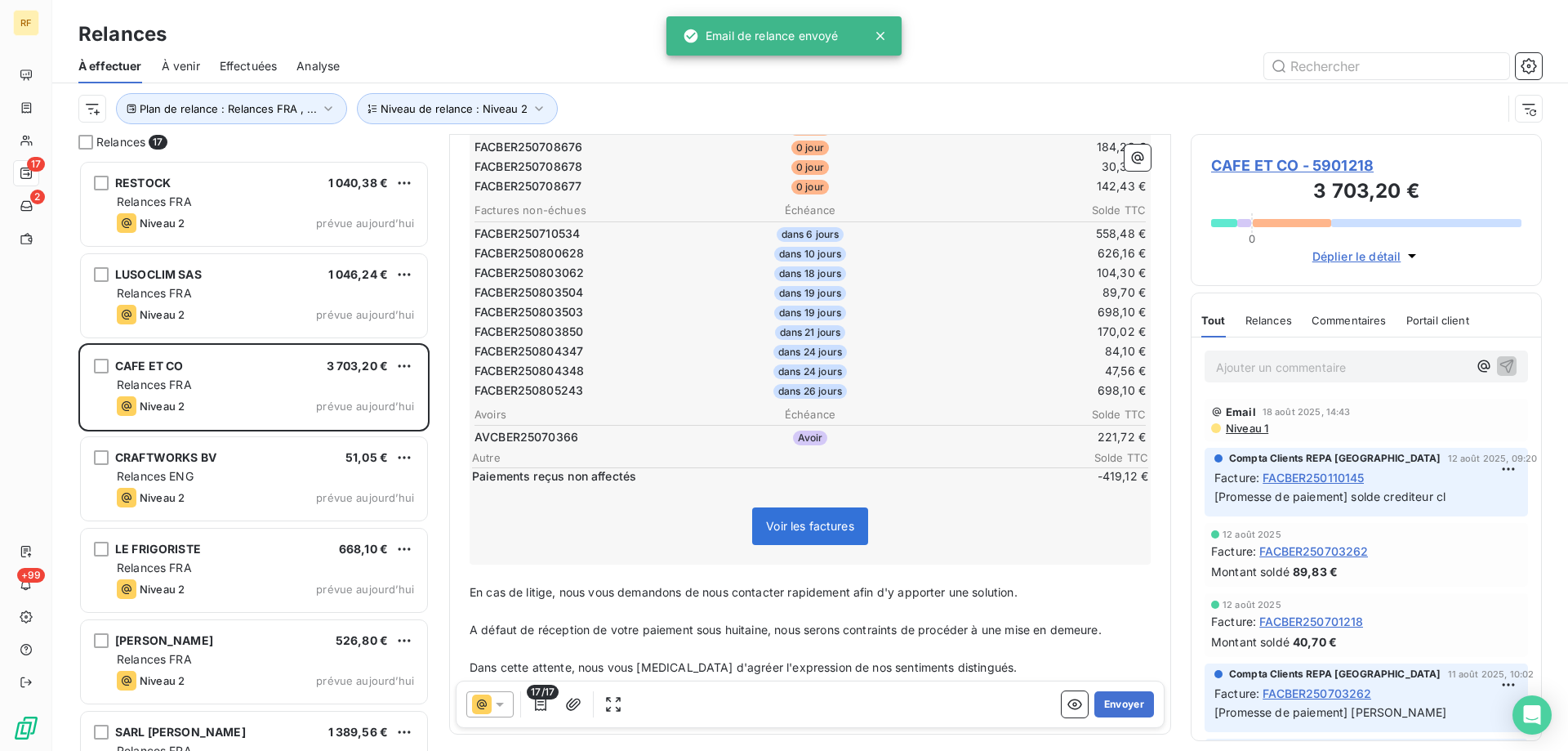
scroll to position [409, 0]
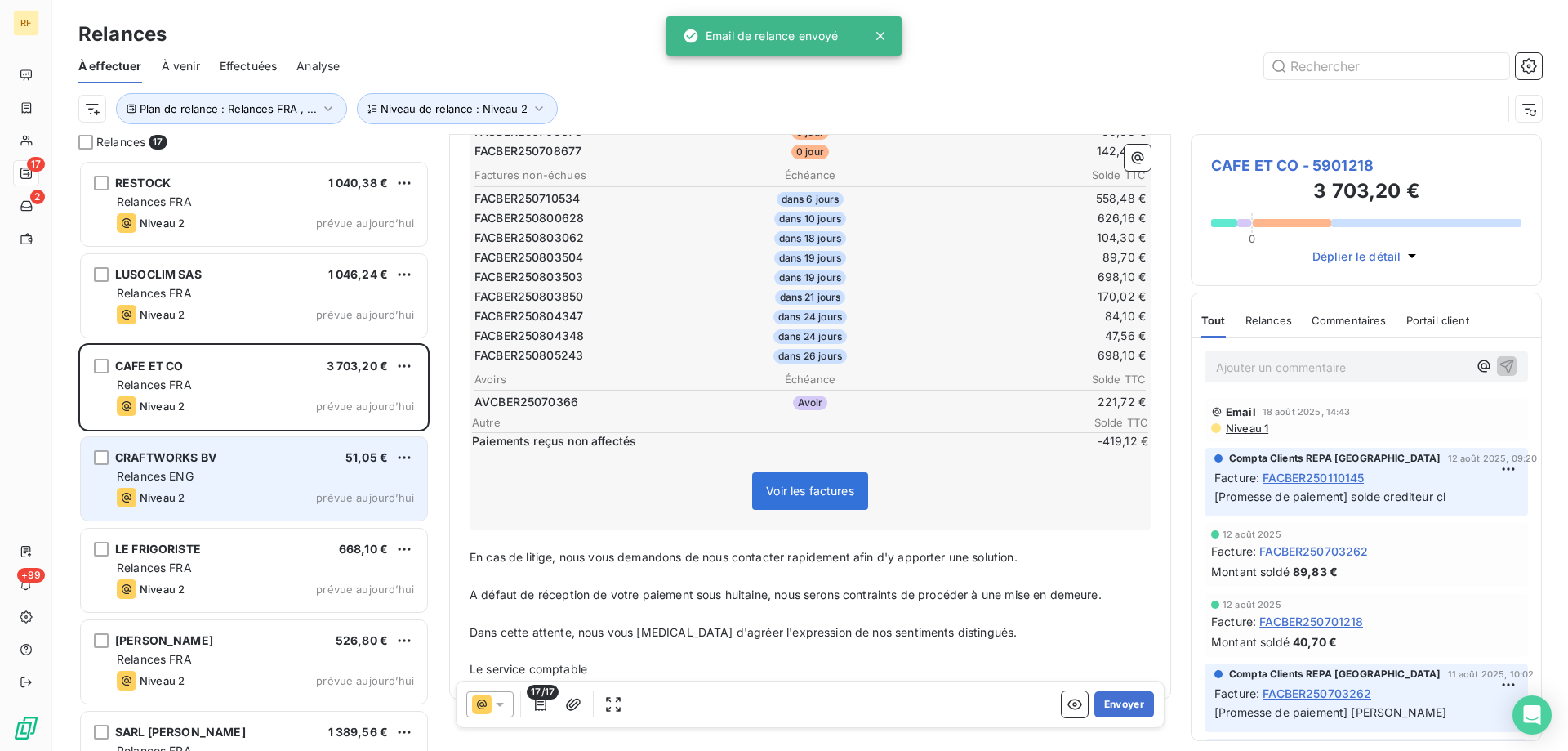
click at [268, 478] on div "Relances ENG" at bounding box center [266, 476] width 298 height 16
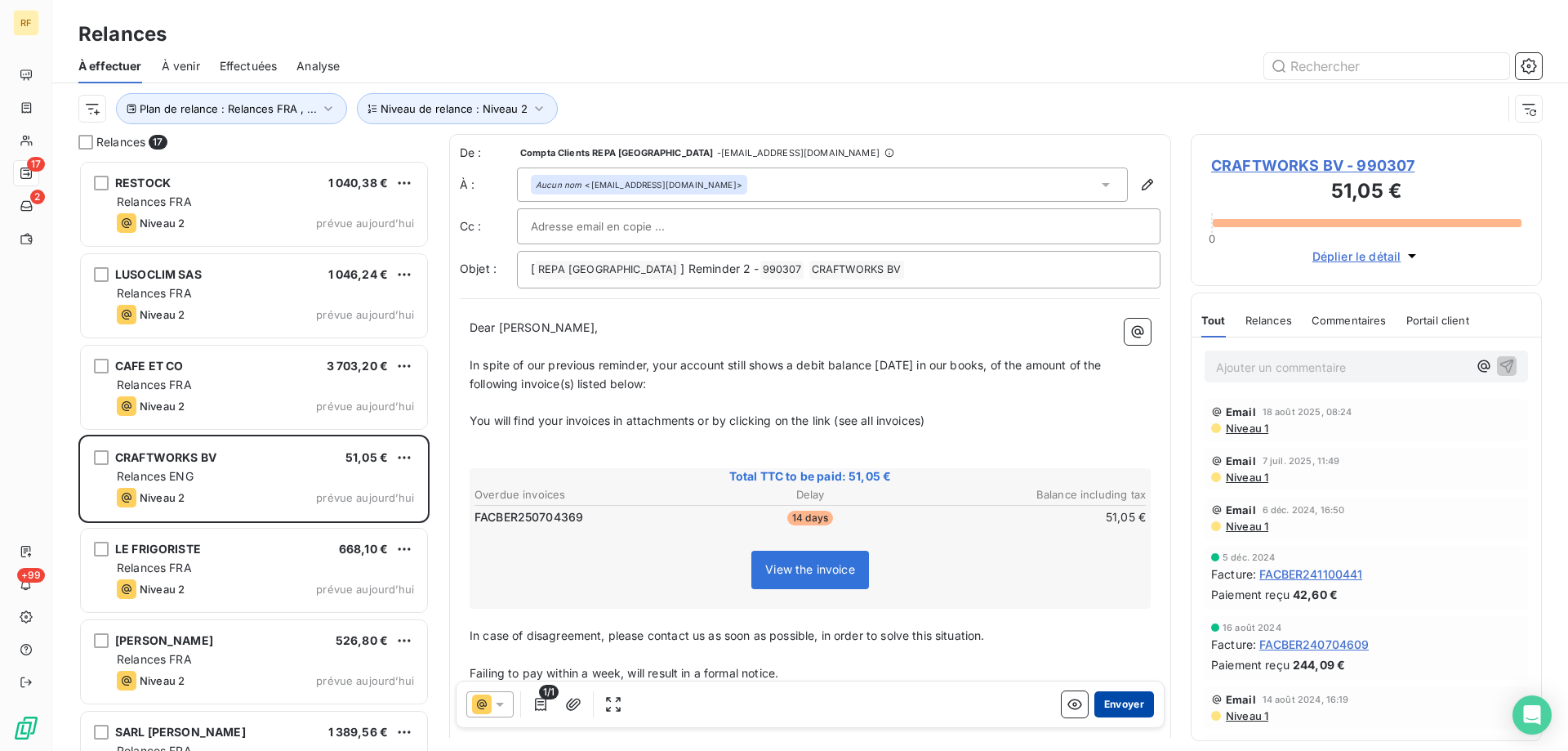
click at [1116, 706] on button "Envoyer" at bounding box center [1125, 704] width 60 height 26
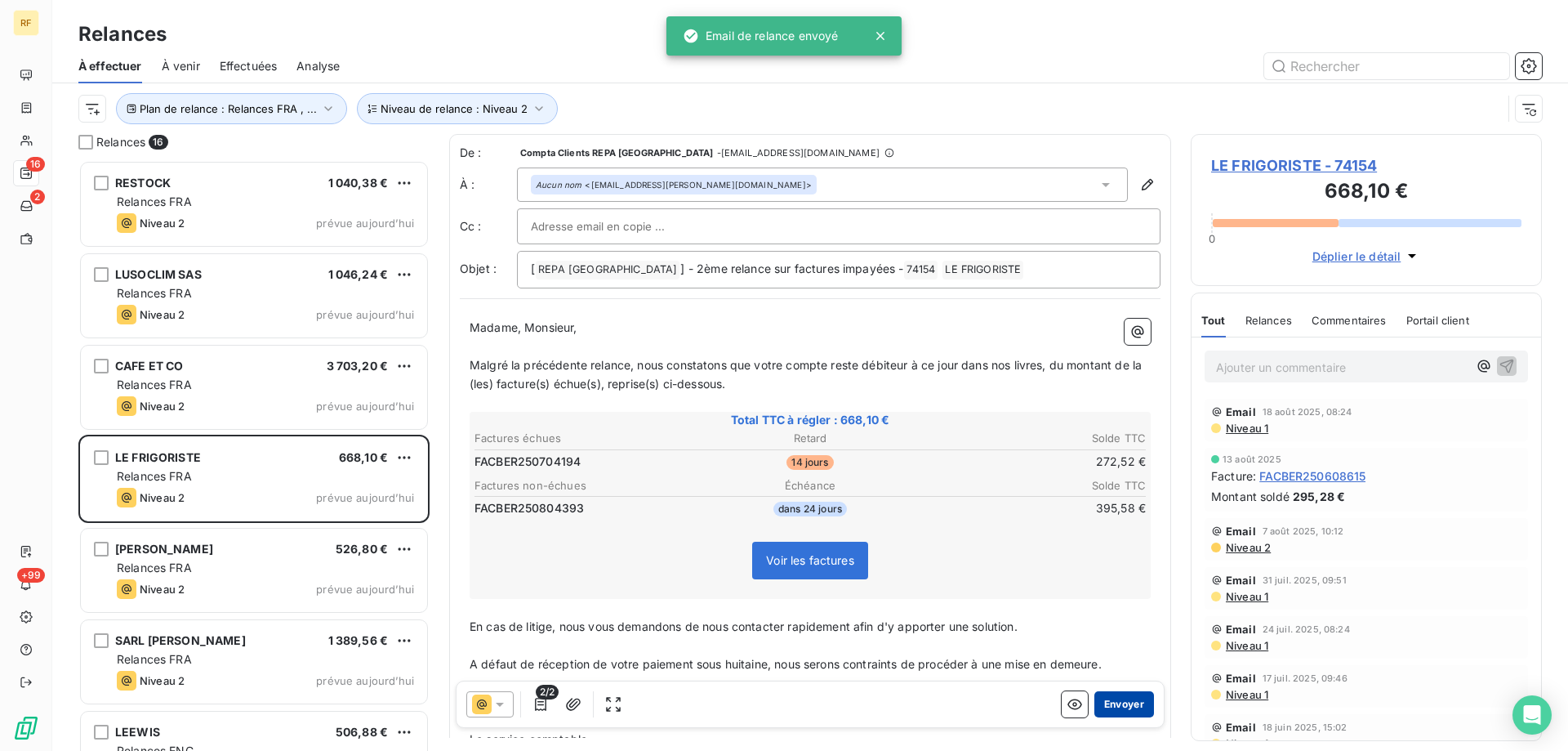
click at [1120, 706] on button "Envoyer" at bounding box center [1125, 704] width 60 height 26
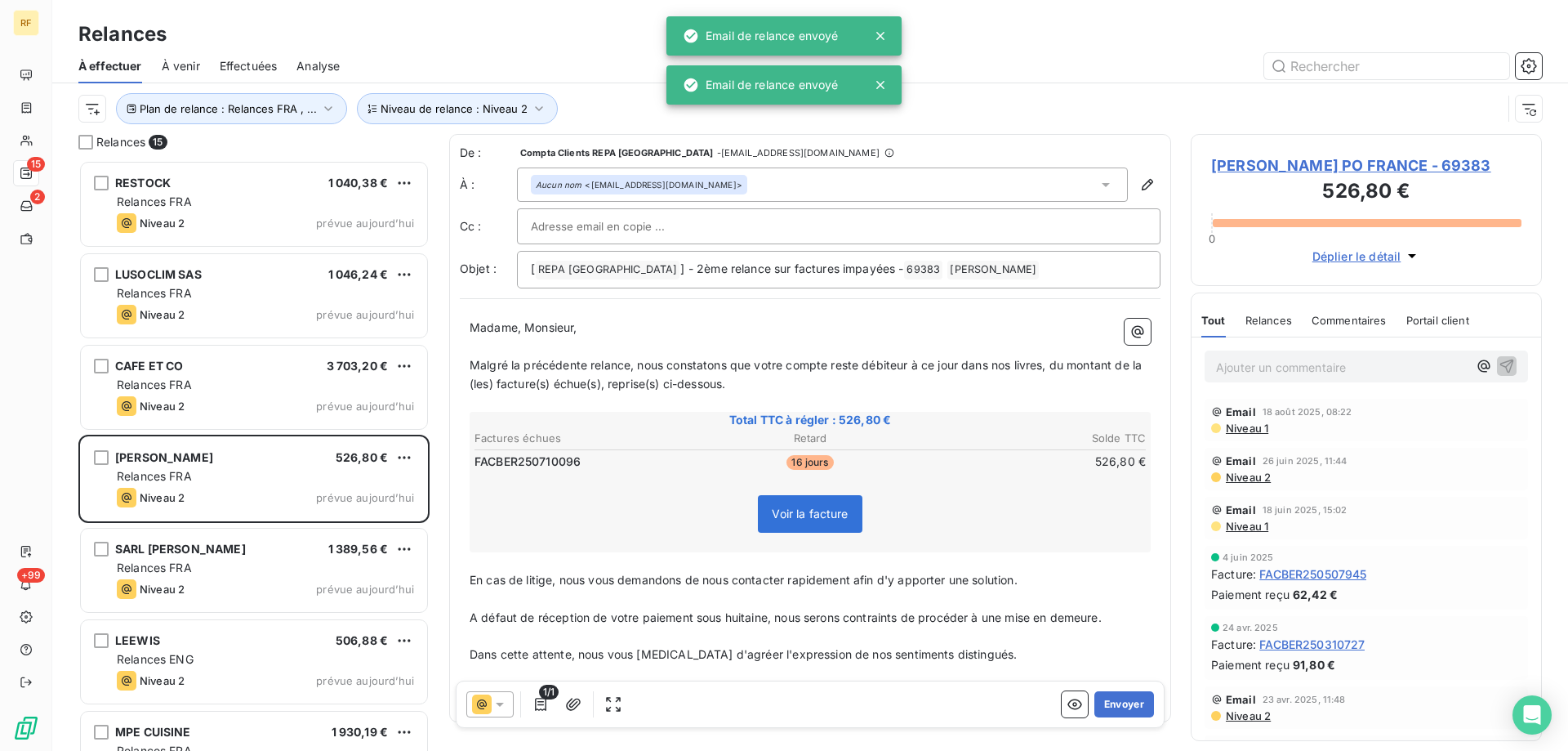
click at [1120, 706] on button "Envoyer" at bounding box center [1125, 704] width 60 height 26
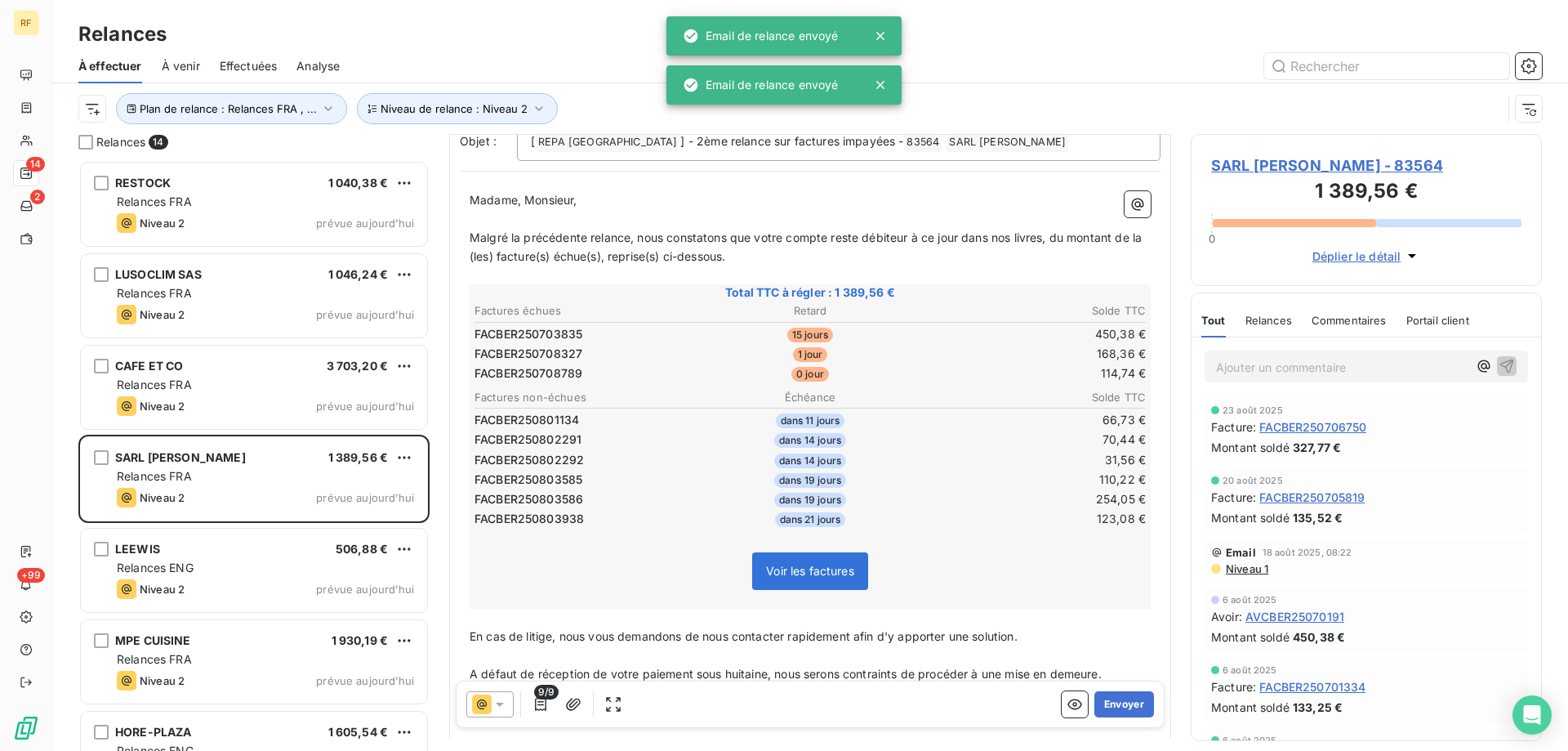
scroll to position [237, 0]
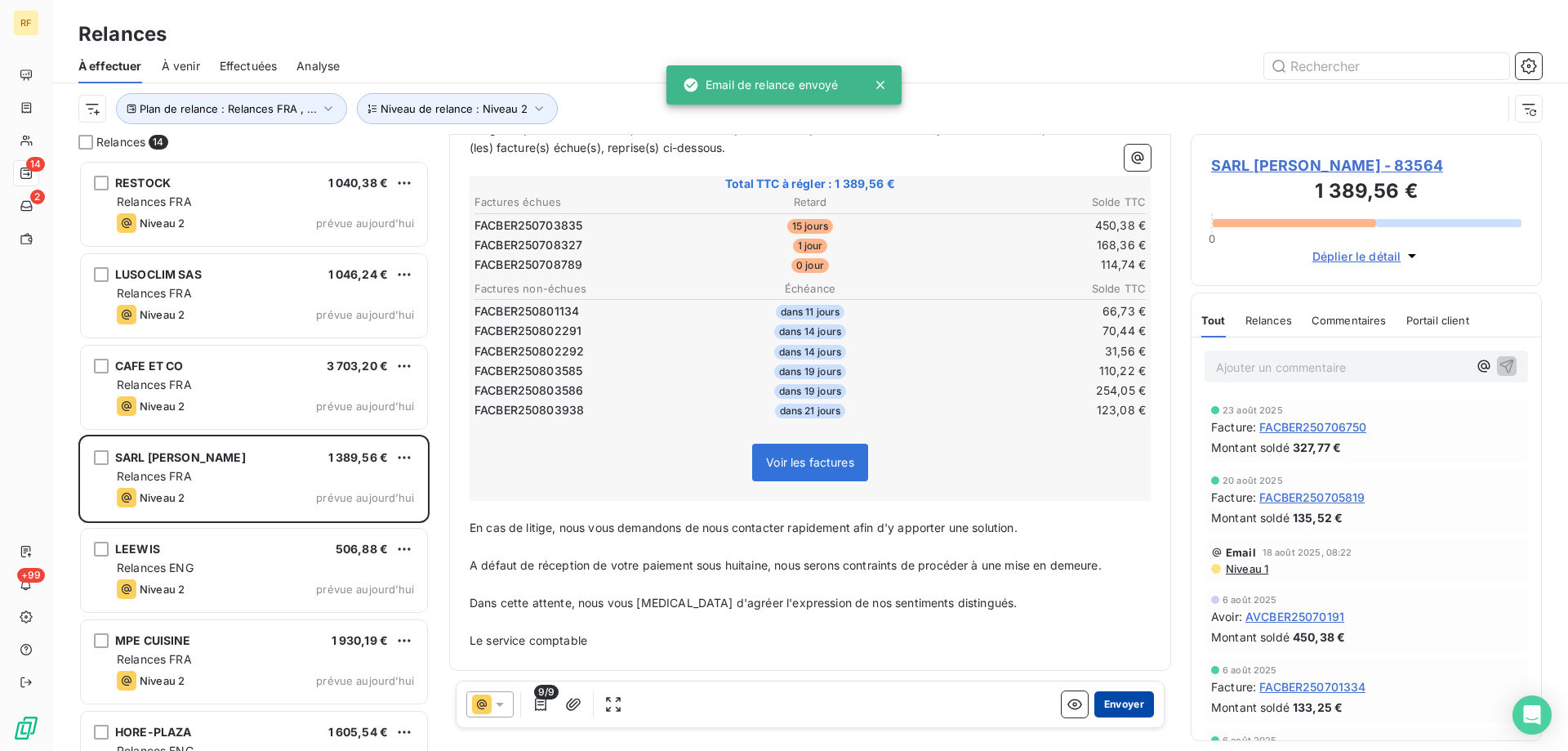
click at [1128, 702] on button "Envoyer" at bounding box center [1125, 704] width 60 height 26
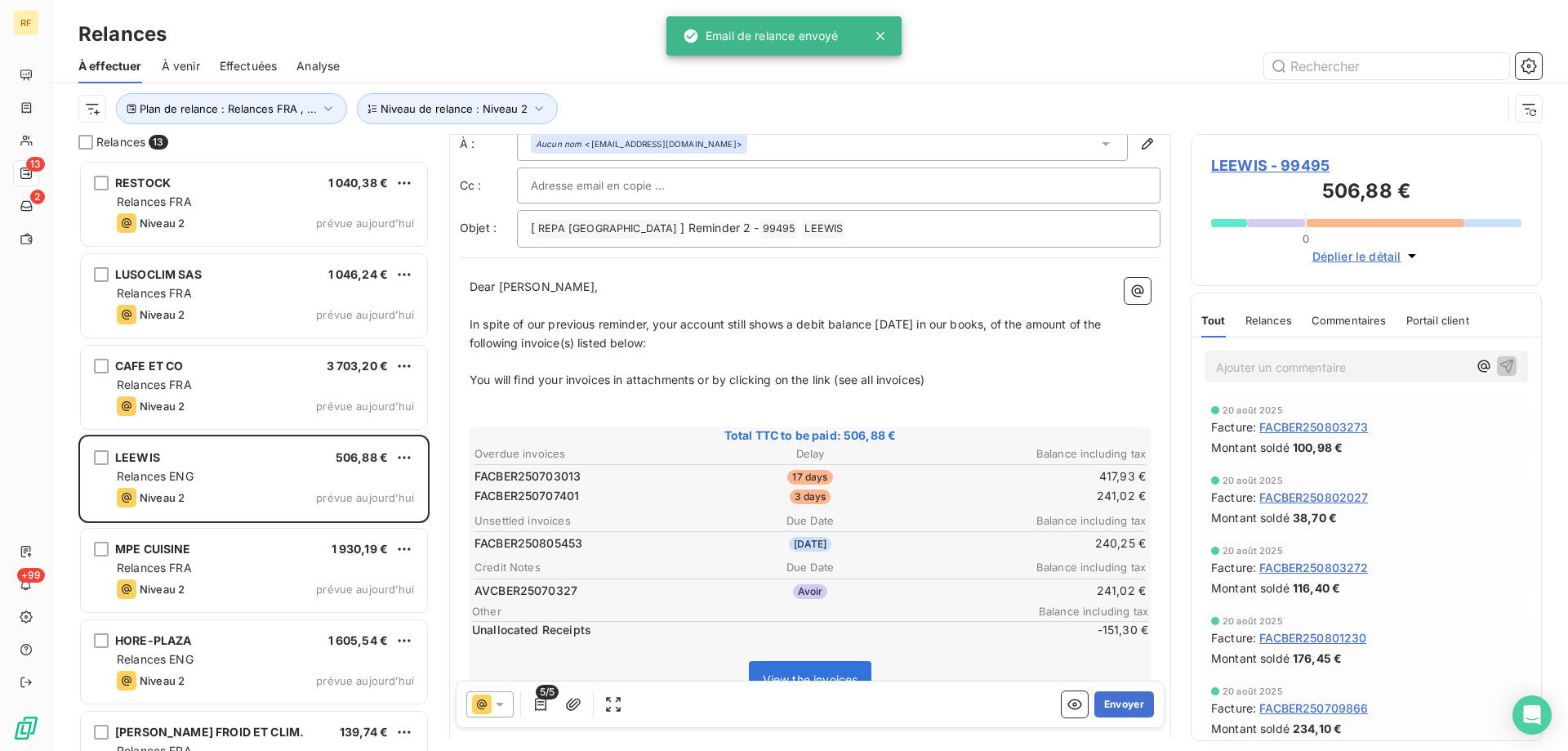
scroll to position [83, 0]
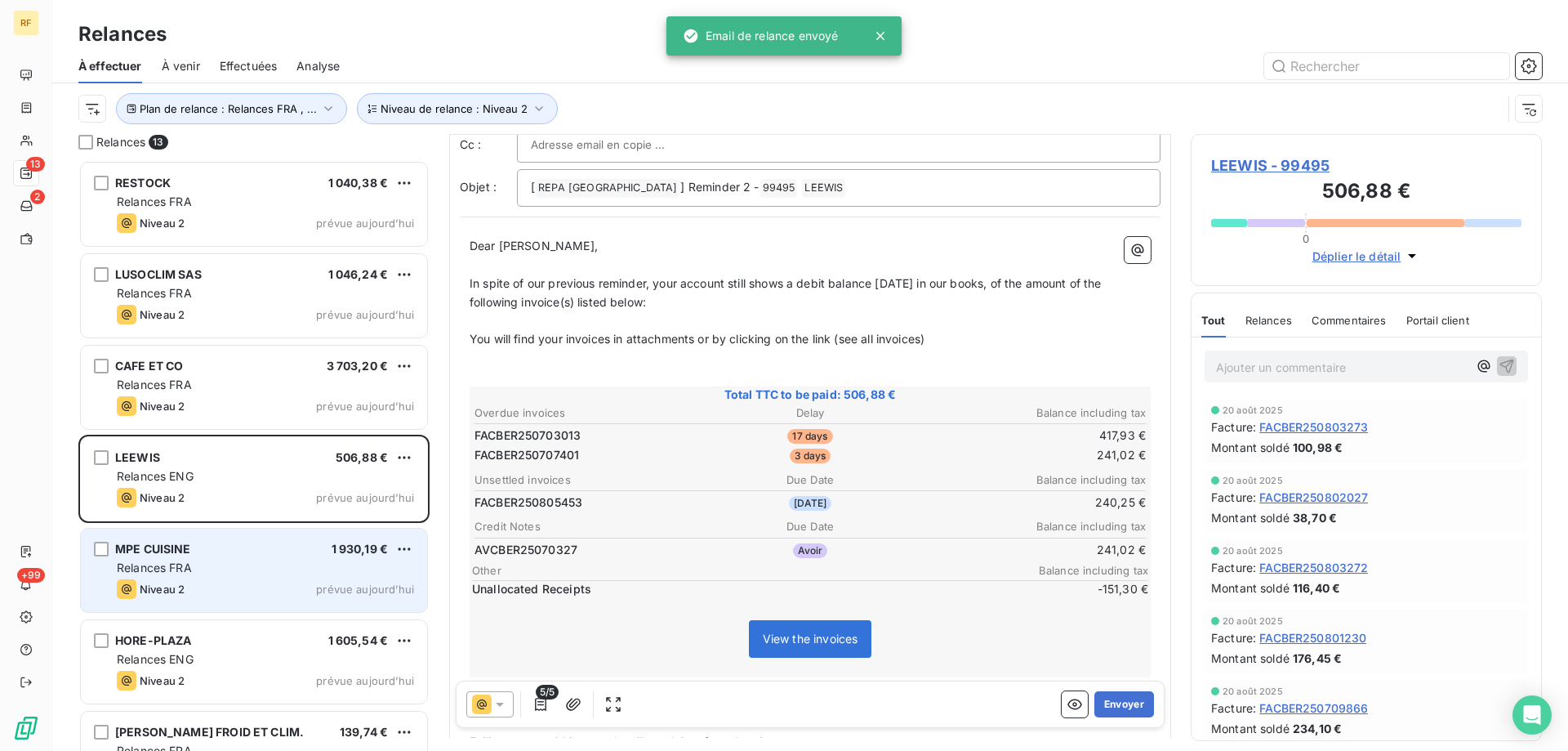
click at [254, 589] on div "Niveau 2 prévue aujourd’hui" at bounding box center [266, 589] width 298 height 20
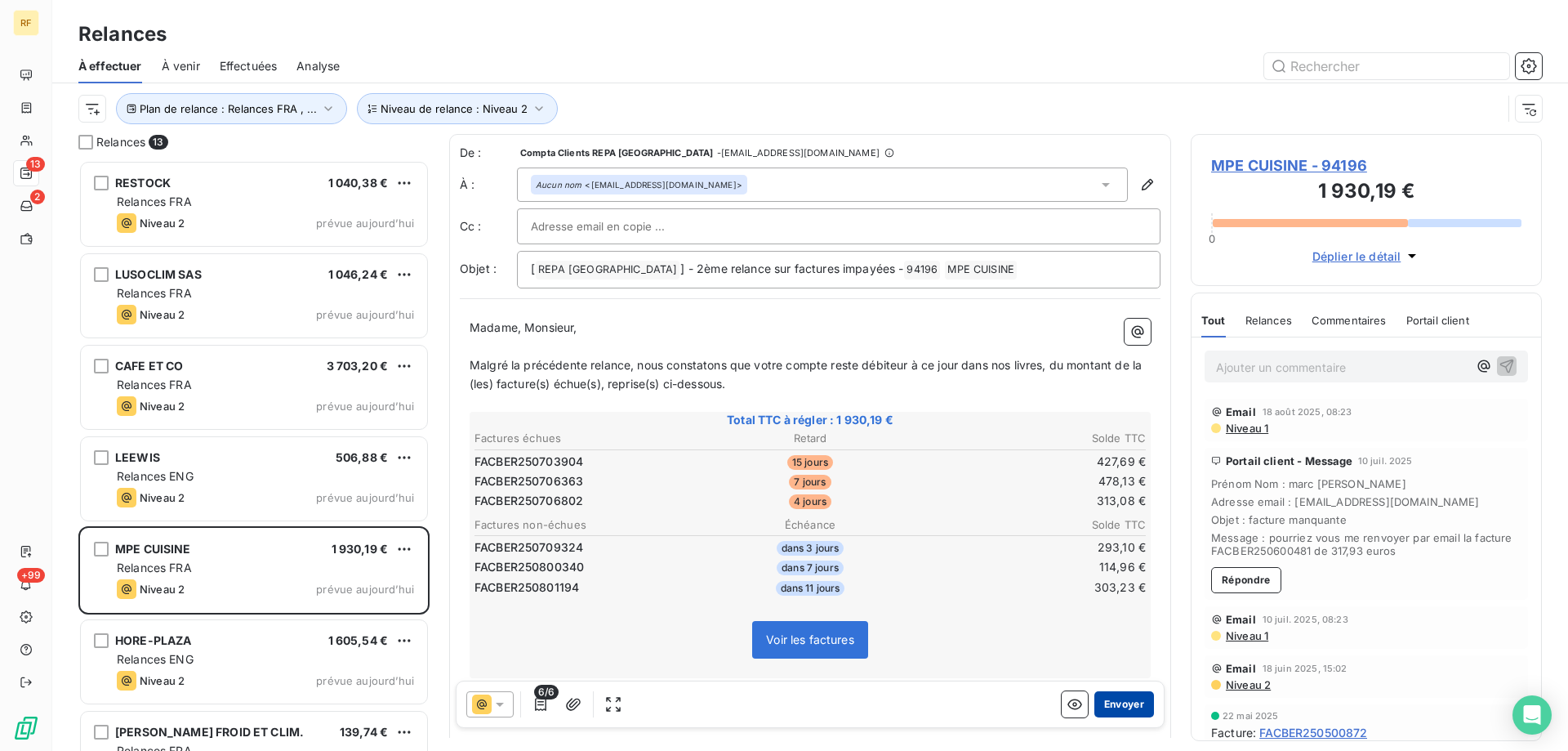
click at [1112, 711] on button "Envoyer" at bounding box center [1125, 704] width 60 height 26
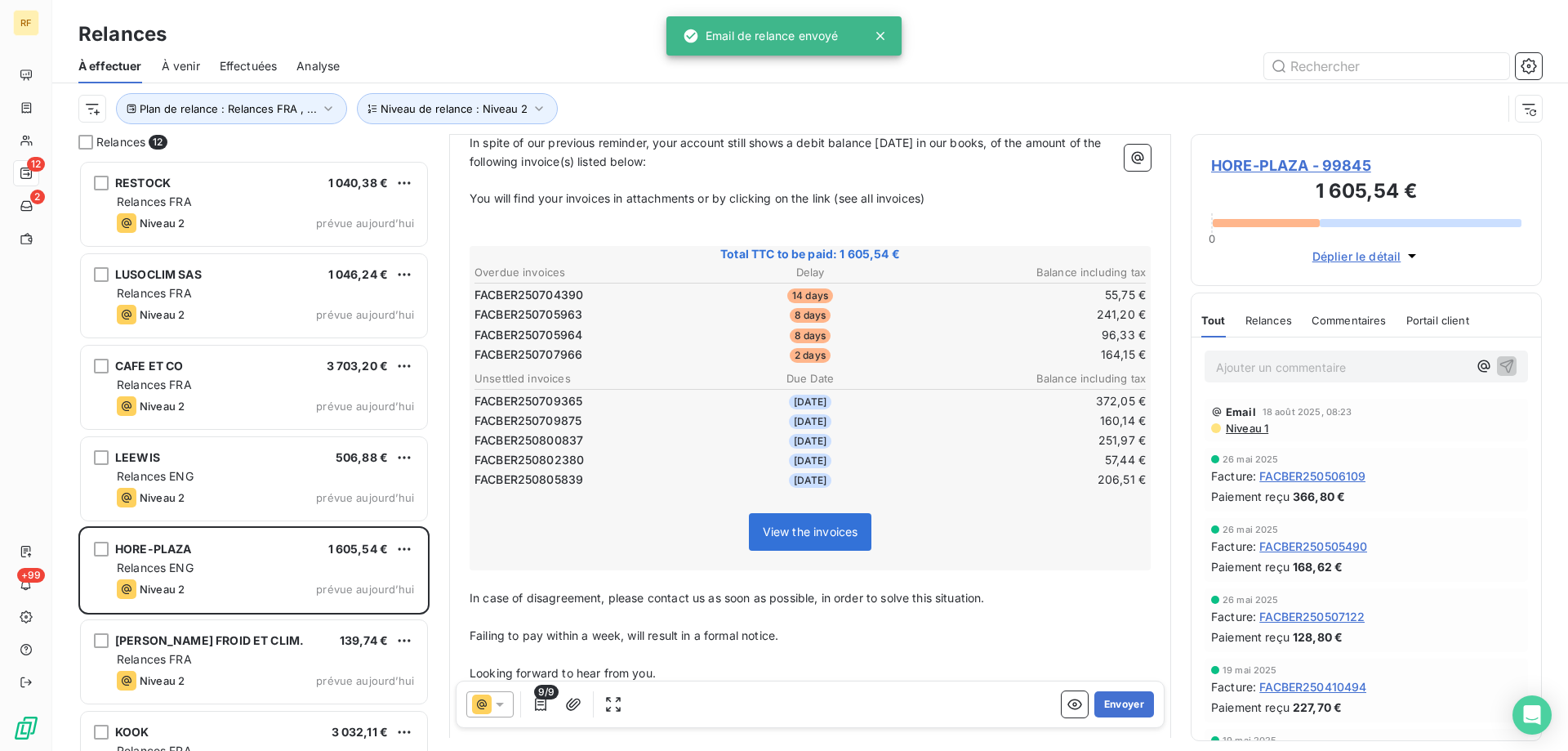
scroll to position [246, 0]
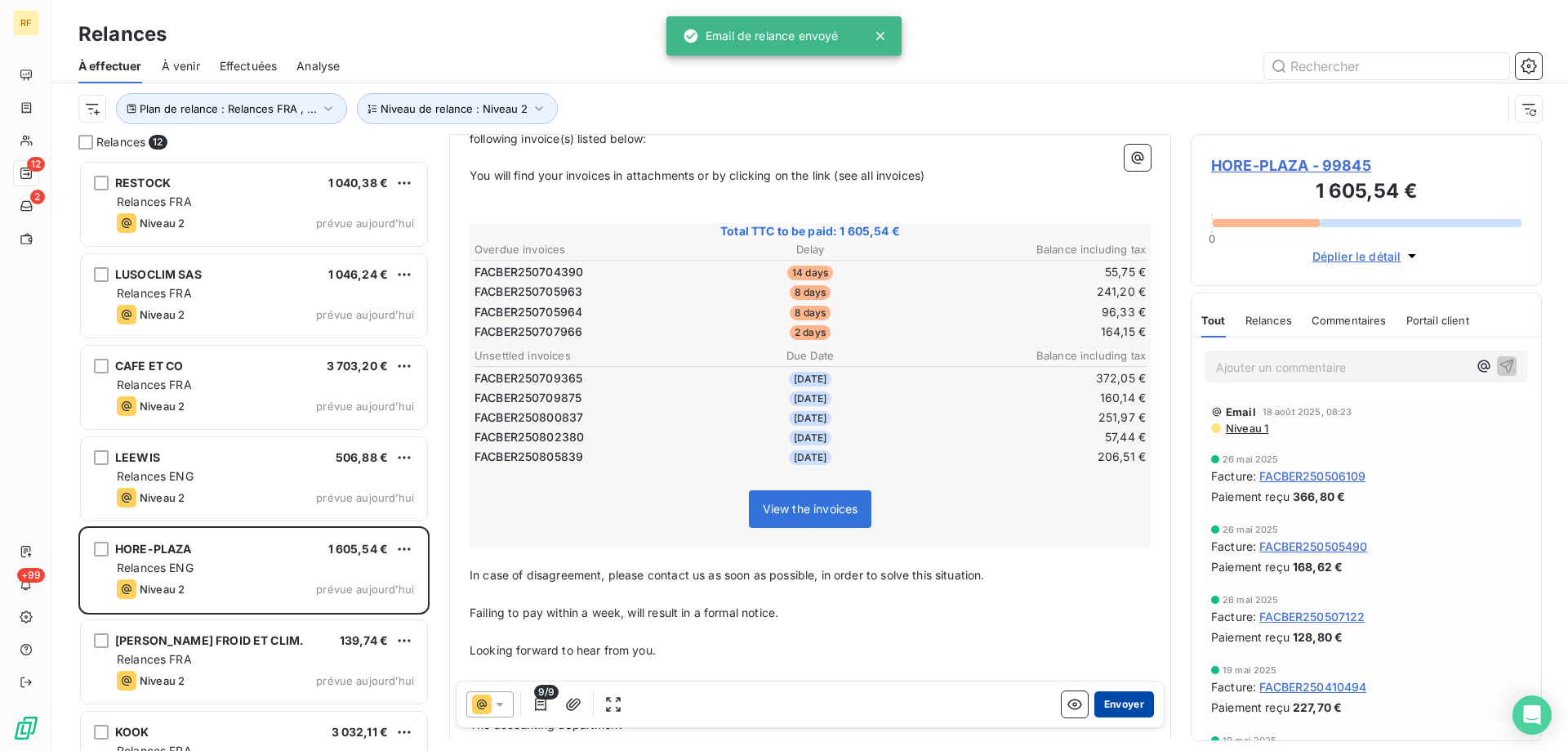
click at [1117, 705] on button "Envoyer" at bounding box center [1125, 704] width 60 height 26
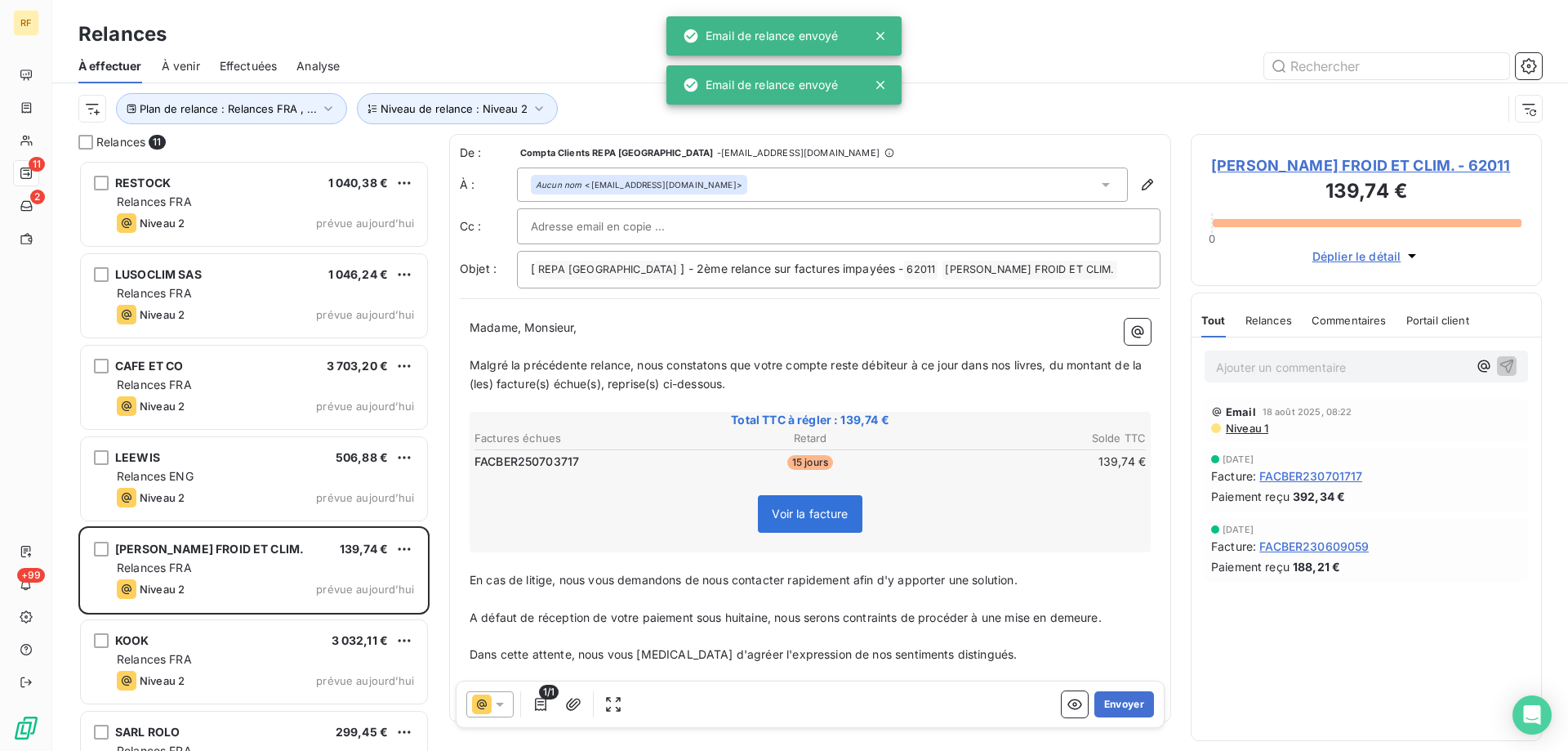
click at [1118, 705] on button "Envoyer" at bounding box center [1125, 704] width 60 height 26
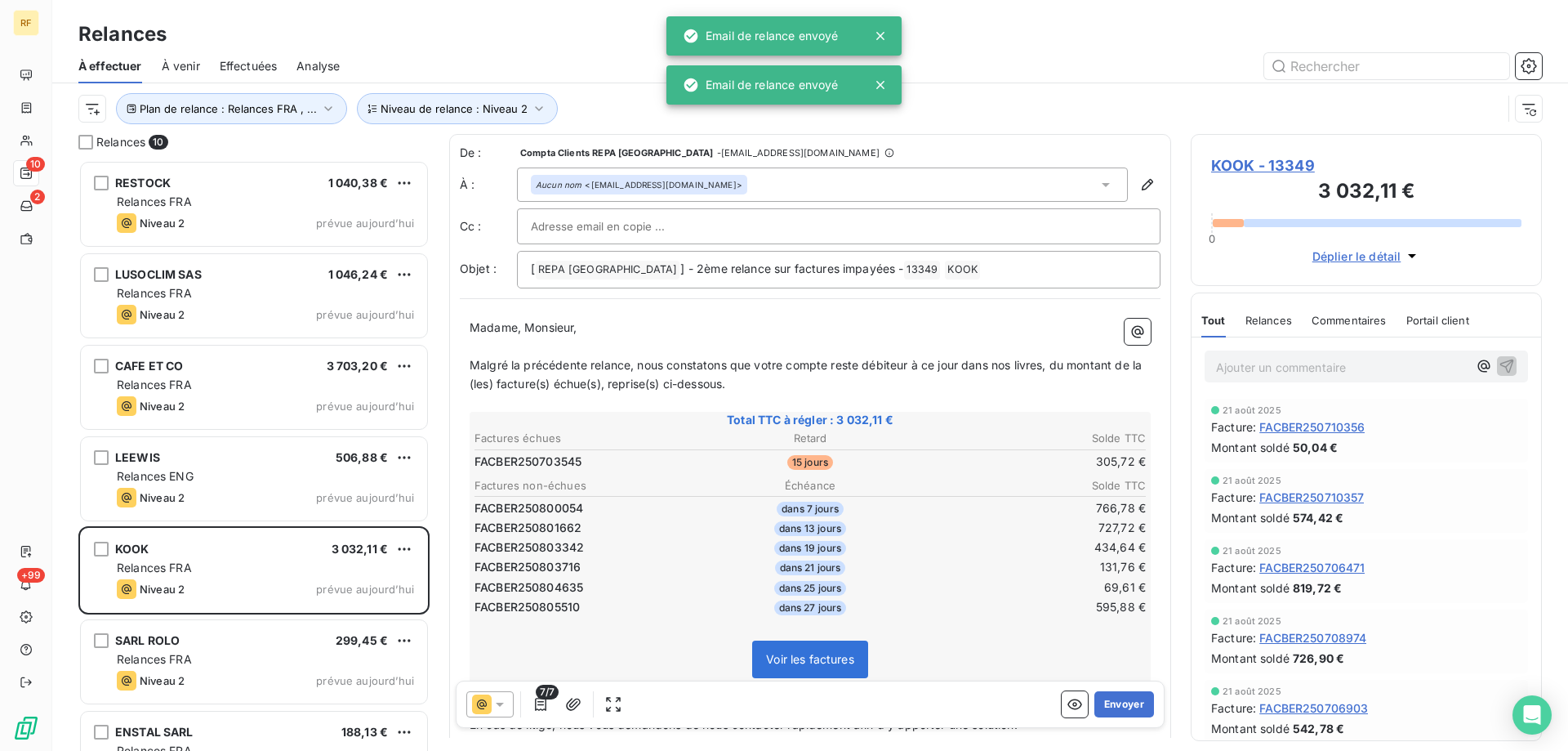
click at [1118, 705] on button "Envoyer" at bounding box center [1125, 704] width 60 height 26
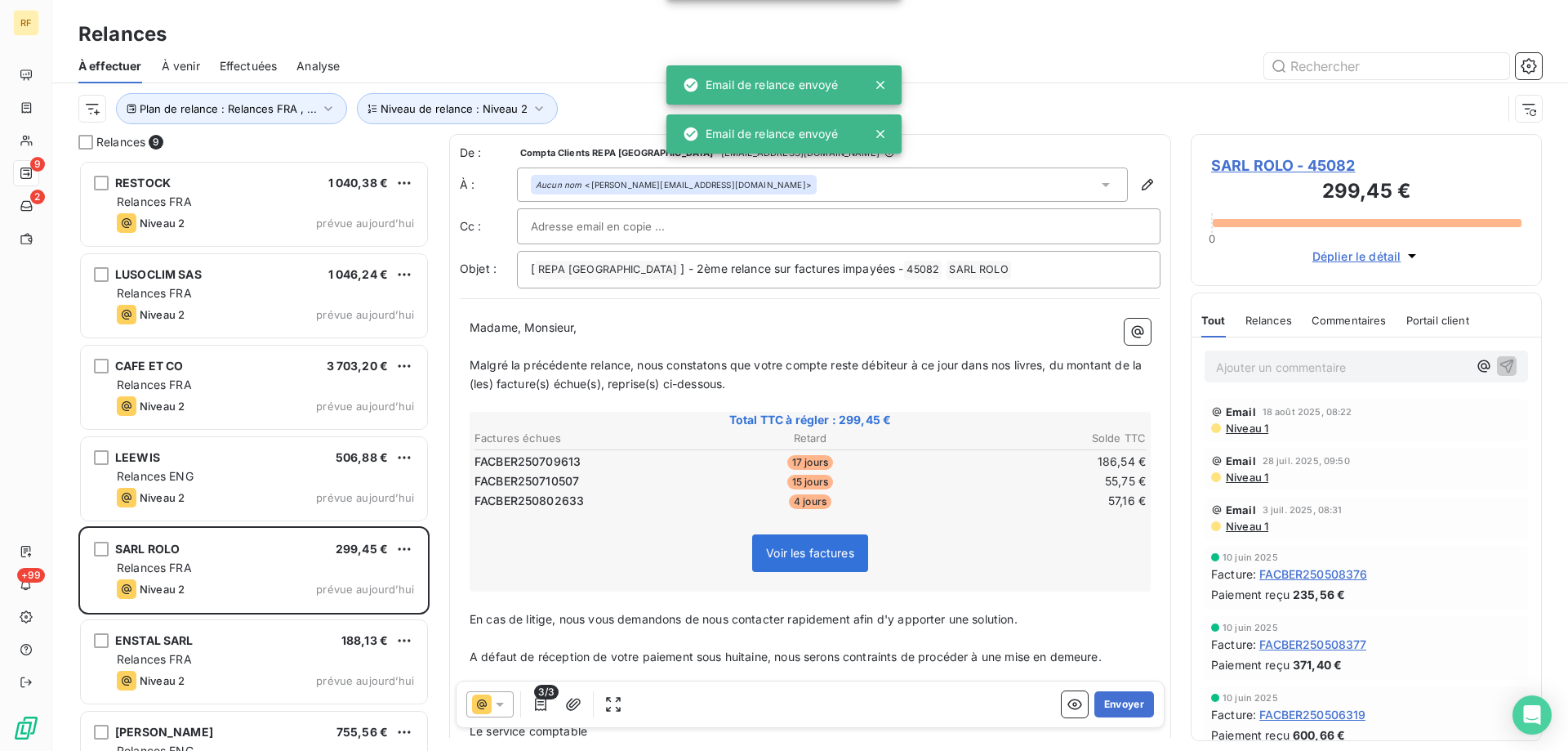
click at [1118, 705] on button "Envoyer" at bounding box center [1125, 704] width 60 height 26
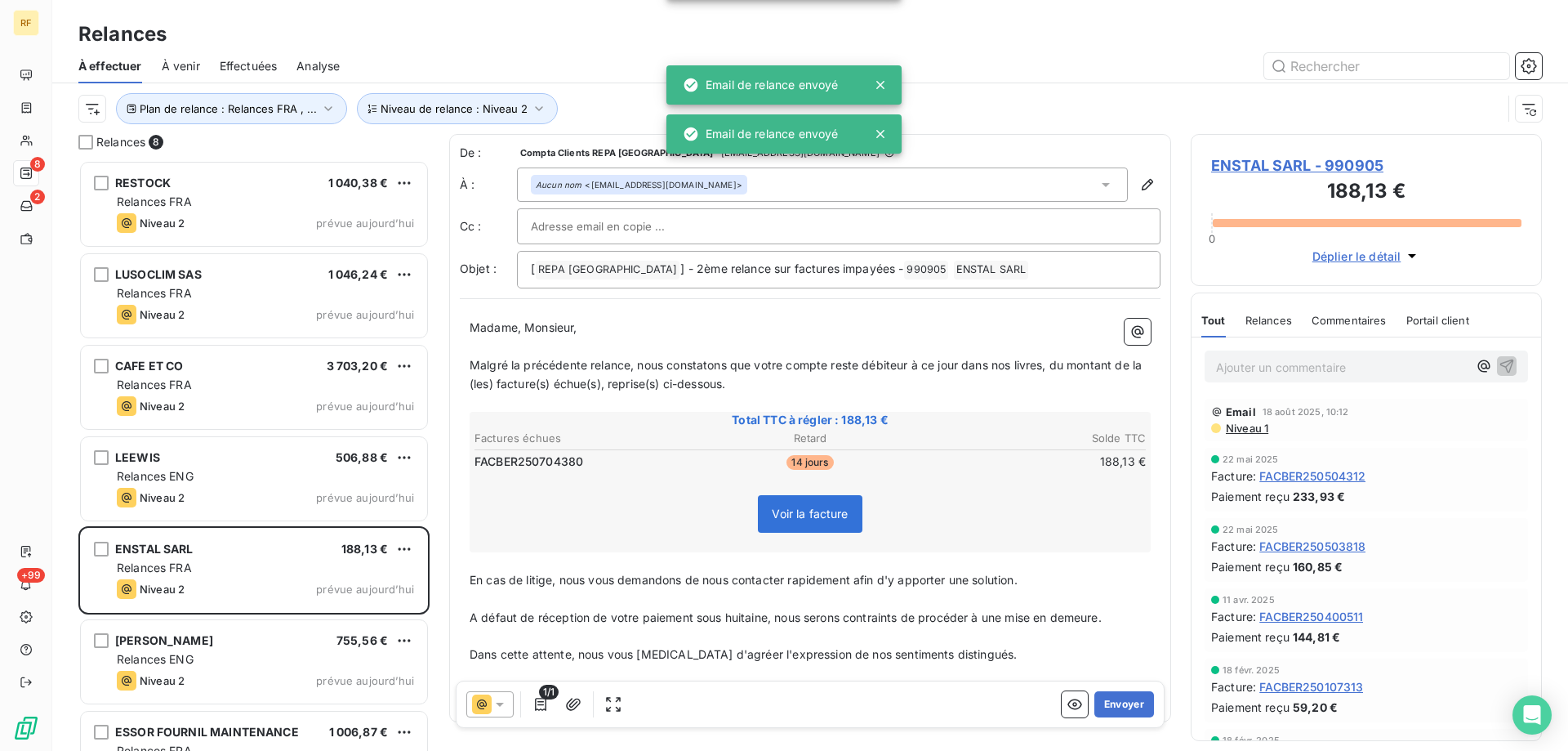
click at [1118, 705] on button "Envoyer" at bounding box center [1125, 704] width 60 height 26
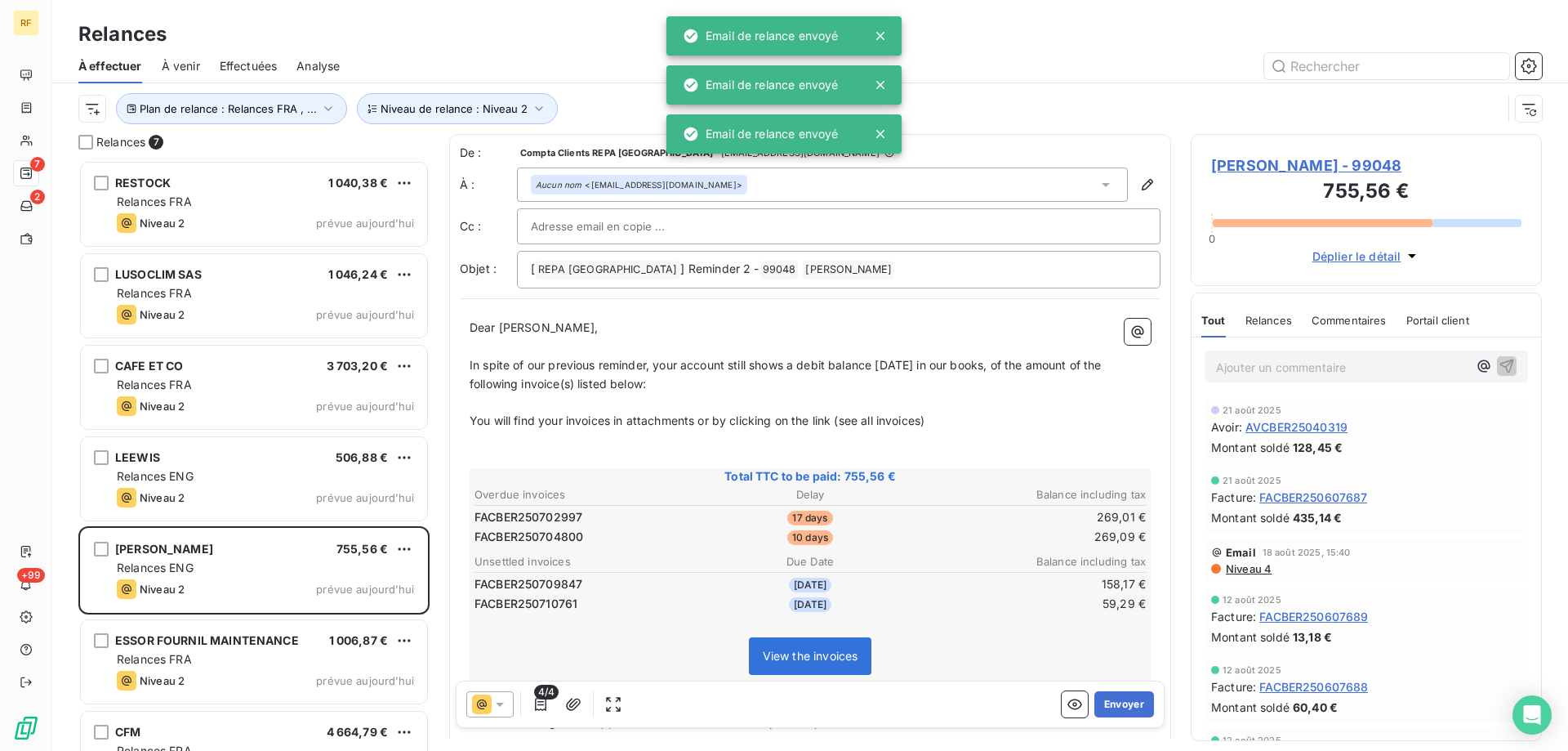
click at [1118, 705] on button "Envoyer" at bounding box center [1125, 704] width 60 height 26
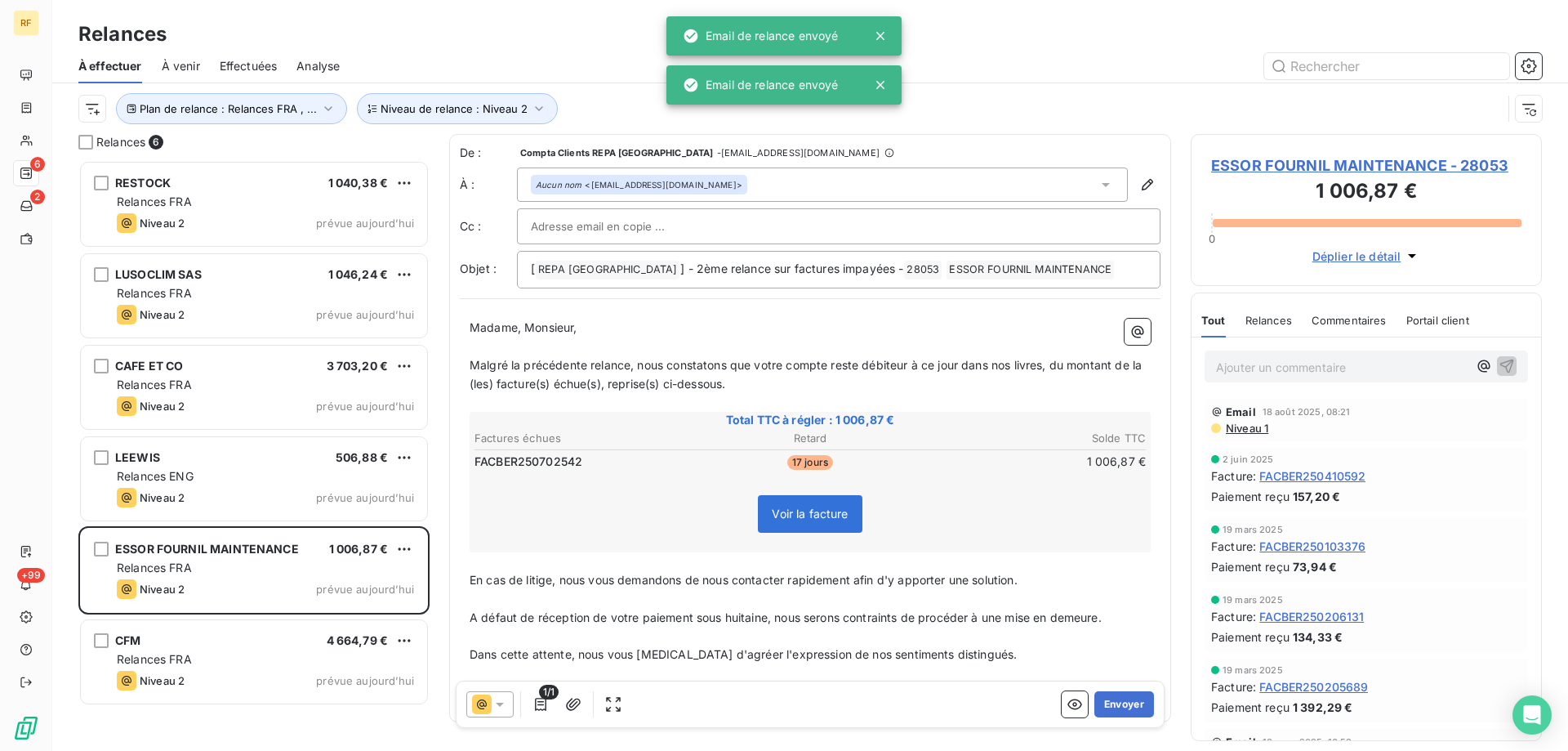
click at [1118, 705] on button "Envoyer" at bounding box center [1125, 704] width 60 height 26
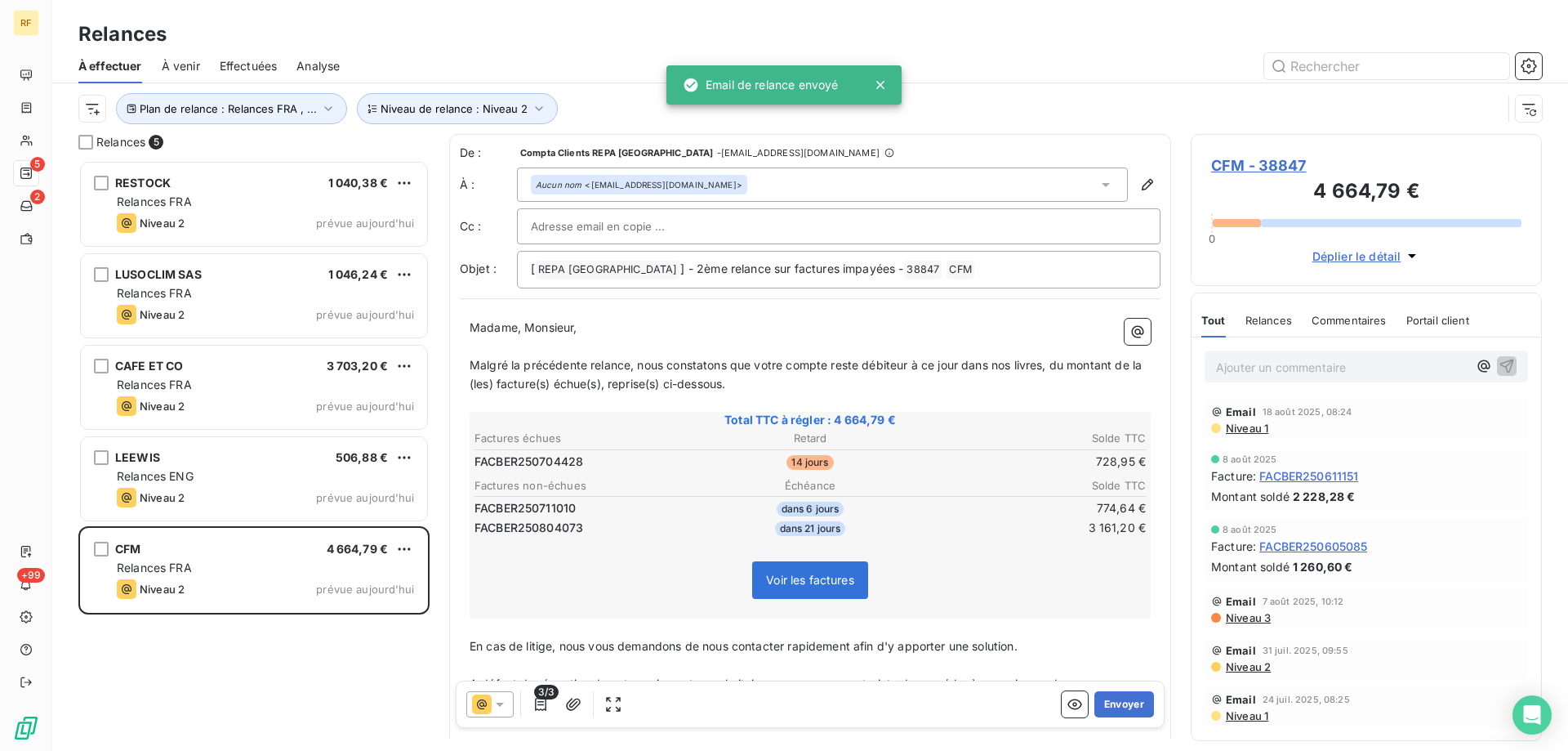
click at [1118, 705] on button "Envoyer" at bounding box center [1125, 704] width 60 height 26
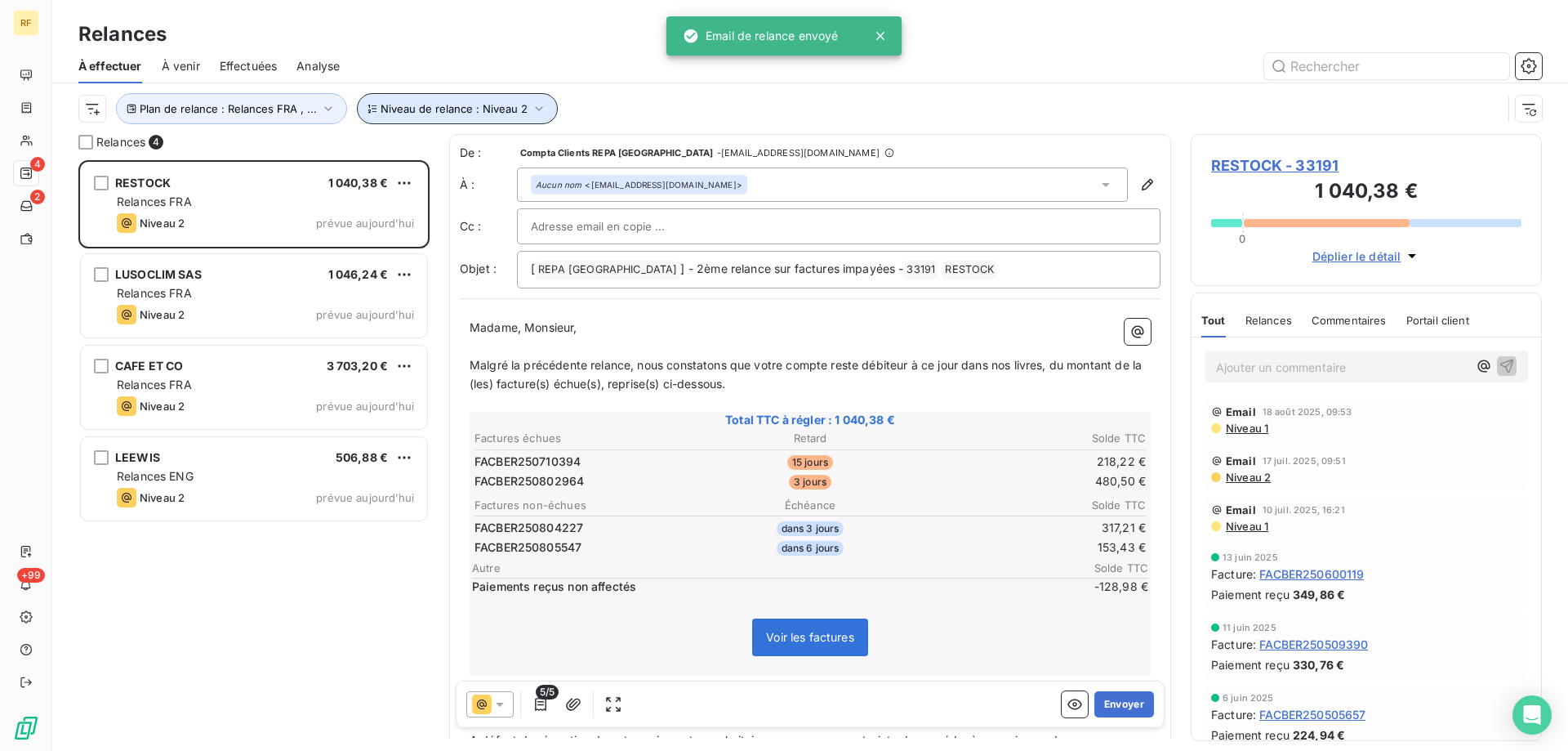
click at [466, 107] on span "Niveau de relance : Niveau 2" at bounding box center [453, 108] width 147 height 13
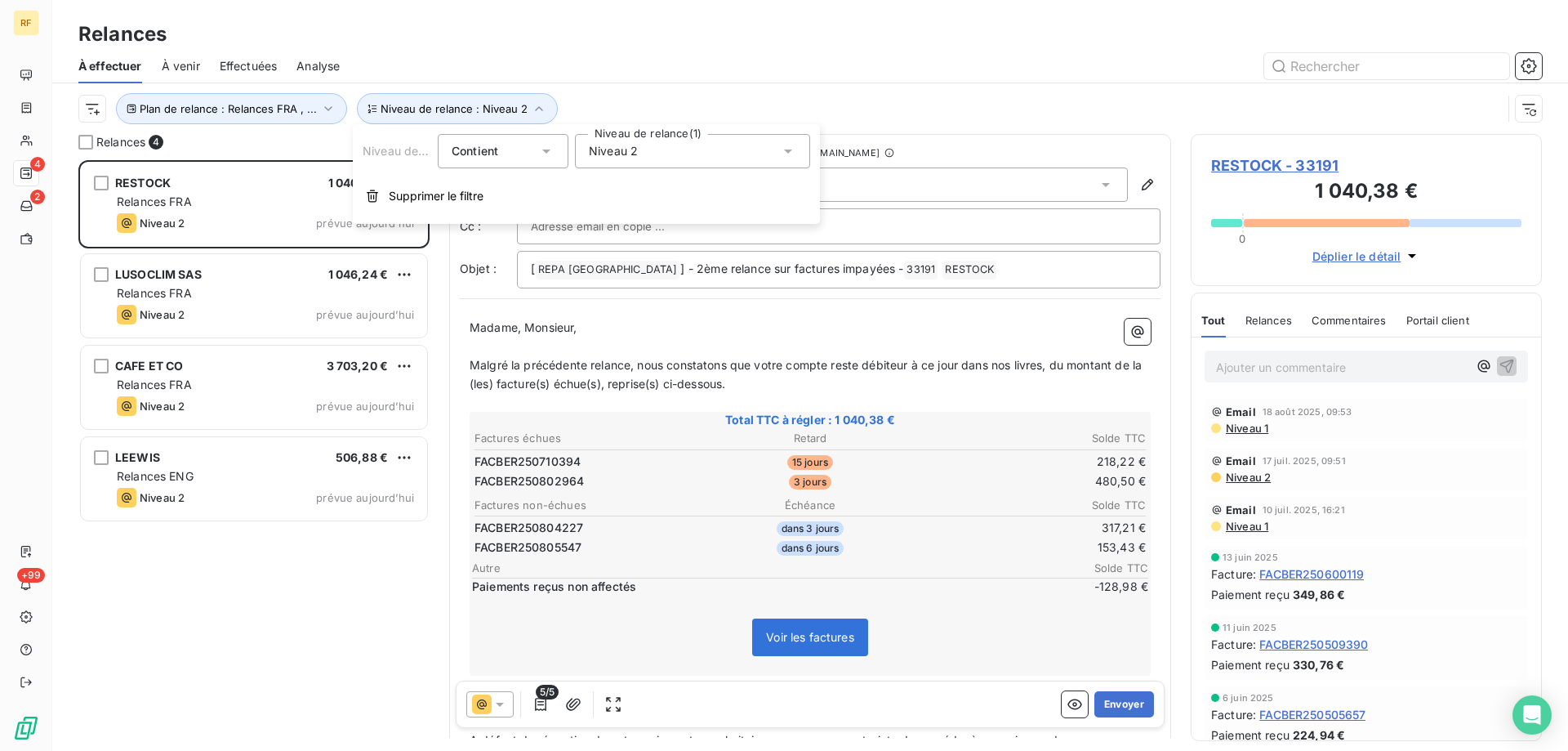
click at [680, 156] on div "Niveau 2" at bounding box center [693, 151] width 236 height 34
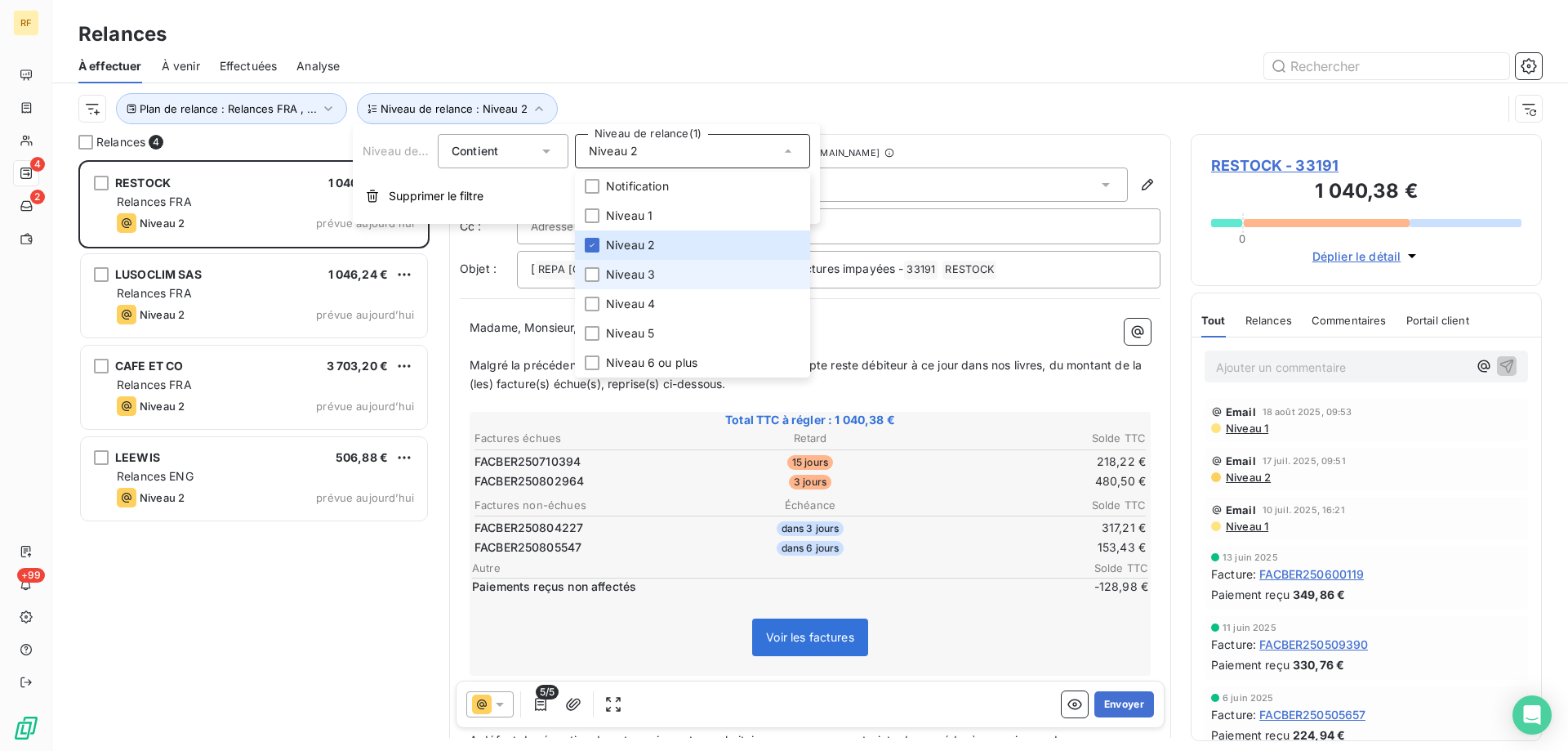
click at [652, 280] on span "Niveau 3" at bounding box center [630, 275] width 49 height 16
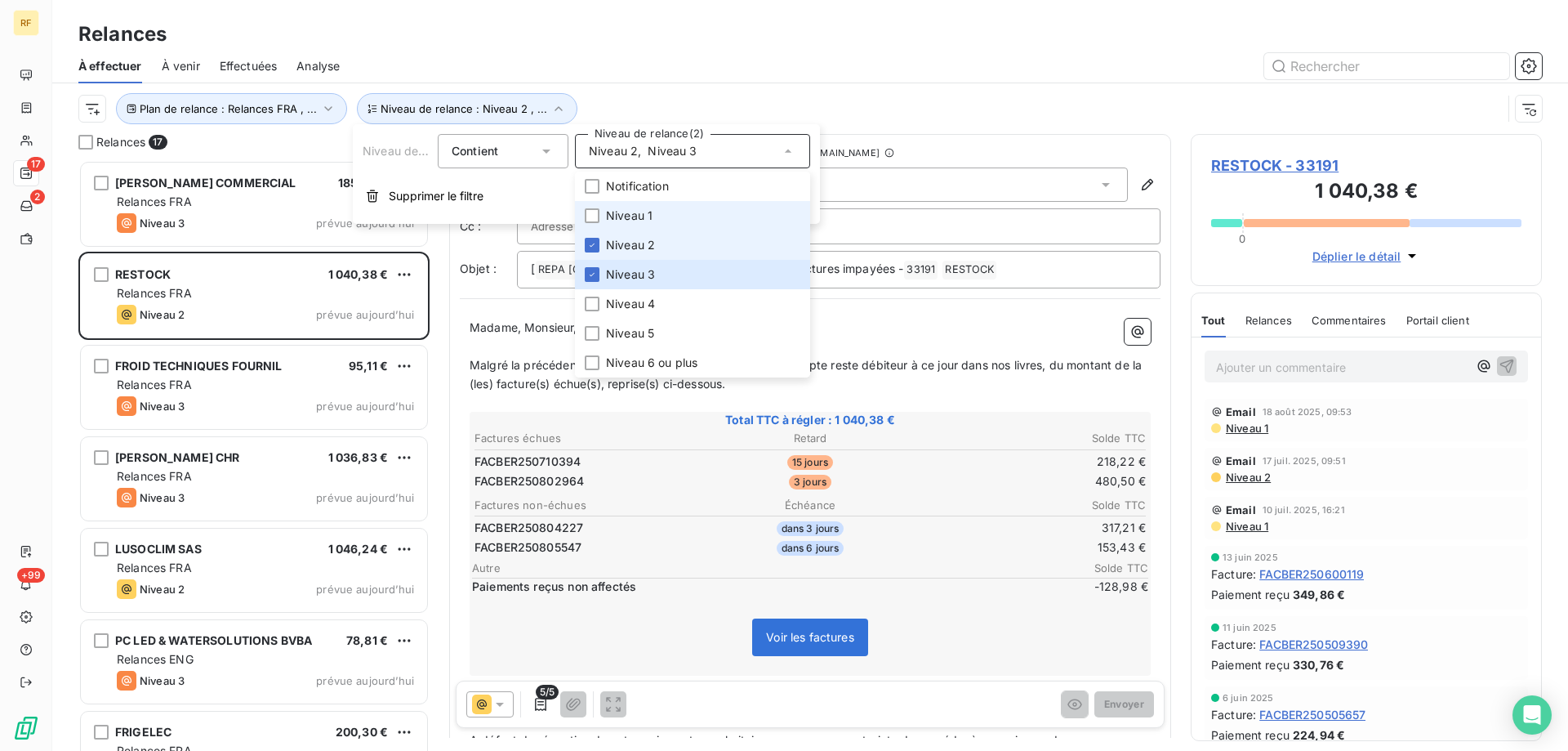
scroll to position [578, 339]
click at [659, 222] on li "Niveau 1" at bounding box center [693, 215] width 236 height 29
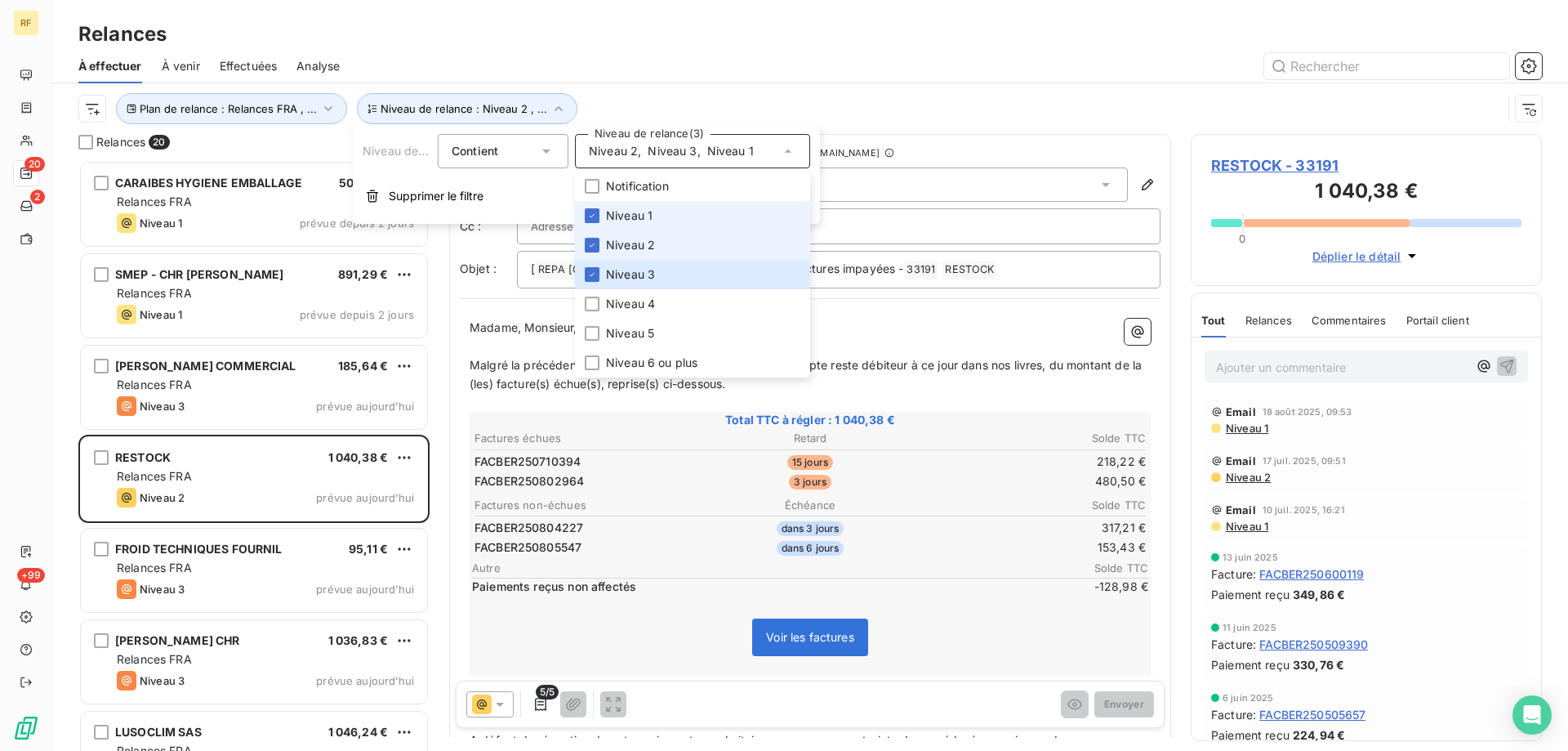
drag, startPoint x: 653, startPoint y: 244, endPoint x: 657, endPoint y: 218, distance: 26.3
click at [653, 243] on span "Niveau 2" at bounding box center [630, 245] width 49 height 16
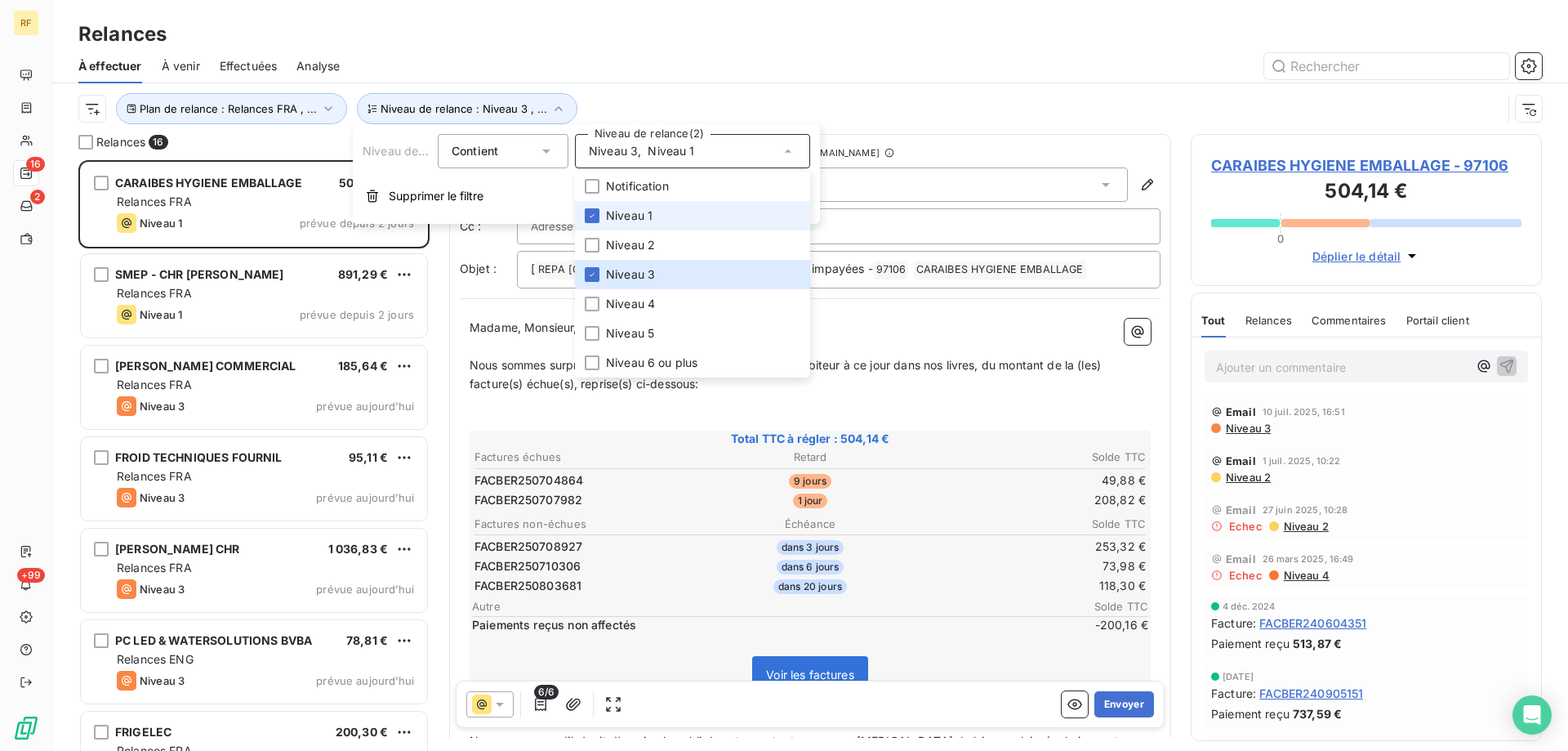
scroll to position [578, 339]
click at [657, 218] on li "Niveau 1" at bounding box center [693, 215] width 236 height 29
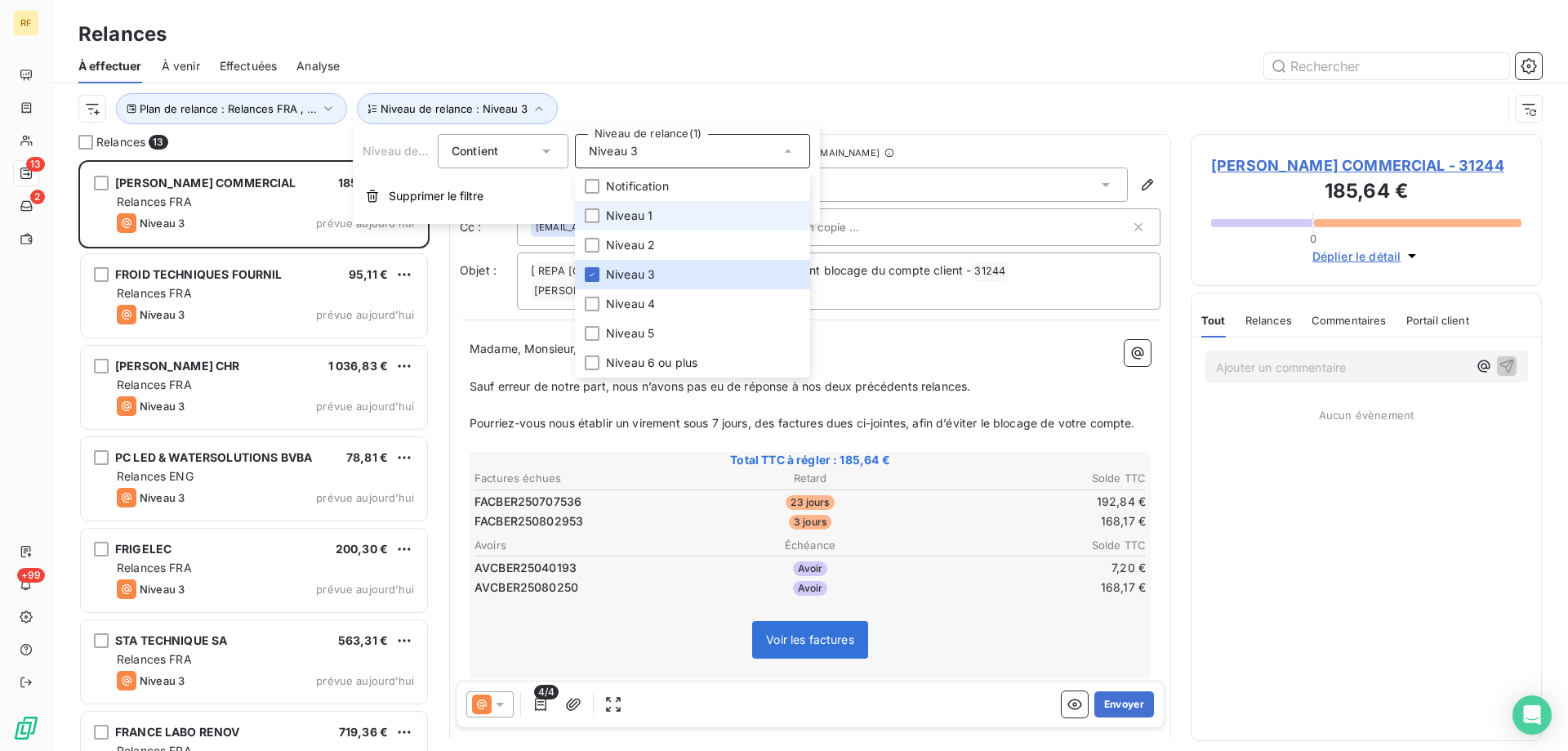
scroll to position [578, 339]
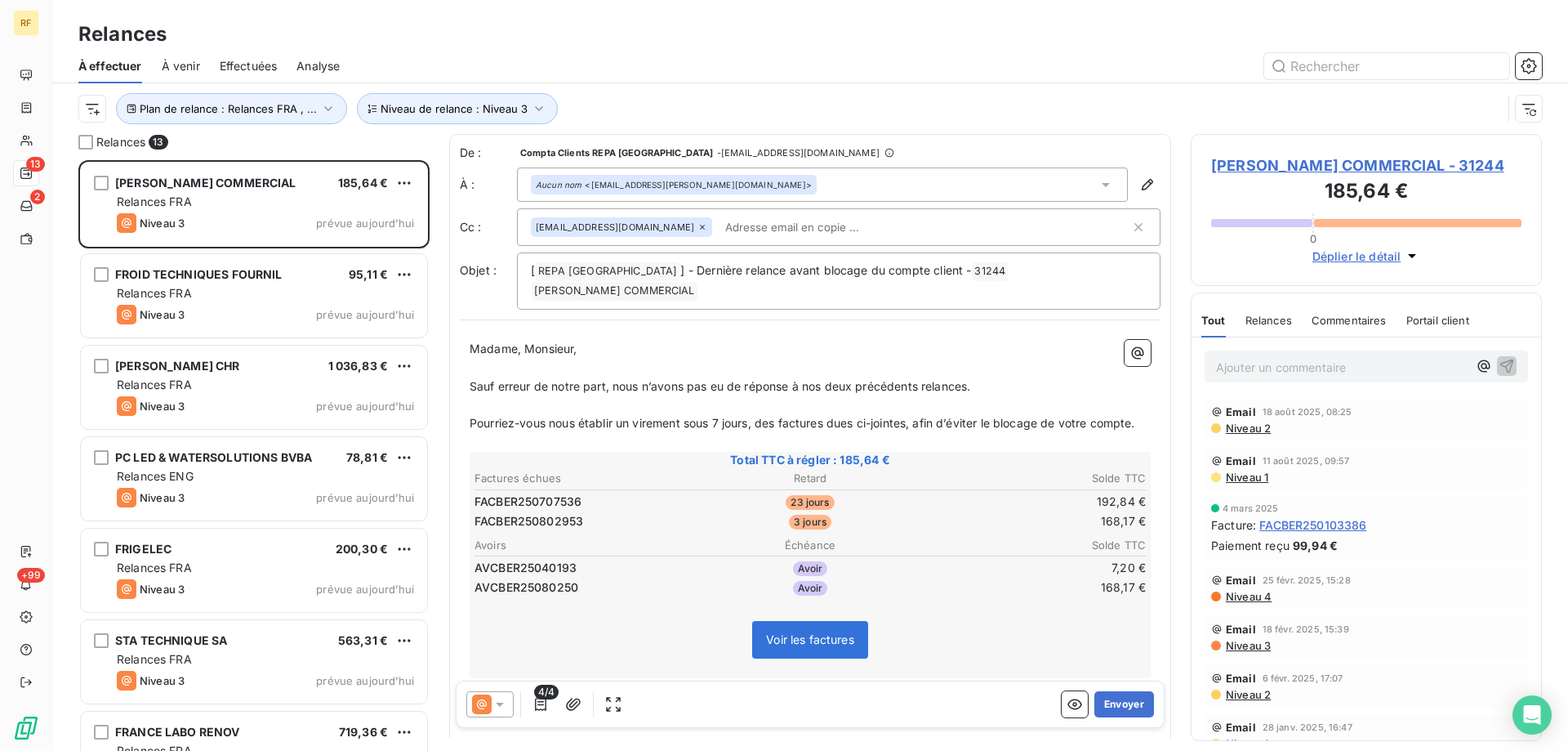
click at [623, 93] on div "Plan de relance : Relances FRA , ... Niveau de relance : Niveau 3" at bounding box center [791, 108] width 1424 height 31
click at [1122, 702] on button "Envoyer" at bounding box center [1125, 704] width 60 height 26
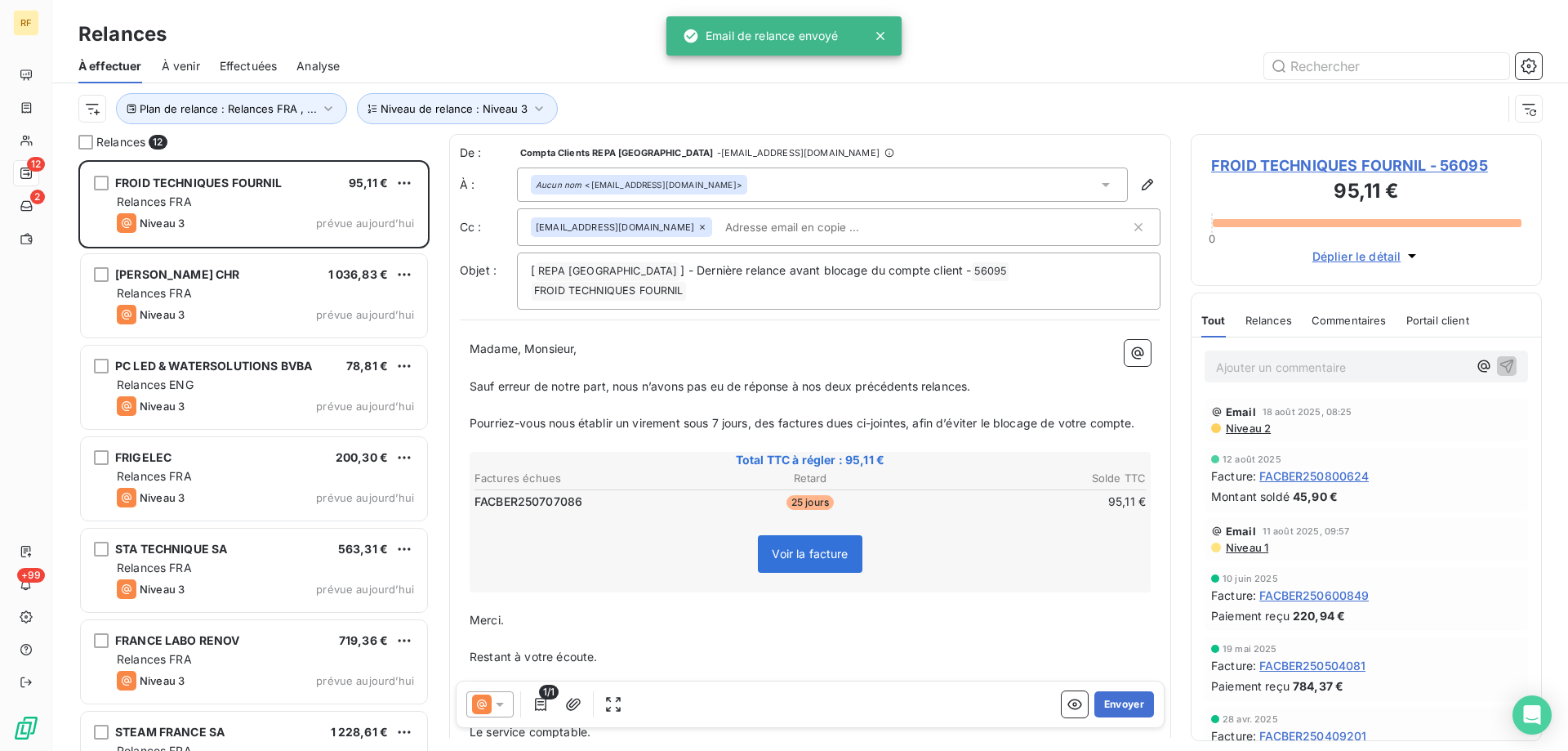
click at [1122, 702] on button "Envoyer" at bounding box center [1125, 704] width 60 height 26
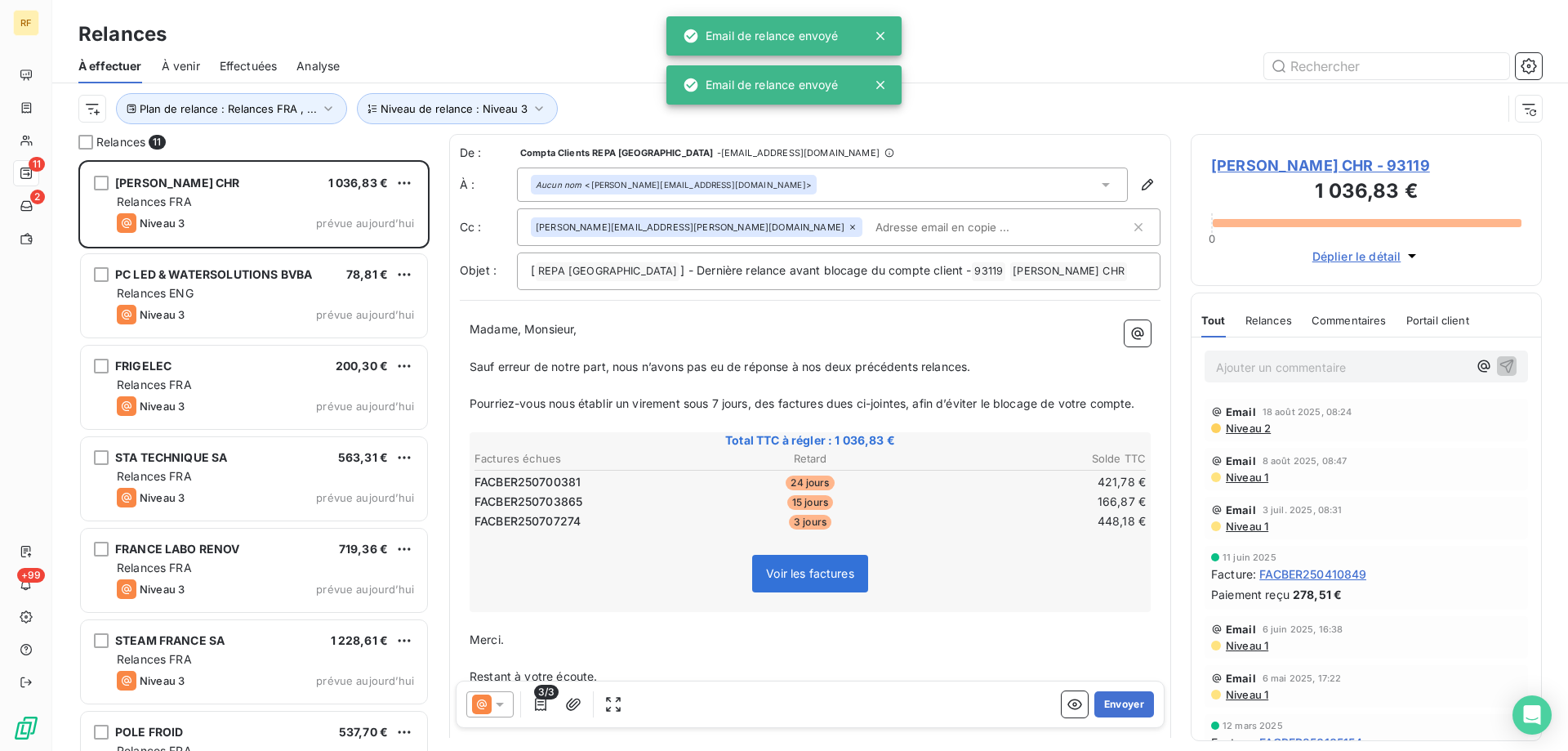
click at [1122, 702] on button "Envoyer" at bounding box center [1125, 704] width 60 height 26
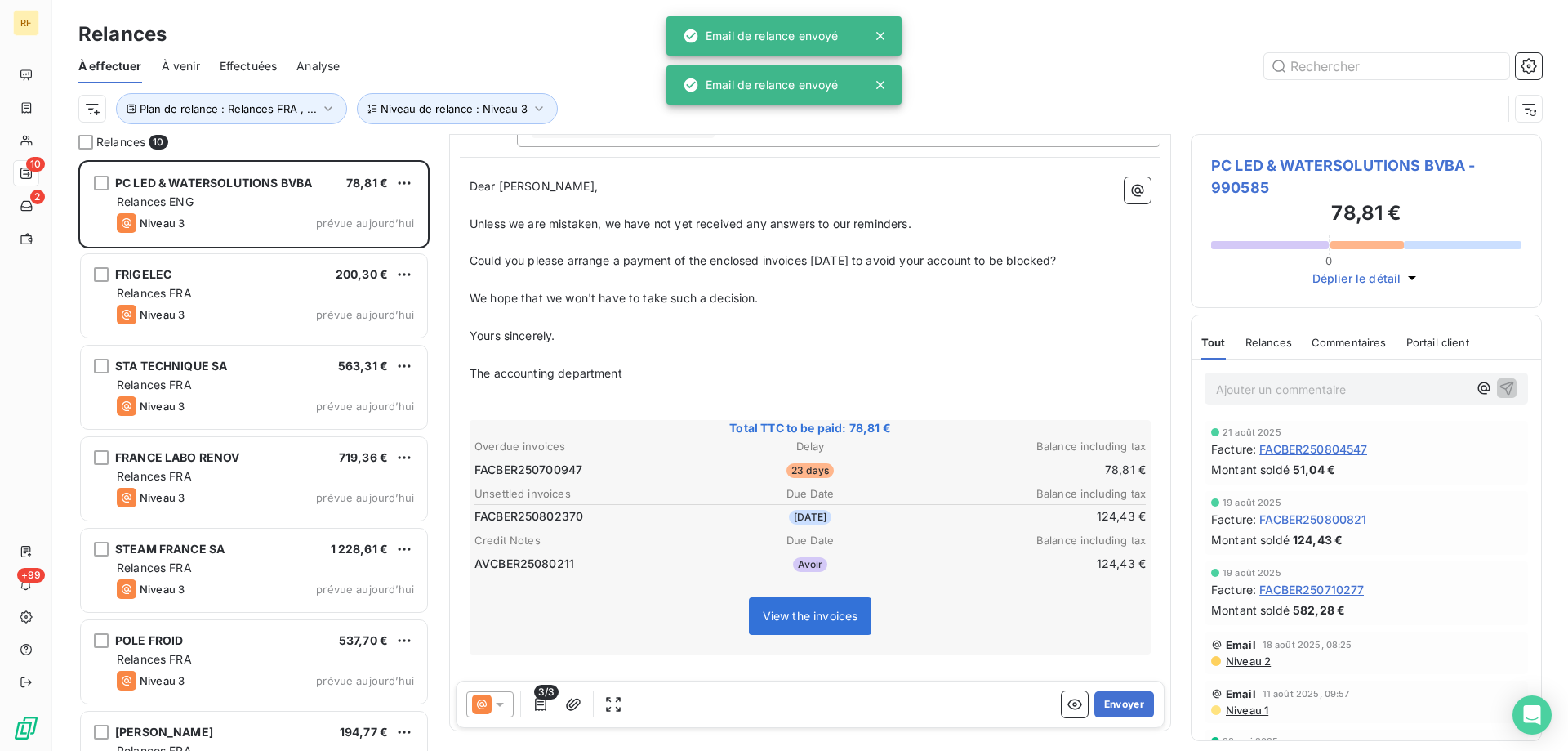
scroll to position [164, 0]
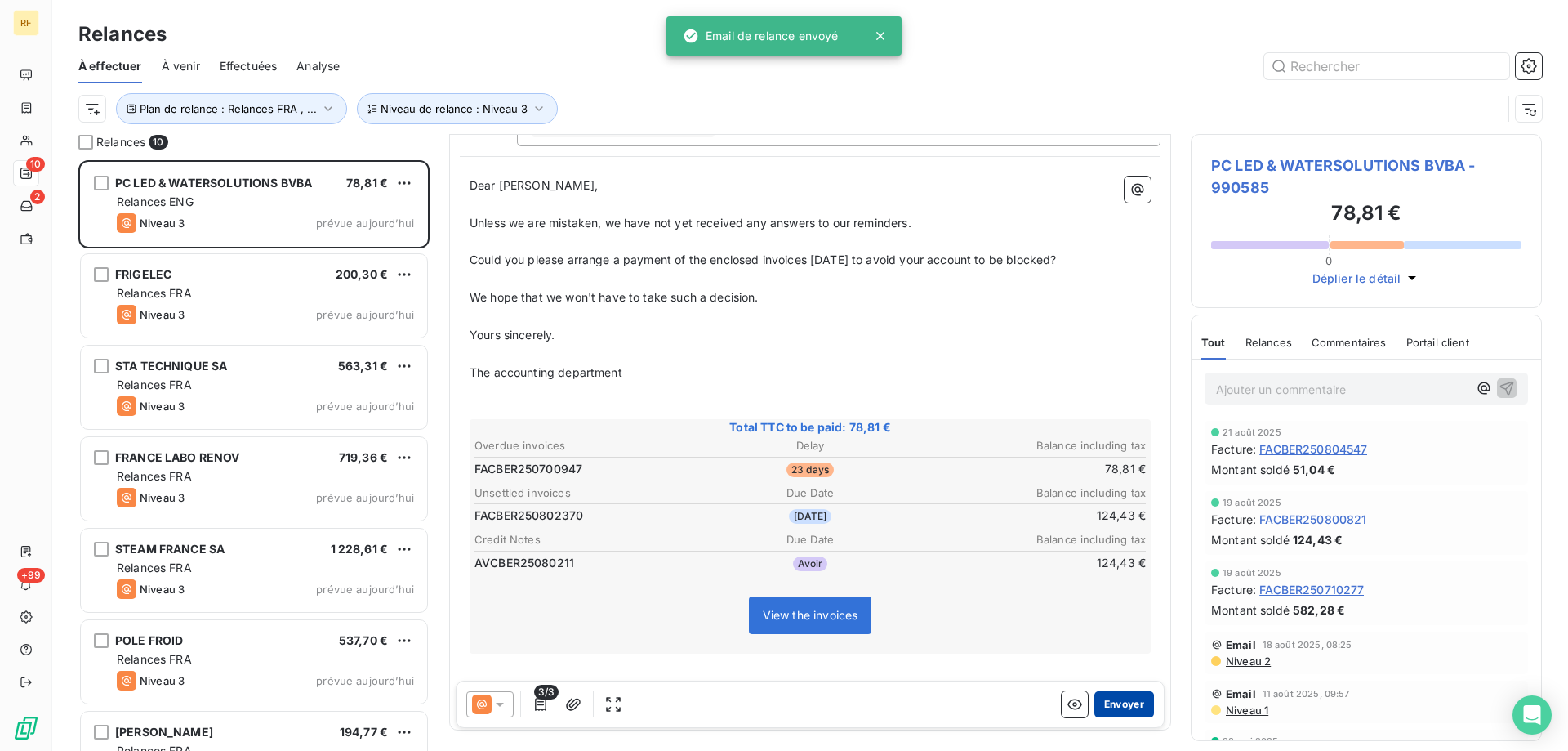
click at [1111, 702] on button "Envoyer" at bounding box center [1125, 704] width 60 height 26
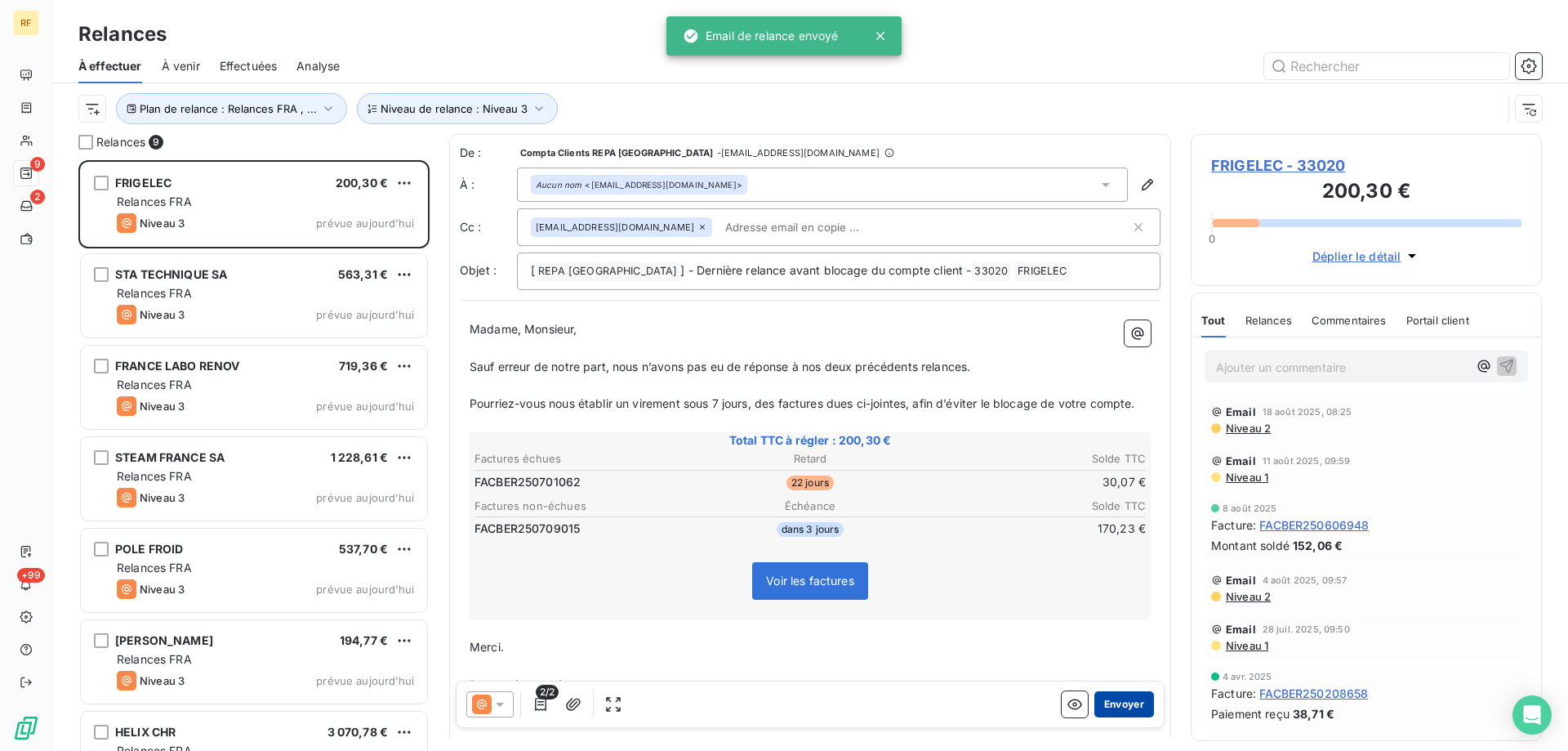
click at [1118, 704] on button "Envoyer" at bounding box center [1125, 704] width 60 height 26
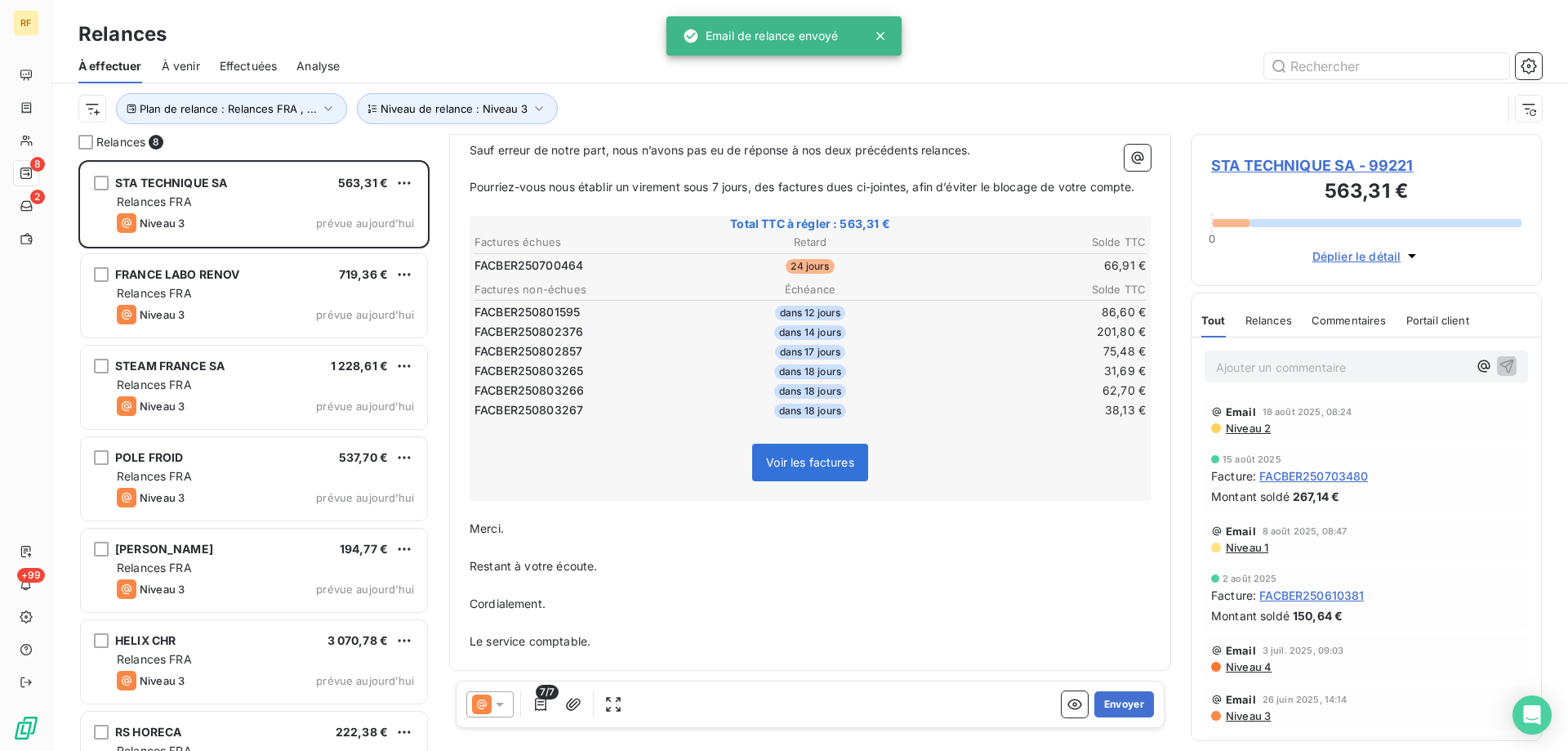
scroll to position [236, 0]
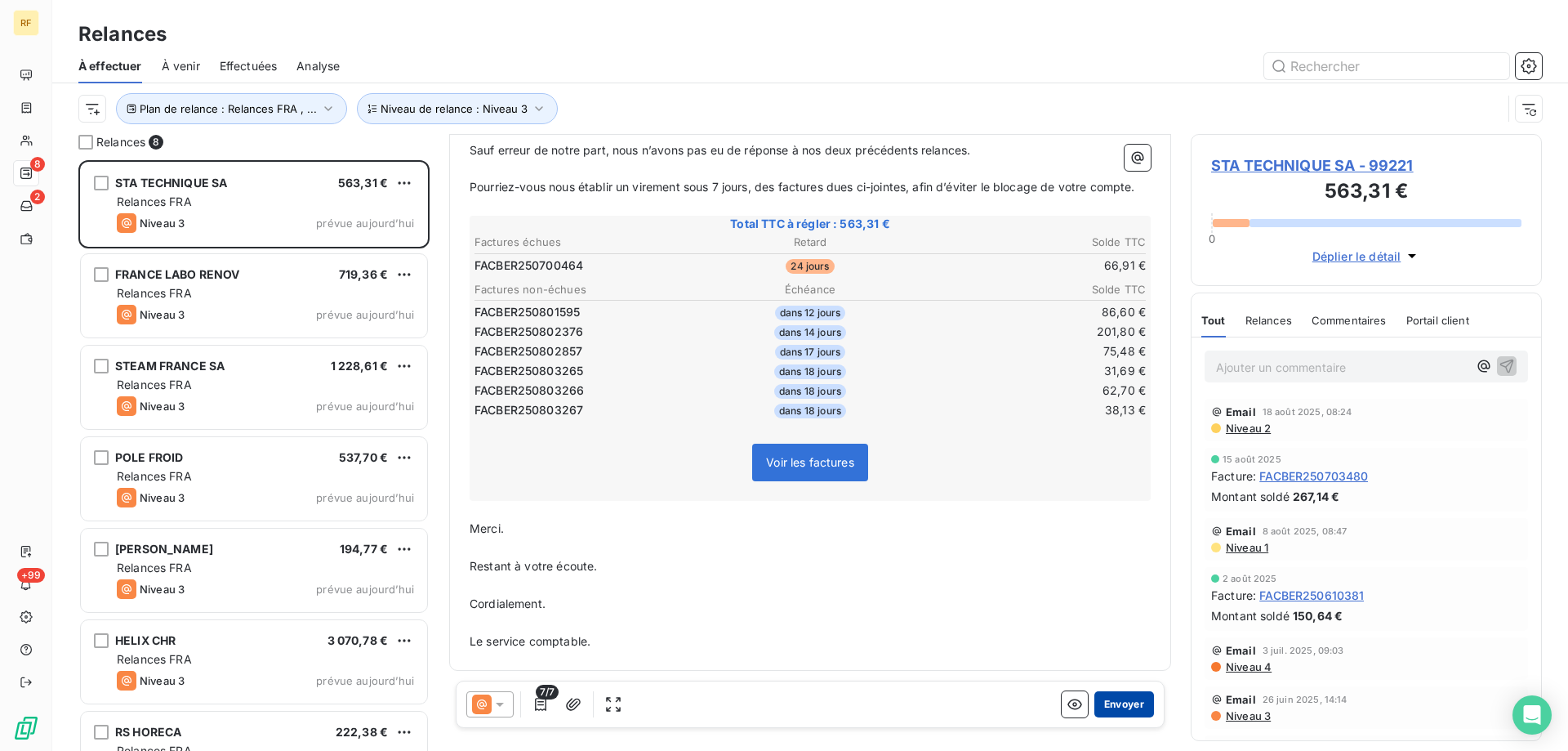
click at [1124, 696] on button "Envoyer" at bounding box center [1125, 704] width 60 height 26
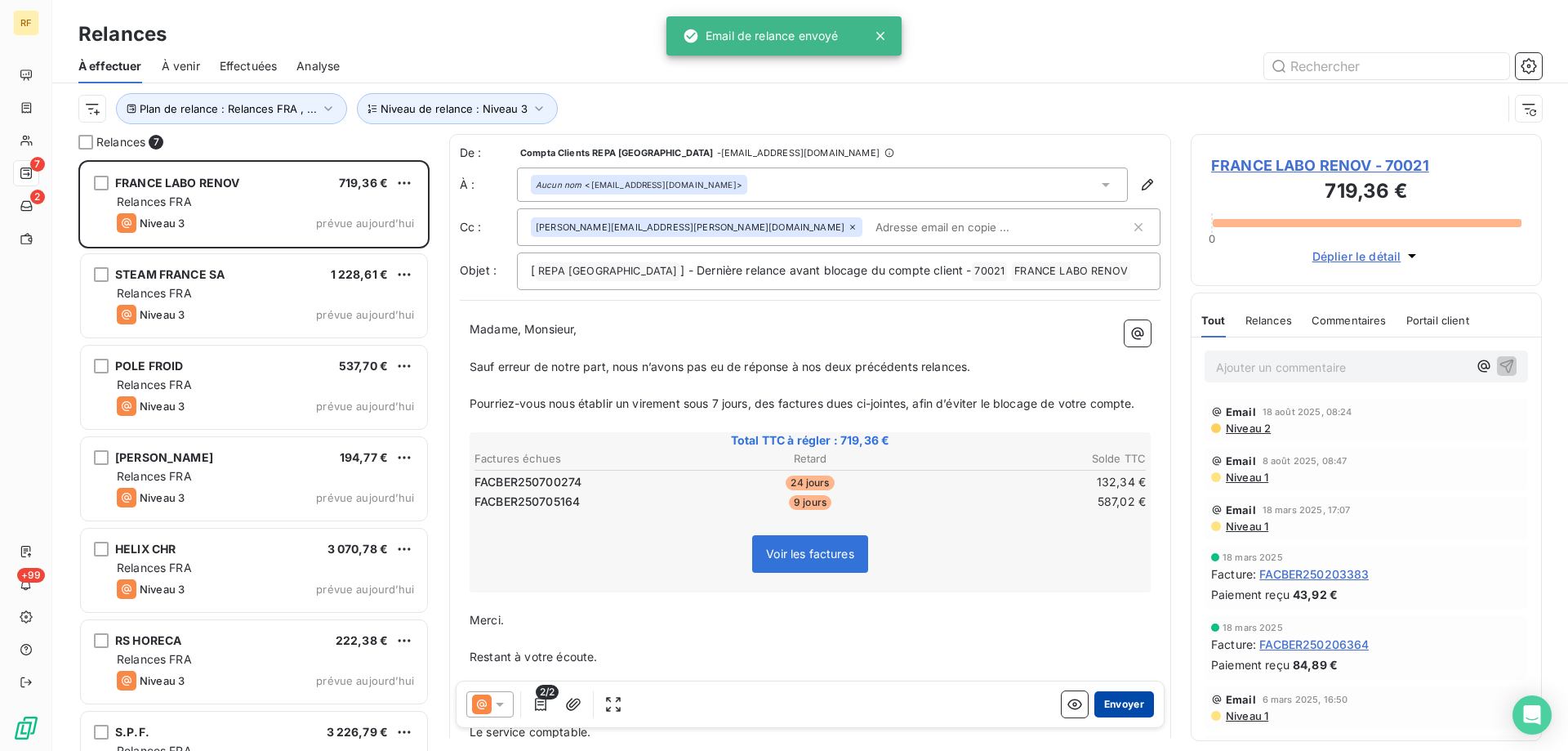
click at [1129, 700] on button "Envoyer" at bounding box center [1125, 704] width 60 height 26
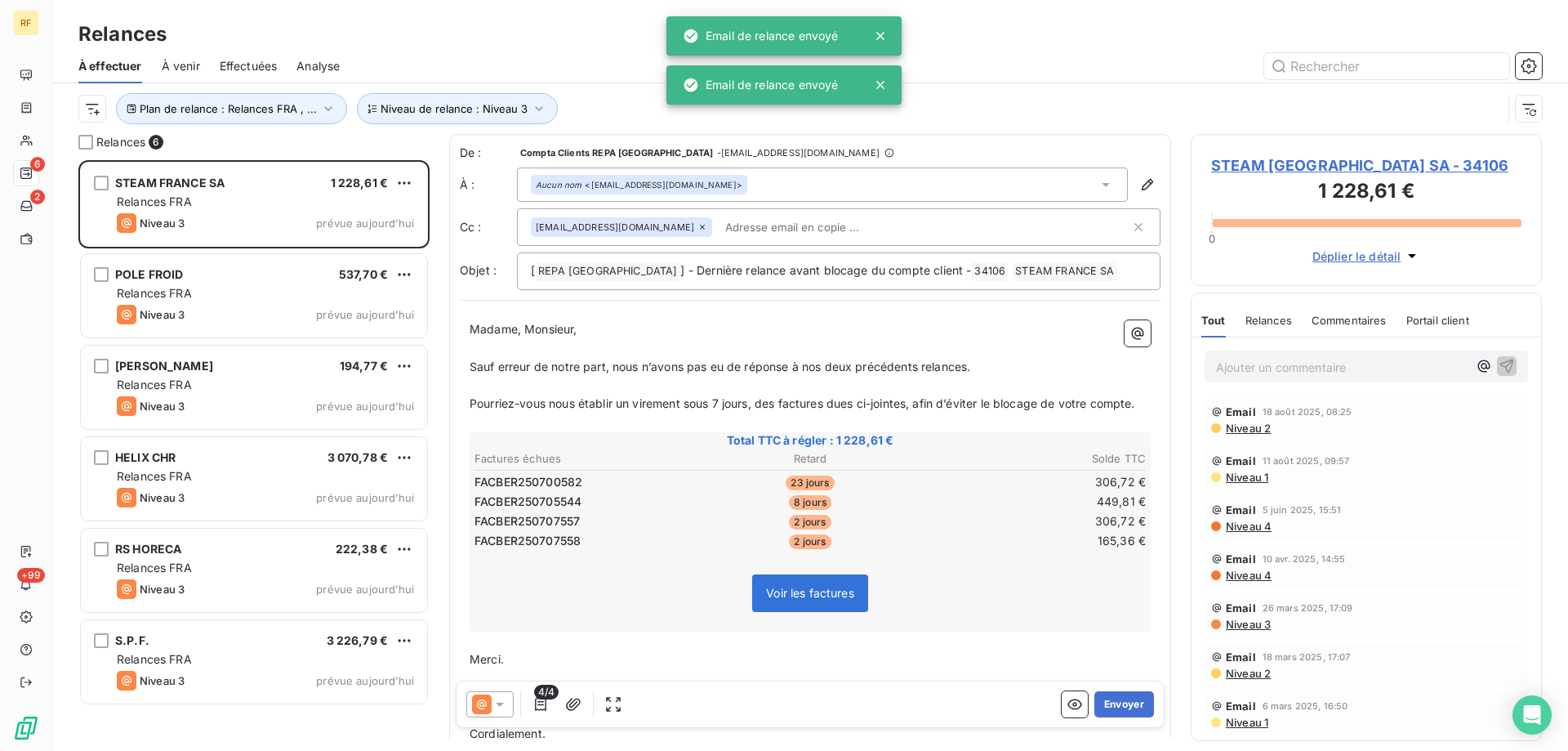
click at [1130, 701] on button "Envoyer" at bounding box center [1125, 704] width 60 height 26
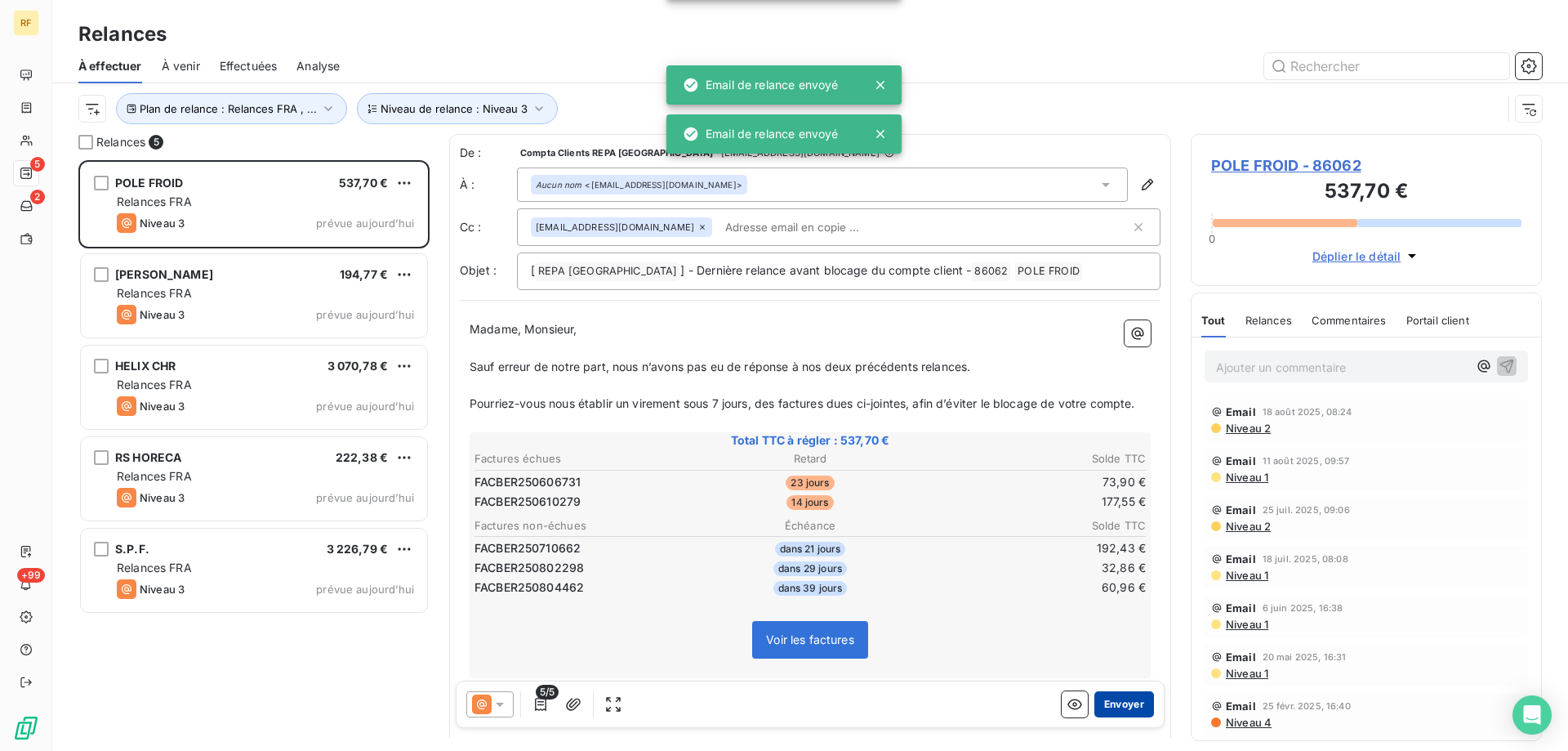
click at [1130, 702] on button "Envoyer" at bounding box center [1125, 704] width 60 height 26
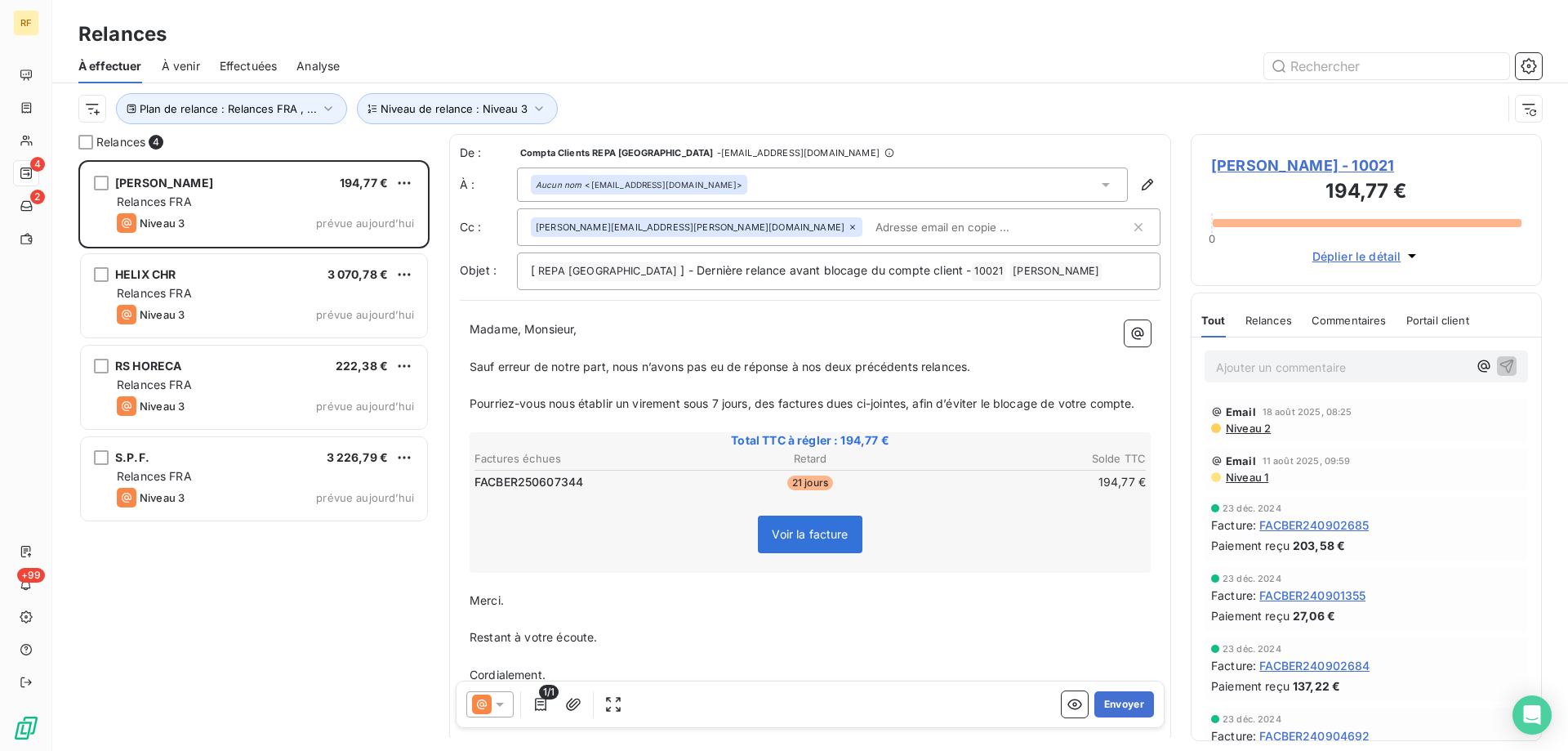
click at [1132, 702] on button "Envoyer" at bounding box center [1125, 704] width 60 height 26
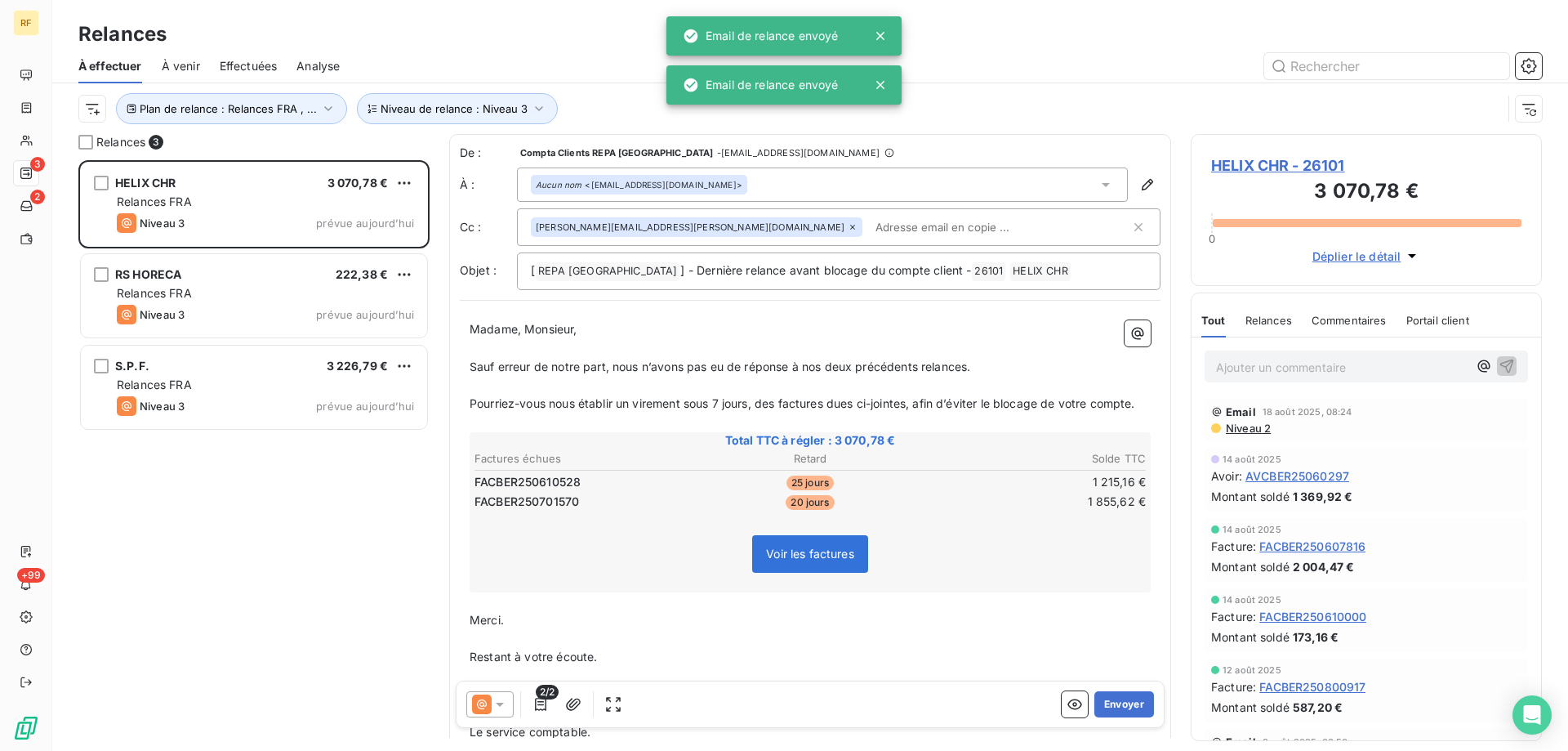
click at [1132, 702] on button "Envoyer" at bounding box center [1125, 704] width 60 height 26
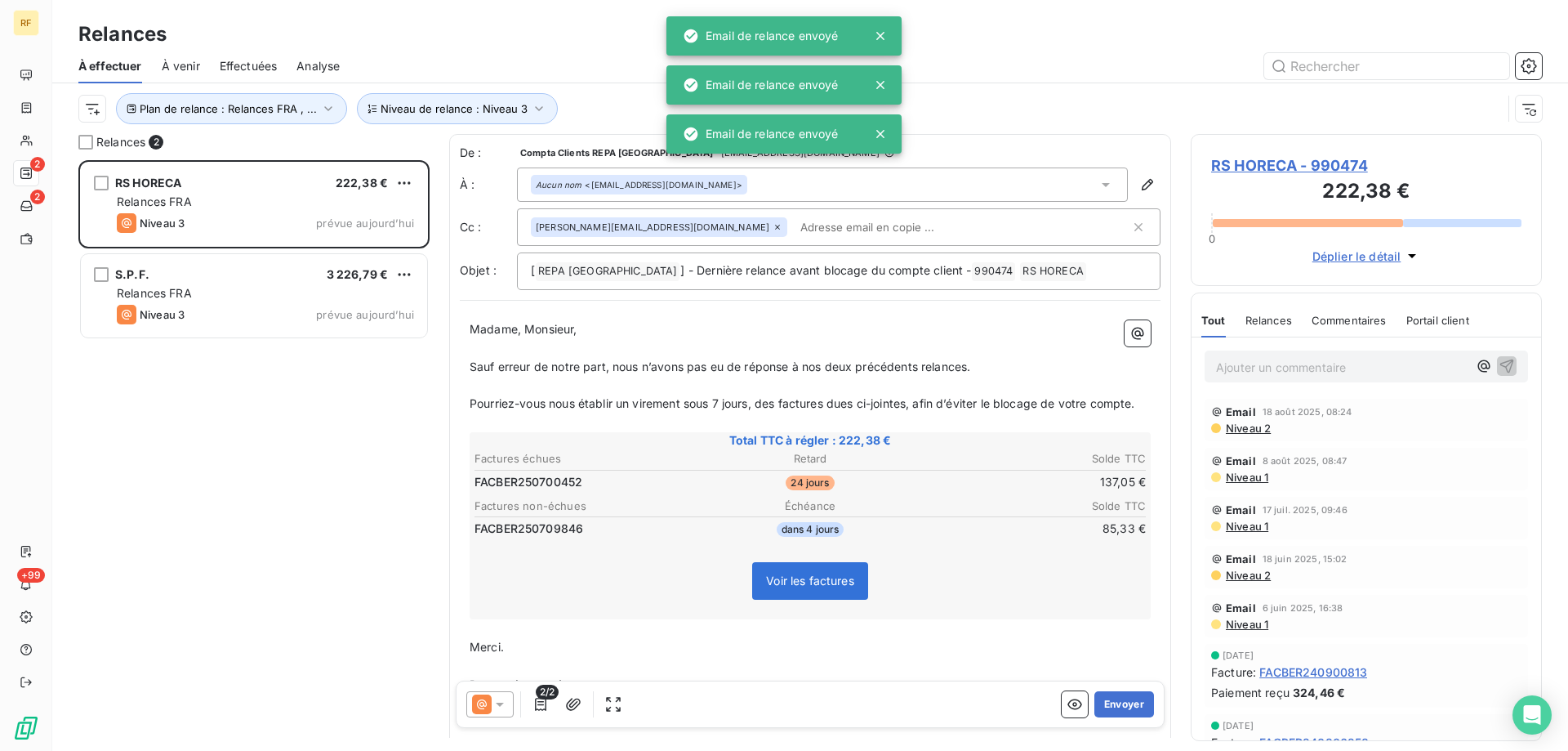
click at [1133, 702] on button "Envoyer" at bounding box center [1125, 704] width 60 height 26
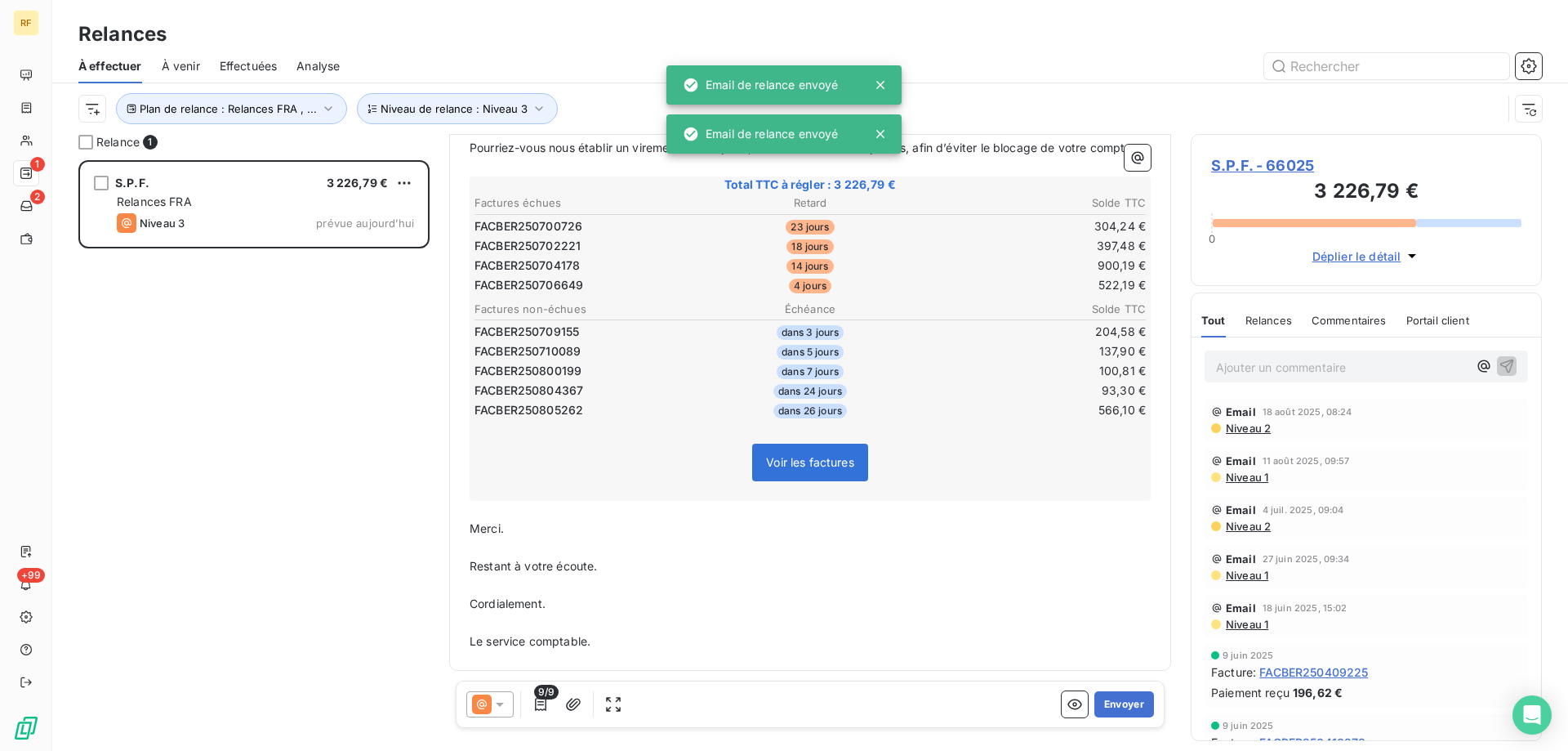
scroll to position [276, 0]
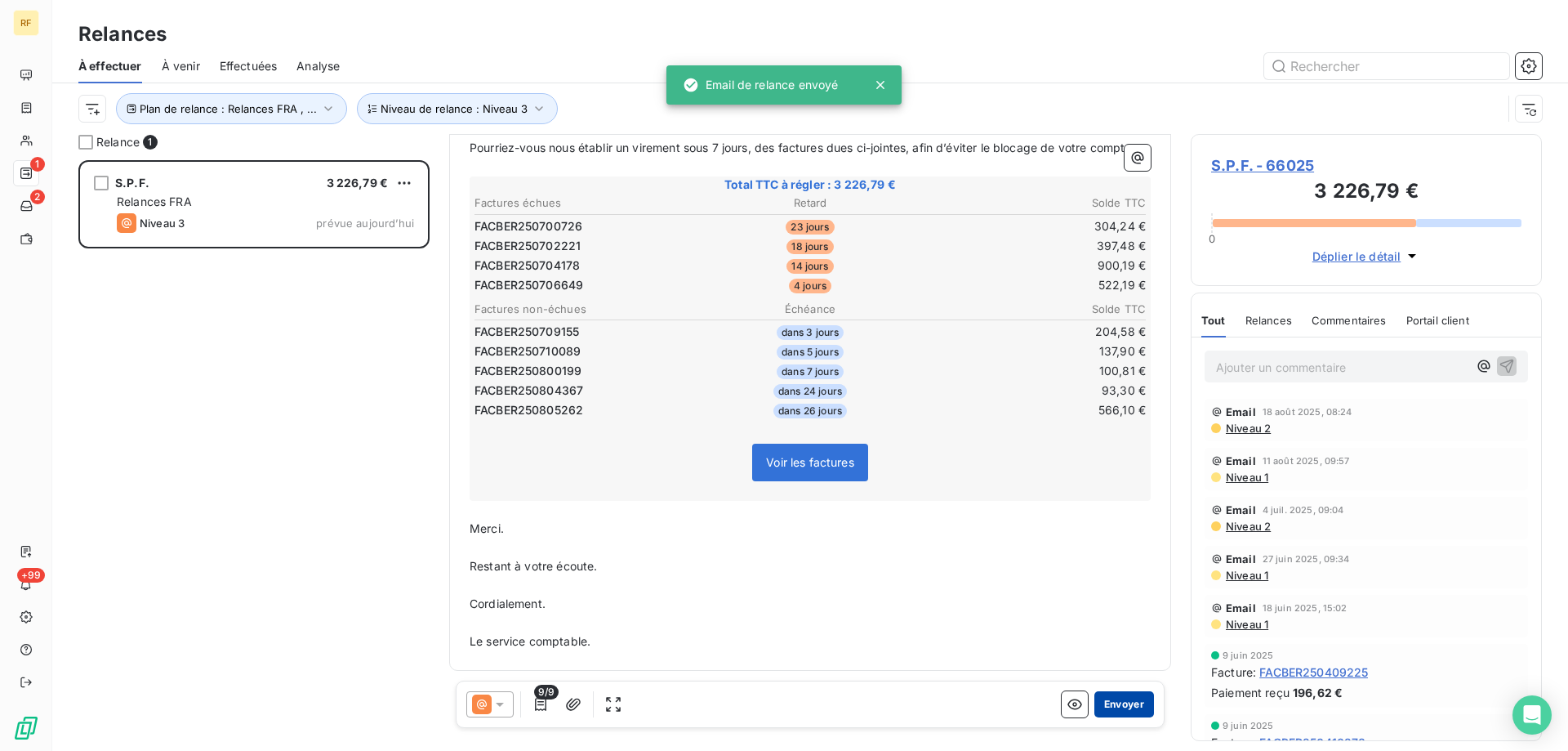
click at [1126, 696] on button "Envoyer" at bounding box center [1125, 704] width 60 height 26
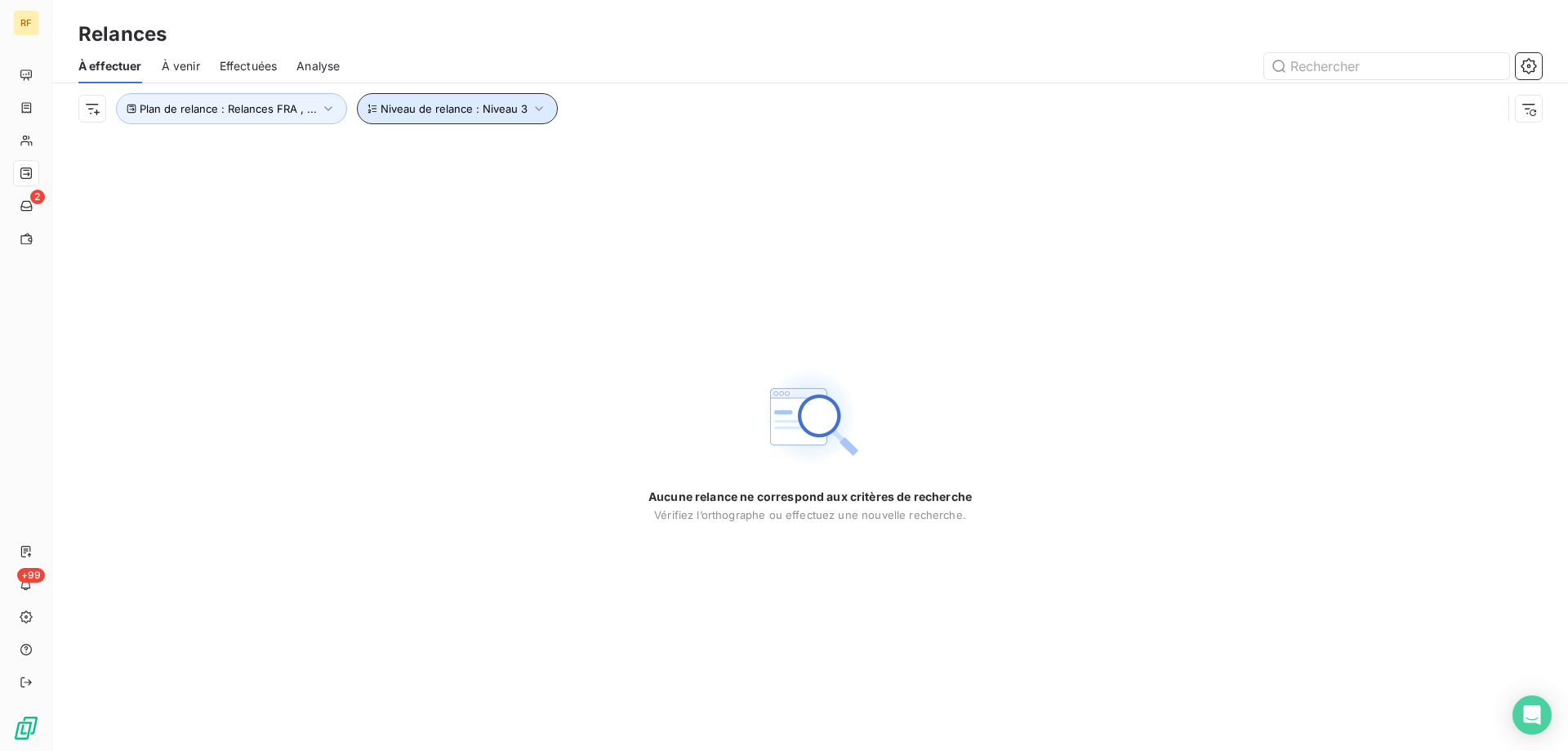
click at [486, 117] on button "Niveau de relance : Niveau 3" at bounding box center [456, 108] width 201 height 31
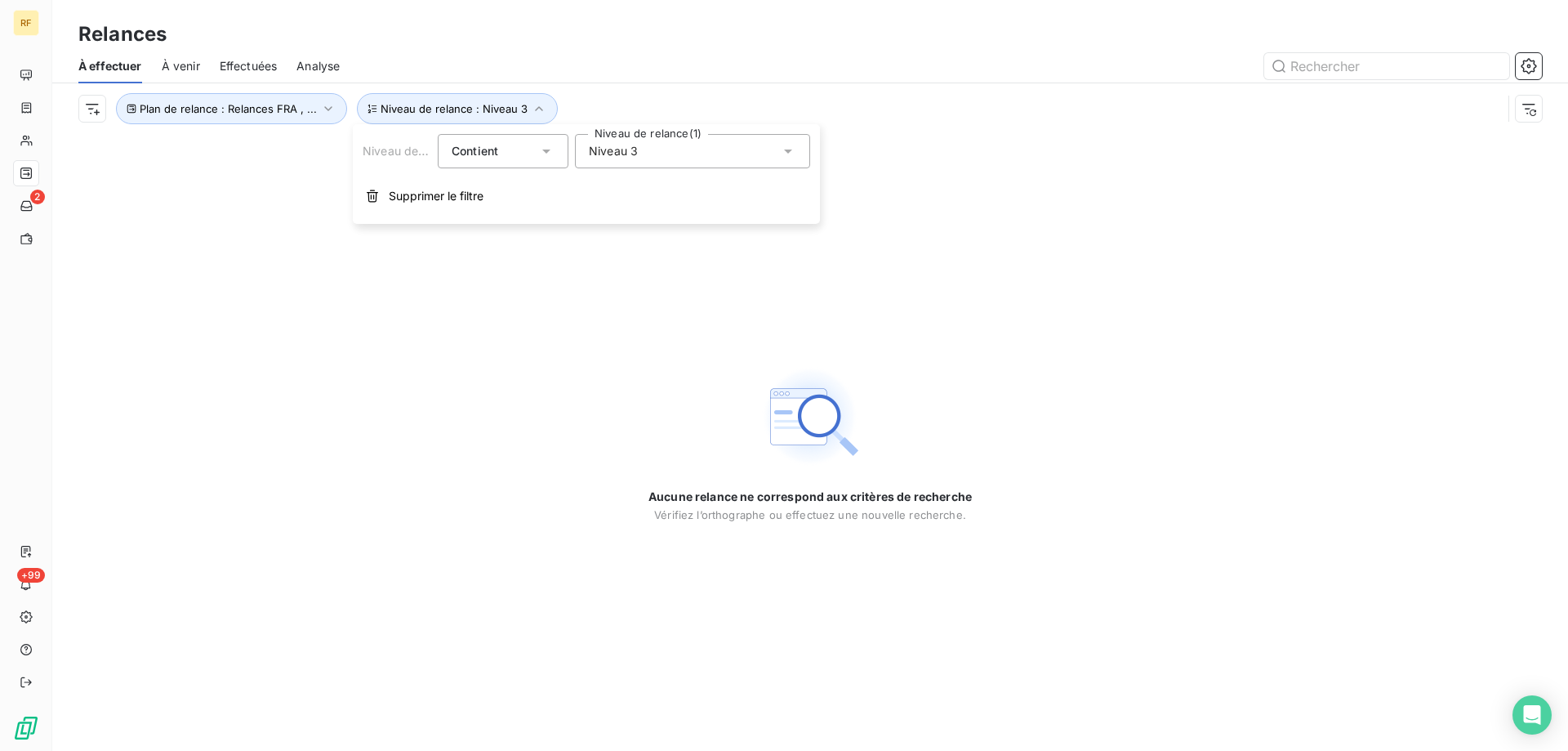
click at [651, 146] on div "Niveau 3" at bounding box center [693, 151] width 236 height 34
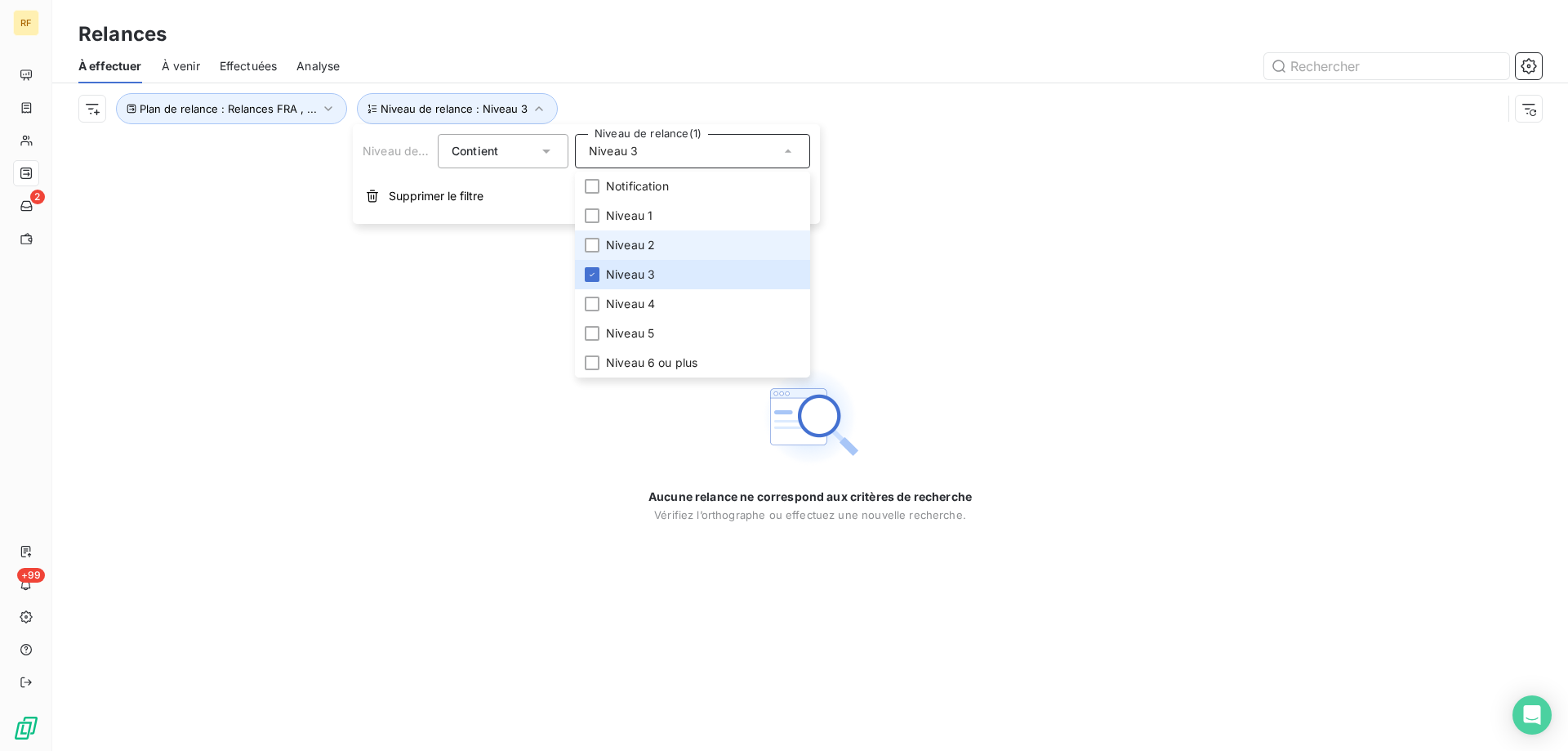
click at [686, 253] on li "Niveau 2" at bounding box center [693, 245] width 236 height 29
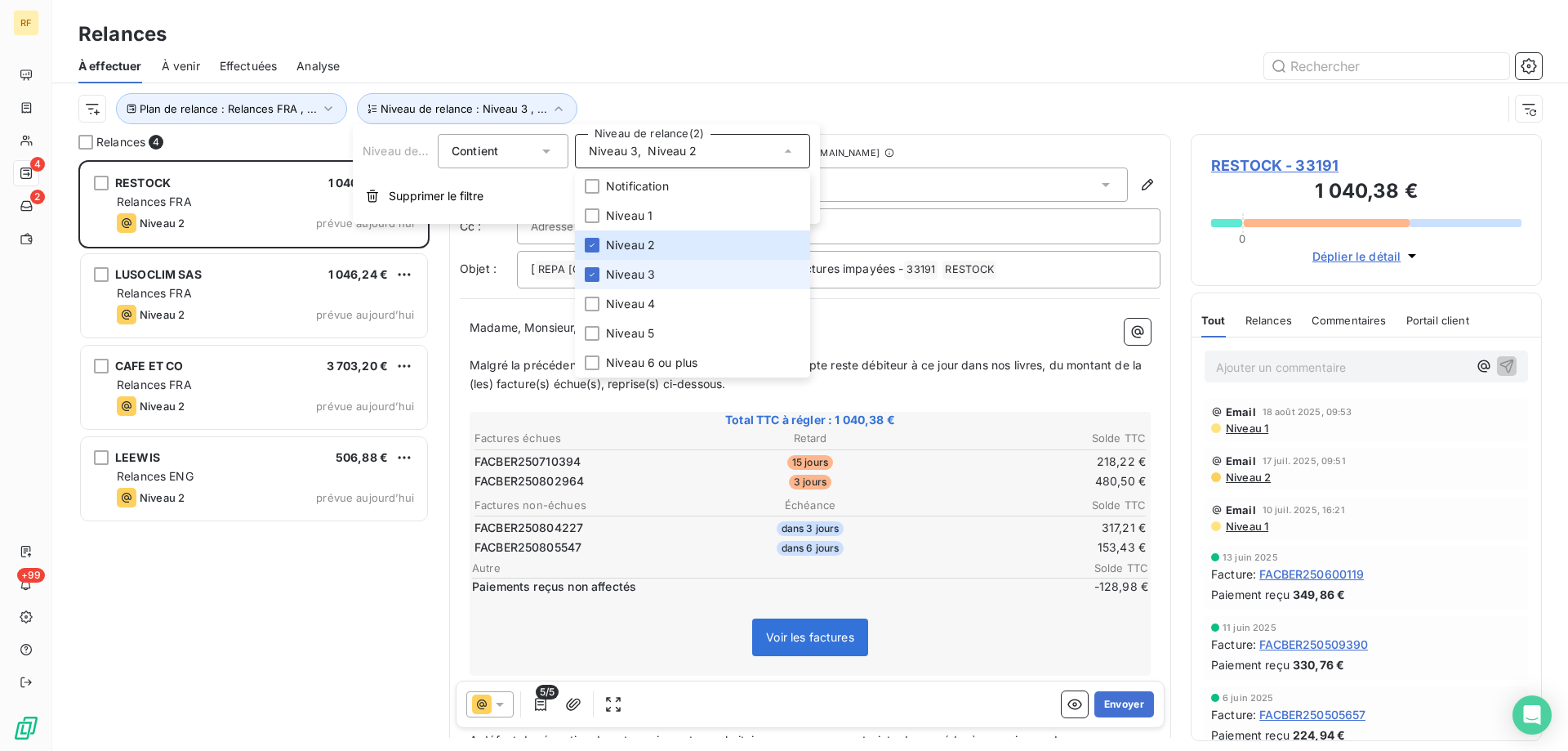
scroll to position [578, 339]
click at [621, 273] on span "Niveau 3" at bounding box center [630, 275] width 49 height 16
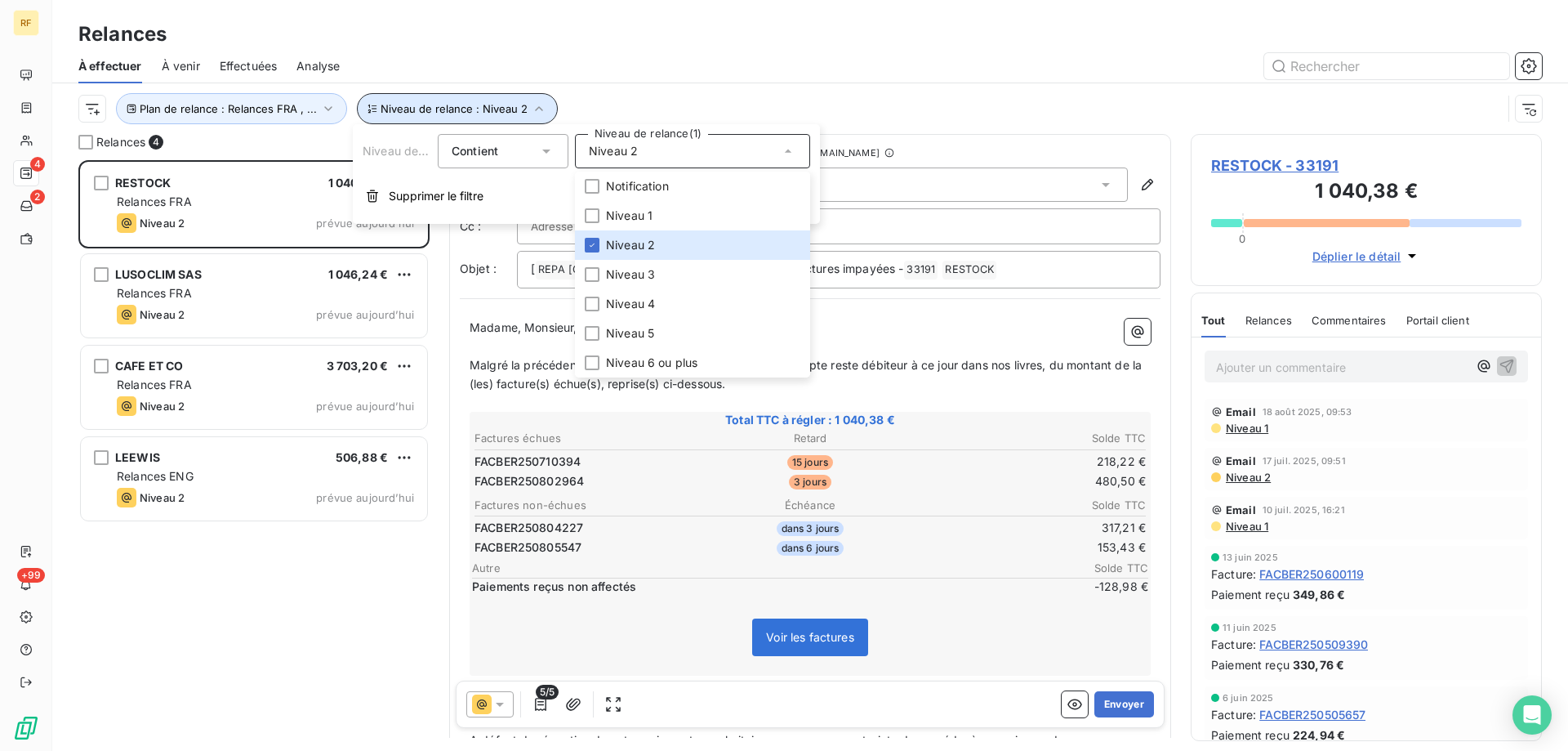
click at [497, 103] on span "Niveau de relance : Niveau 2" at bounding box center [453, 108] width 147 height 13
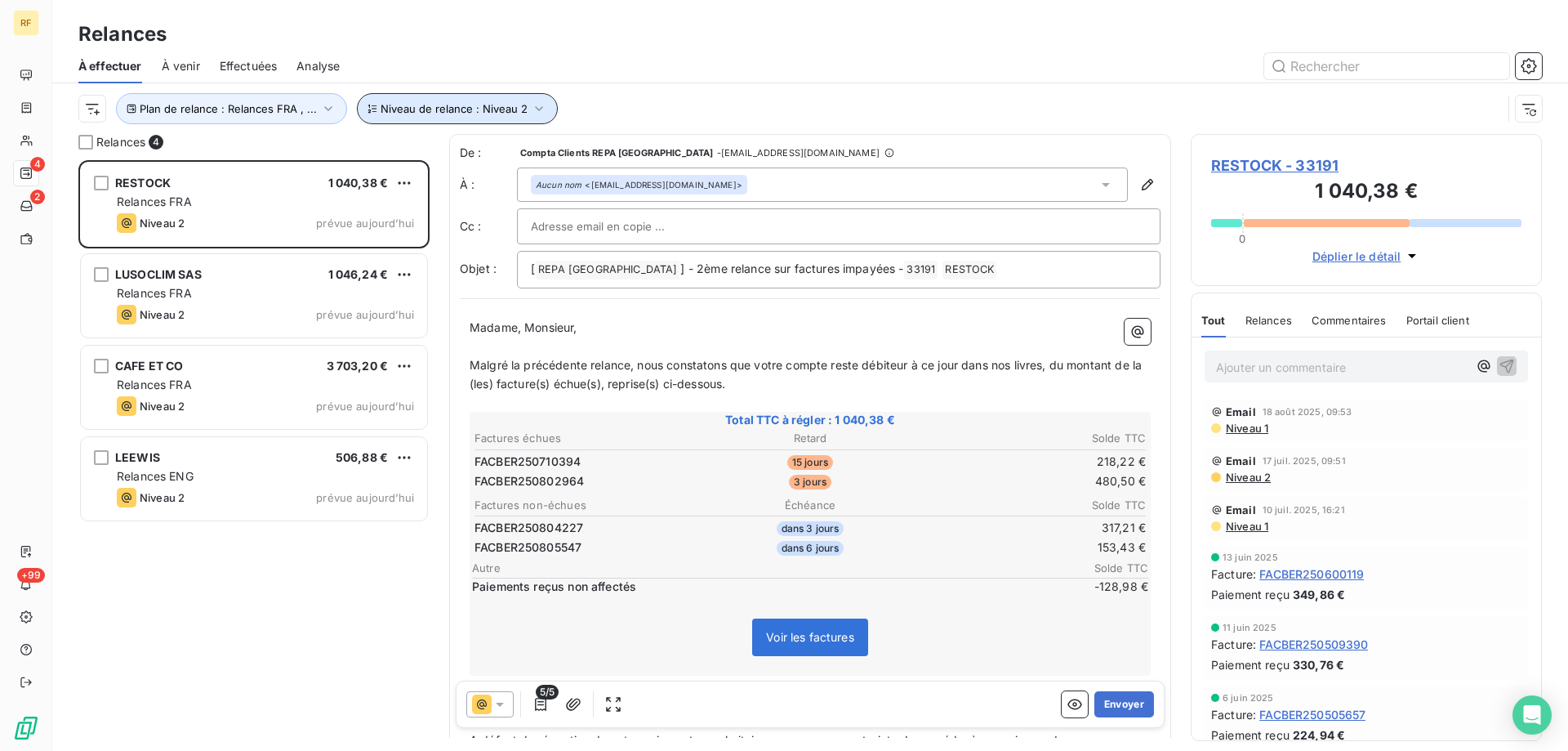
click at [490, 111] on span "Niveau de relance : Niveau 2" at bounding box center [453, 108] width 147 height 13
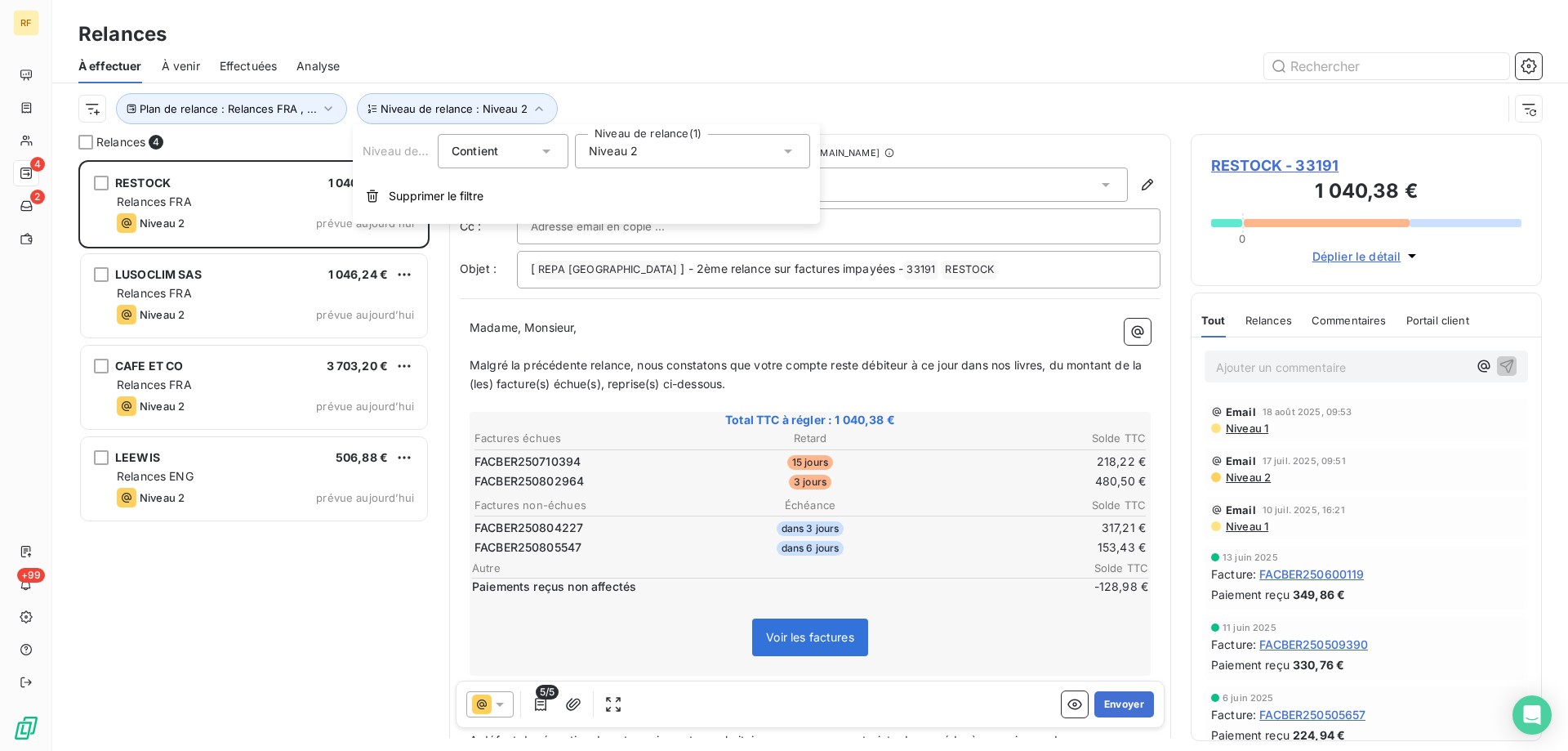
click at [638, 166] on div "Niveau 2" at bounding box center [693, 151] width 236 height 34
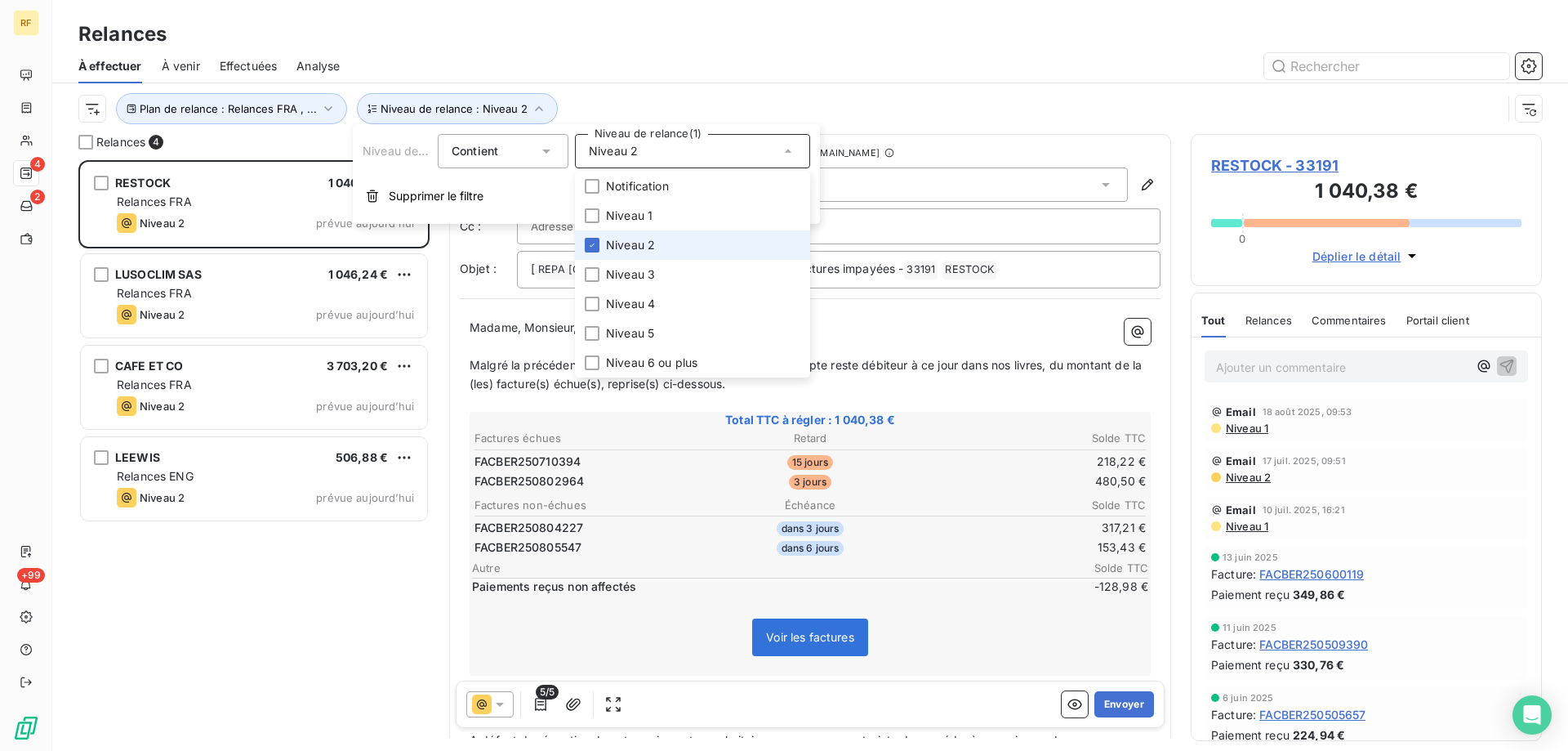
drag, startPoint x: 630, startPoint y: 251, endPoint x: 627, endPoint y: 265, distance: 14.3
click at [630, 252] on span "Niveau 2" at bounding box center [630, 245] width 49 height 16
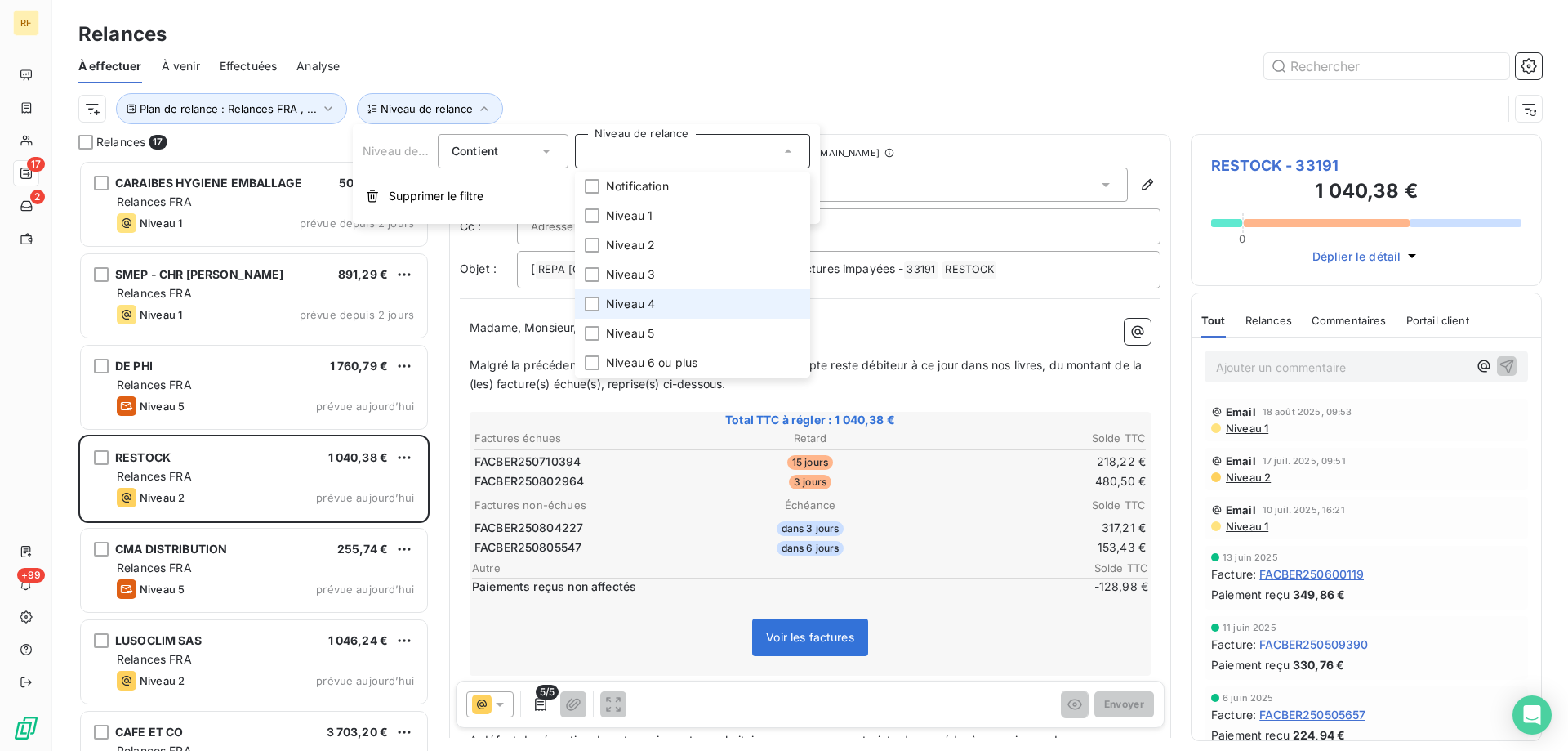
click at [612, 296] on span "Niveau 4" at bounding box center [630, 304] width 49 height 16
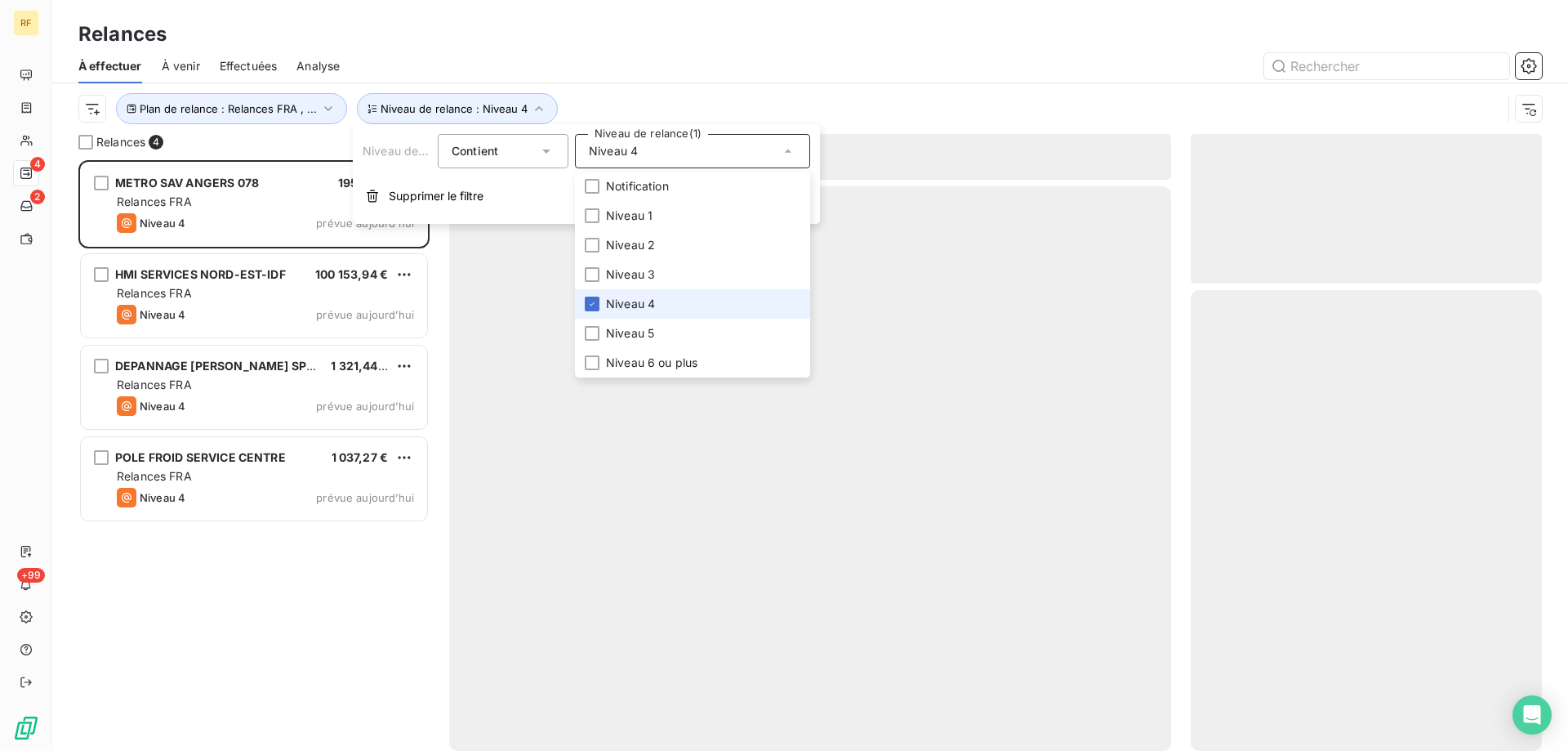
scroll to position [578, 339]
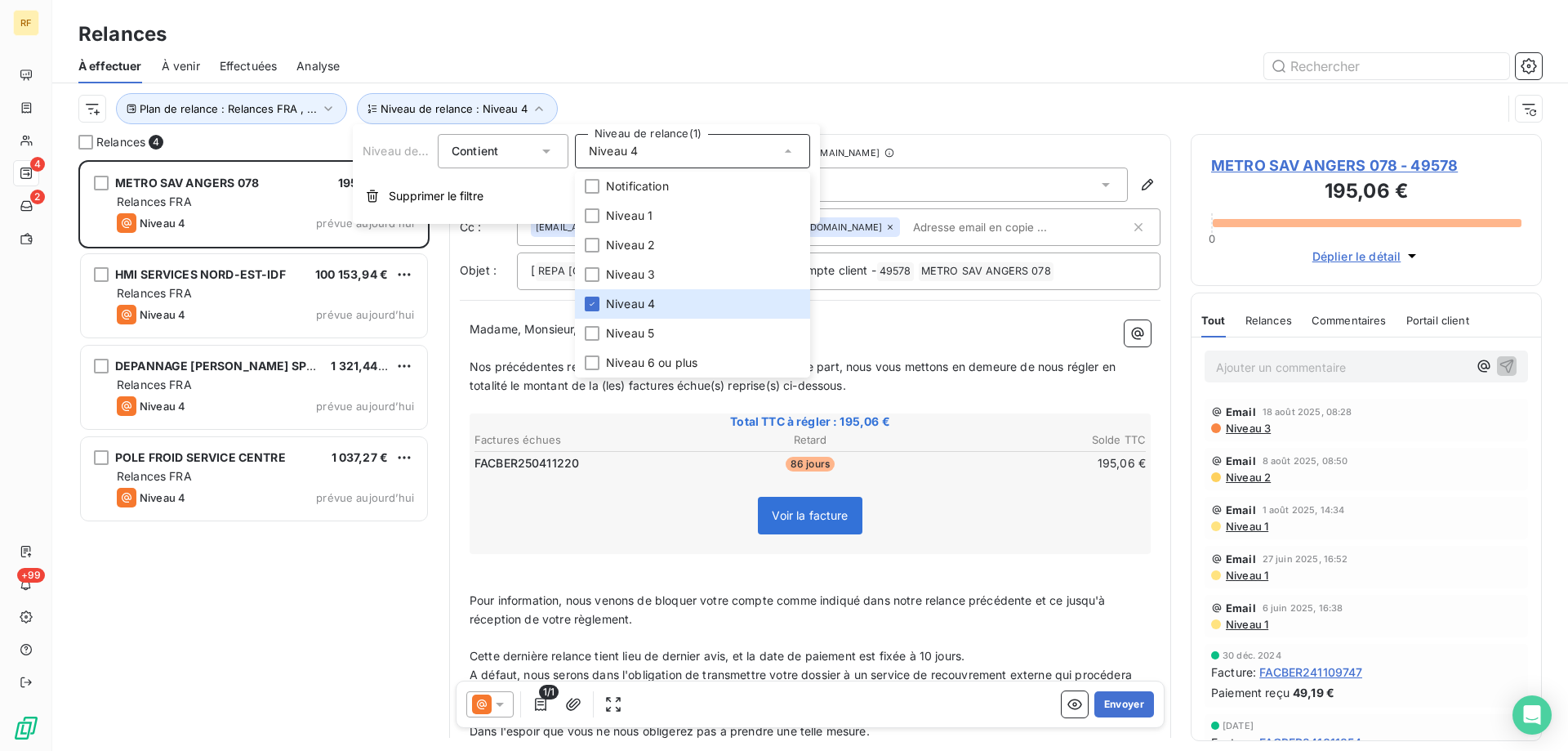
click at [276, 595] on div "METRO SAV ANGERS 078 195,06 € Relances FRA Niveau 4 prévue aujourd’hui HMI SERV…" at bounding box center [255, 454] width 352 height 590
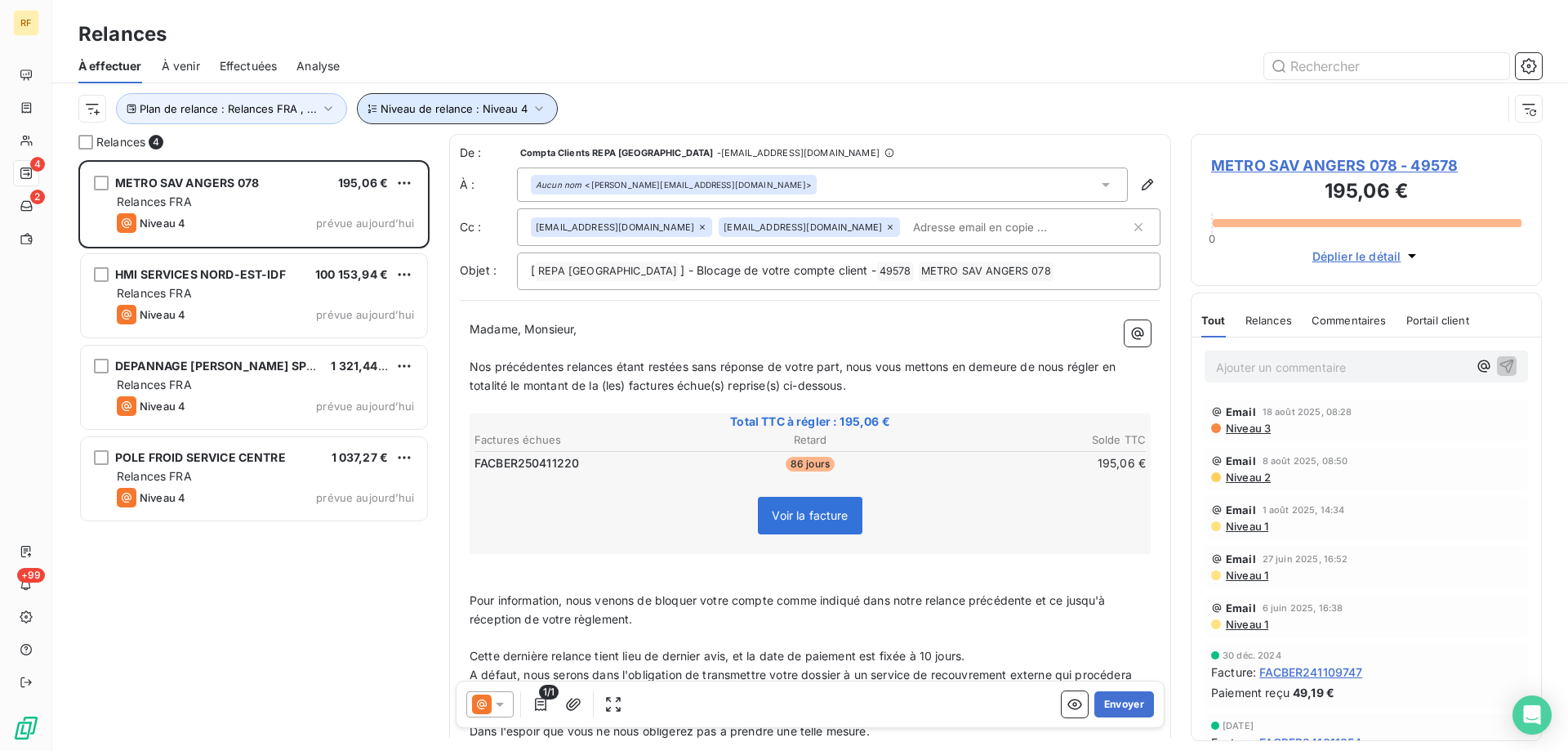
click at [469, 113] on span "Niveau de relance : Niveau 4" at bounding box center [453, 108] width 147 height 13
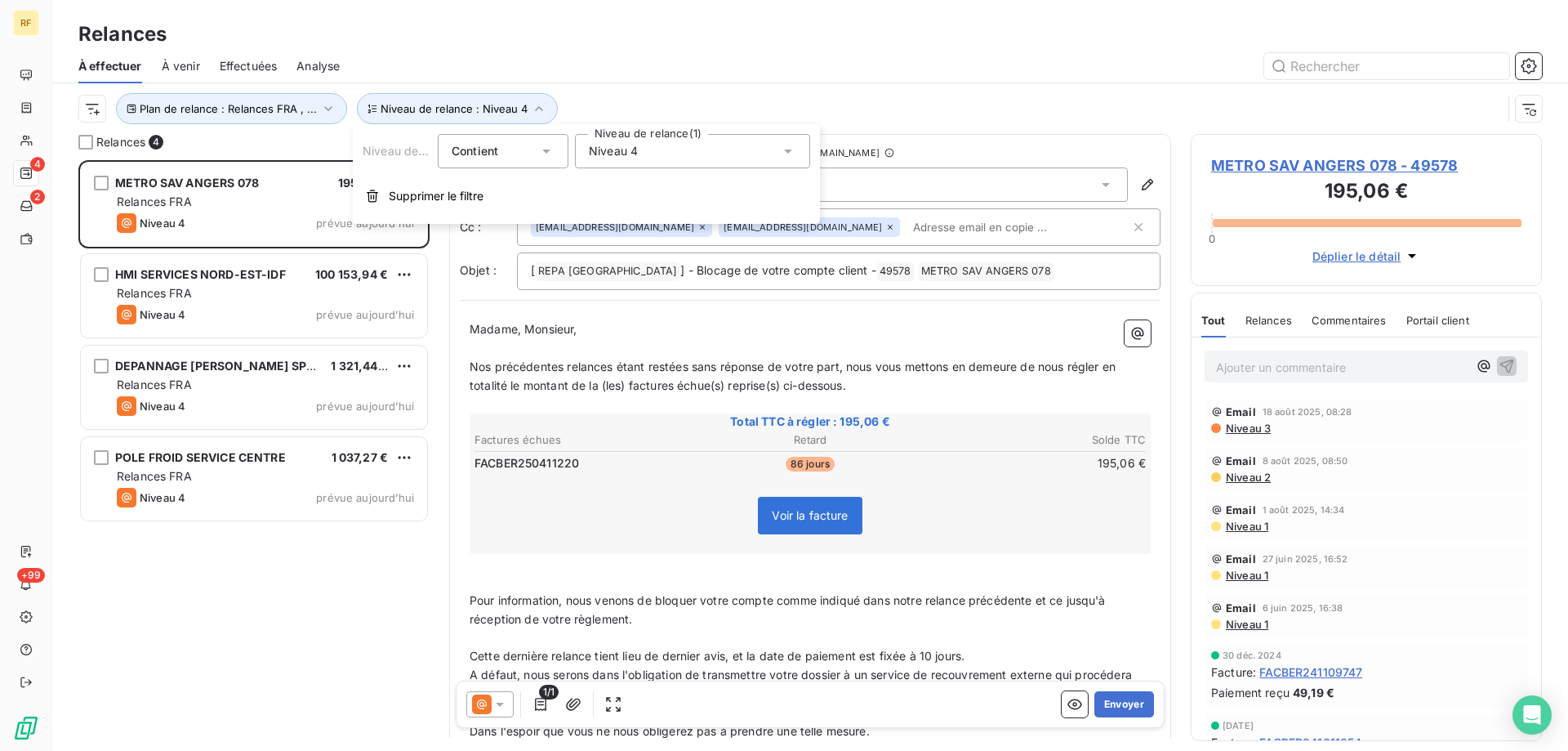
click at [650, 150] on div "Niveau 4" at bounding box center [693, 151] width 236 height 34
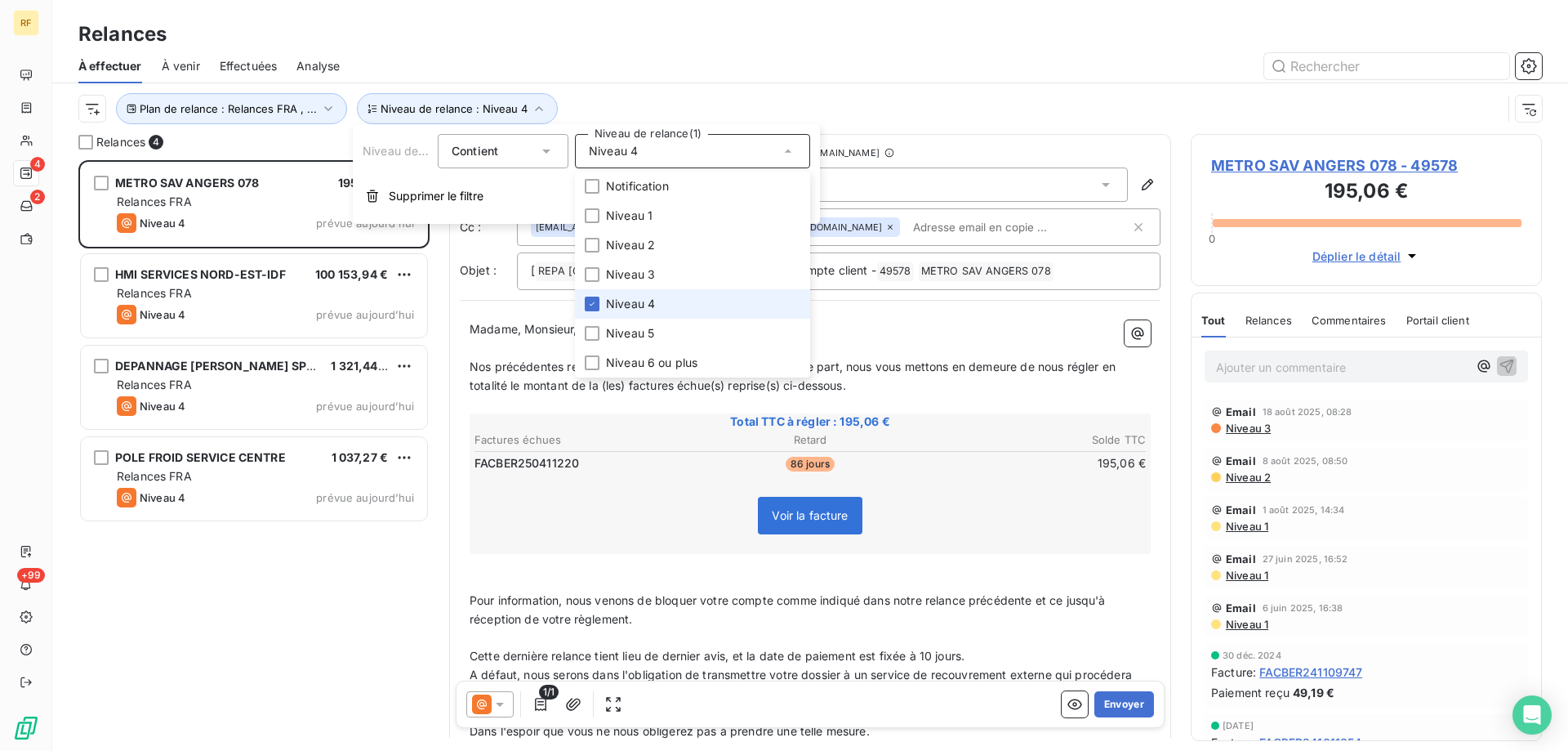
click at [625, 308] on span "Niveau 4" at bounding box center [630, 304] width 49 height 16
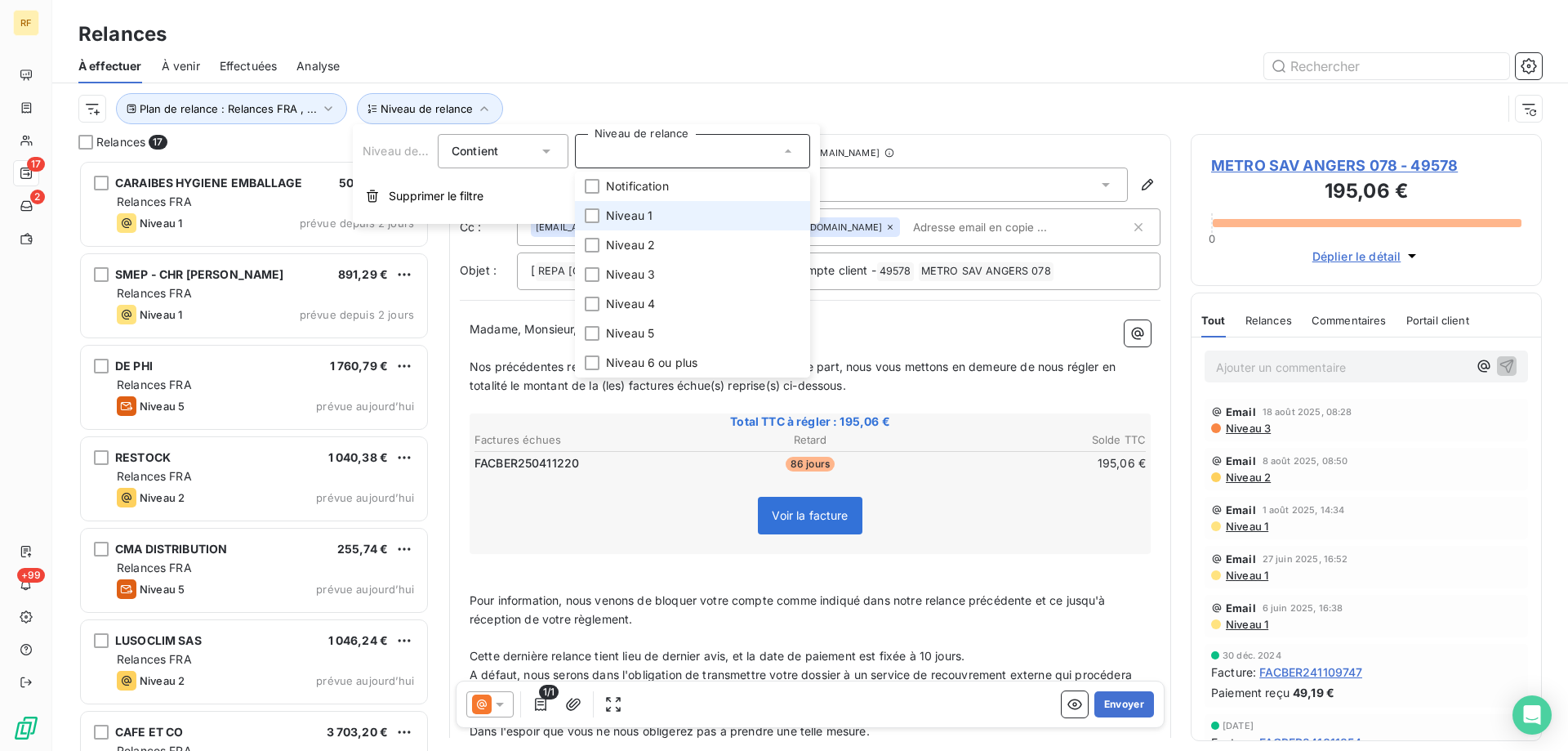
click at [652, 223] on span "Niveau 1" at bounding box center [629, 216] width 47 height 16
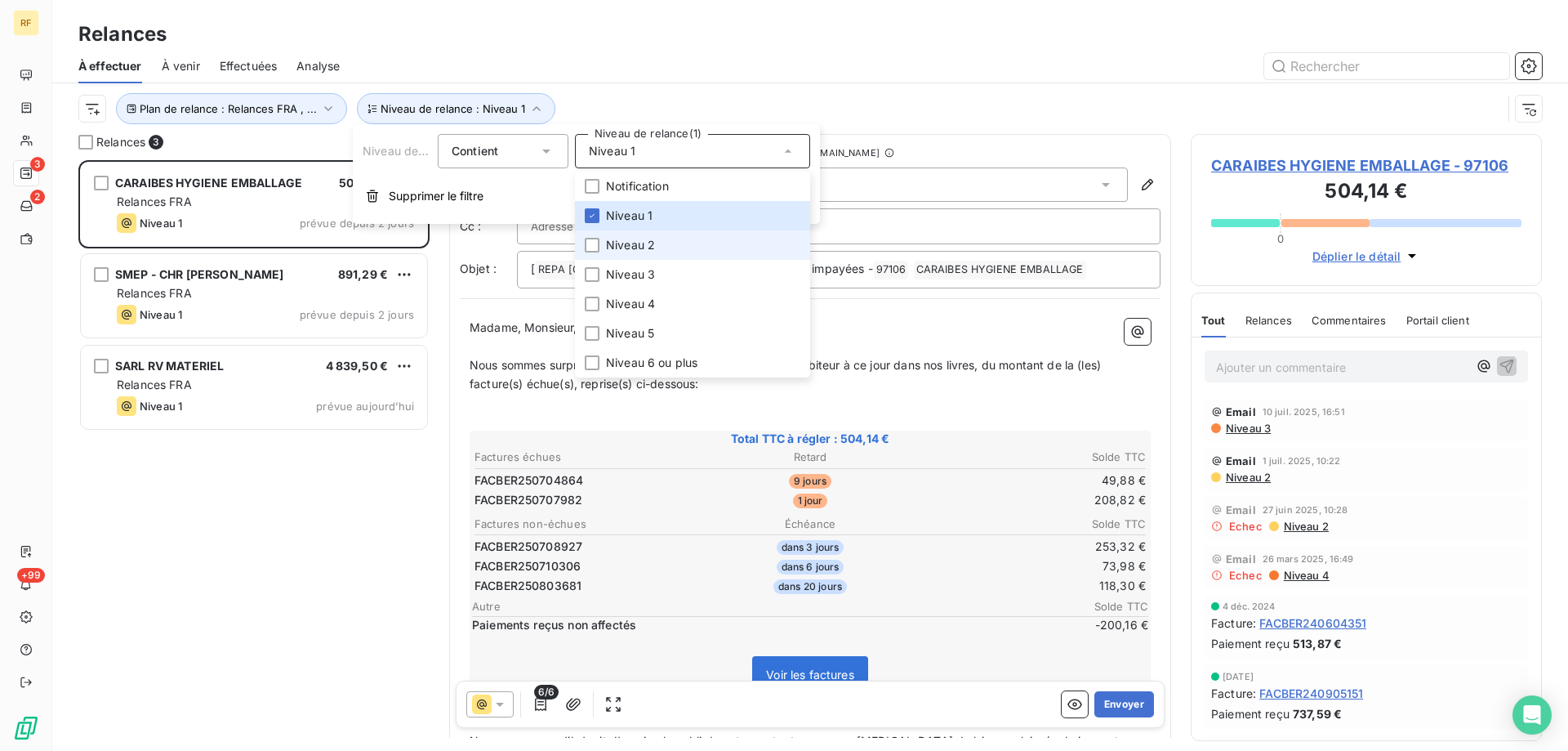
click at [636, 245] on span "Niveau 2" at bounding box center [630, 245] width 49 height 16
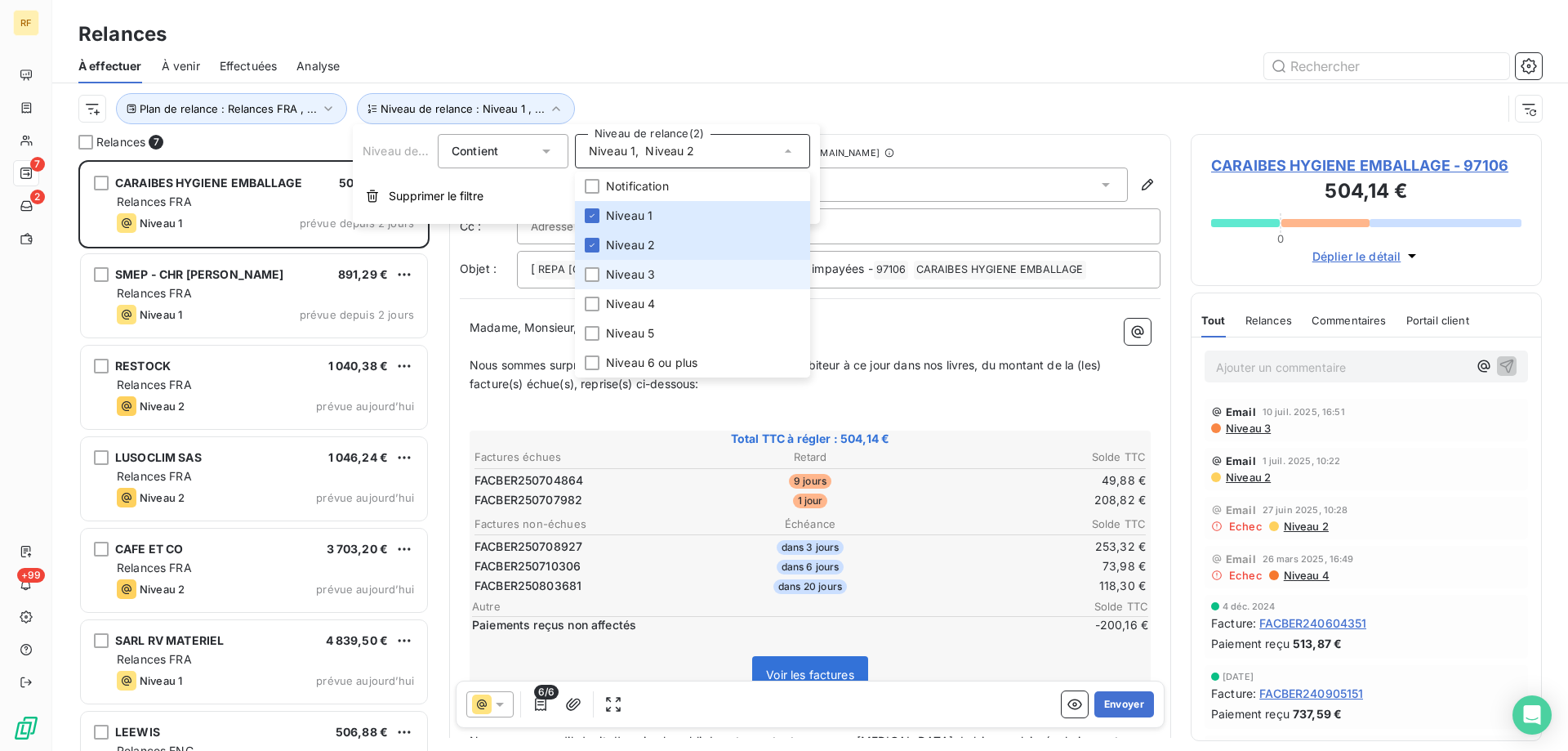
click at [626, 282] on span "Niveau 3" at bounding box center [630, 275] width 49 height 16
click at [731, 66] on div at bounding box center [951, 66] width 1182 height 26
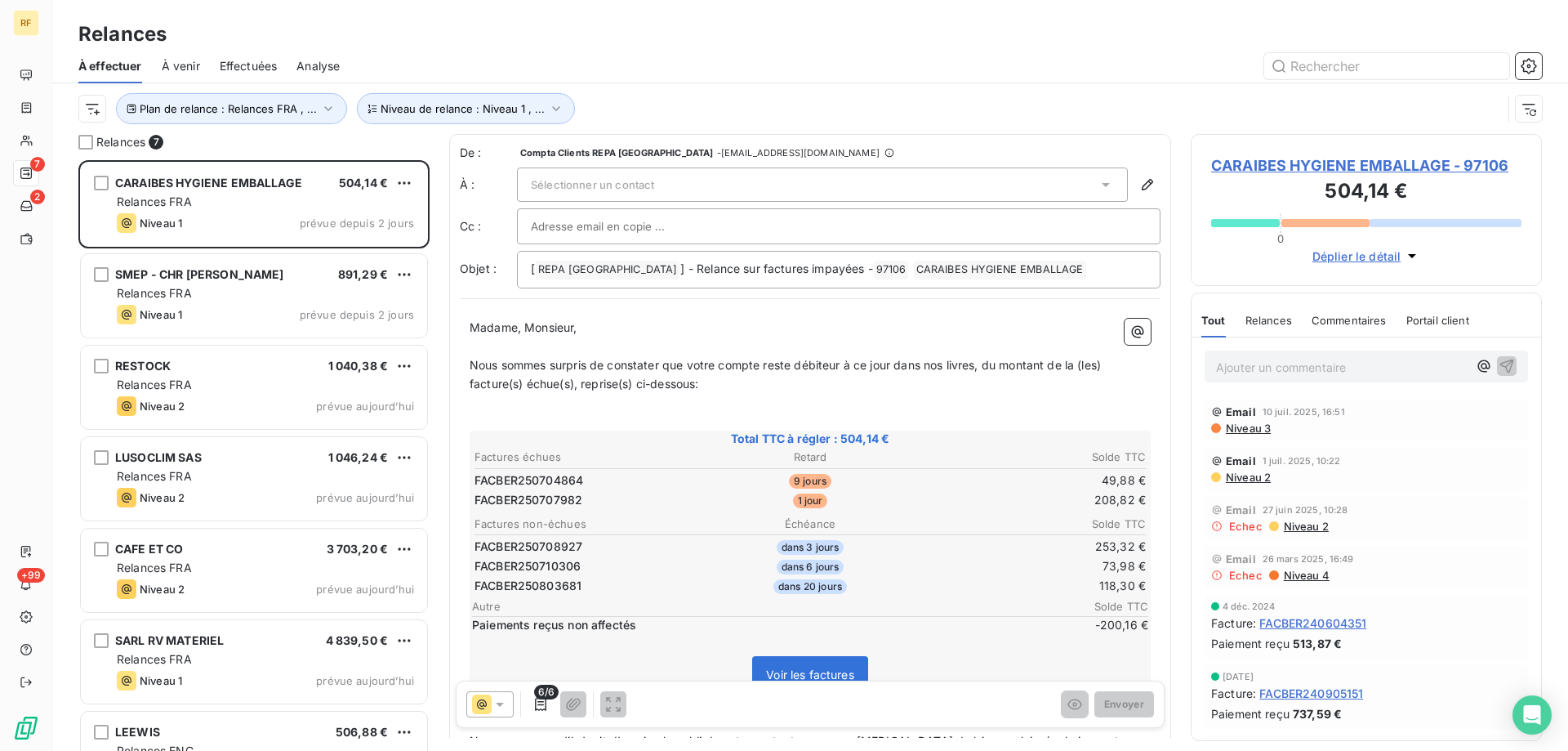
click at [1326, 370] on p "Ajouter un commentaire ﻿" at bounding box center [1342, 367] width 252 height 20
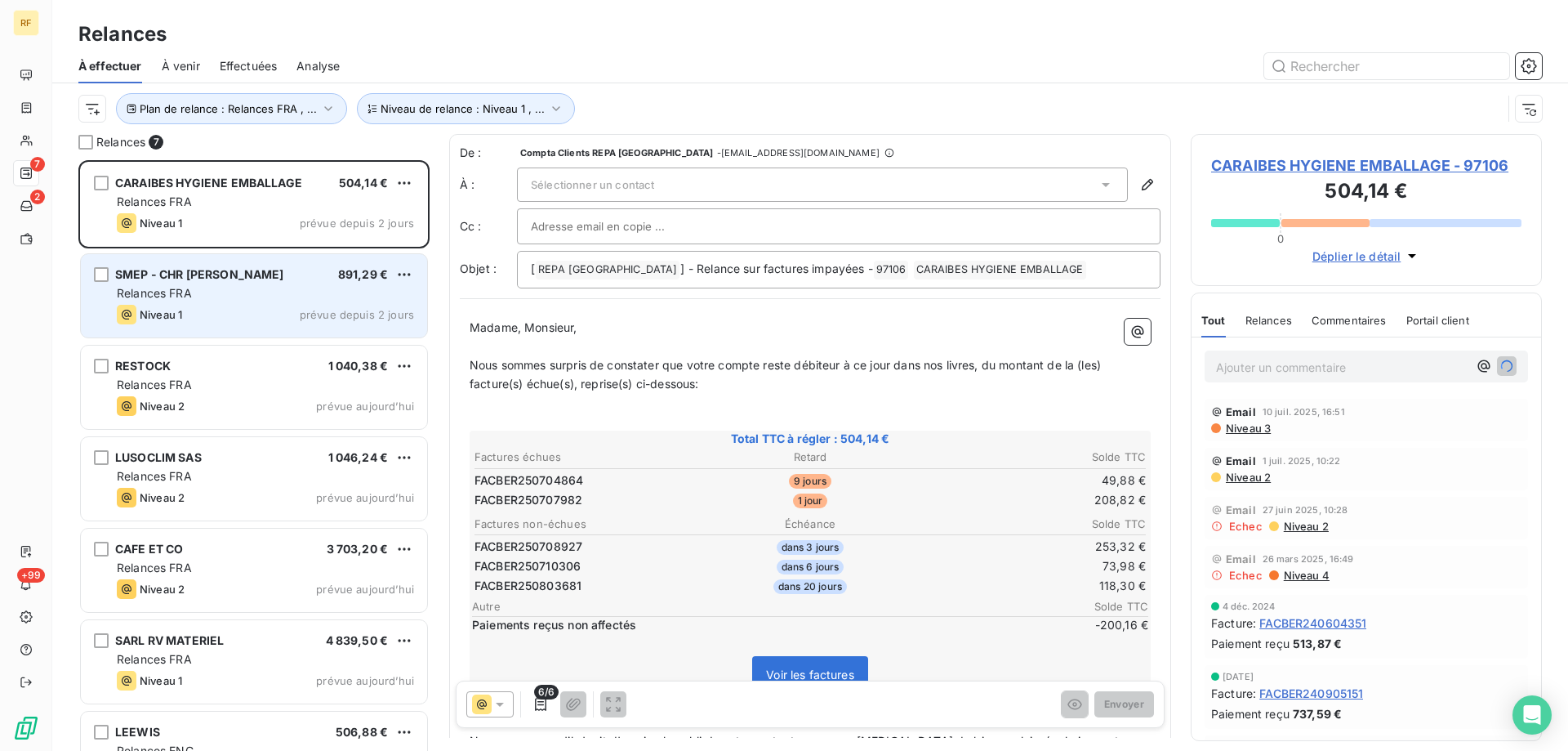
click at [226, 307] on div "Niveau 1 prévue depuis 2 jours" at bounding box center [266, 315] width 298 height 20
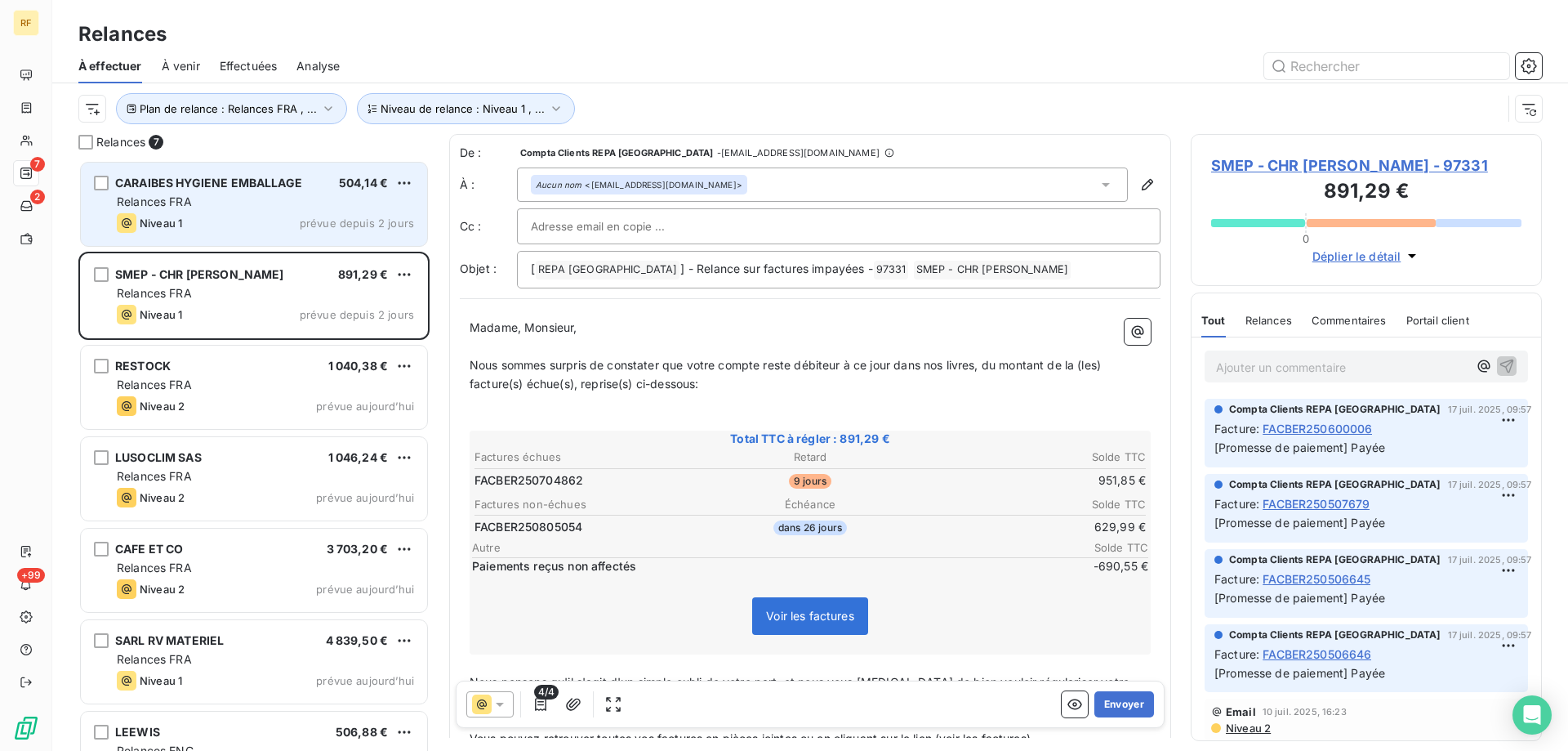
click at [241, 226] on div "Niveau 1 prévue depuis 2 jours" at bounding box center [266, 223] width 298 height 20
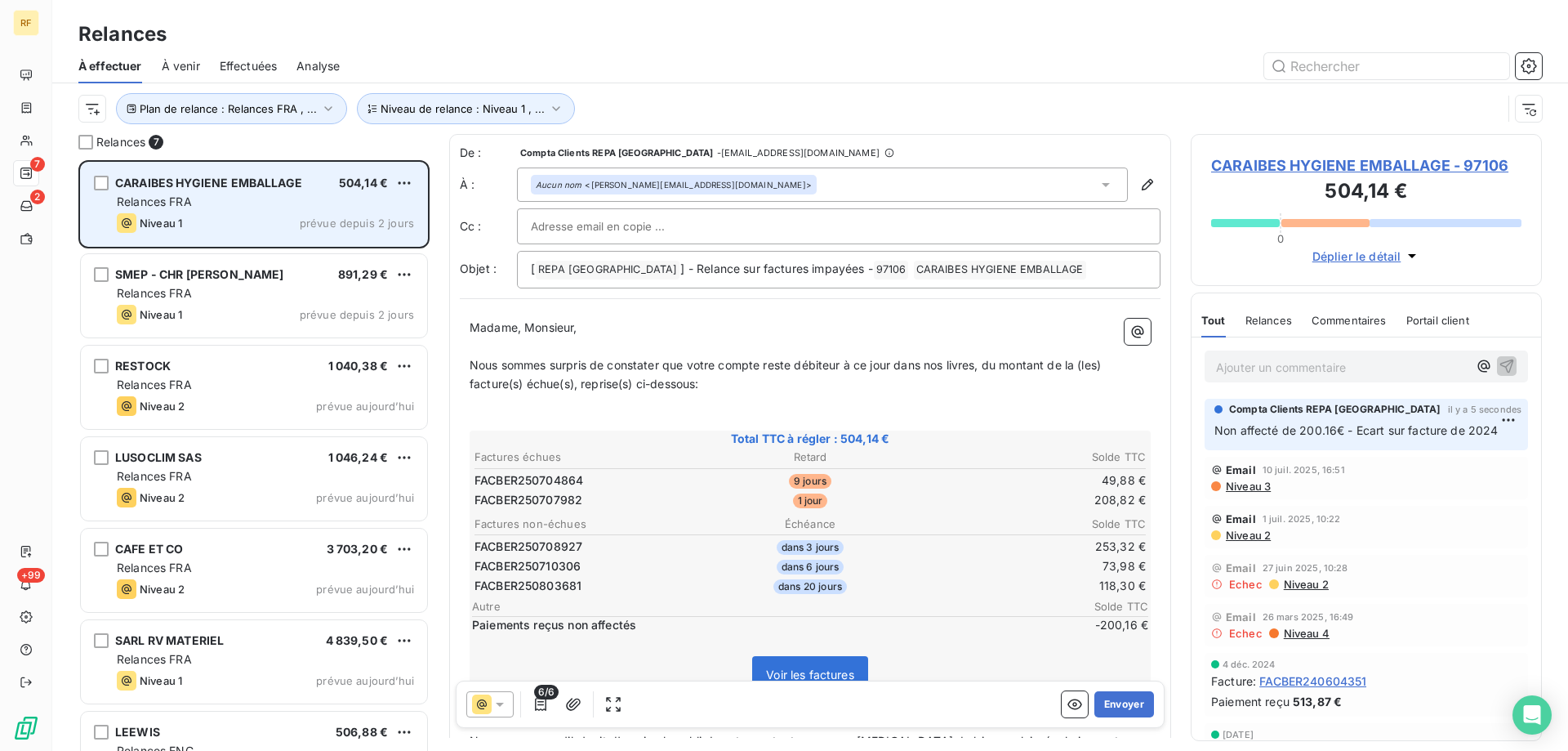
click at [273, 231] on div "Niveau 1 prévue depuis 2 jours" at bounding box center [266, 223] width 298 height 20
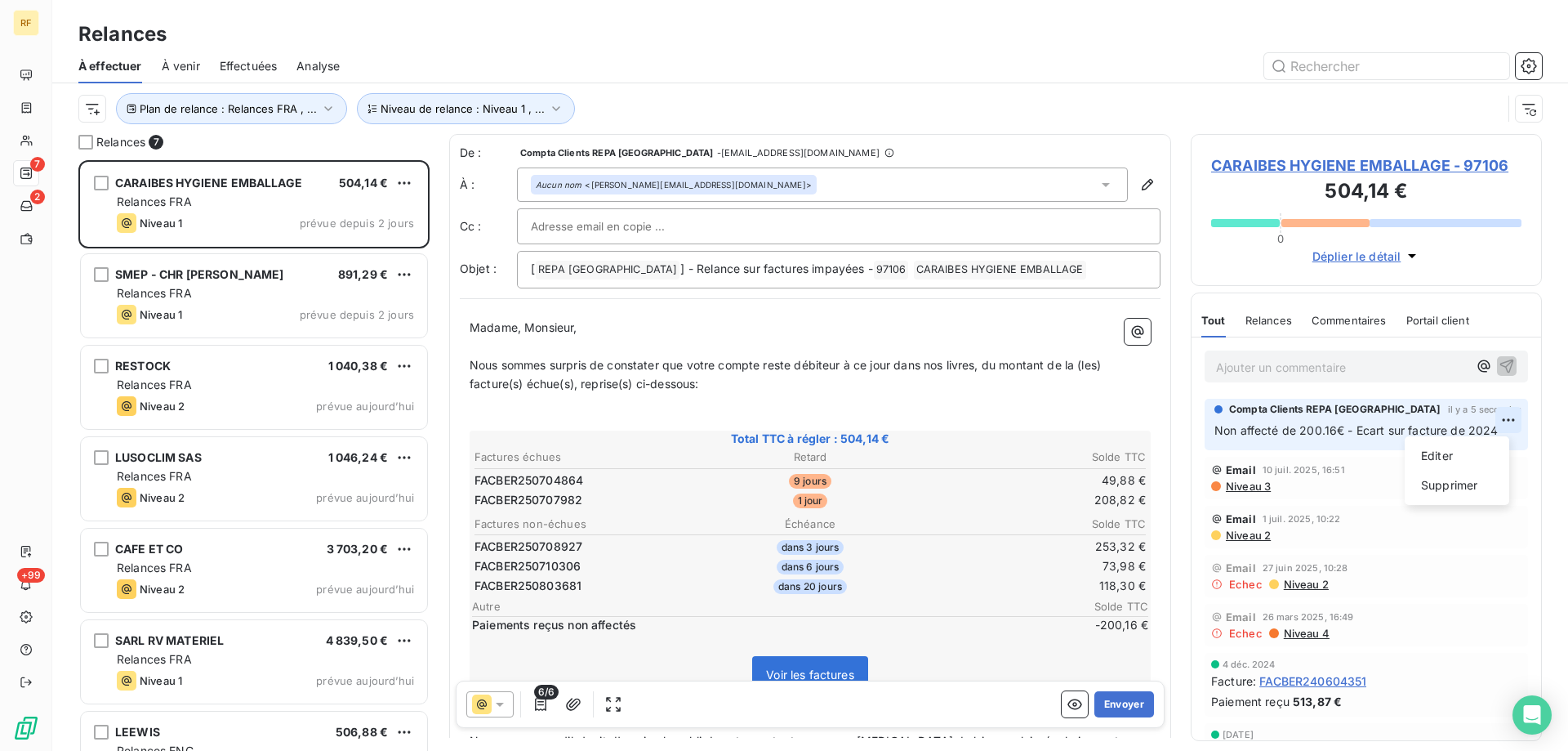
click at [1493, 418] on html "RF 7 2 +99 Relances À effectuer À venir Effectuées Analyse Plan de relance : Re…" at bounding box center [784, 376] width 1568 height 751
click at [1452, 447] on div "Editer" at bounding box center [1457, 455] width 92 height 26
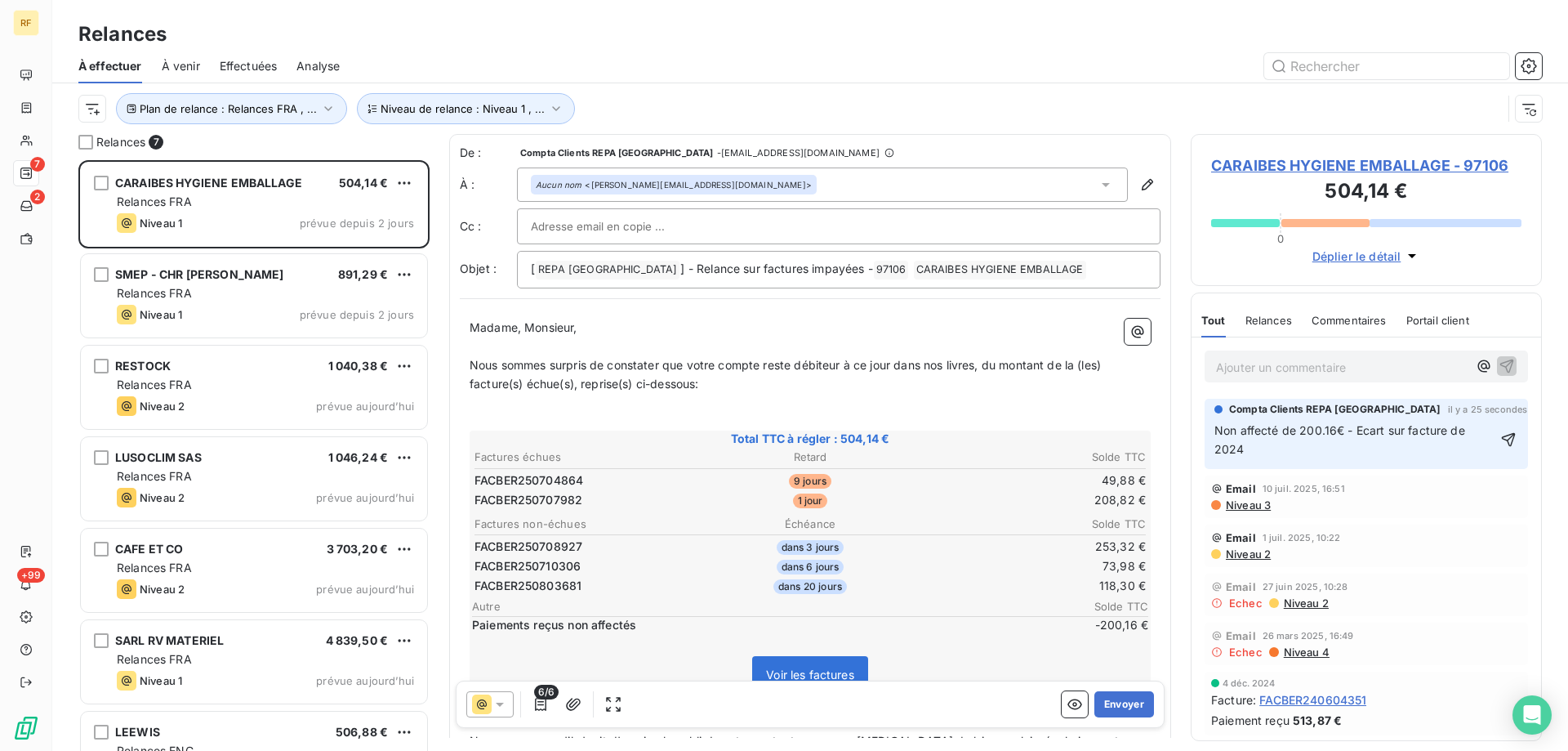
click at [1406, 433] on span "Non affecté de 200.16€ - Ecart sur facture de 2024" at bounding box center [1341, 439] width 254 height 33
click at [1504, 438] on icon "button" at bounding box center [1511, 439] width 14 height 14
click at [1118, 702] on button "Envoyer" at bounding box center [1125, 704] width 60 height 26
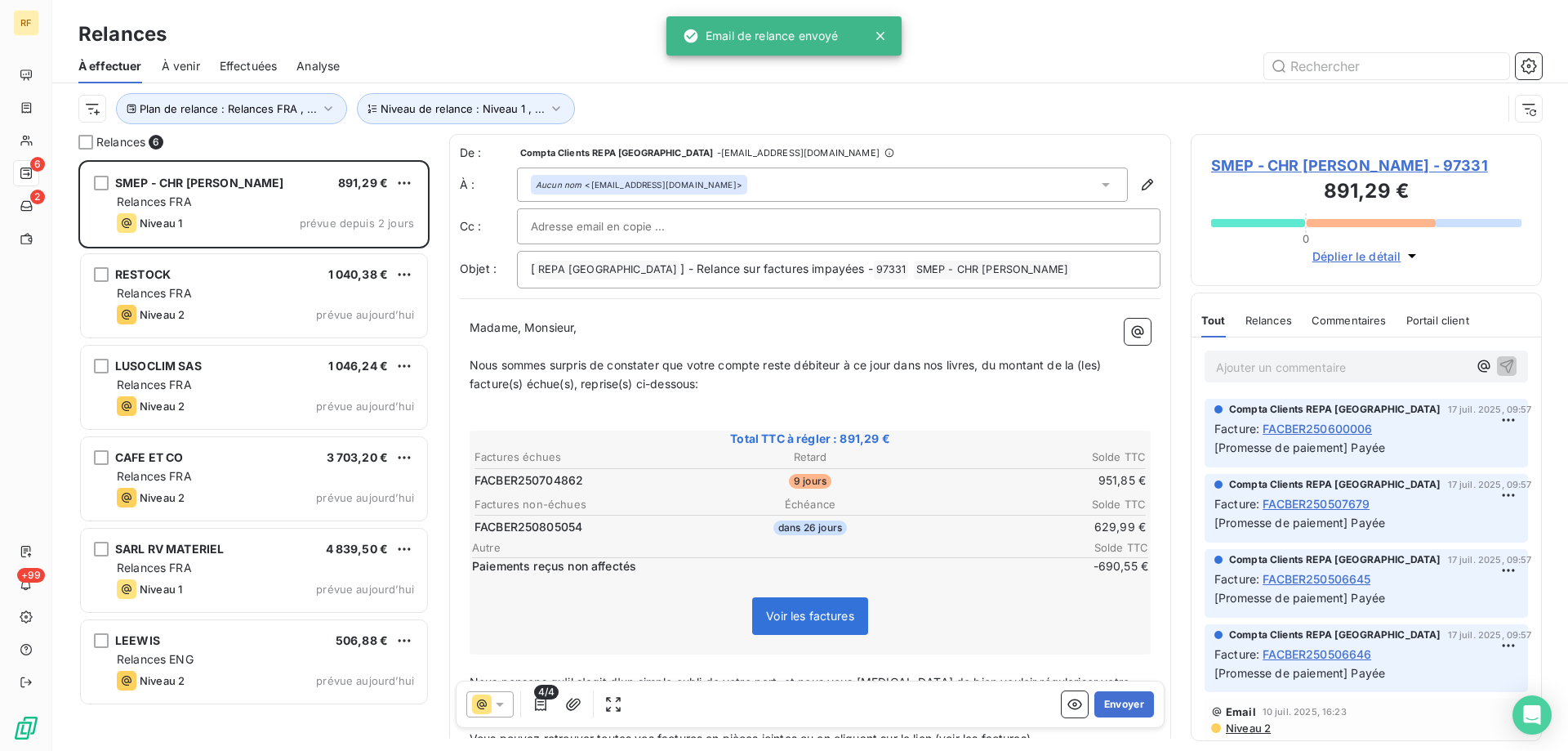
click at [1301, 375] on p "Ajouter un commentaire ﻿" at bounding box center [1342, 367] width 252 height 20
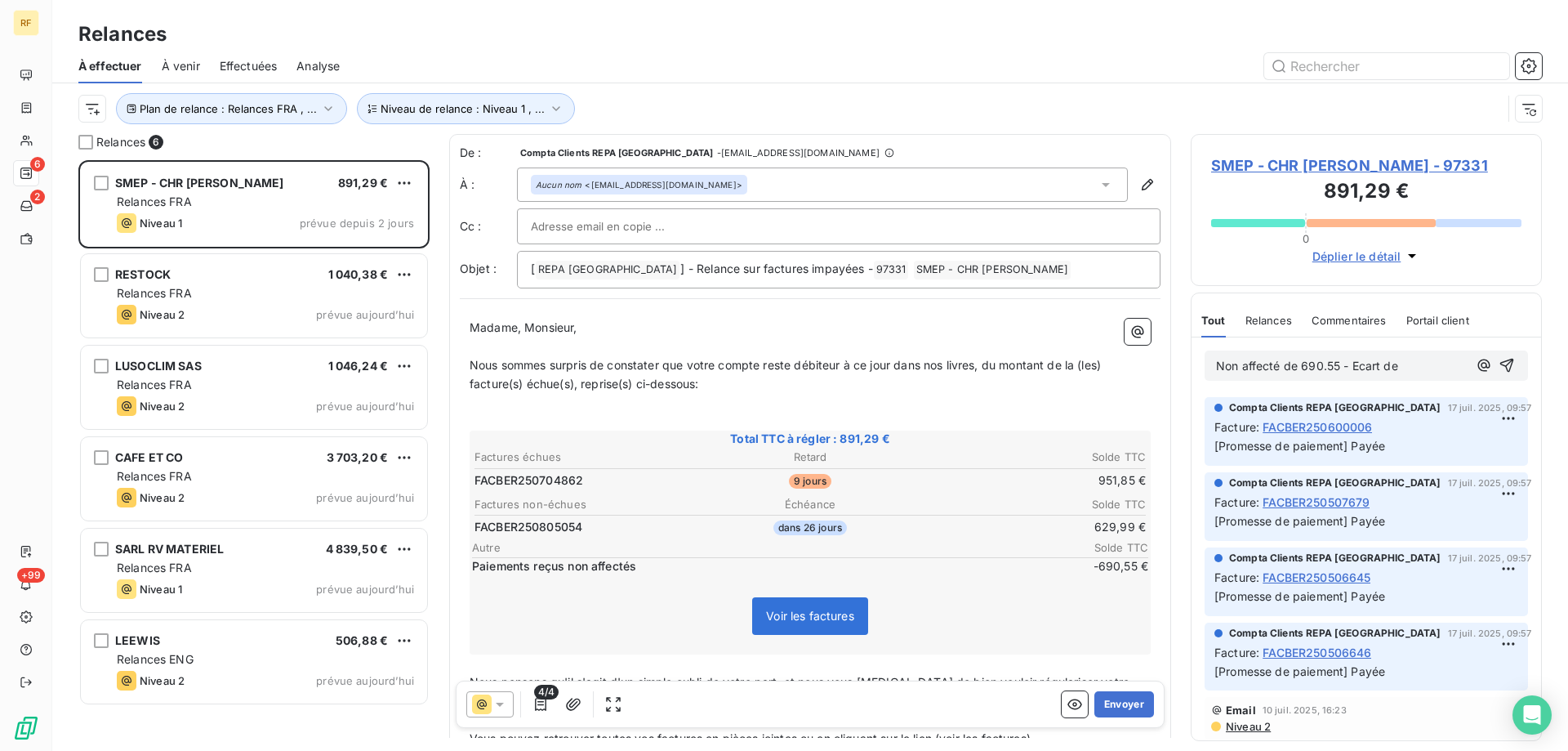
click at [1401, 362] on p "Non affecté de 690.55 - Ecart de" at bounding box center [1342, 366] width 252 height 19
click at [1128, 702] on button "Envoyer" at bounding box center [1125, 704] width 60 height 26
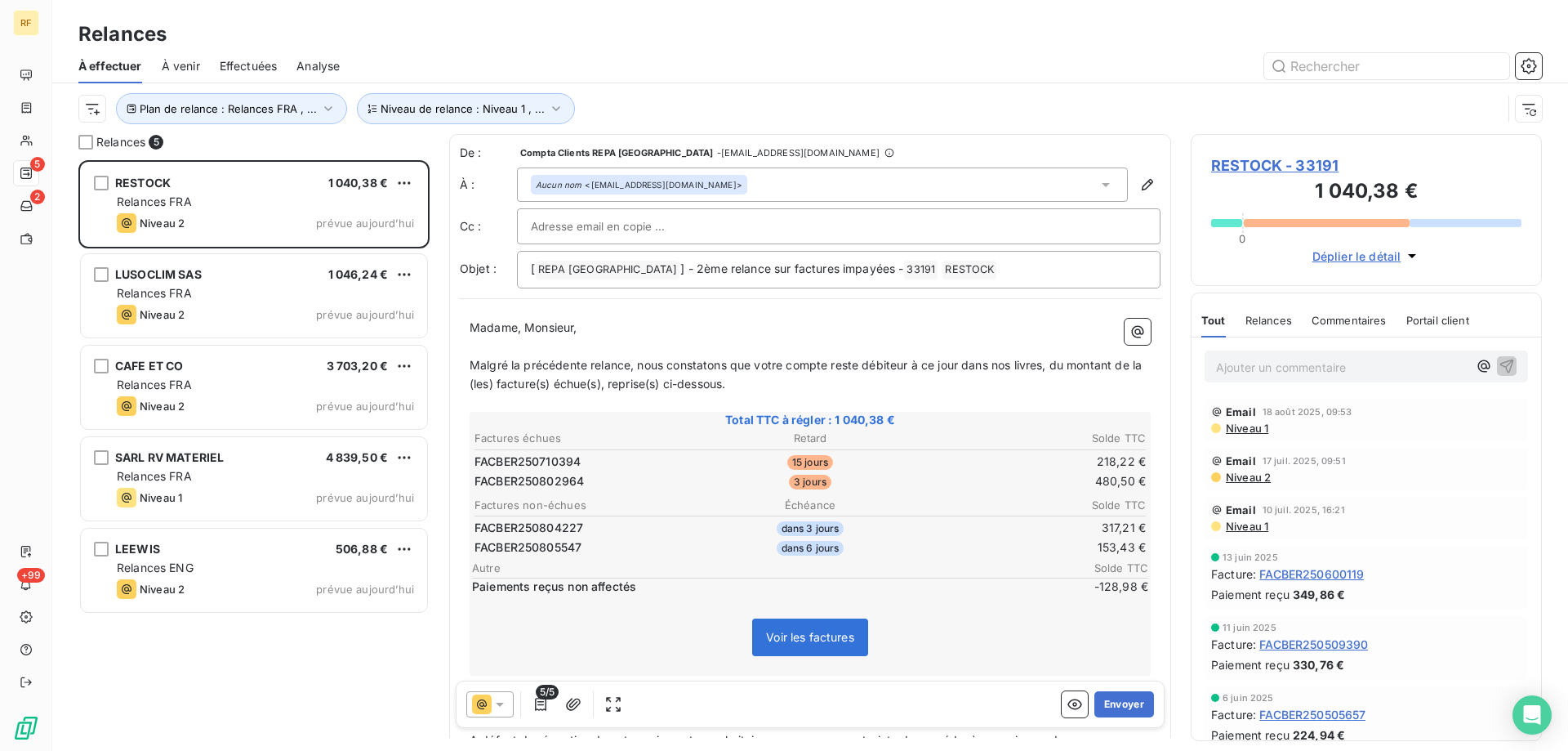
click at [1255, 422] on span "Niveau 1" at bounding box center [1246, 427] width 44 height 13
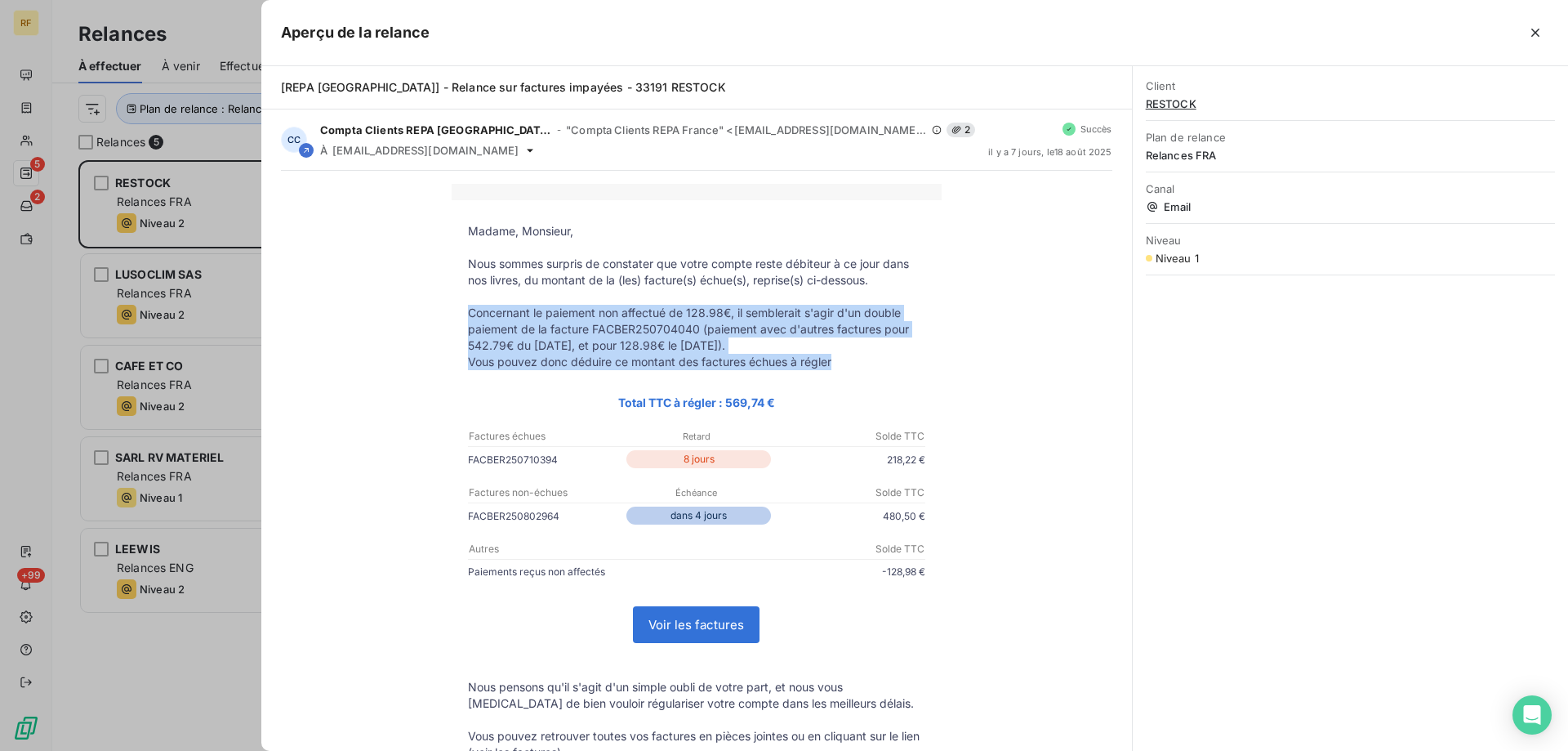
drag, startPoint x: 787, startPoint y: 366, endPoint x: 459, endPoint y: 318, distance: 331.5
click at [459, 318] on tbody "Madame, Monsieur, Nous sommes surpris de constater que votre compte reste débit…" at bounding box center [696, 564] width 490 height 684
copy tbody "Concernant le paiement non affectué de 128.98€, il semblerait s'agir d'un doubl…"
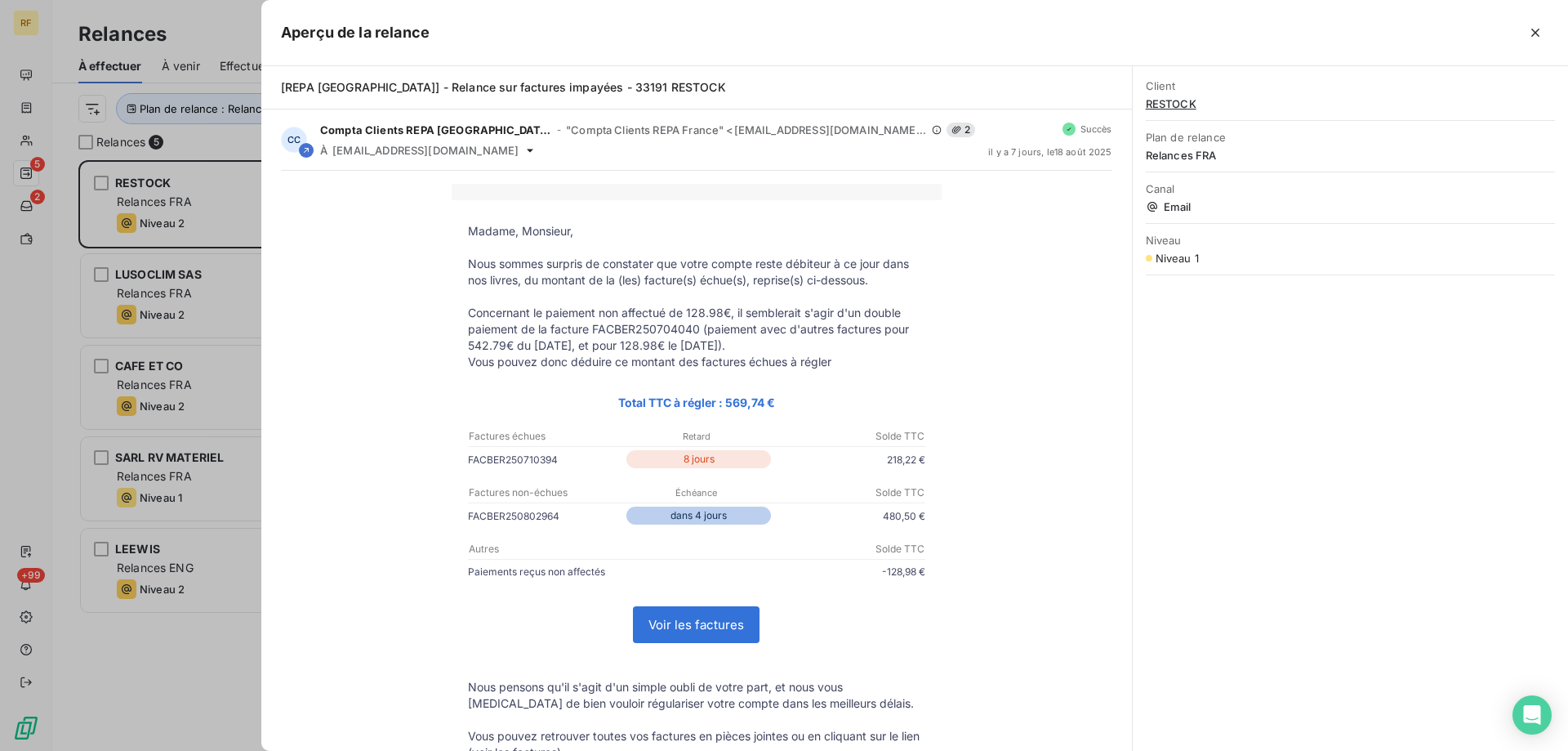
click at [198, 661] on div at bounding box center [784, 376] width 1568 height 751
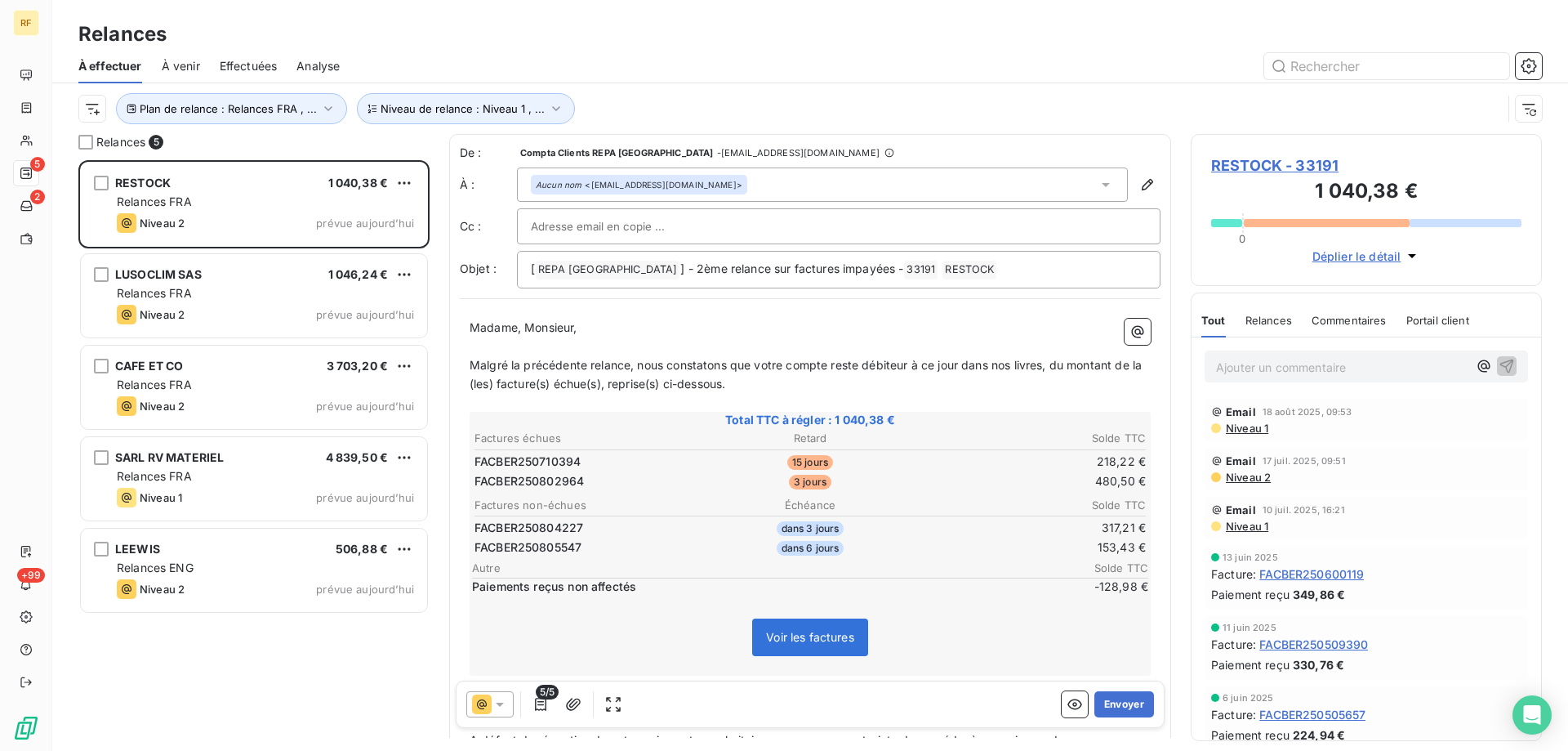
click at [836, 383] on p "Malgré la précédente relance, nous constatons que votre compte reste débiteur à…" at bounding box center [810, 376] width 681 height 38
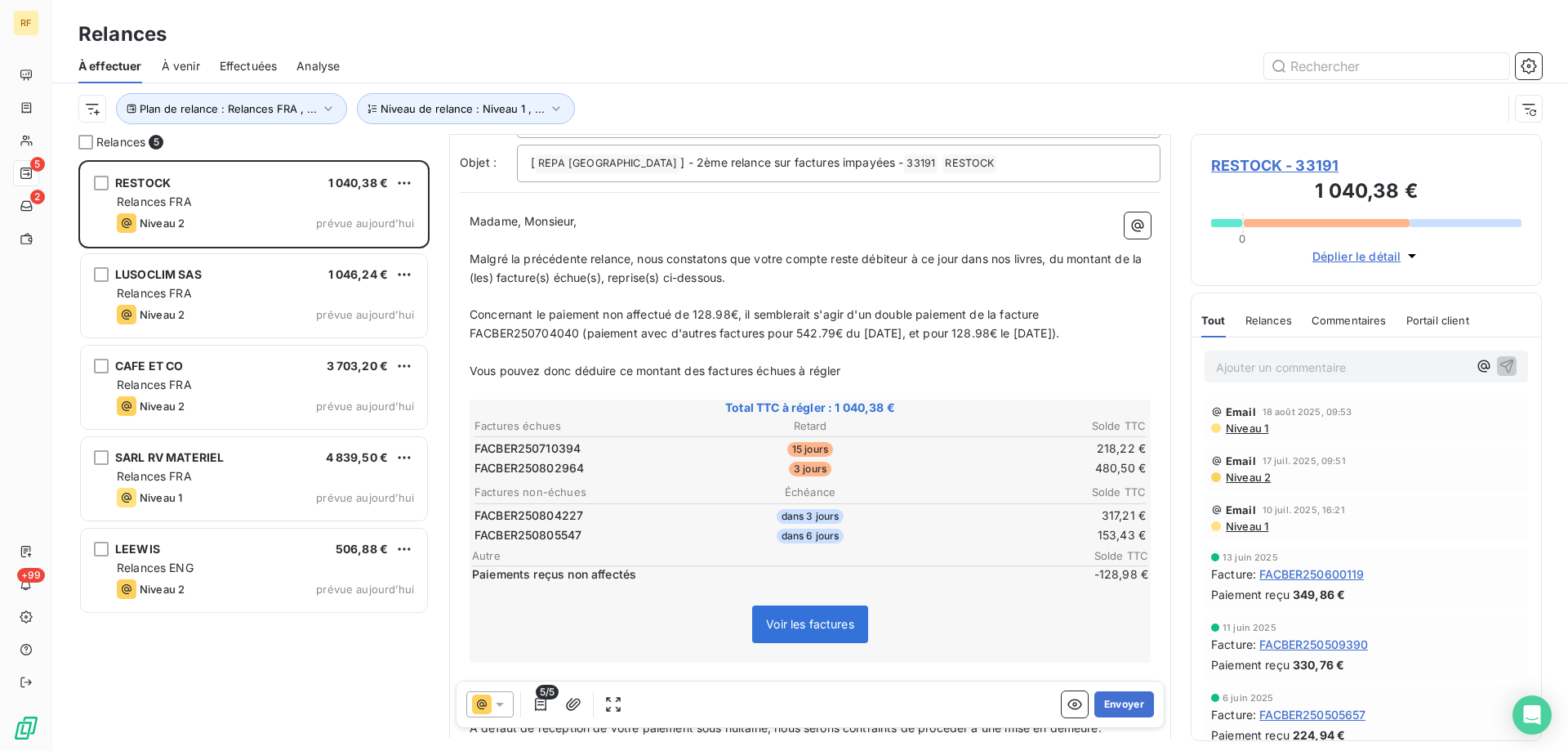
scroll to position [106, 0]
click at [1135, 709] on button "Envoyer" at bounding box center [1125, 704] width 60 height 26
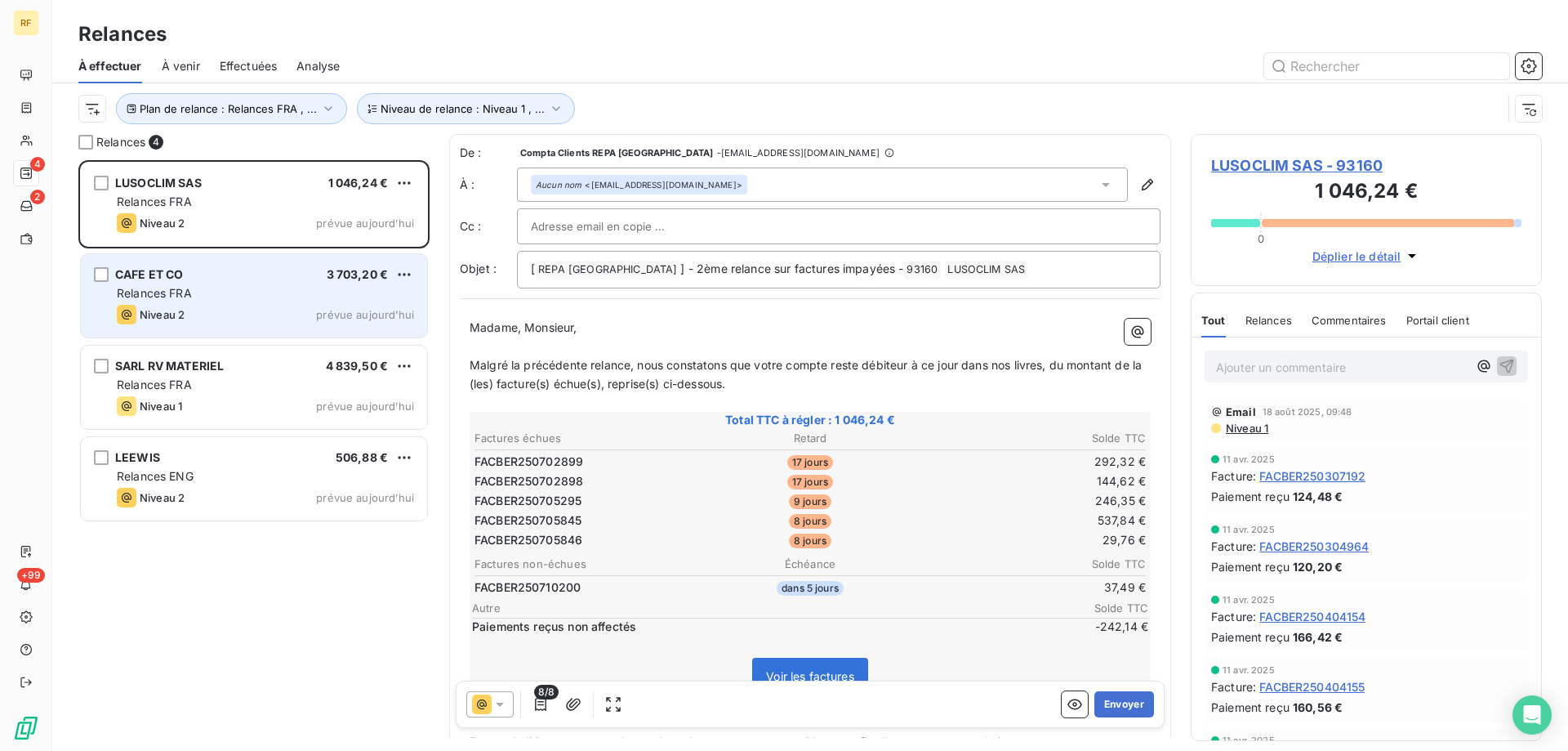
click at [265, 312] on div "Niveau 2 prévue aujourd’hui" at bounding box center [266, 315] width 298 height 20
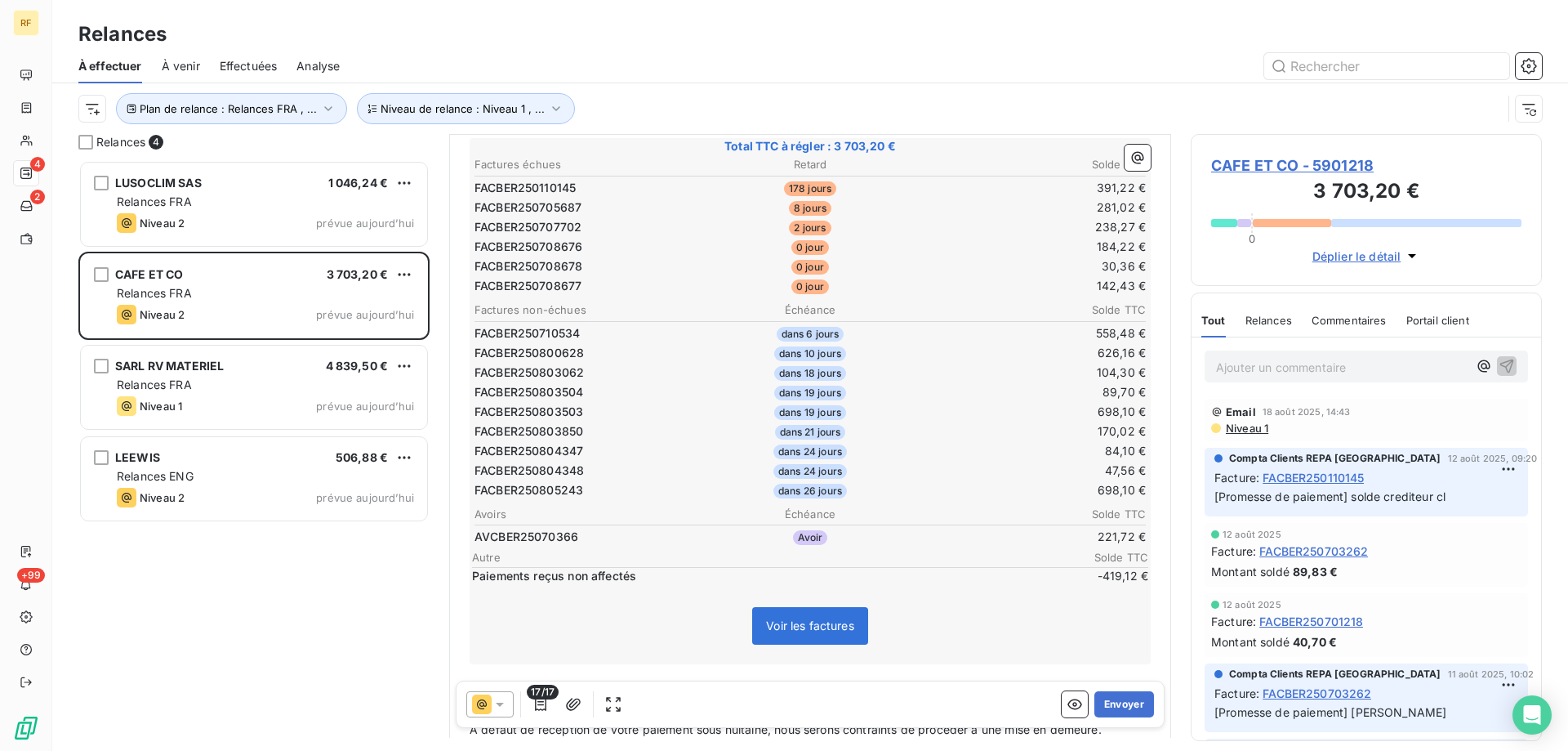
scroll to position [193, 0]
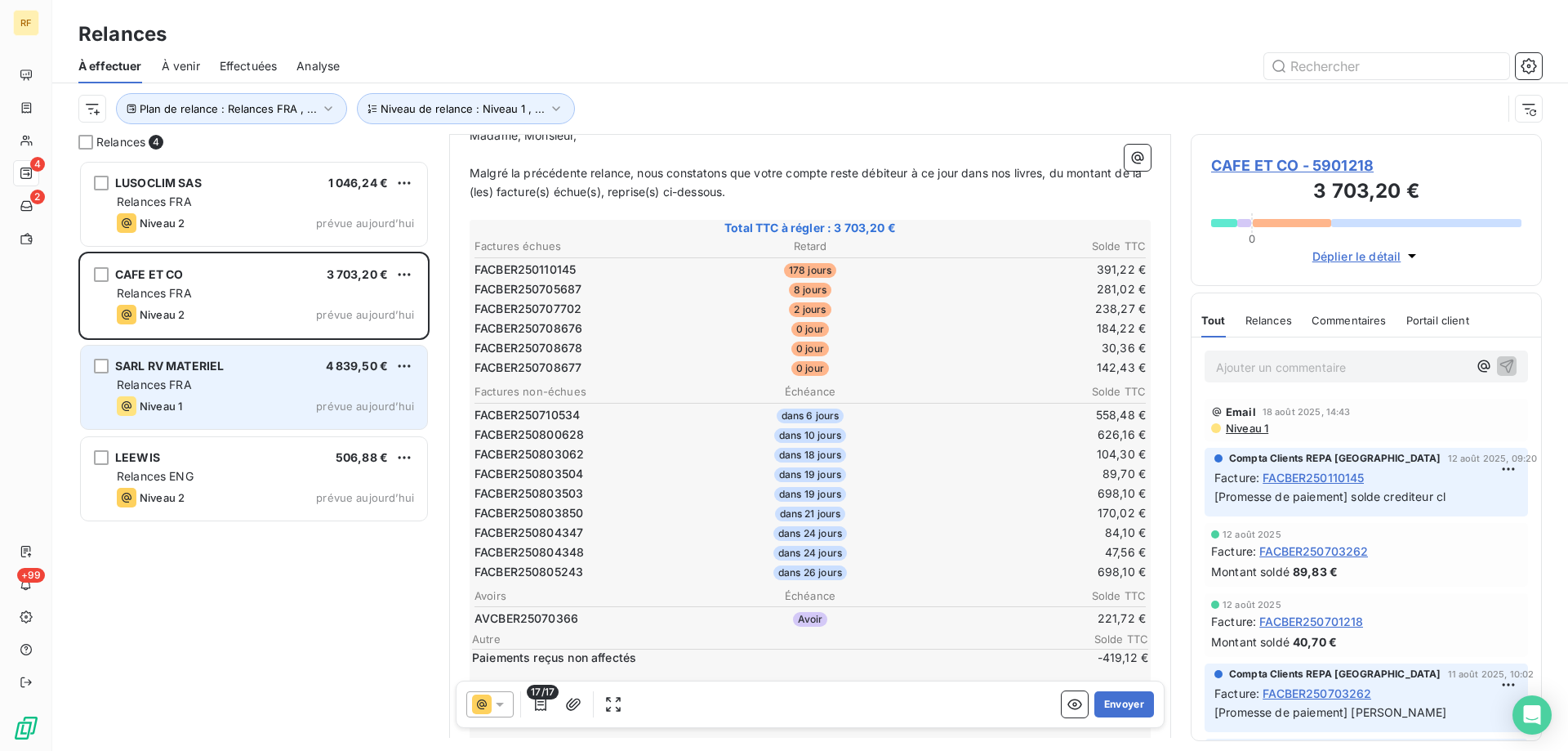
click at [308, 377] on div "Relances FRA" at bounding box center [266, 384] width 298 height 16
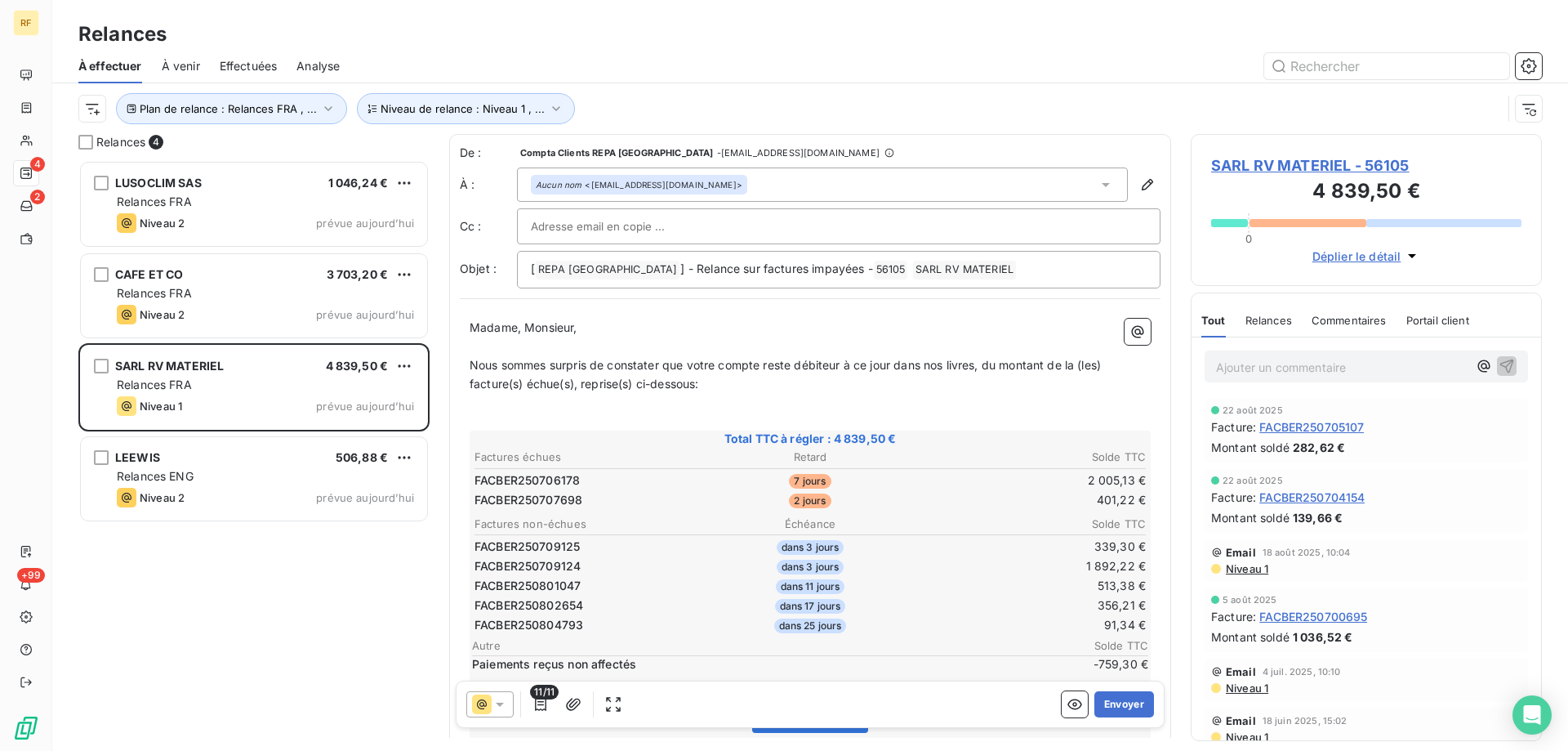
scroll to position [83, 0]
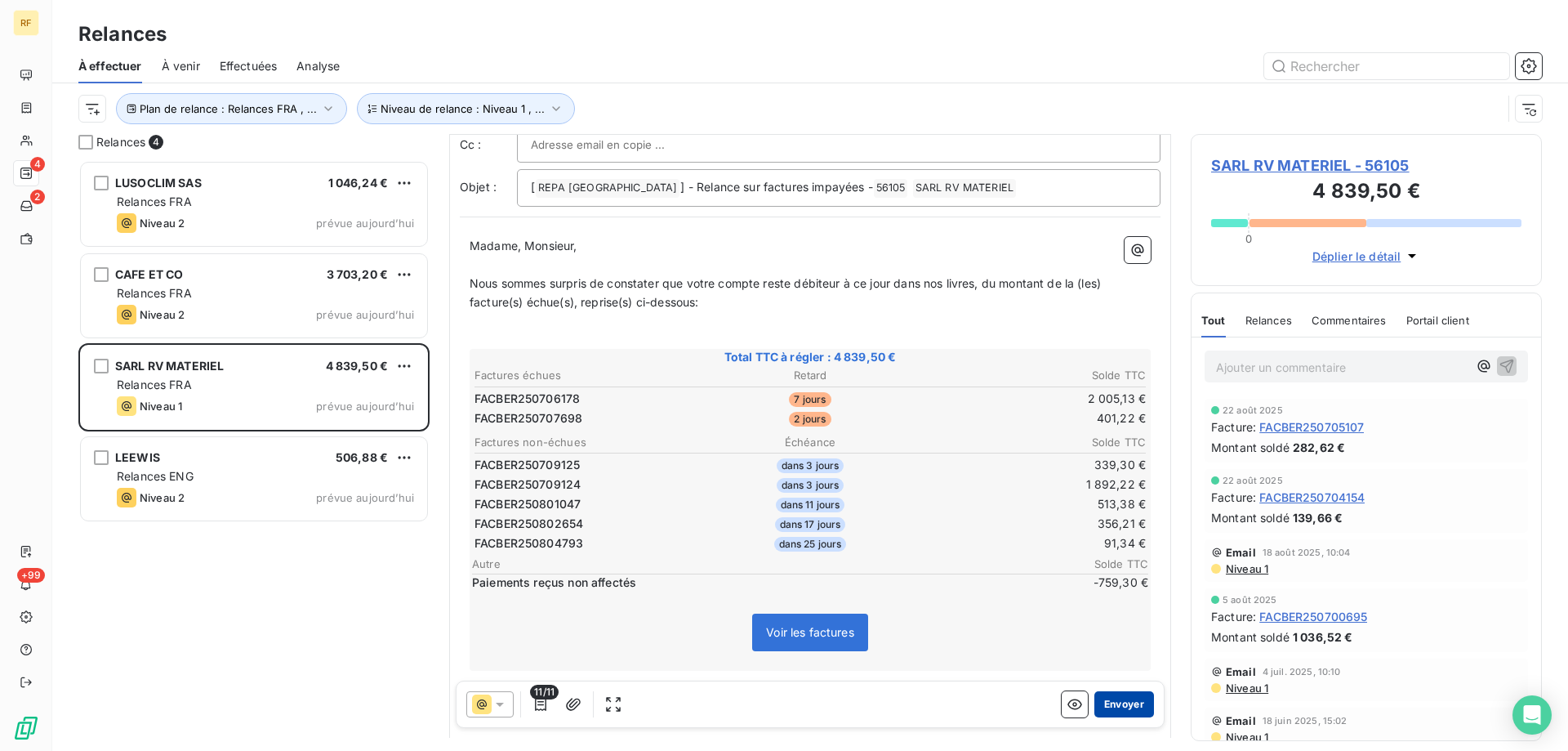
click at [1120, 704] on button "Envoyer" at bounding box center [1125, 704] width 60 height 26
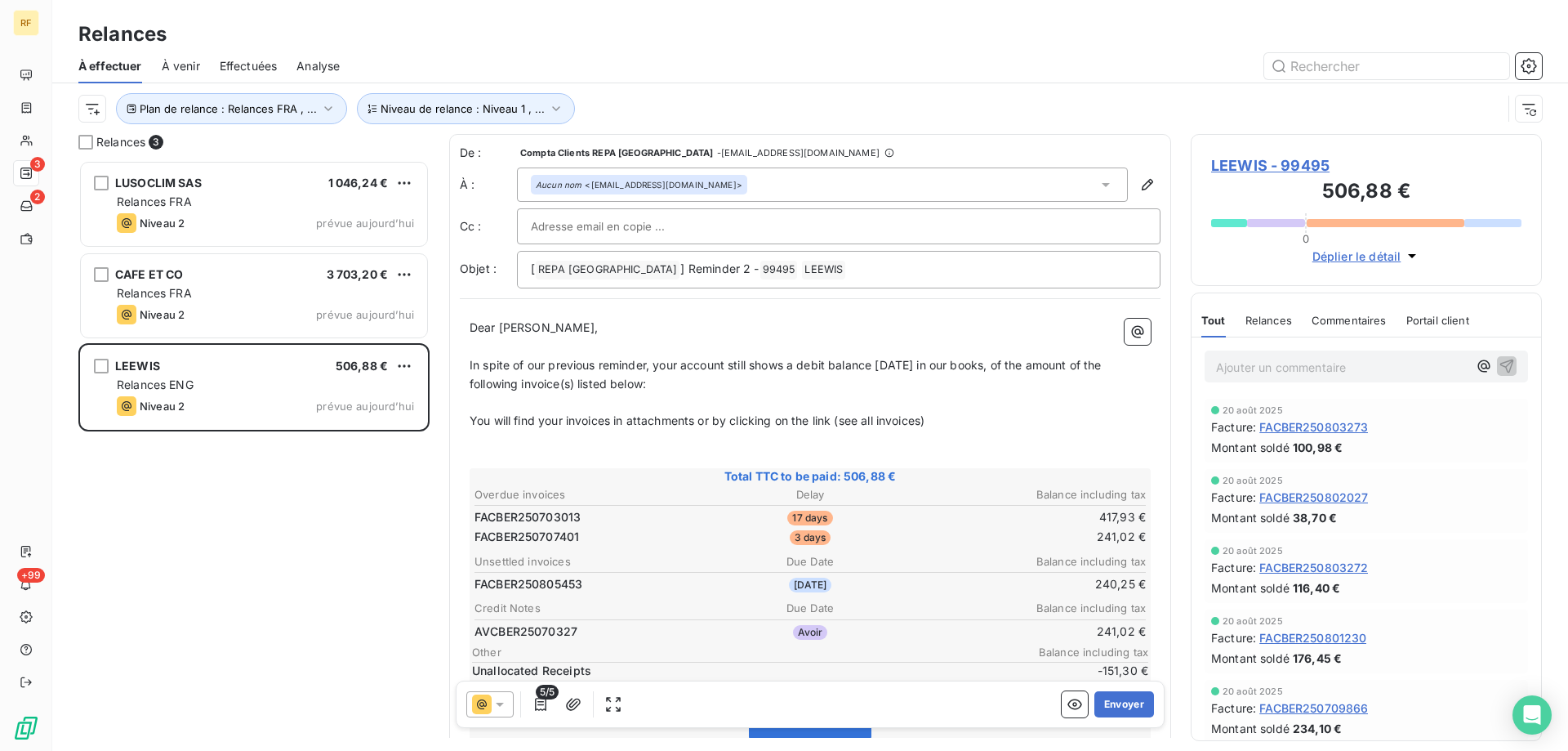
click at [1302, 365] on p "Ajouter un commentaire ﻿" at bounding box center [1342, 367] width 252 height 20
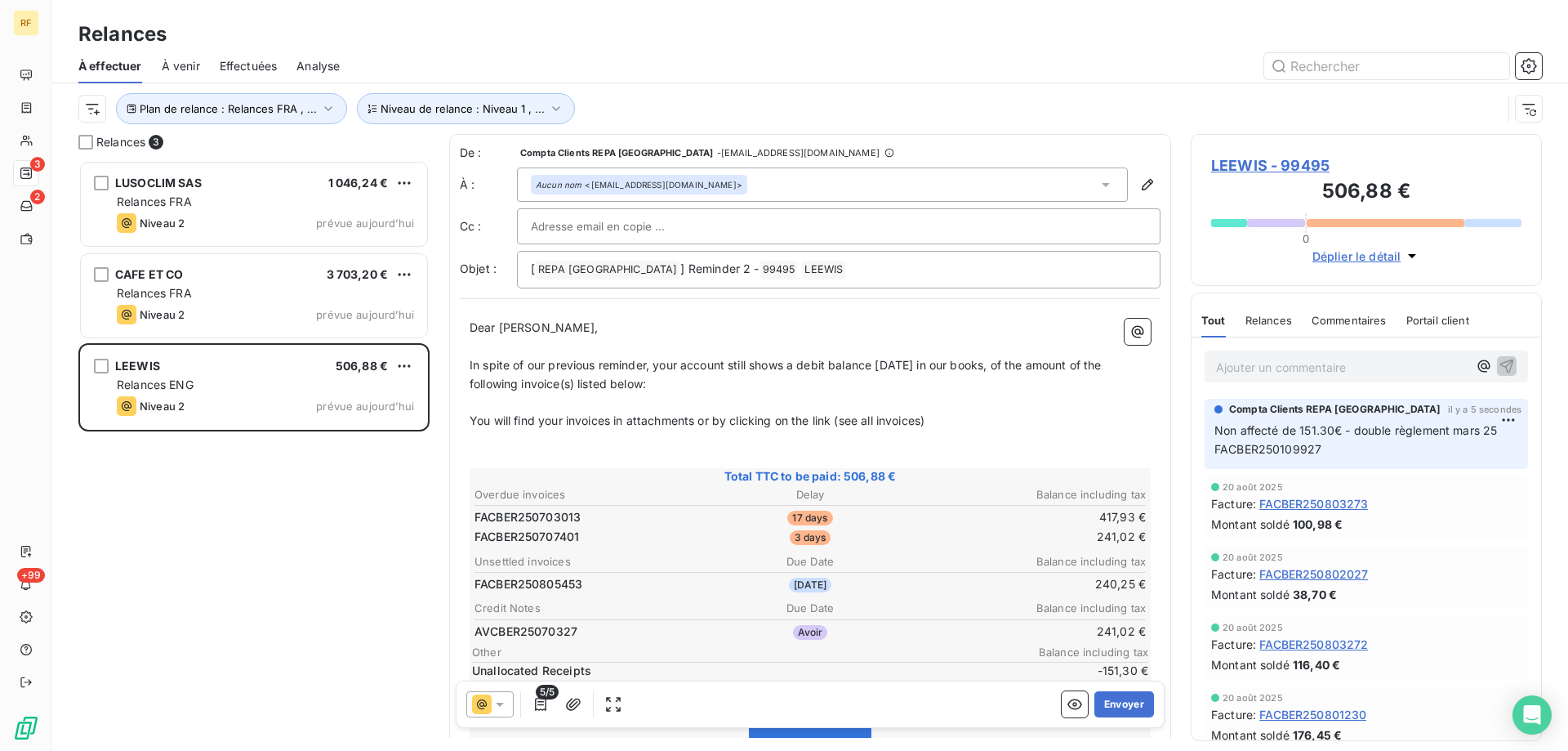
click at [940, 417] on p "You will find your invoices in attachments or by clicking on the link (see all …" at bounding box center [810, 420] width 681 height 19
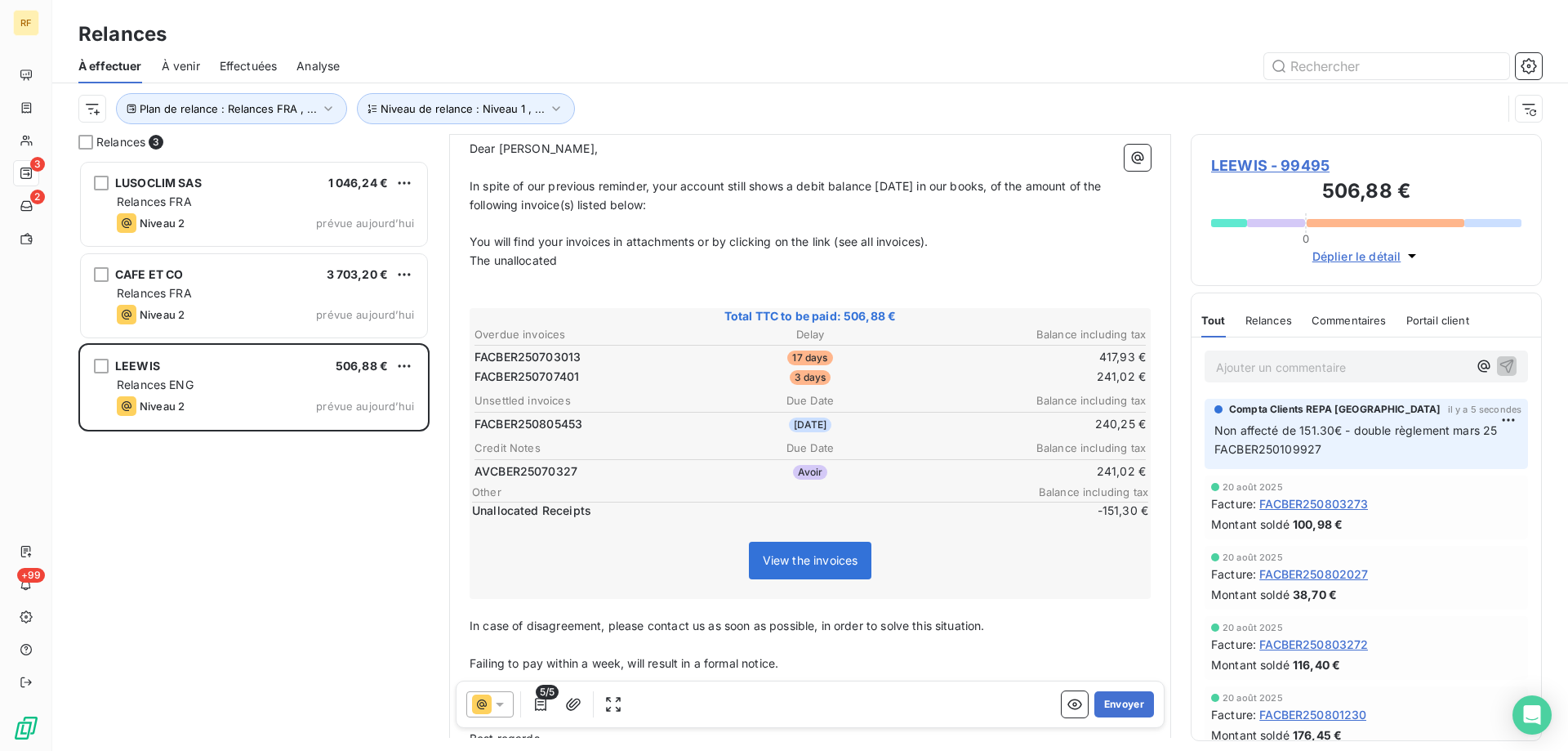
scroll to position [334, 0]
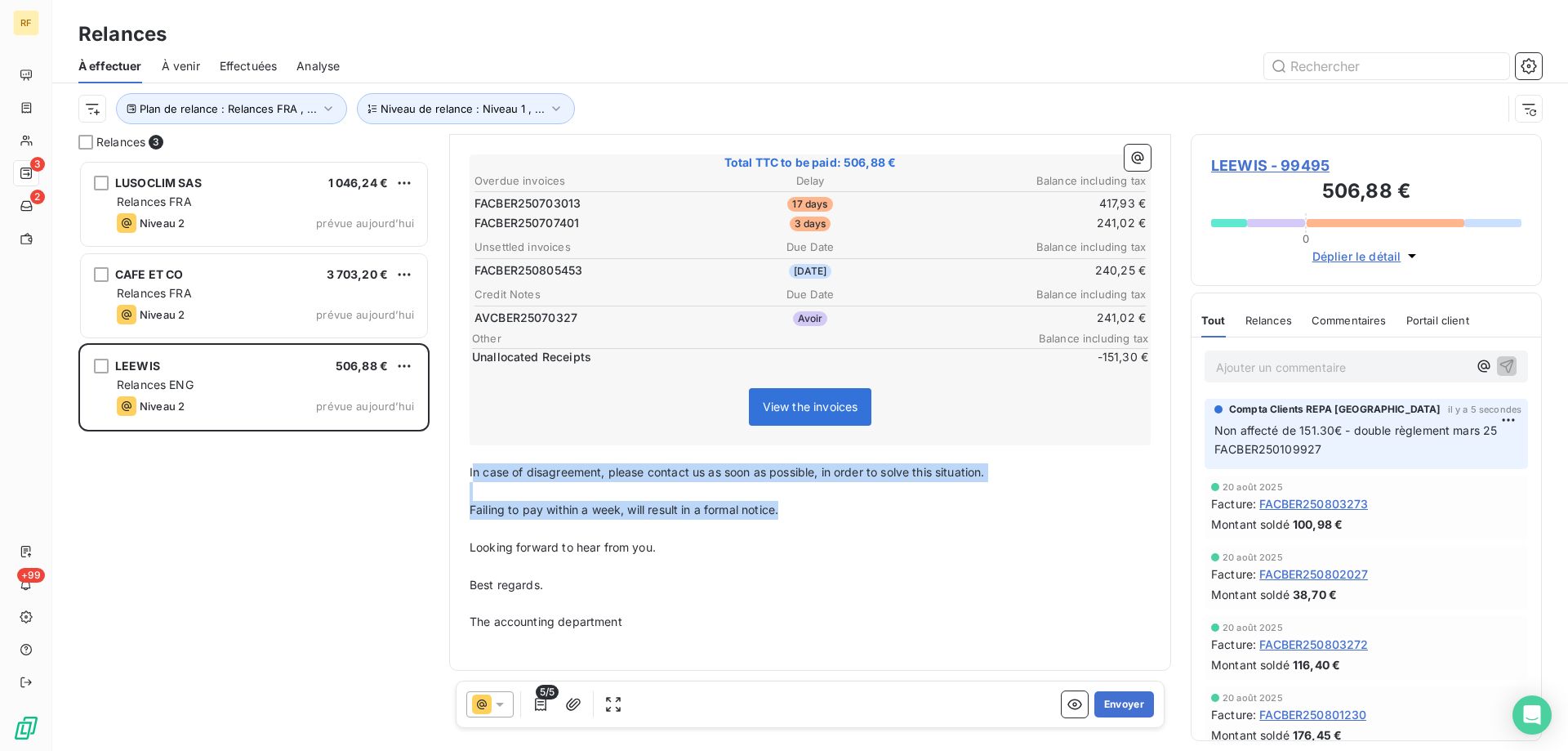
drag, startPoint x: 815, startPoint y: 515, endPoint x: 474, endPoint y: 477, distance: 343.1
click at [474, 477] on div "Dear [PERSON_NAME], ﻿ In spite of our previous reminder, your account still sho…" at bounding box center [810, 318] width 681 height 664
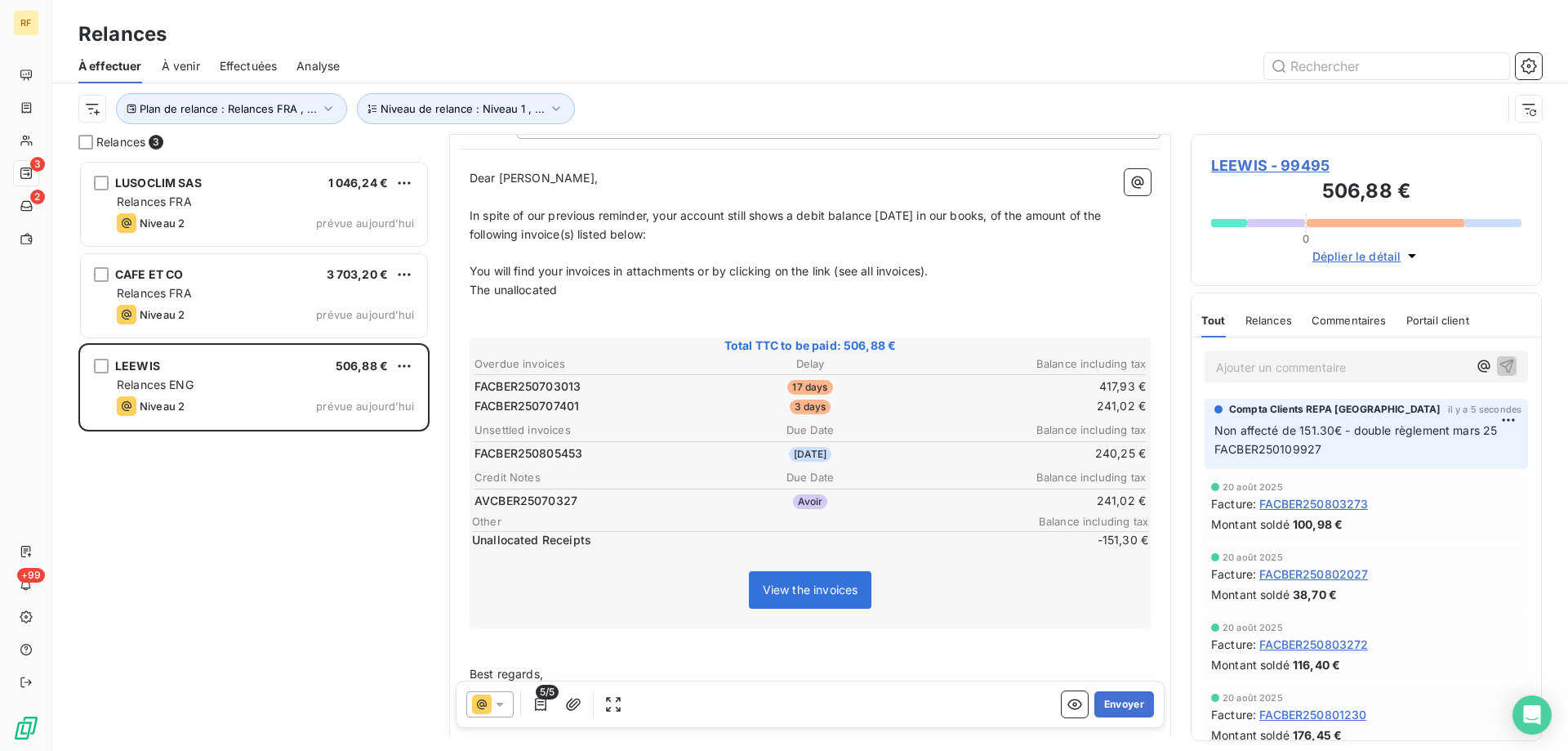
scroll to position [0, 0]
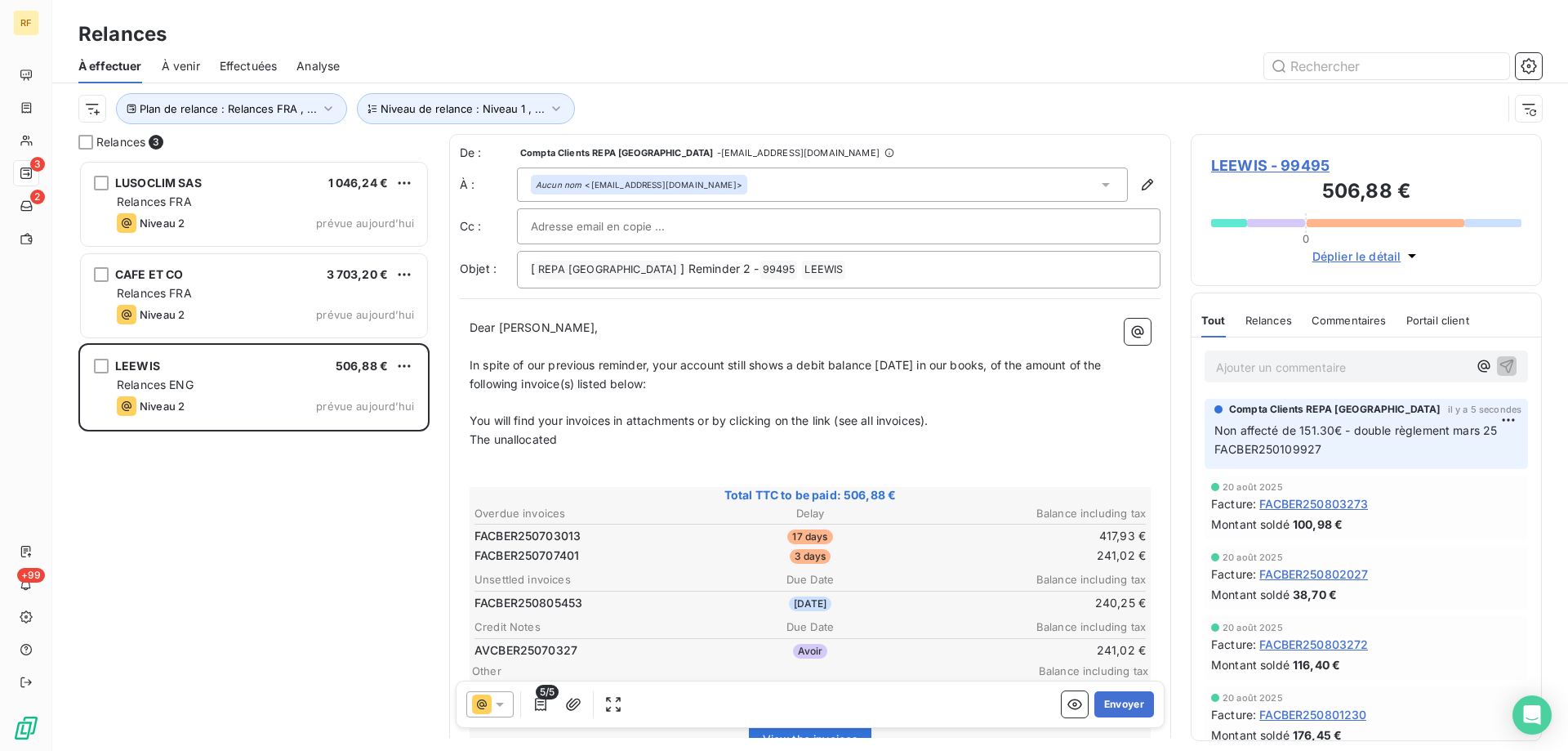
click at [565, 445] on p "The unallocated" at bounding box center [810, 439] width 681 height 19
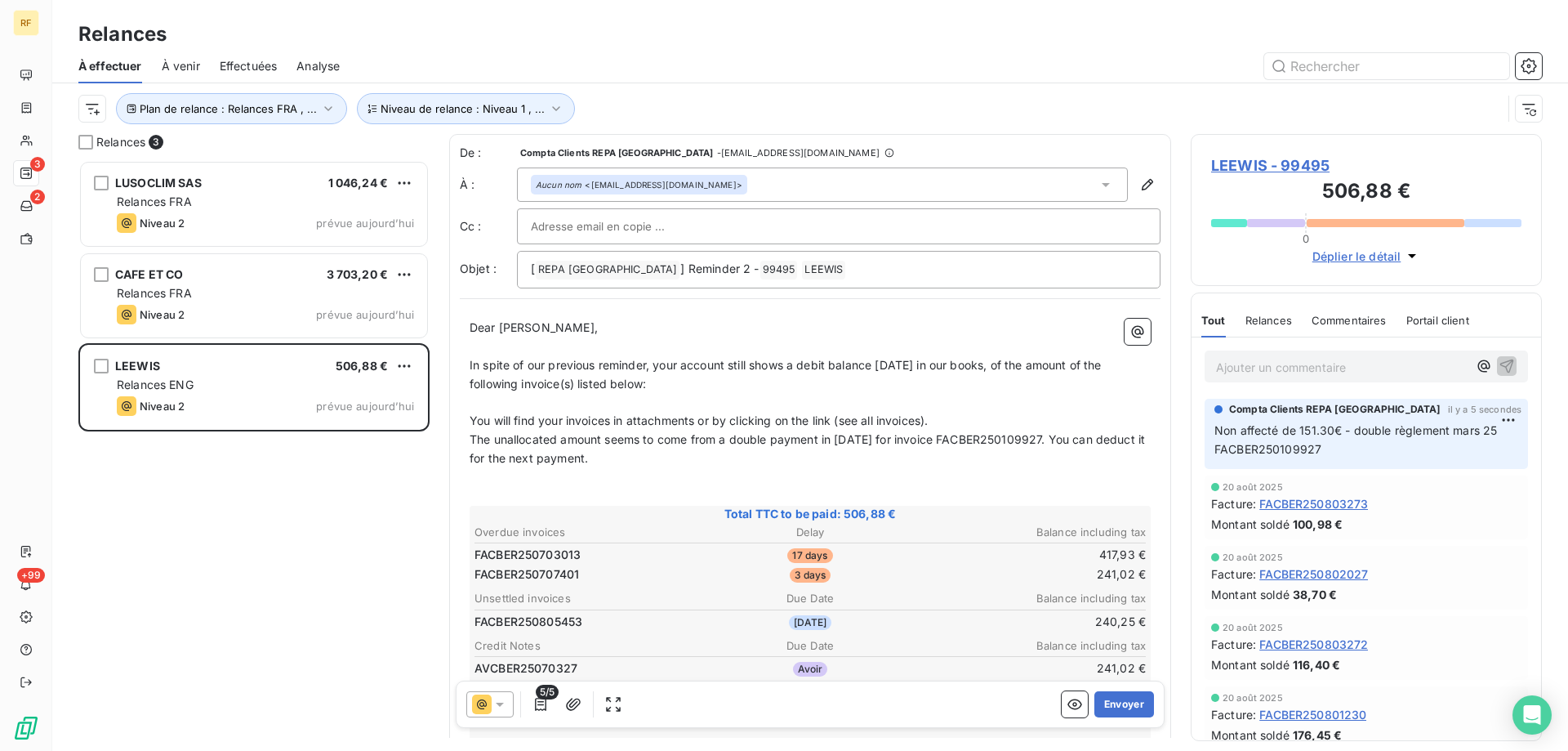
click at [606, 442] on span "The unallocated amount seems to come from a double payment in [DATE] for invoic…" at bounding box center [809, 448] width 679 height 33
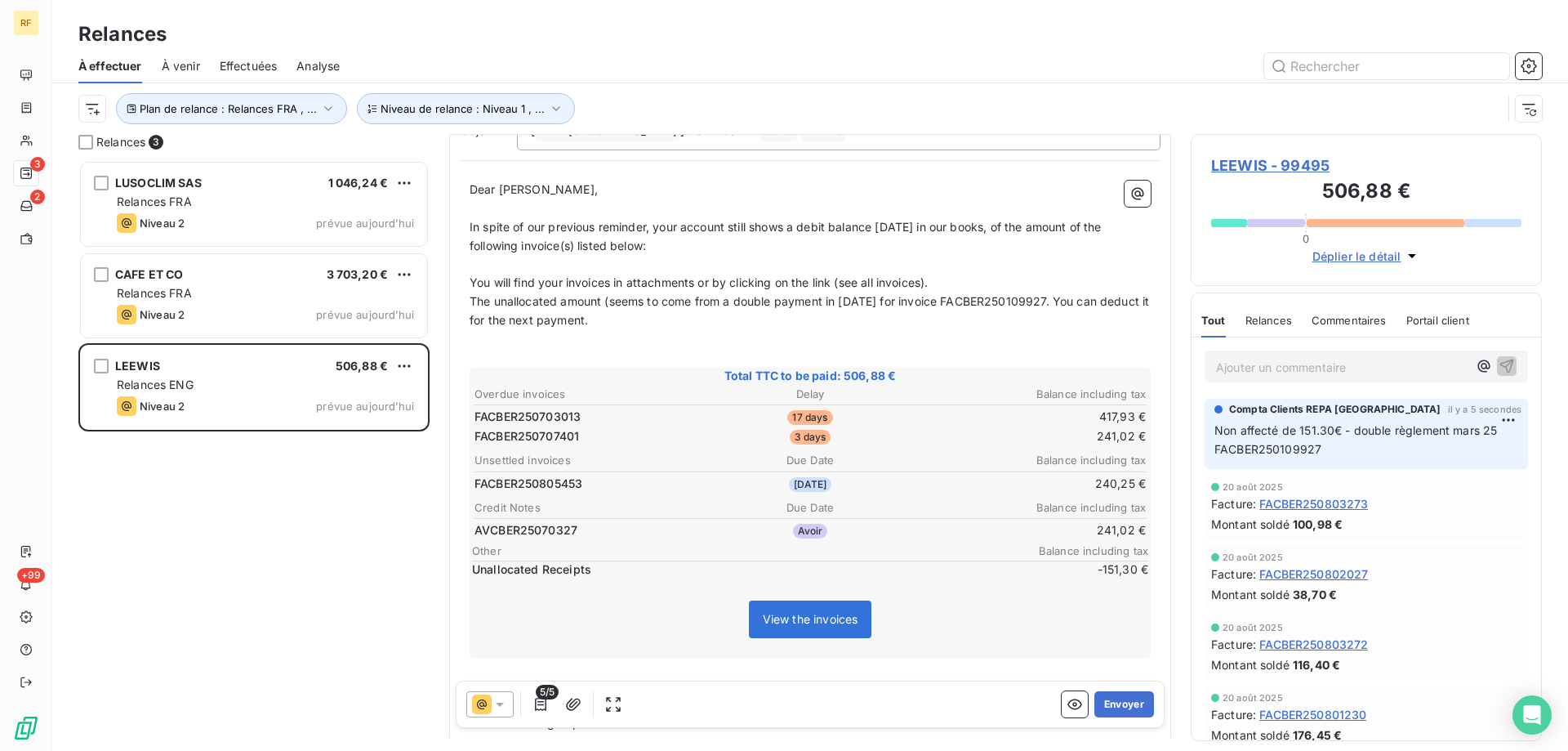
scroll to position [164, 0]
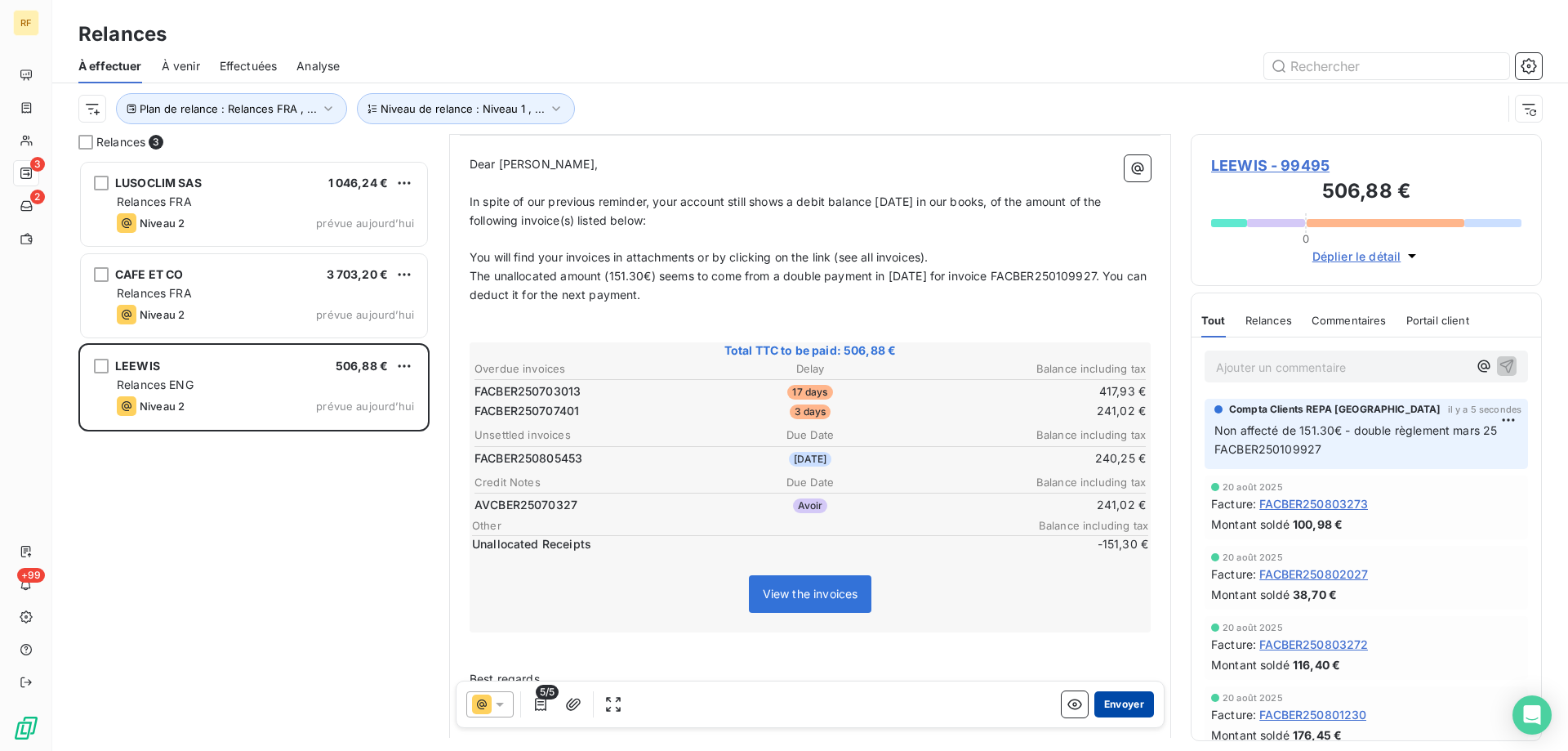
click at [1112, 703] on button "Envoyer" at bounding box center [1125, 704] width 60 height 26
